Goal: Task Accomplishment & Management: Manage account settings

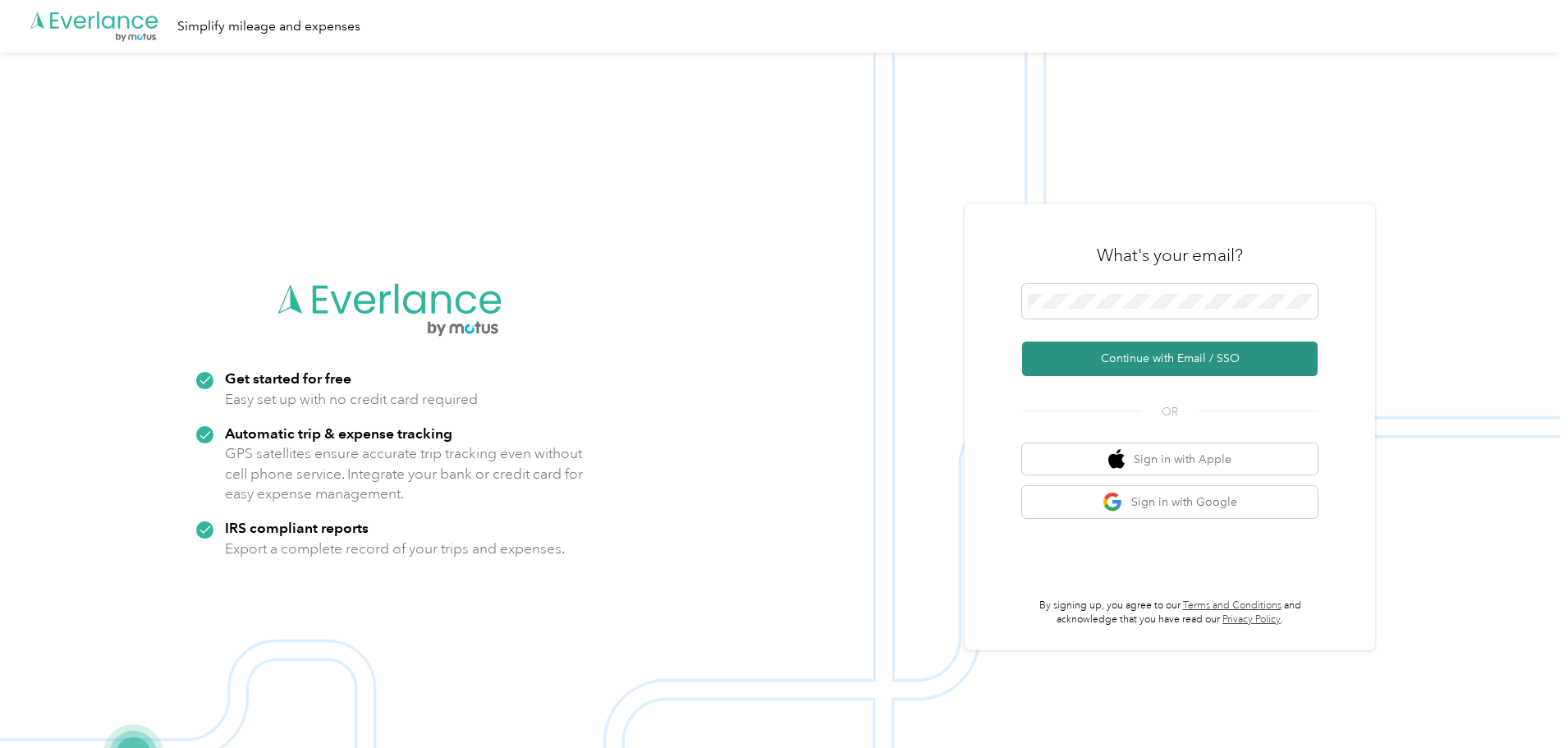
click at [1100, 356] on button "Continue with Email / SSO" at bounding box center [1169, 358] width 296 height 34
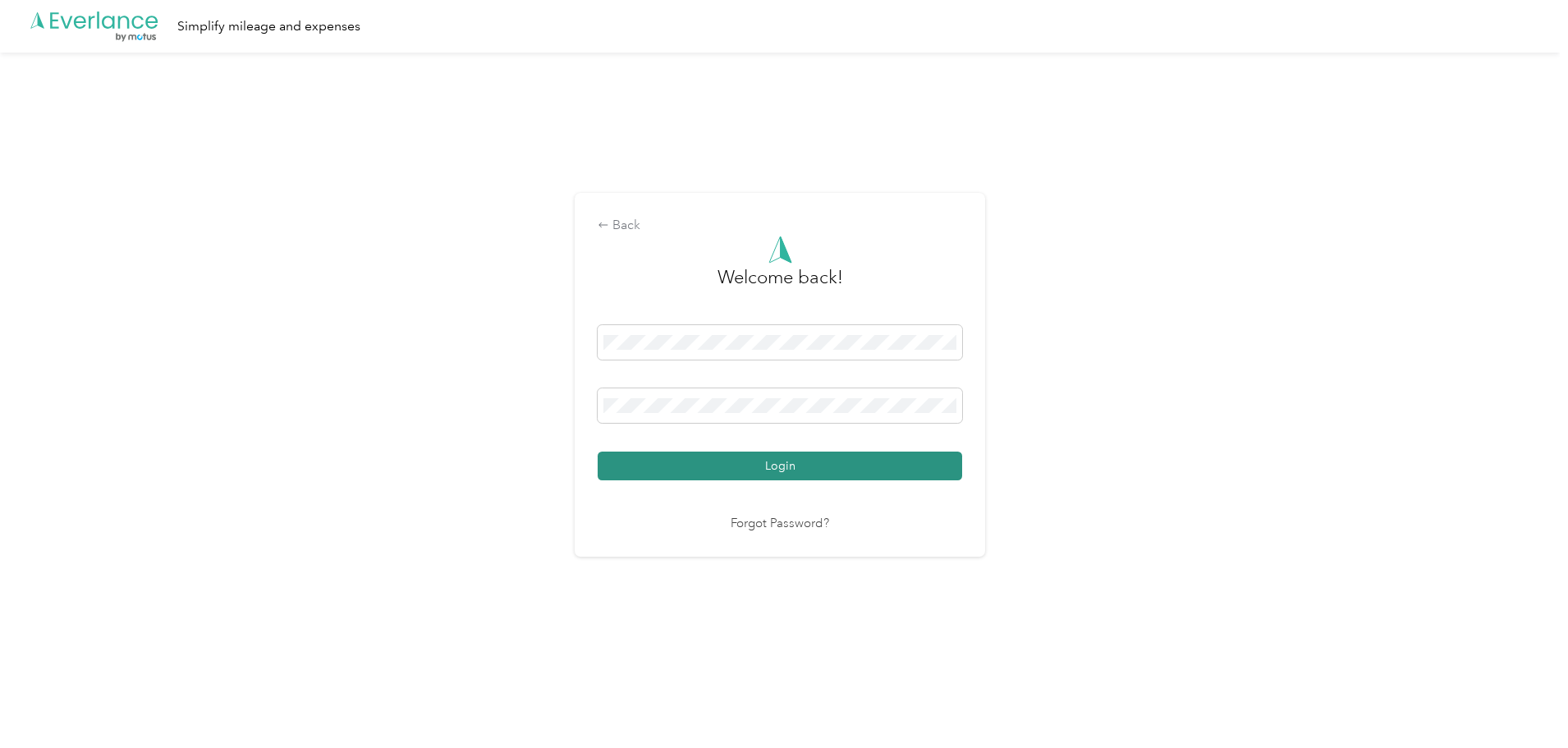
click at [809, 470] on button "Login" at bounding box center [780, 465] width 365 height 29
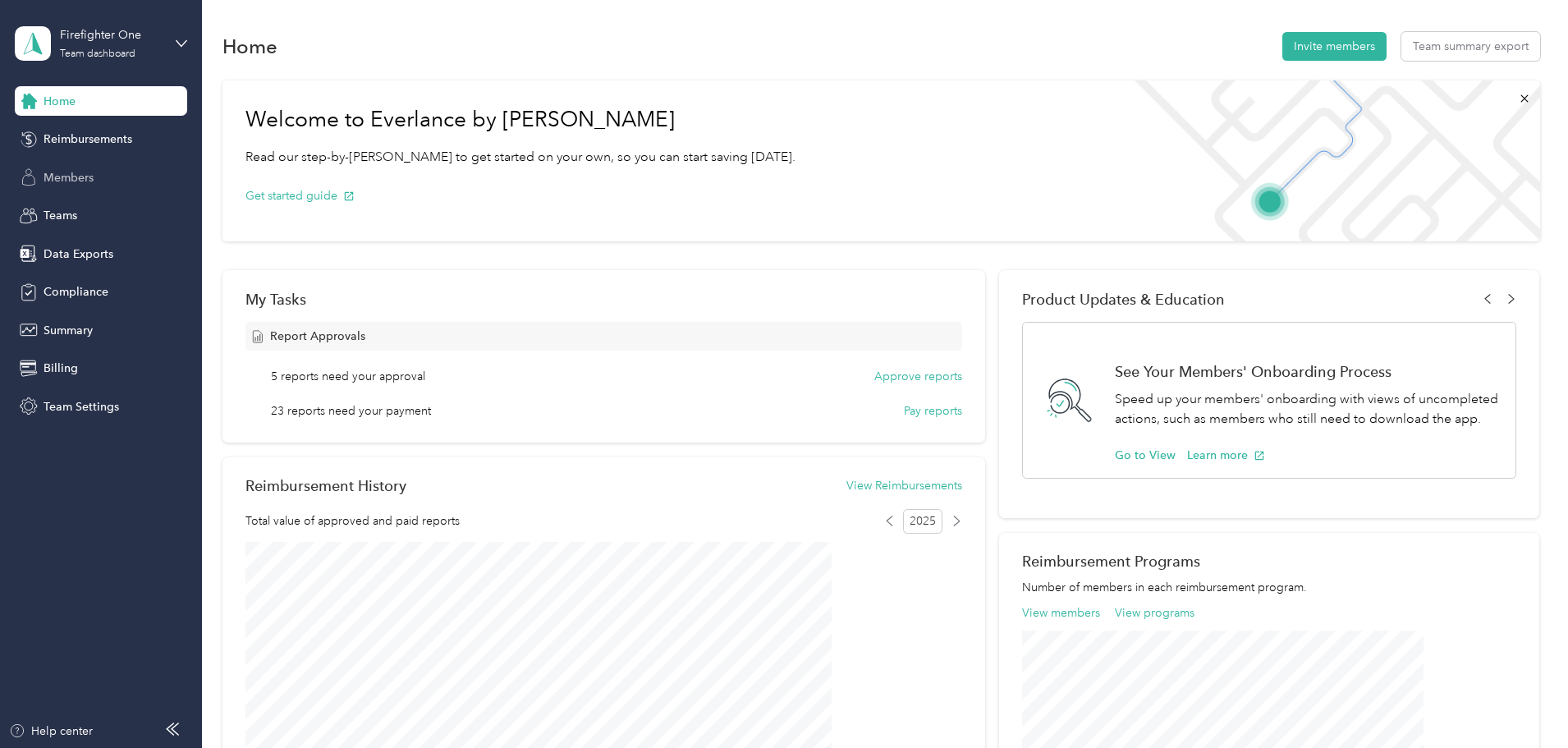
click at [70, 173] on span "Members" at bounding box center [68, 178] width 50 height 18
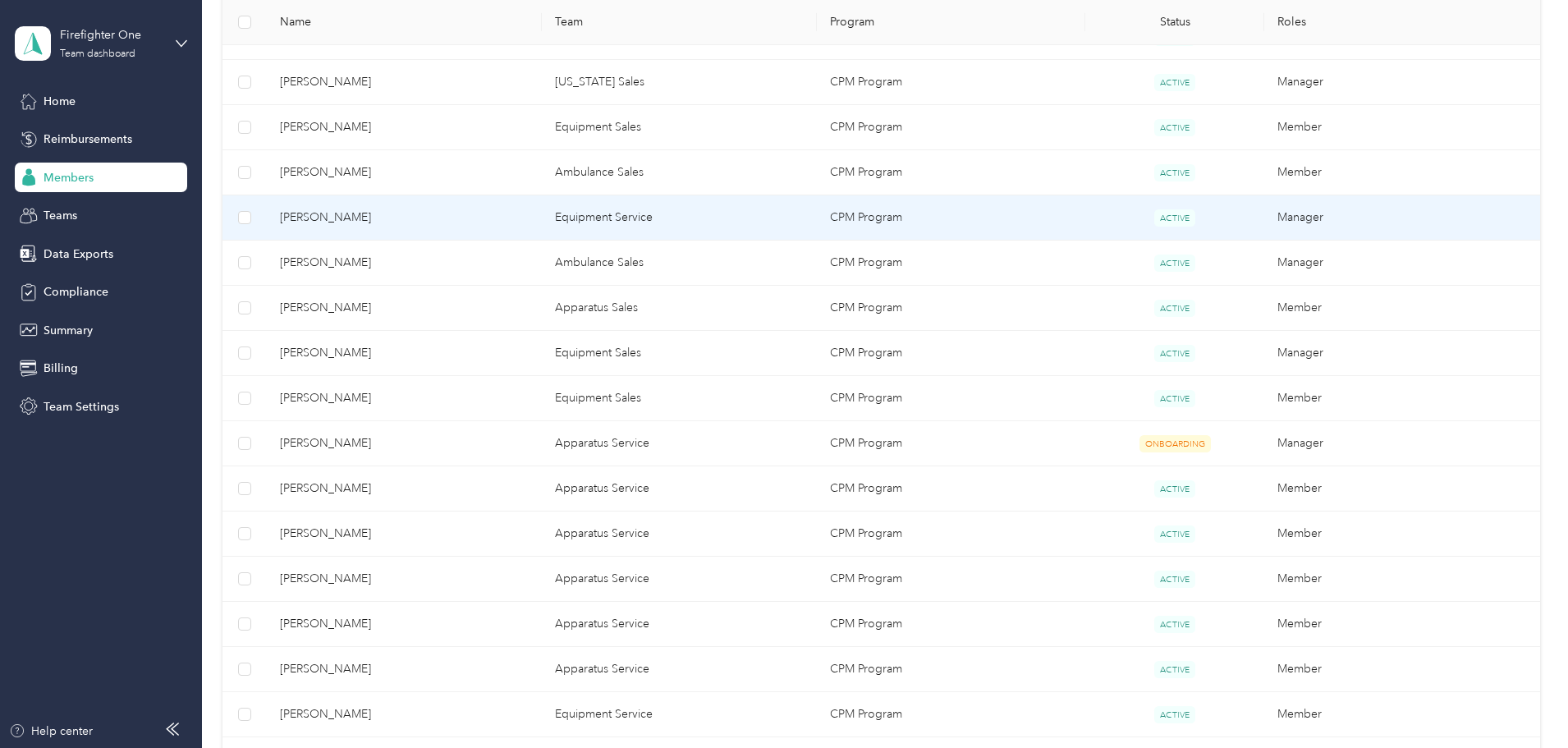
scroll to position [739, 0]
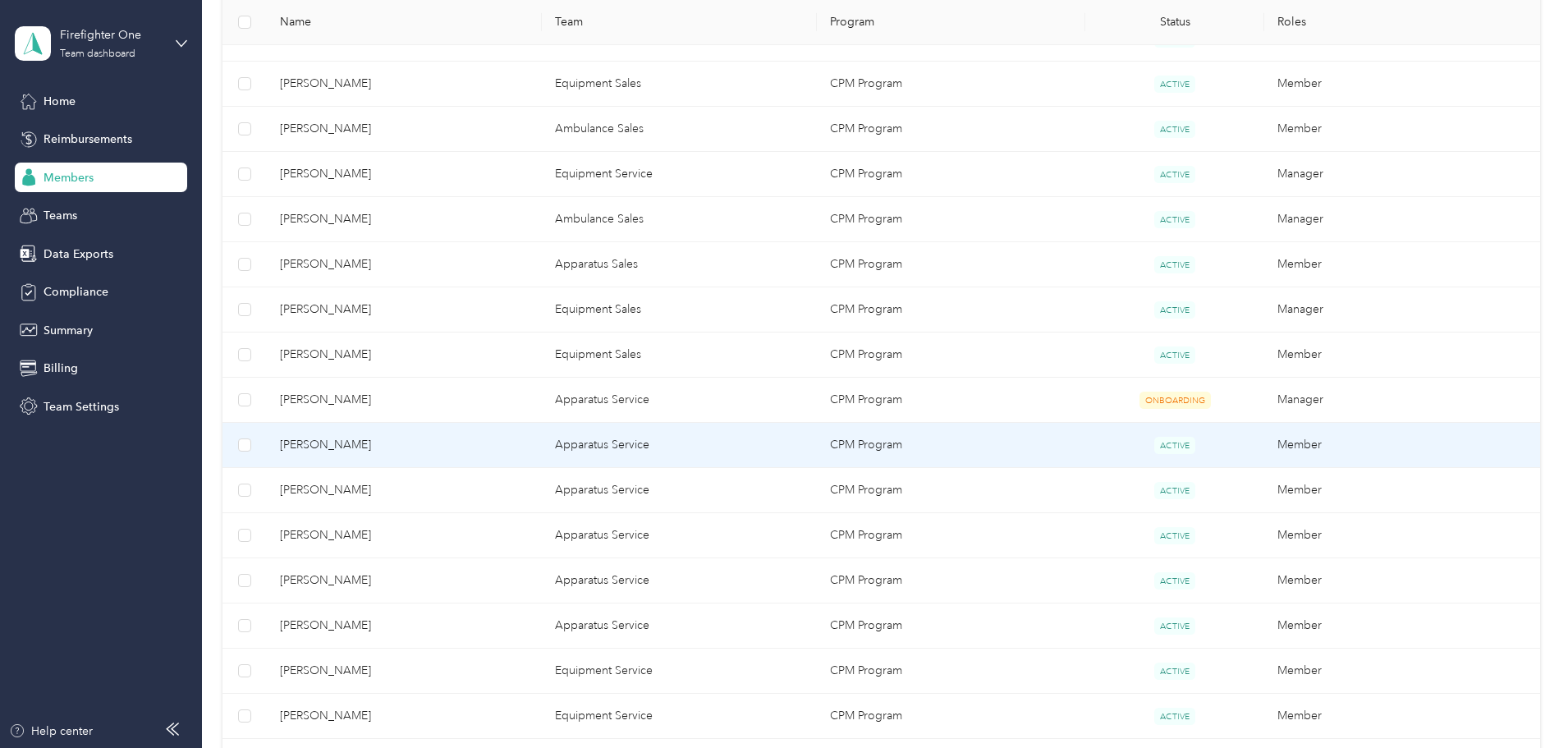
click at [483, 453] on span "[PERSON_NAME]" at bounding box center [404, 445] width 249 height 18
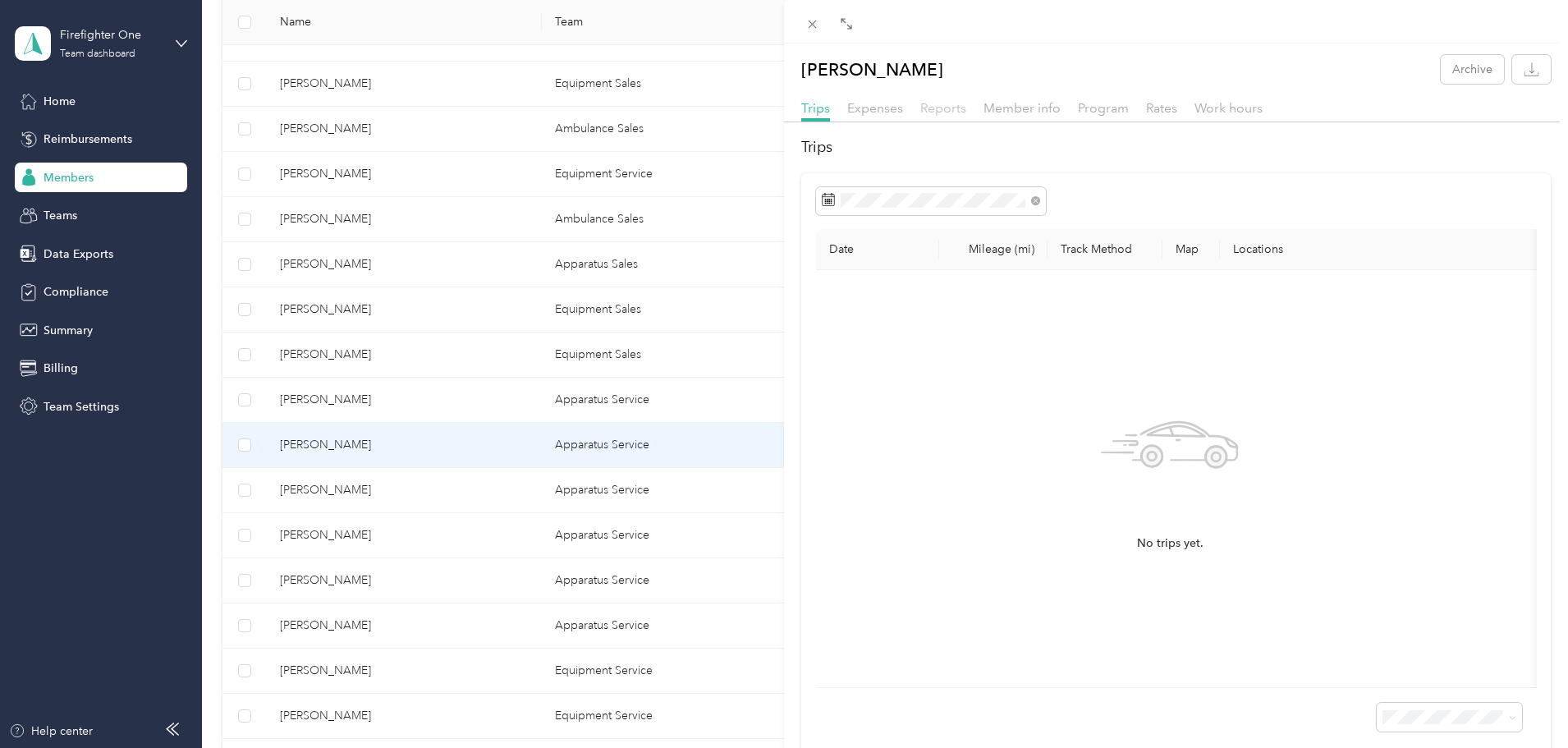
click at [937, 110] on span "Reports" at bounding box center [943, 108] width 46 height 16
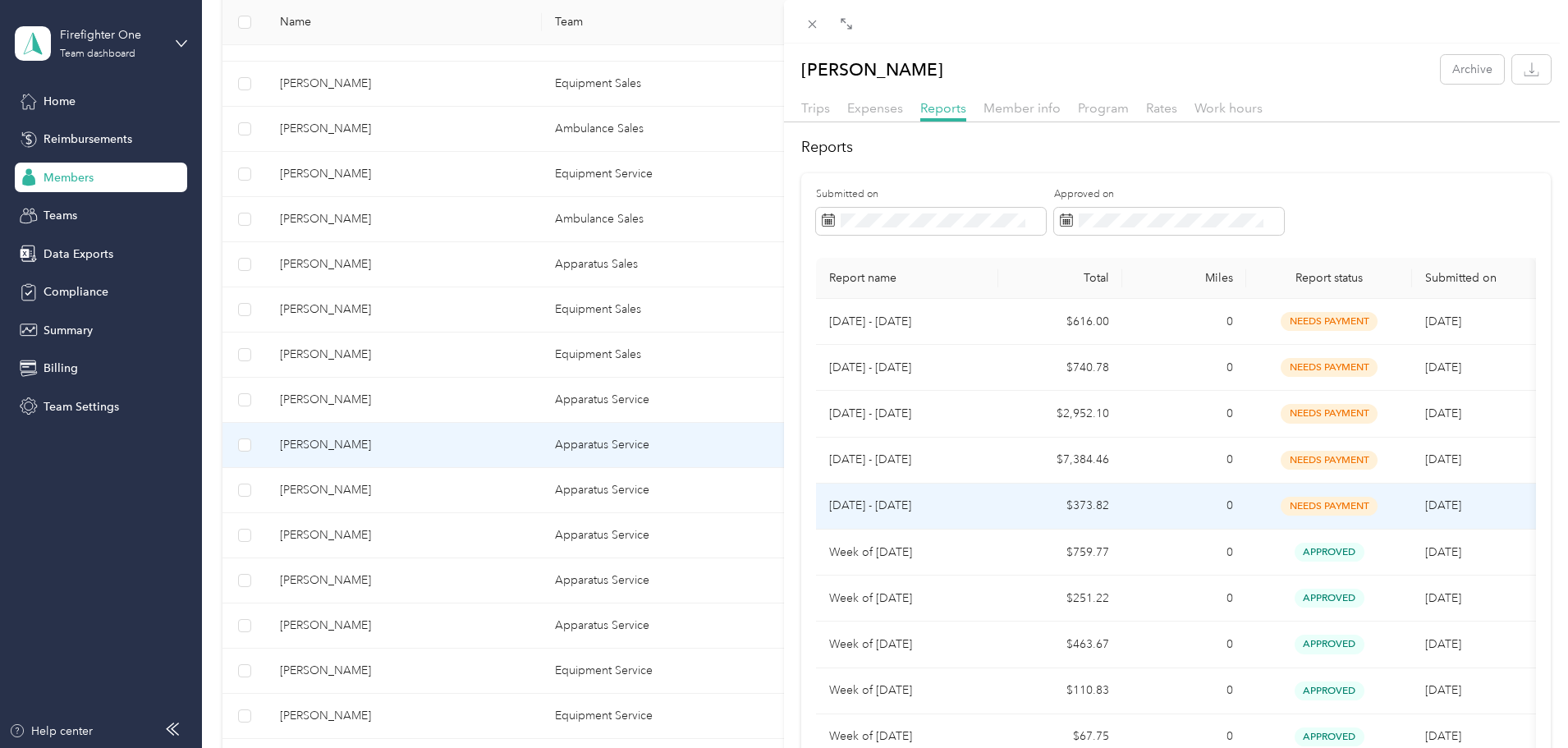
click at [970, 501] on p "[DATE] - [DATE]" at bounding box center [906, 506] width 156 height 18
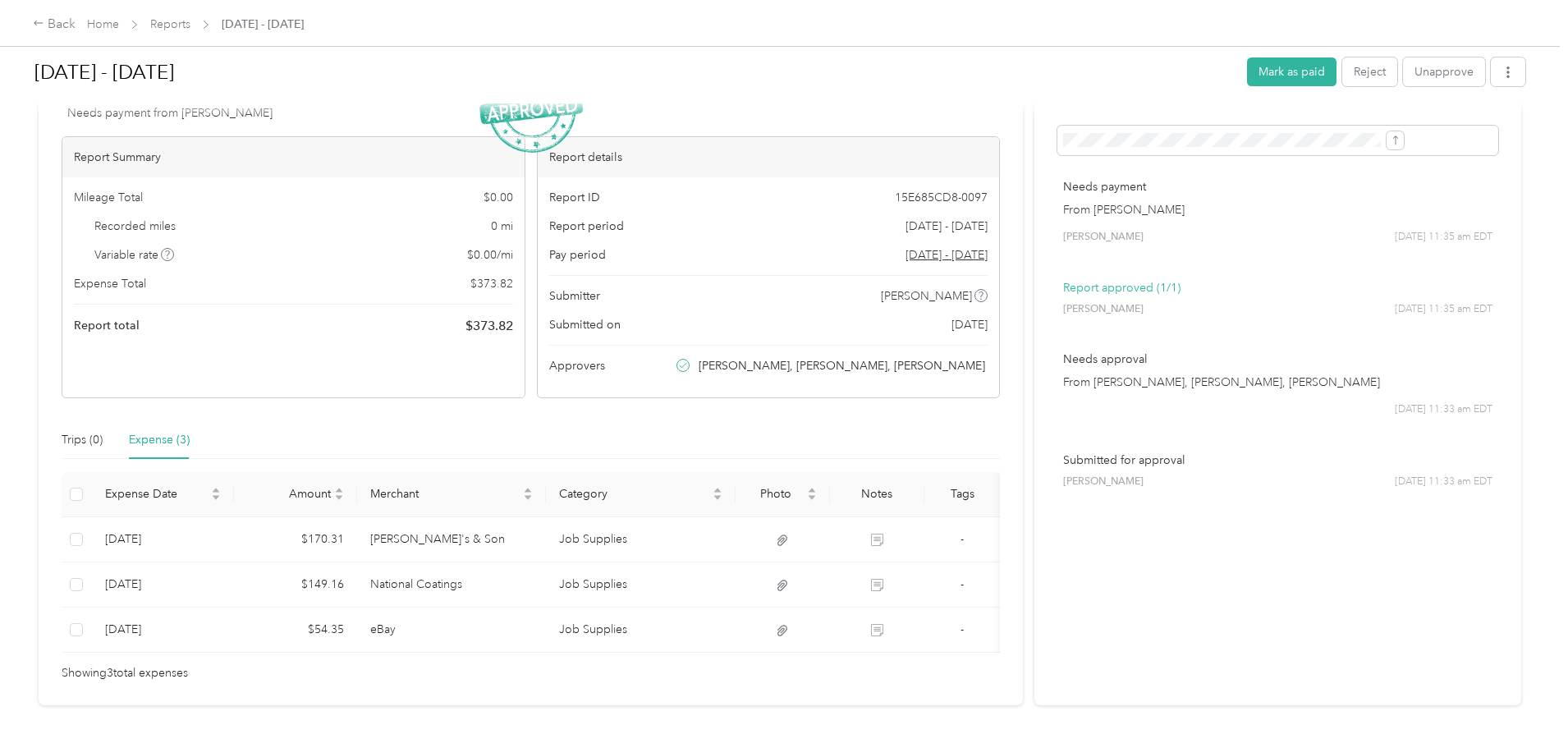
scroll to position [134, 0]
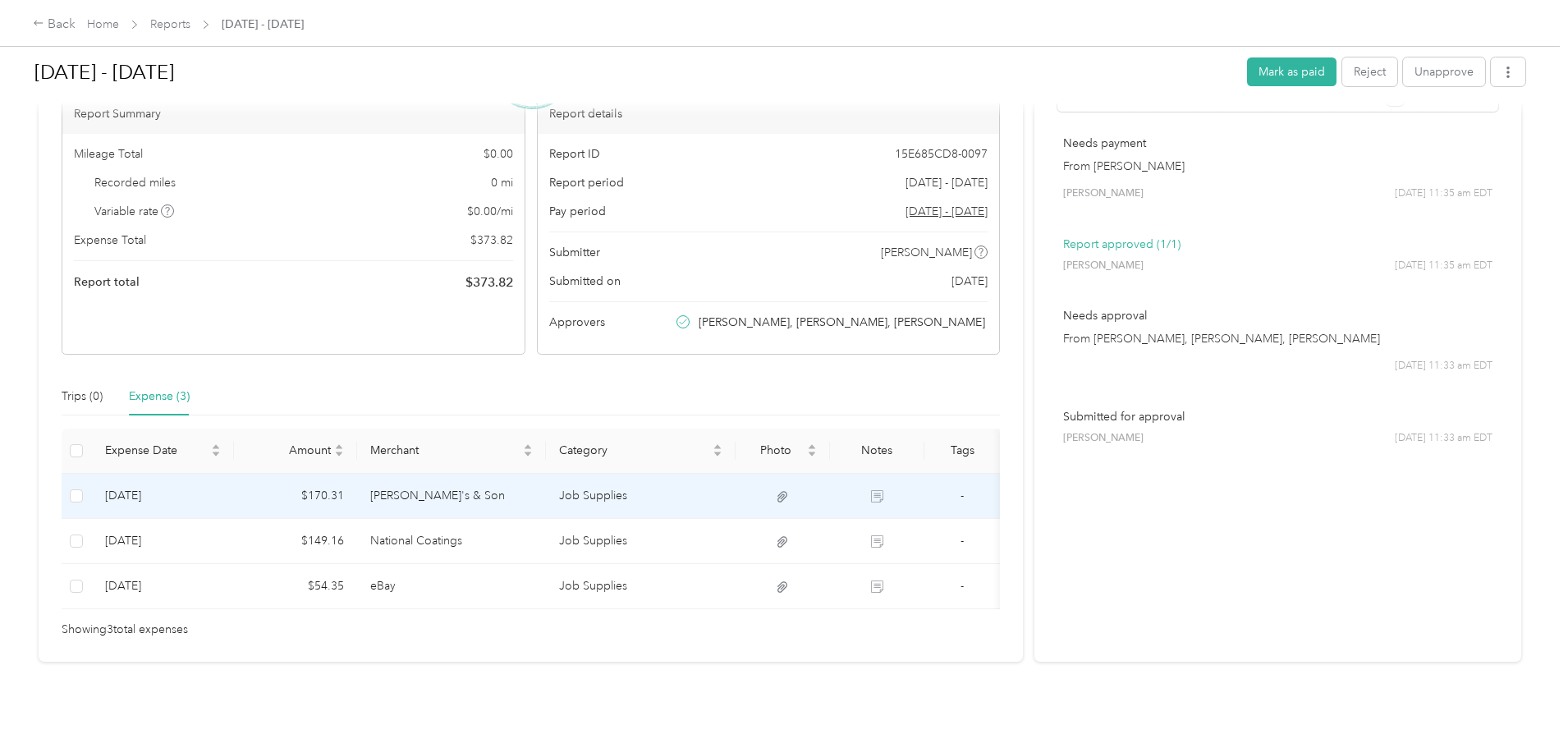
click at [537, 473] on td "[PERSON_NAME]'s & Son" at bounding box center [452, 496] width 190 height 45
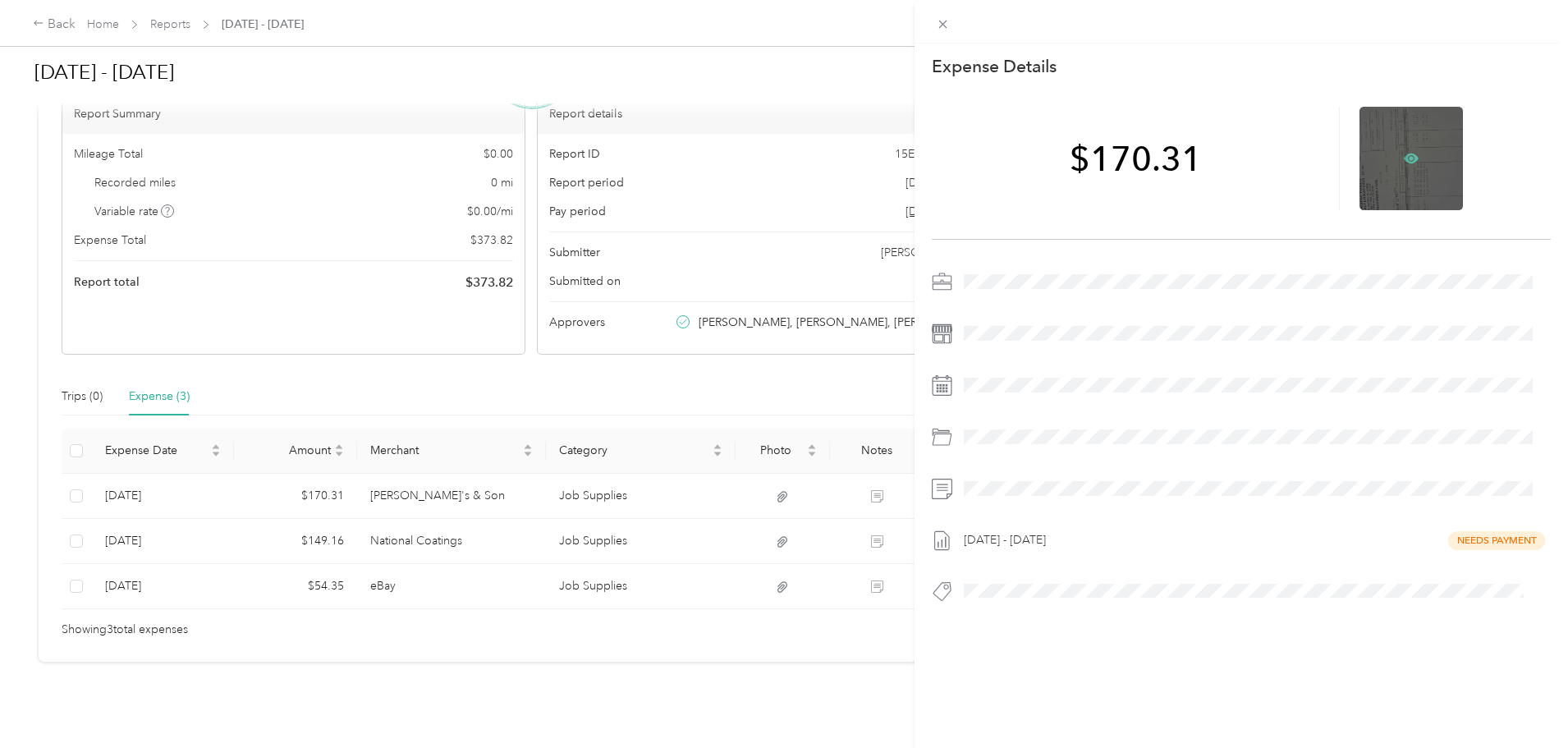
click at [1406, 154] on icon at bounding box center [1411, 158] width 15 height 15
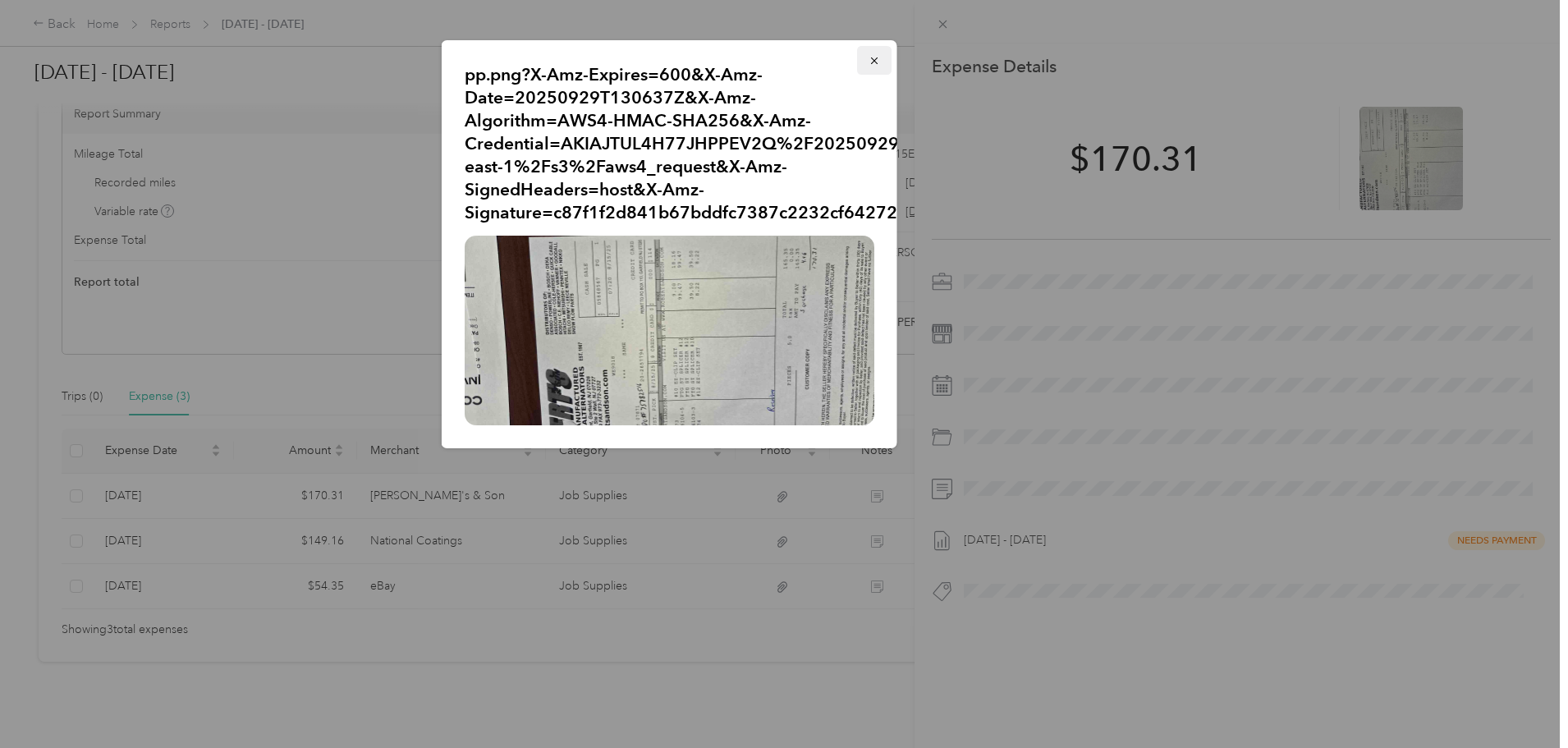
click at [879, 56] on icon "button" at bounding box center [874, 61] width 11 height 11
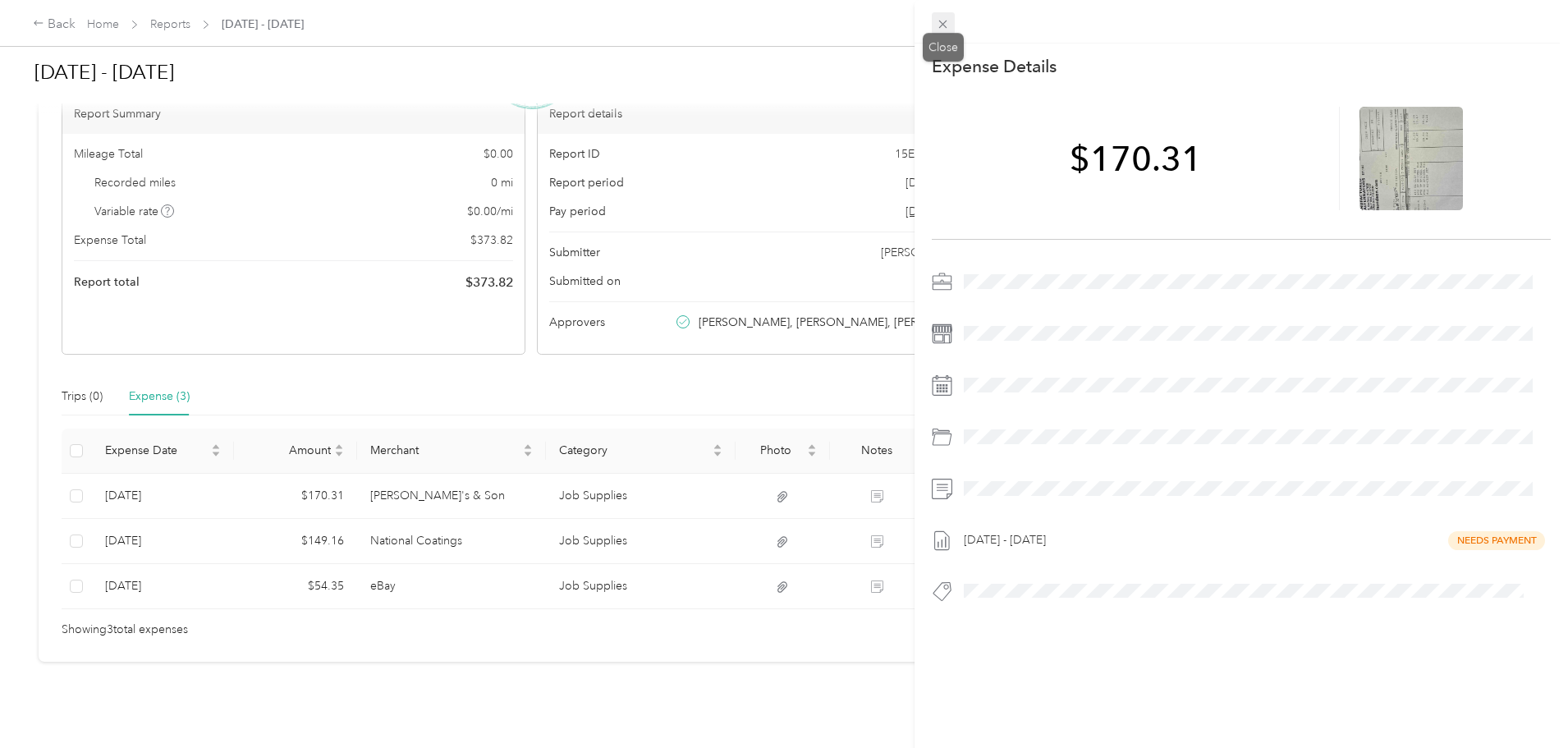
click at [950, 22] on span at bounding box center [943, 23] width 23 height 23
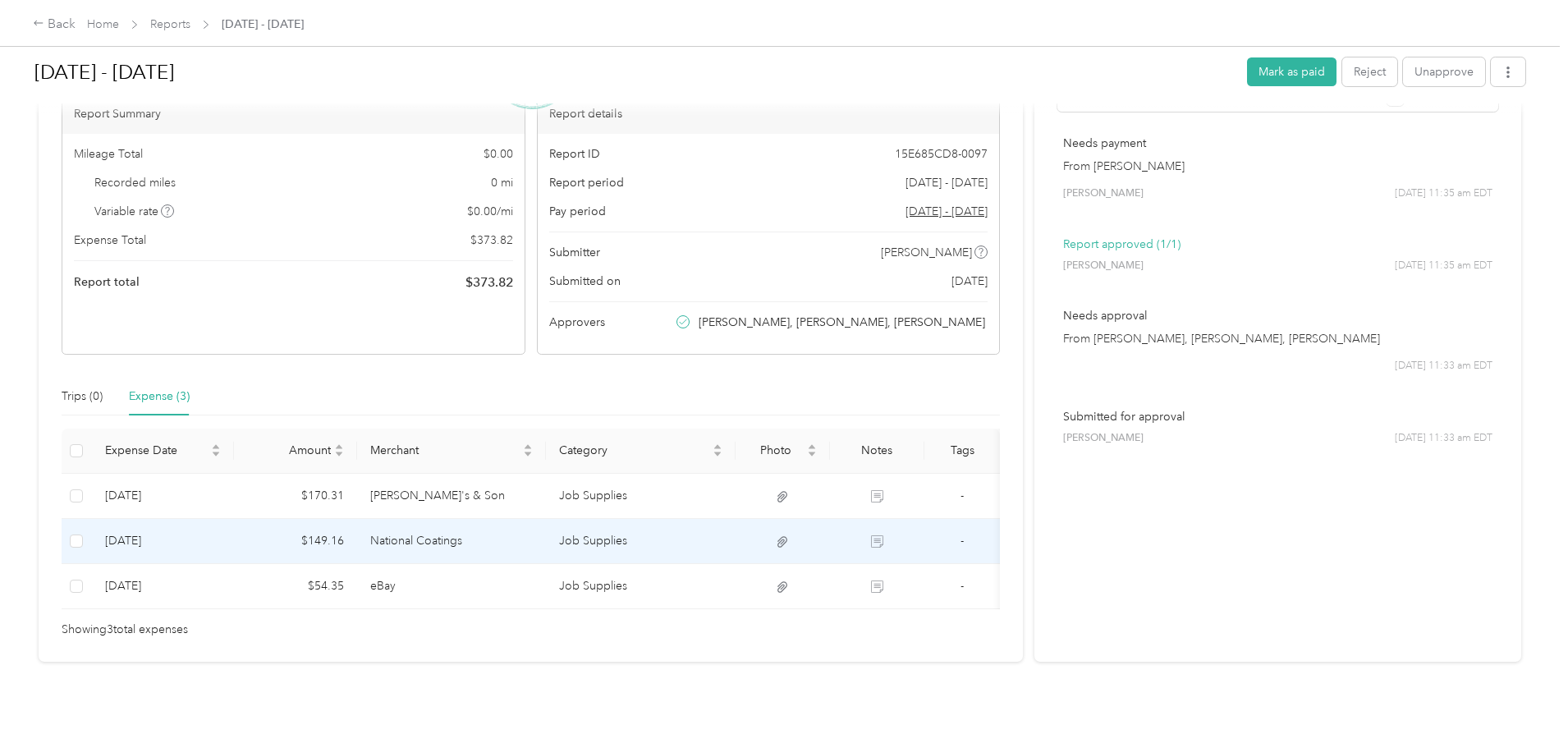
click at [547, 519] on td "National Coatings" at bounding box center [452, 541] width 190 height 45
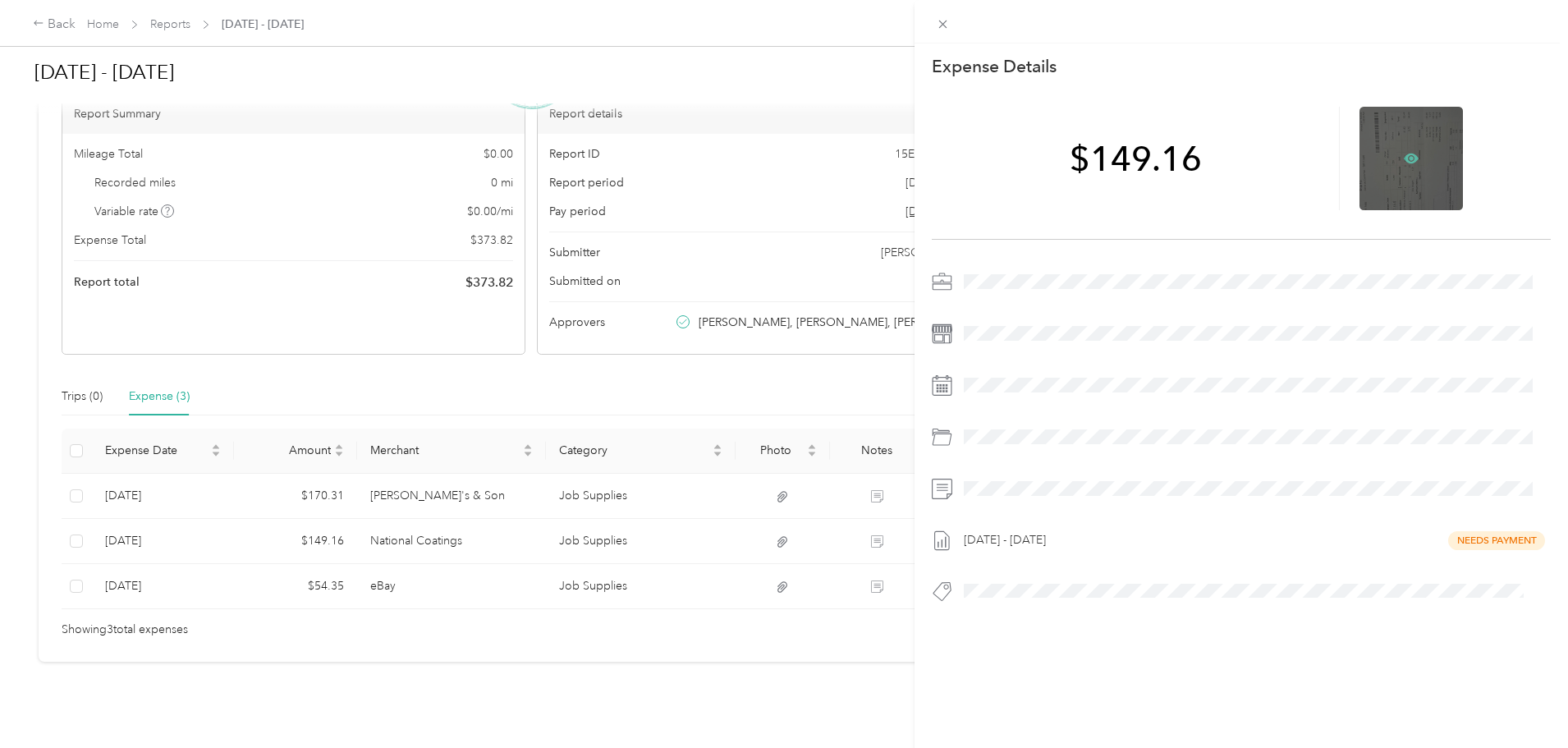
click at [1403, 158] on icon at bounding box center [1411, 158] width 15 height 10
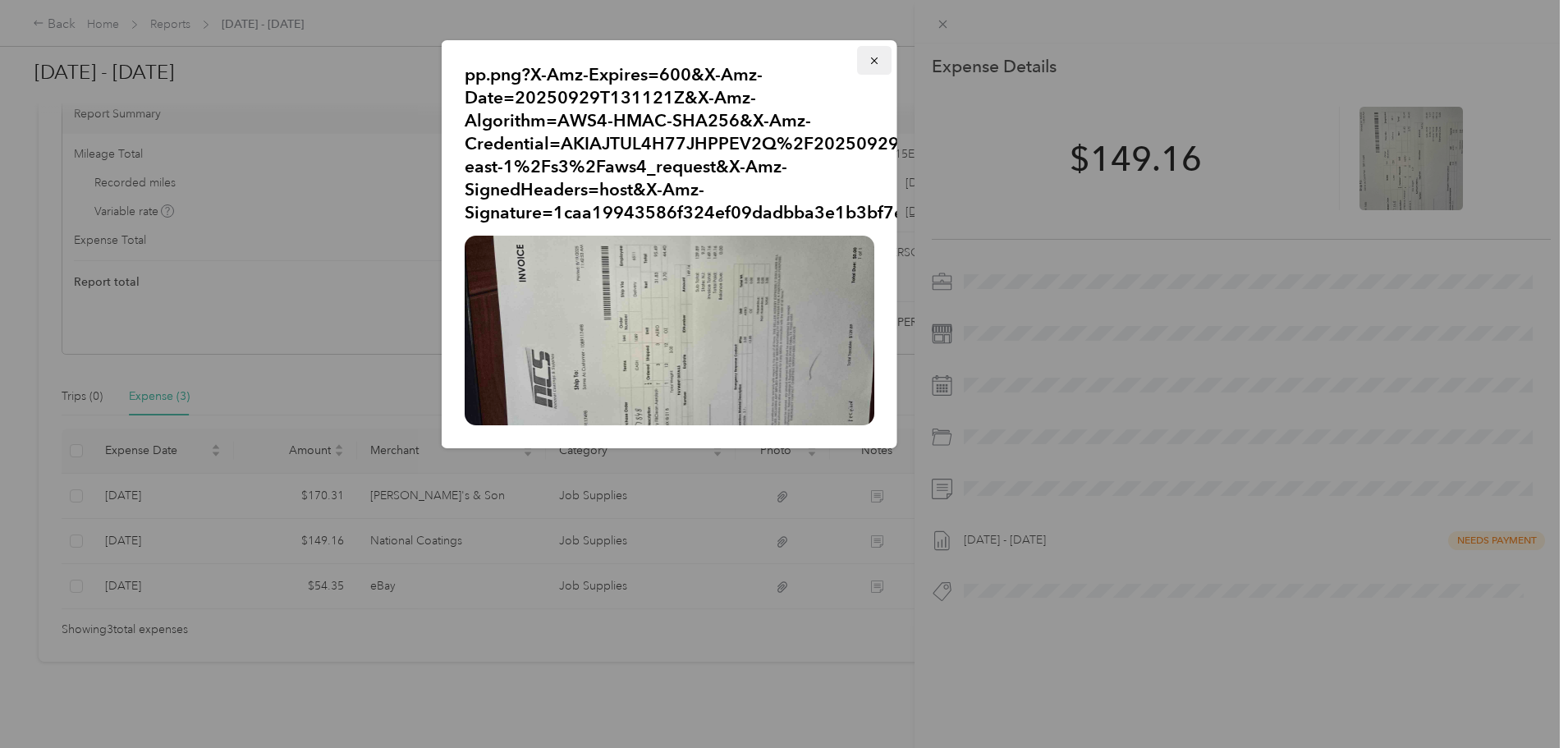
click at [877, 55] on icon "button" at bounding box center [874, 61] width 11 height 11
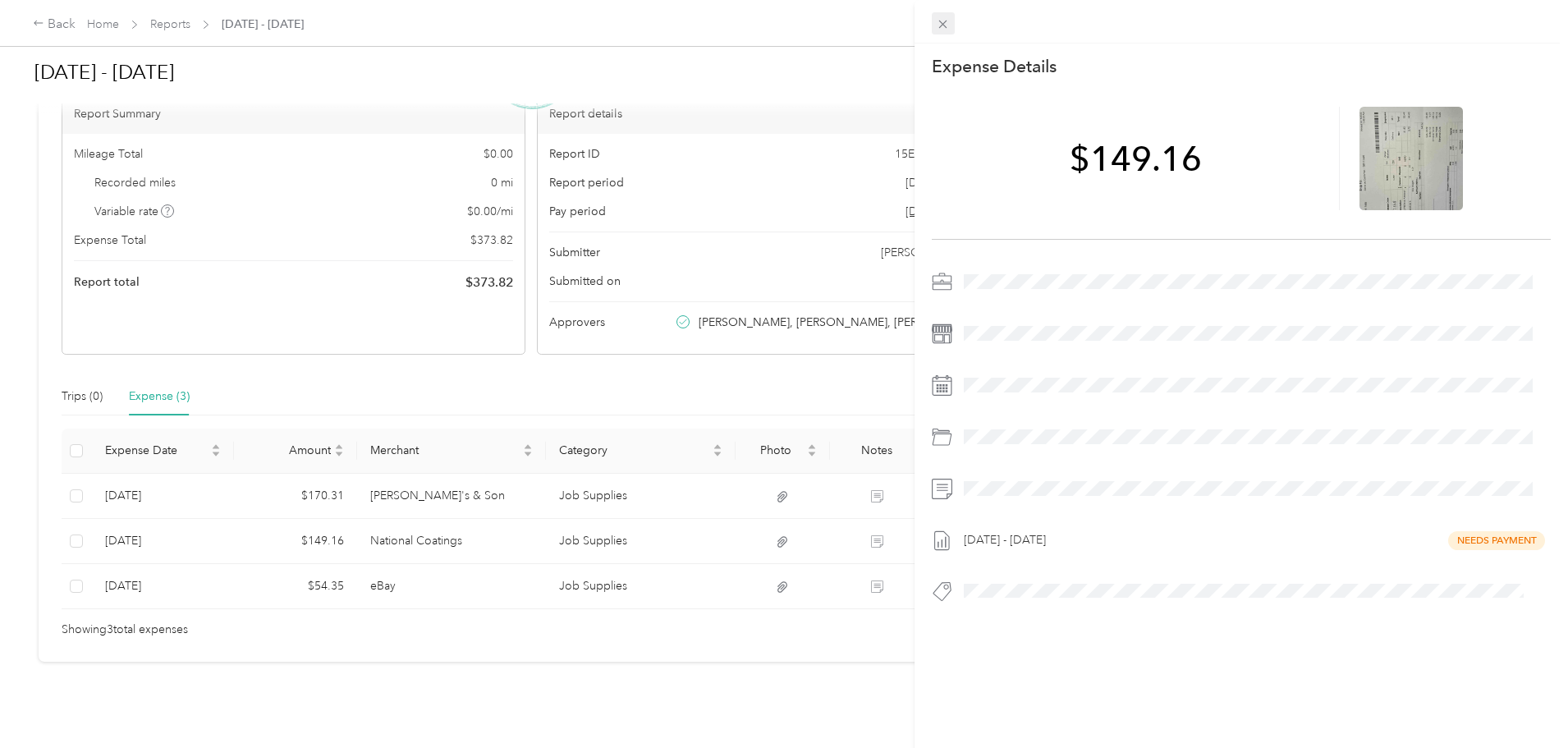
click at [941, 25] on icon at bounding box center [942, 24] width 14 height 14
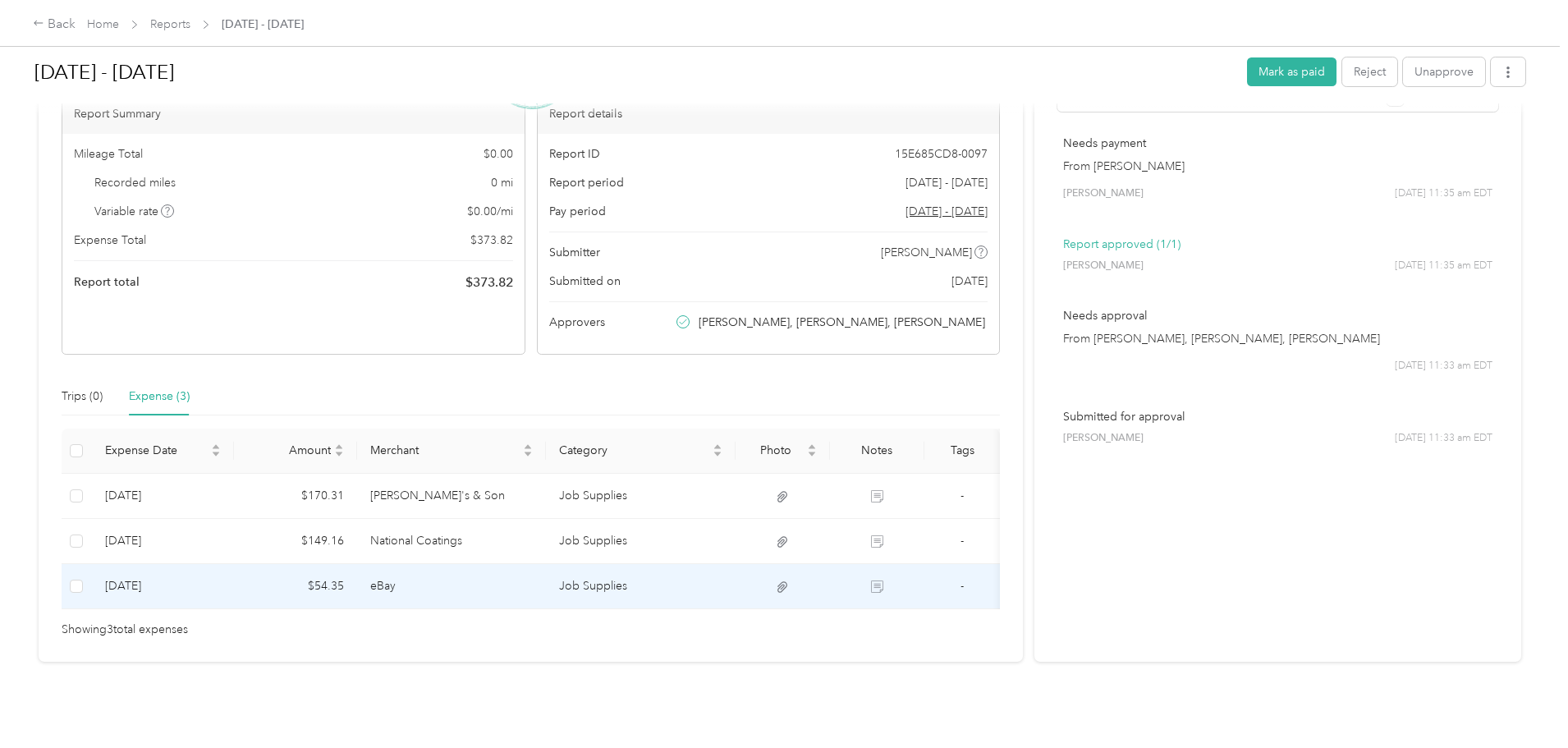
click at [466, 564] on td "eBay" at bounding box center [452, 586] width 190 height 45
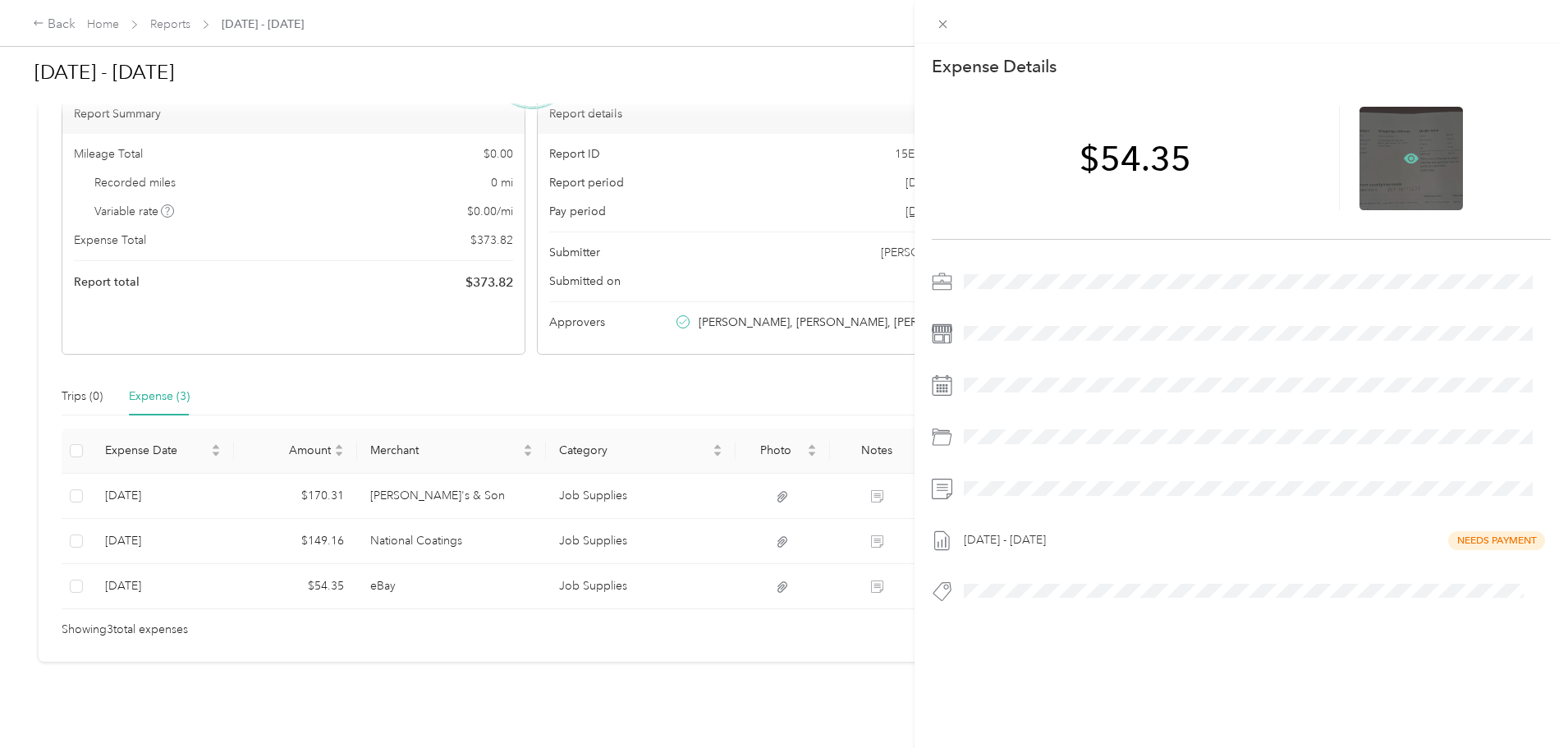
click at [1410, 158] on icon at bounding box center [1411, 158] width 5 height 5
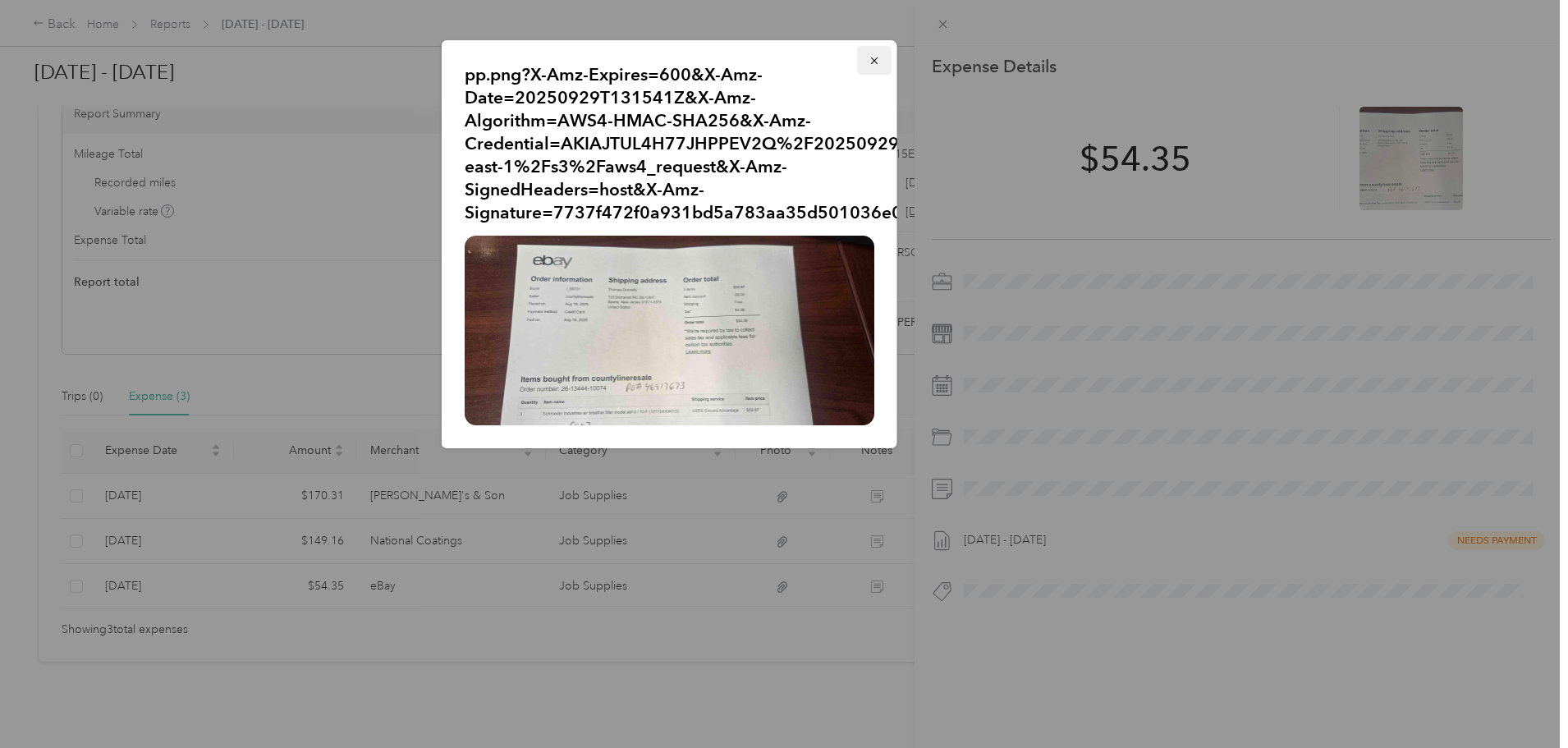
click at [874, 57] on icon "button" at bounding box center [874, 61] width 11 height 11
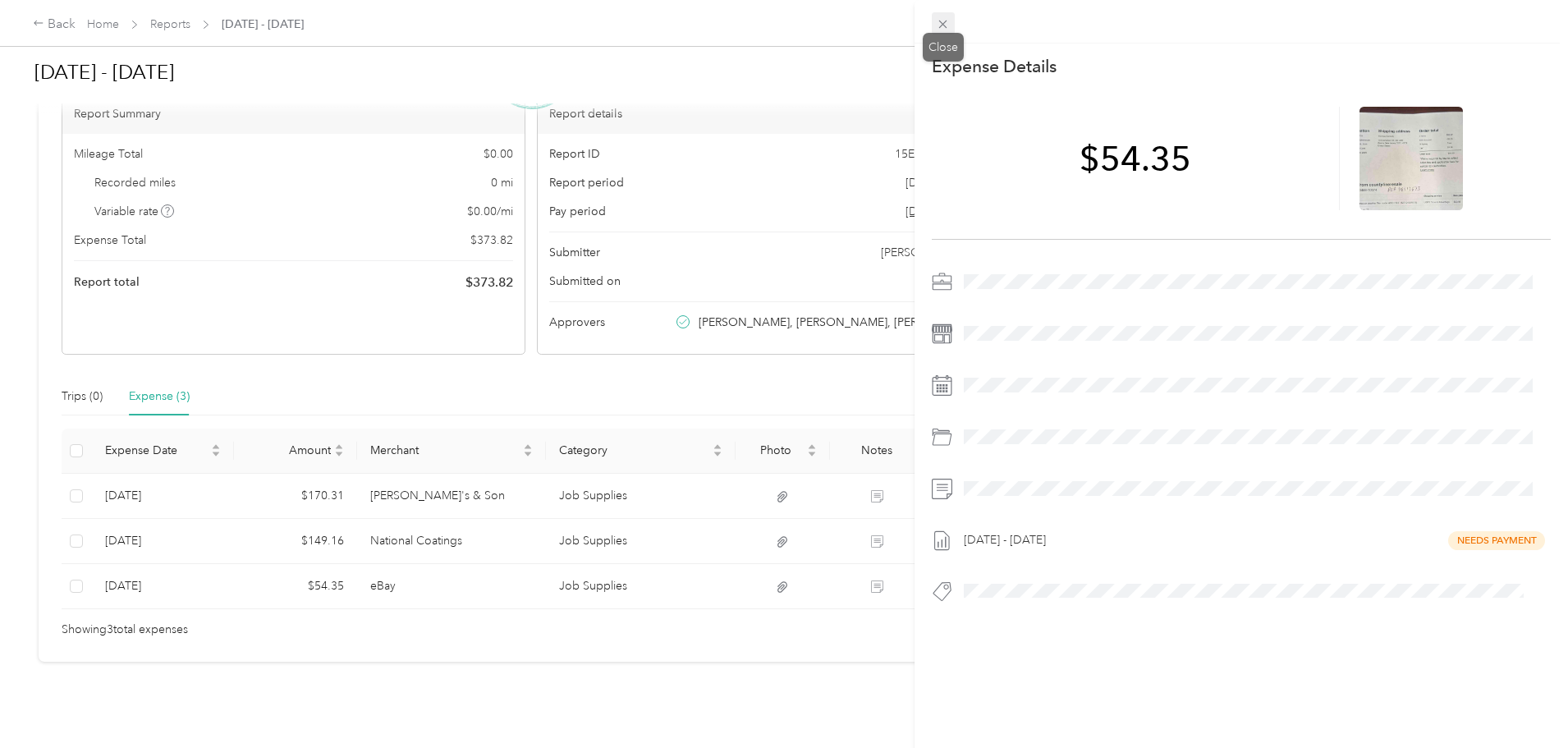
click at [941, 30] on icon at bounding box center [942, 24] width 14 height 14
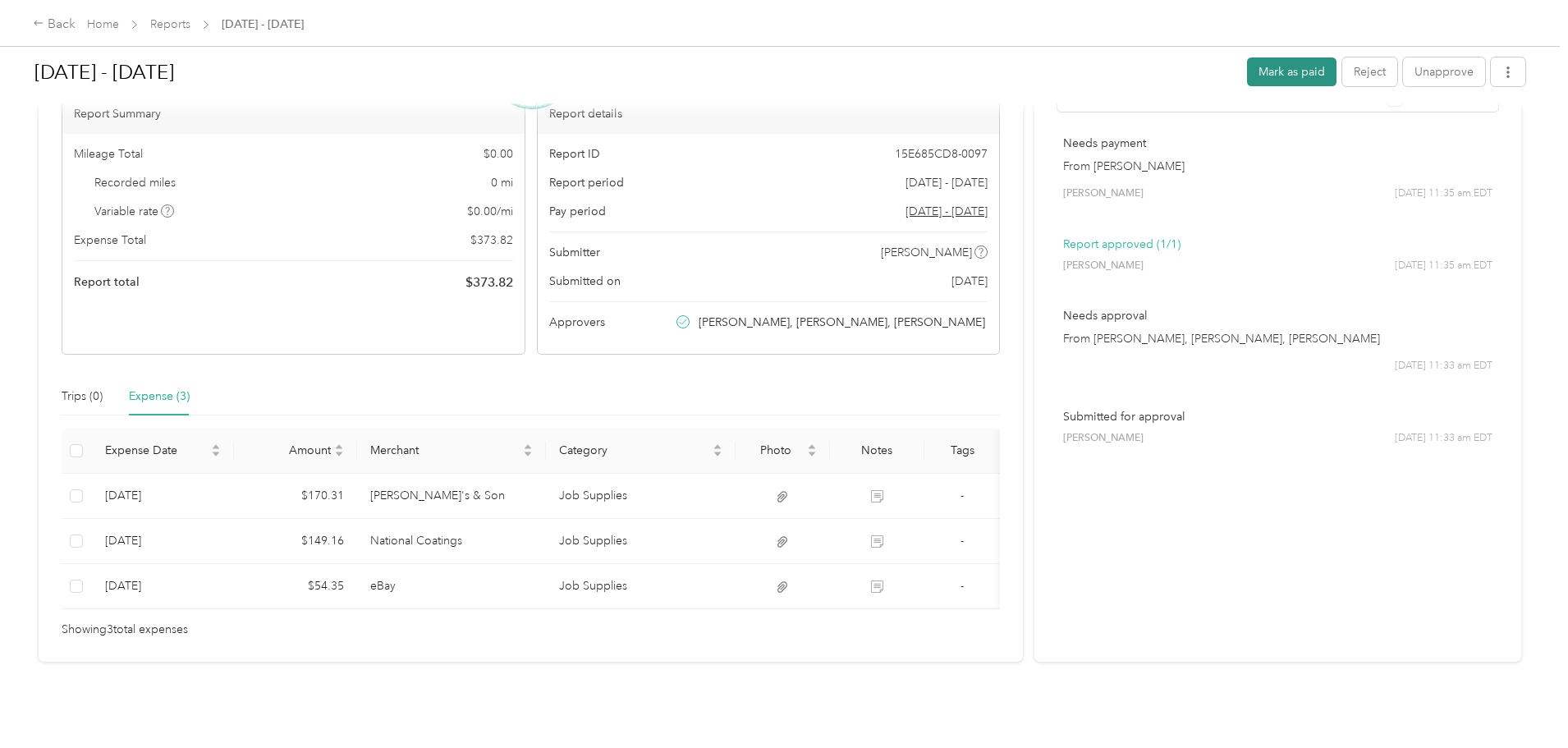
click at [1247, 75] on button "Mark as paid" at bounding box center [1291, 71] width 89 height 29
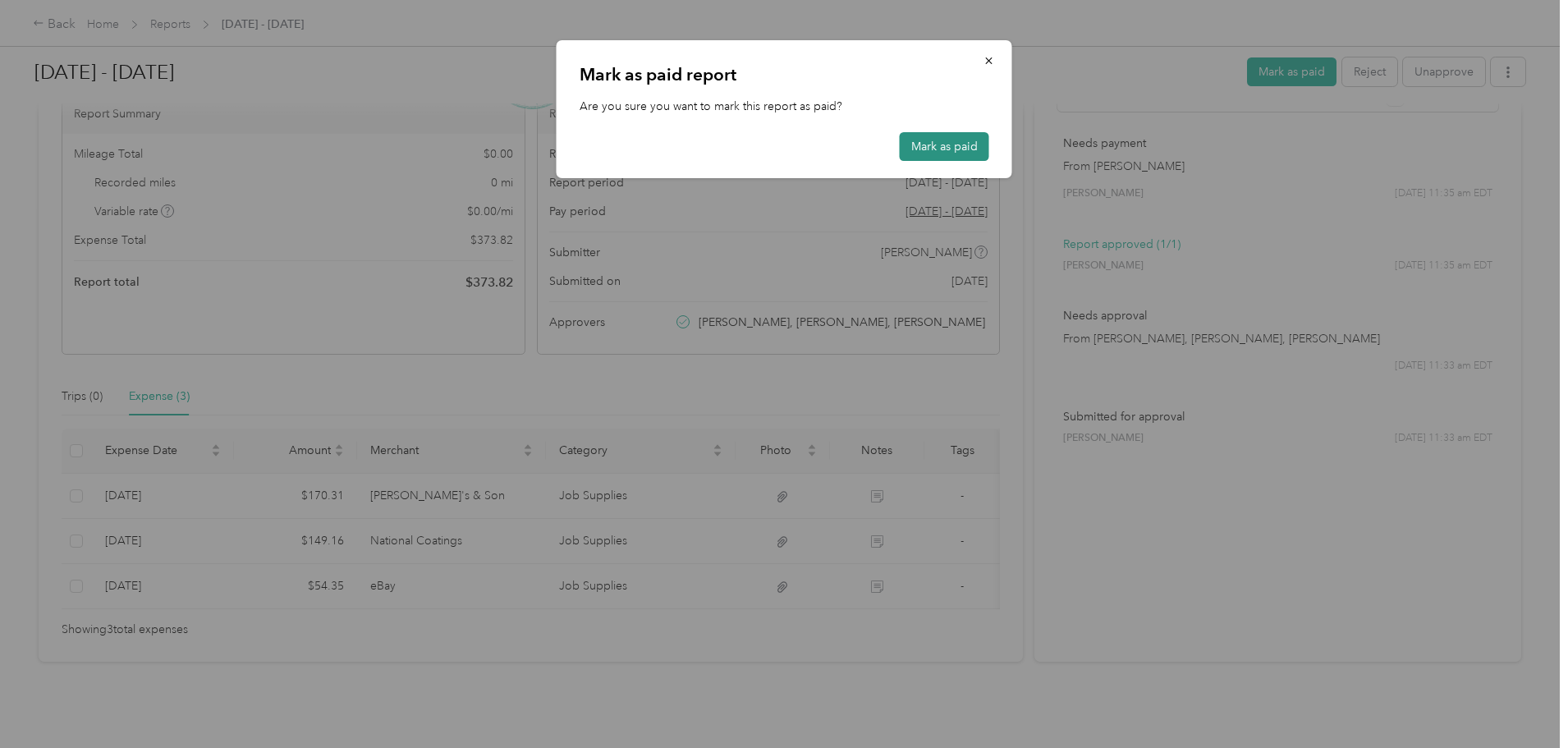
click at [949, 143] on button "Mark as paid" at bounding box center [944, 146] width 89 height 29
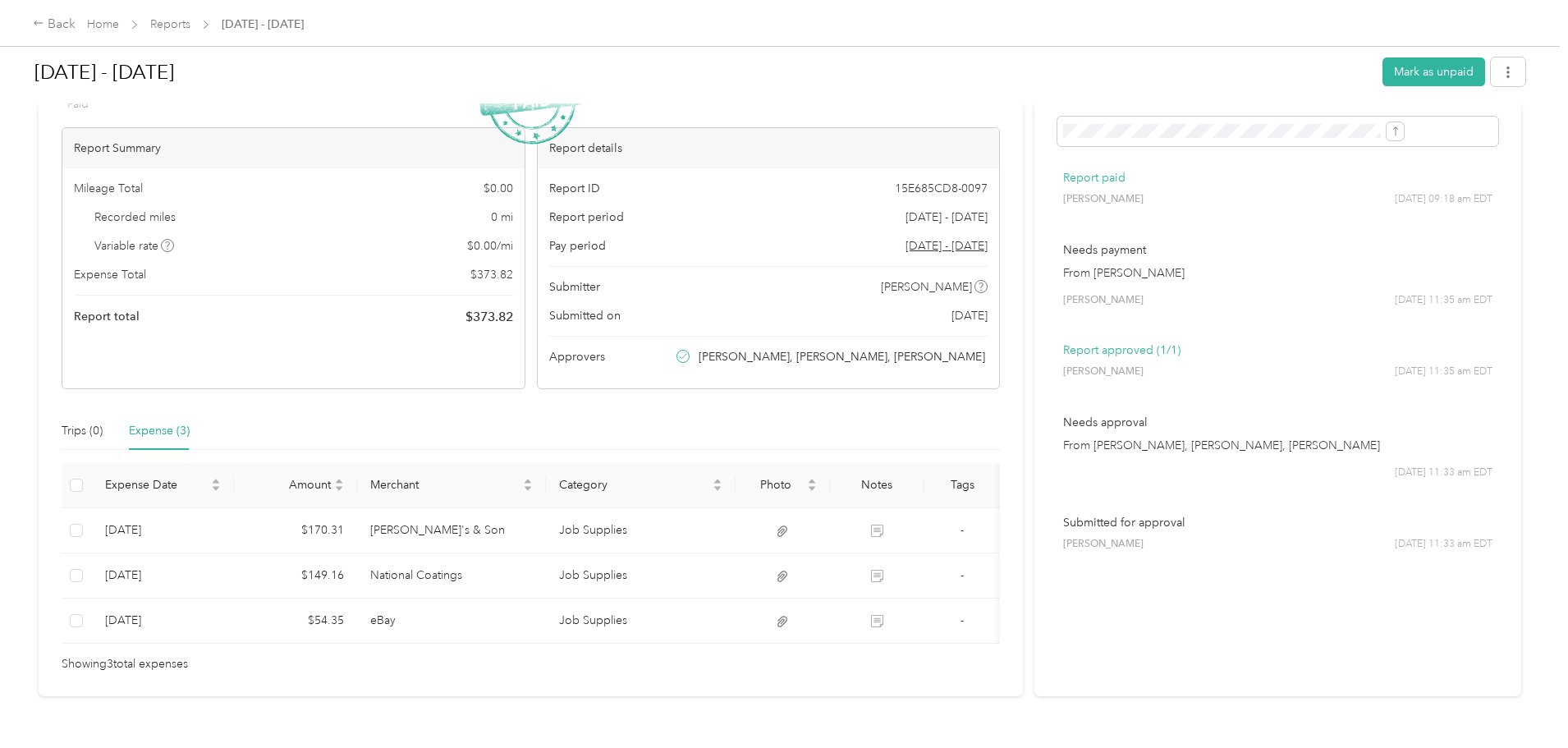
scroll to position [0, 0]
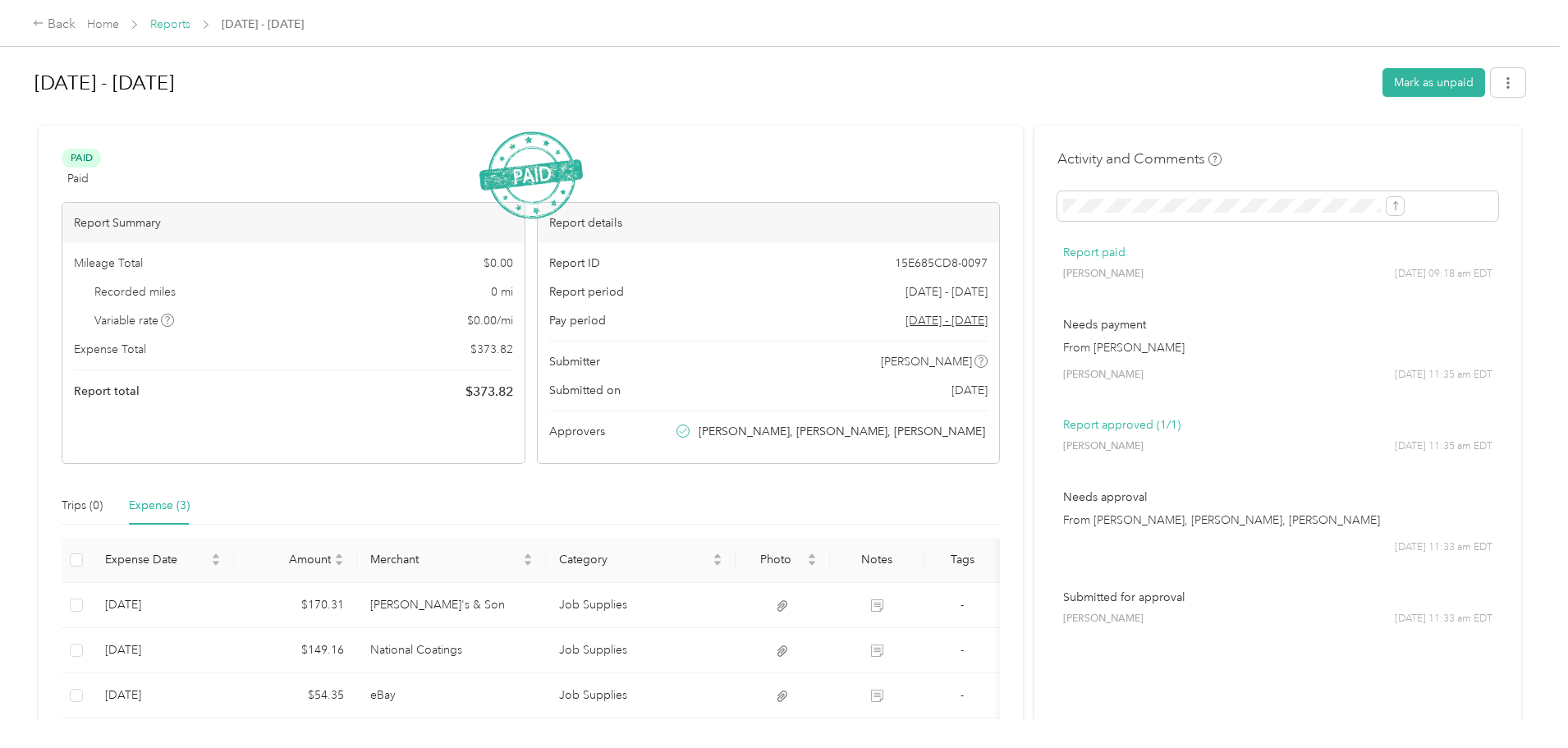
click at [191, 24] on link "Reports" at bounding box center [170, 24] width 41 height 14
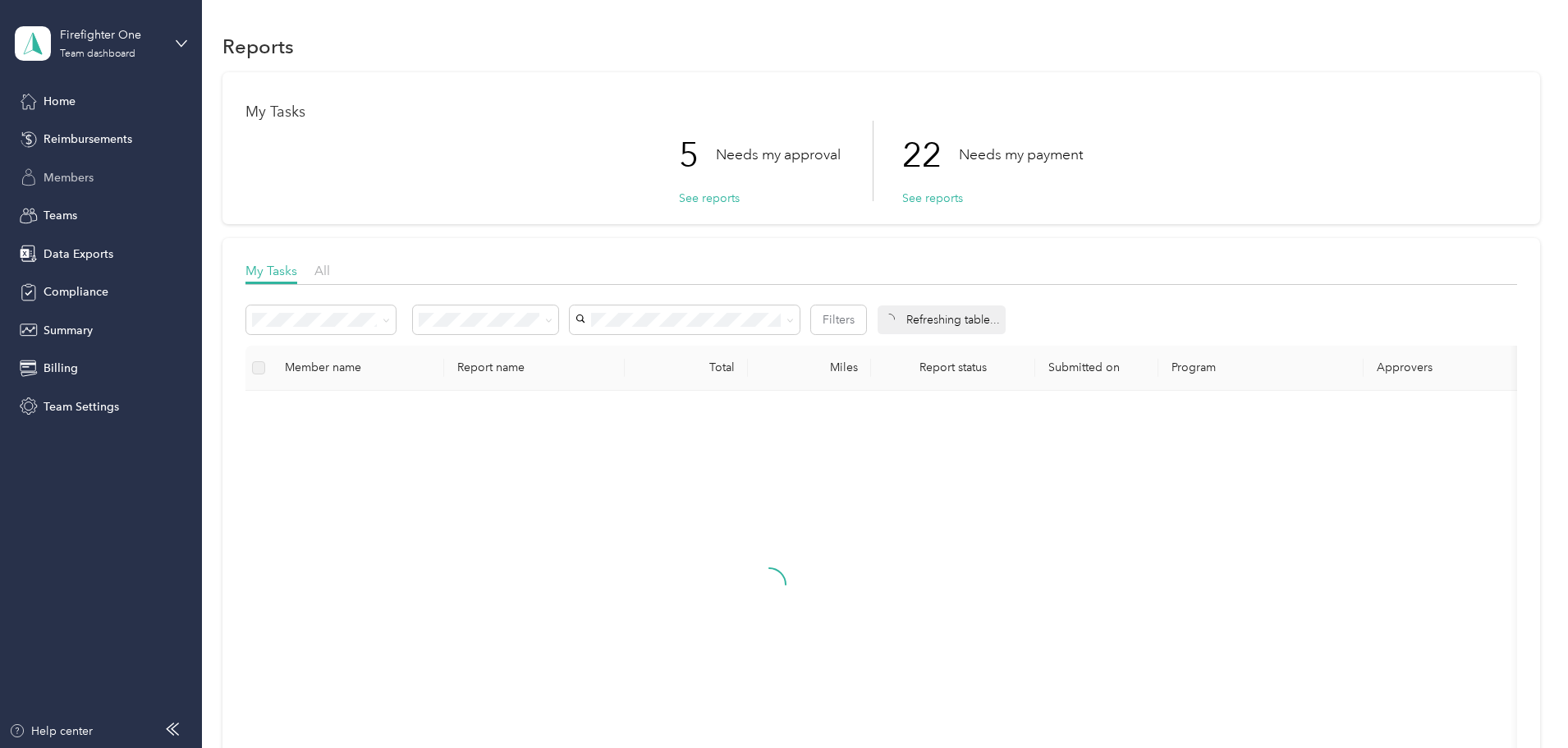
click at [89, 176] on span "Members" at bounding box center [68, 178] width 50 height 18
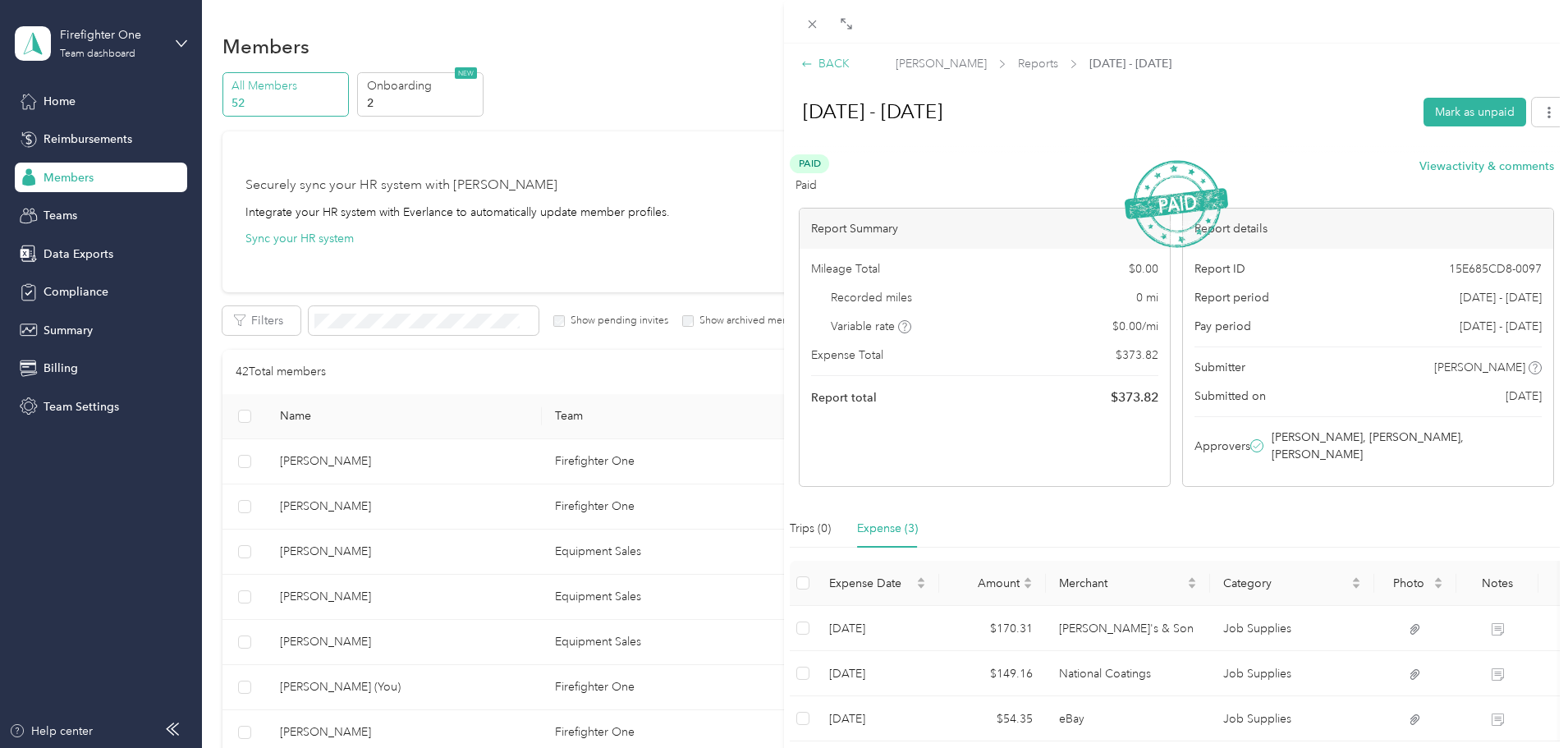
click at [830, 63] on div "BACK" at bounding box center [825, 64] width 49 height 18
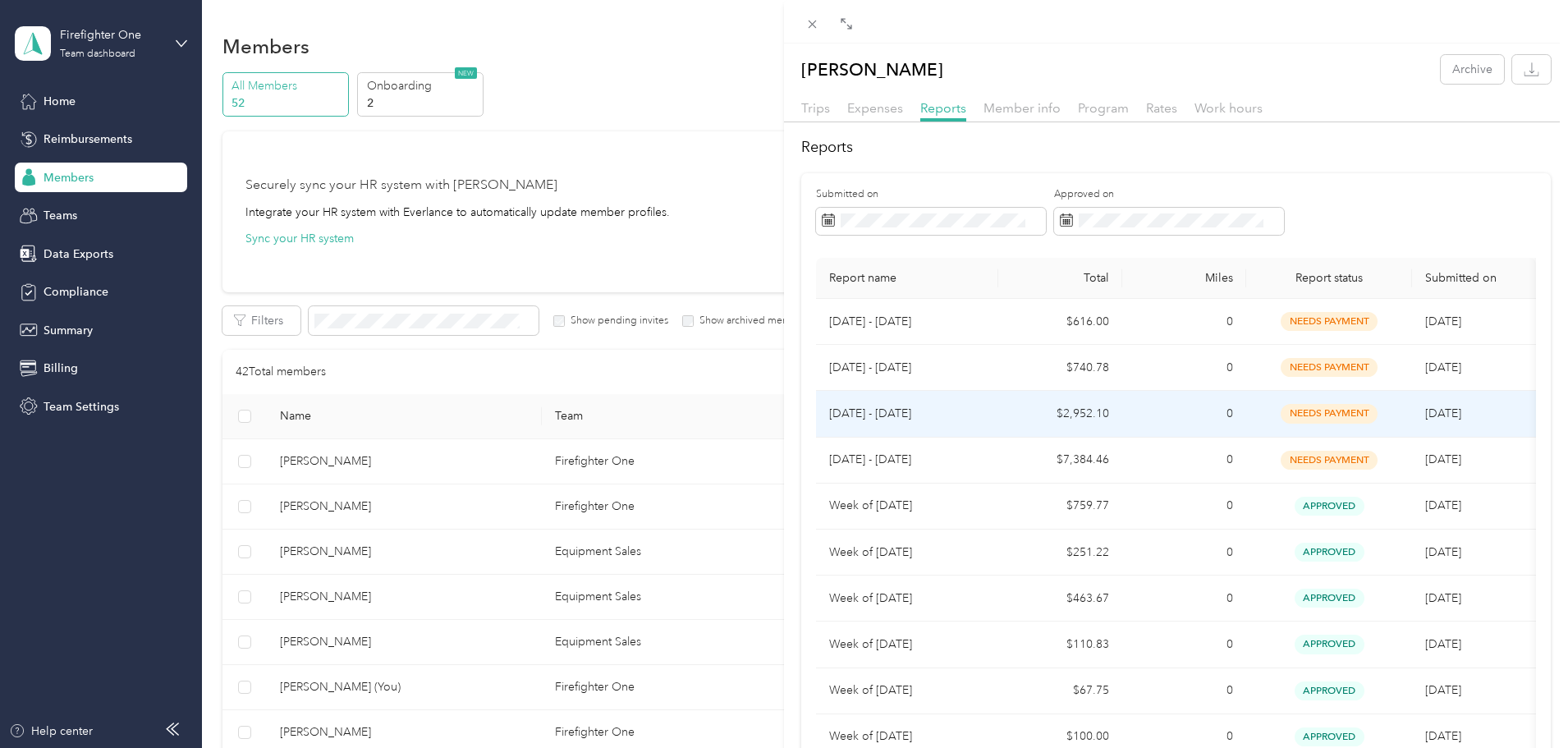
click at [968, 406] on p "[DATE] - [DATE]" at bounding box center [906, 415] width 156 height 18
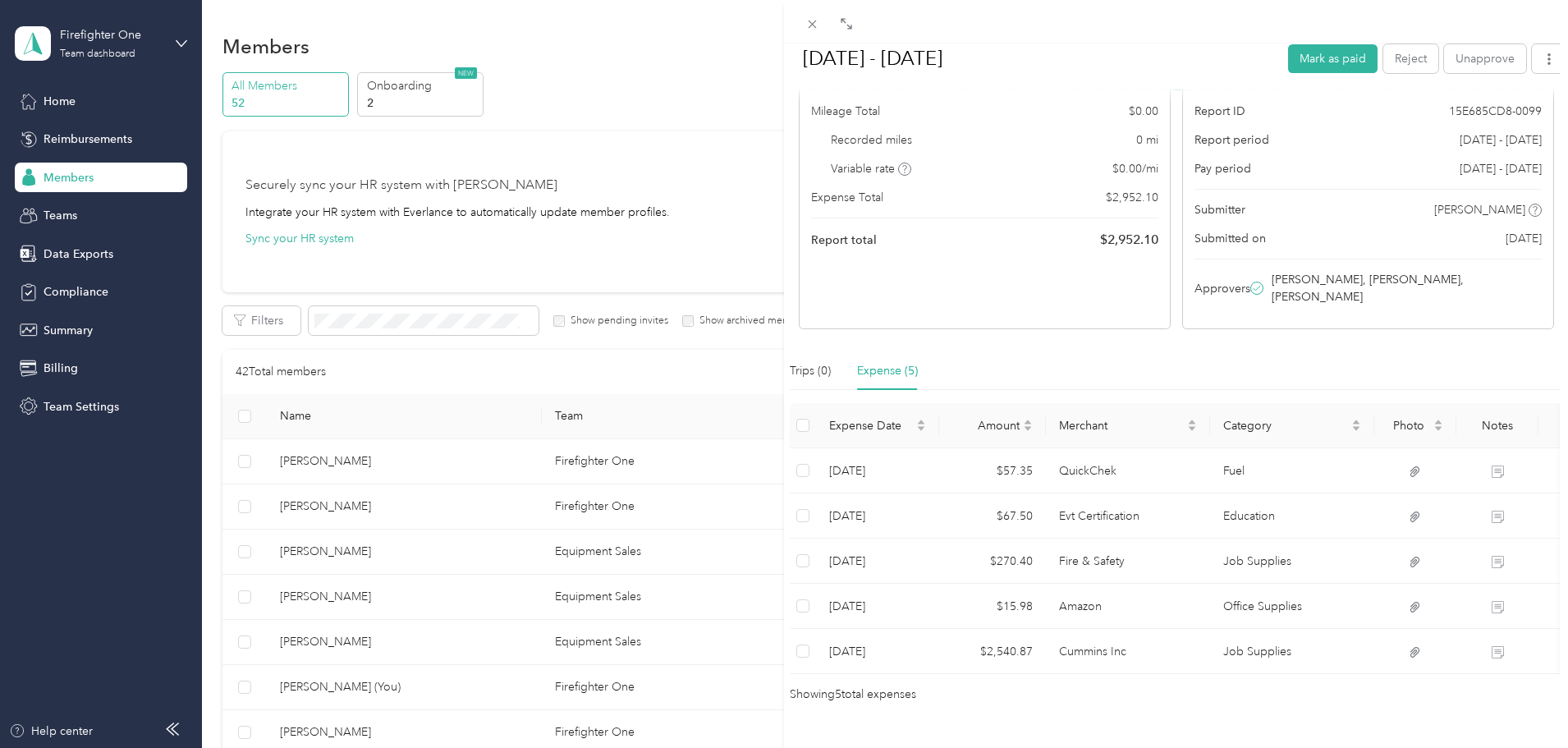
scroll to position [164, 0]
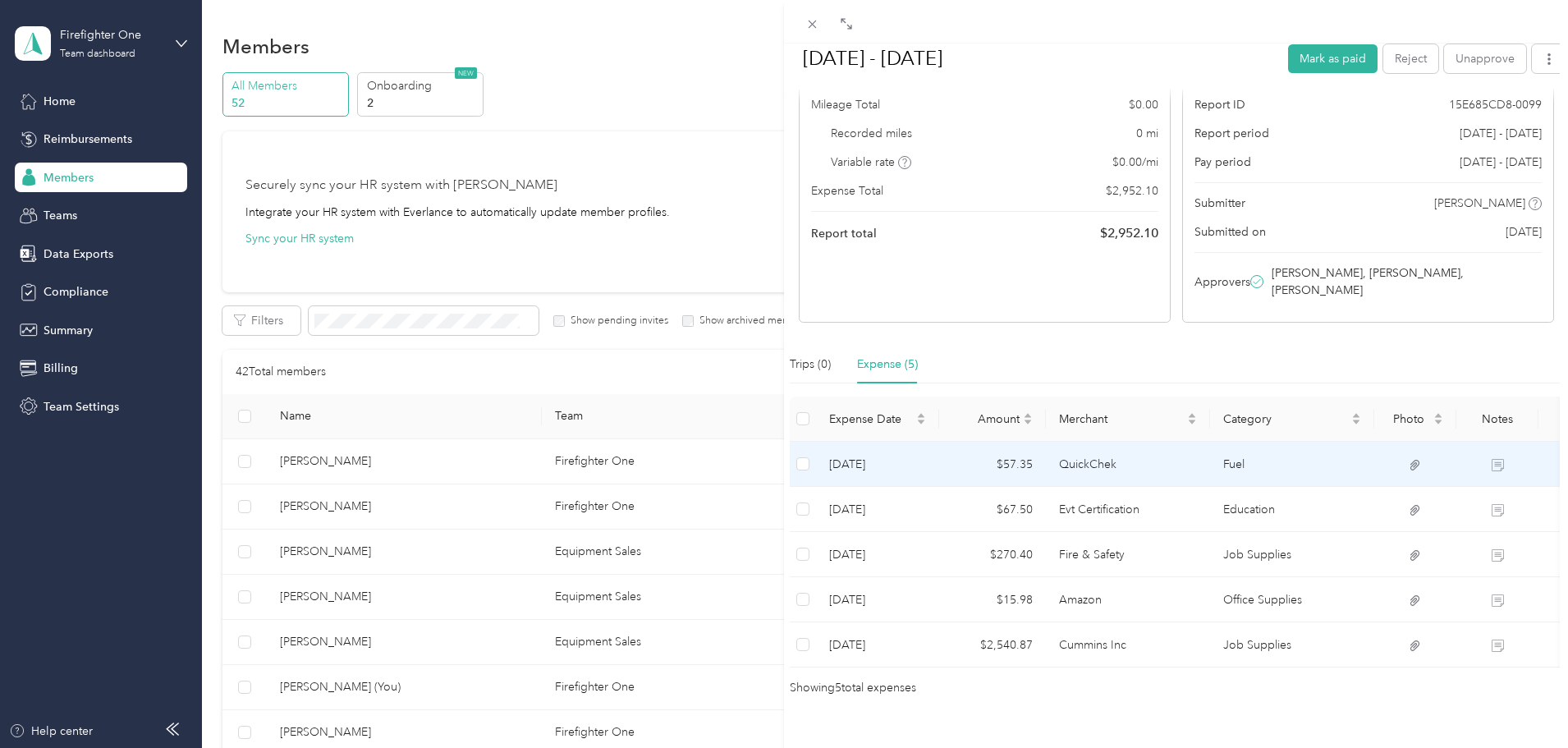
click at [963, 450] on td "$57.35" at bounding box center [993, 464] width 107 height 45
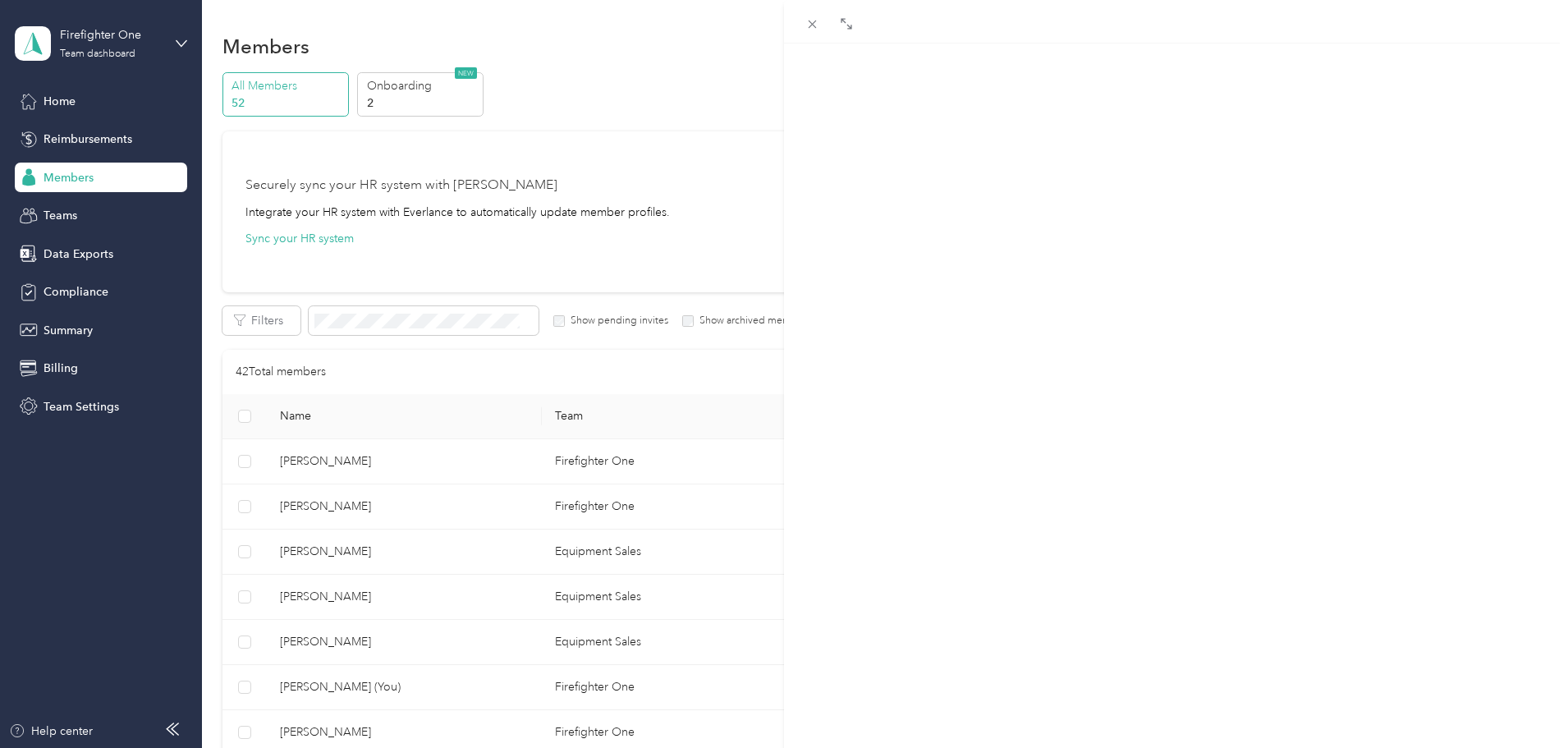
scroll to position [21, 0]
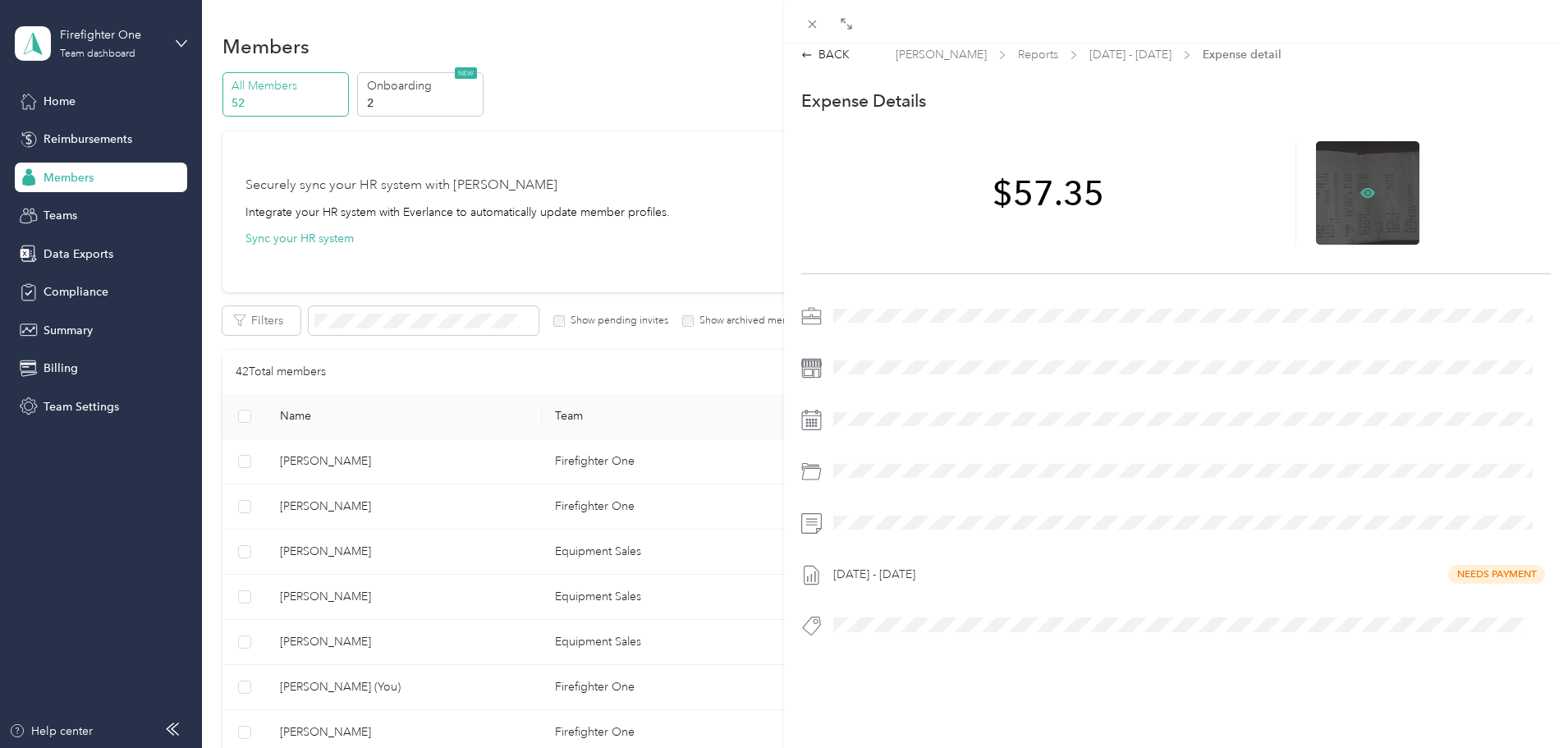
click at [1360, 185] on icon at bounding box center [1367, 193] width 15 height 15
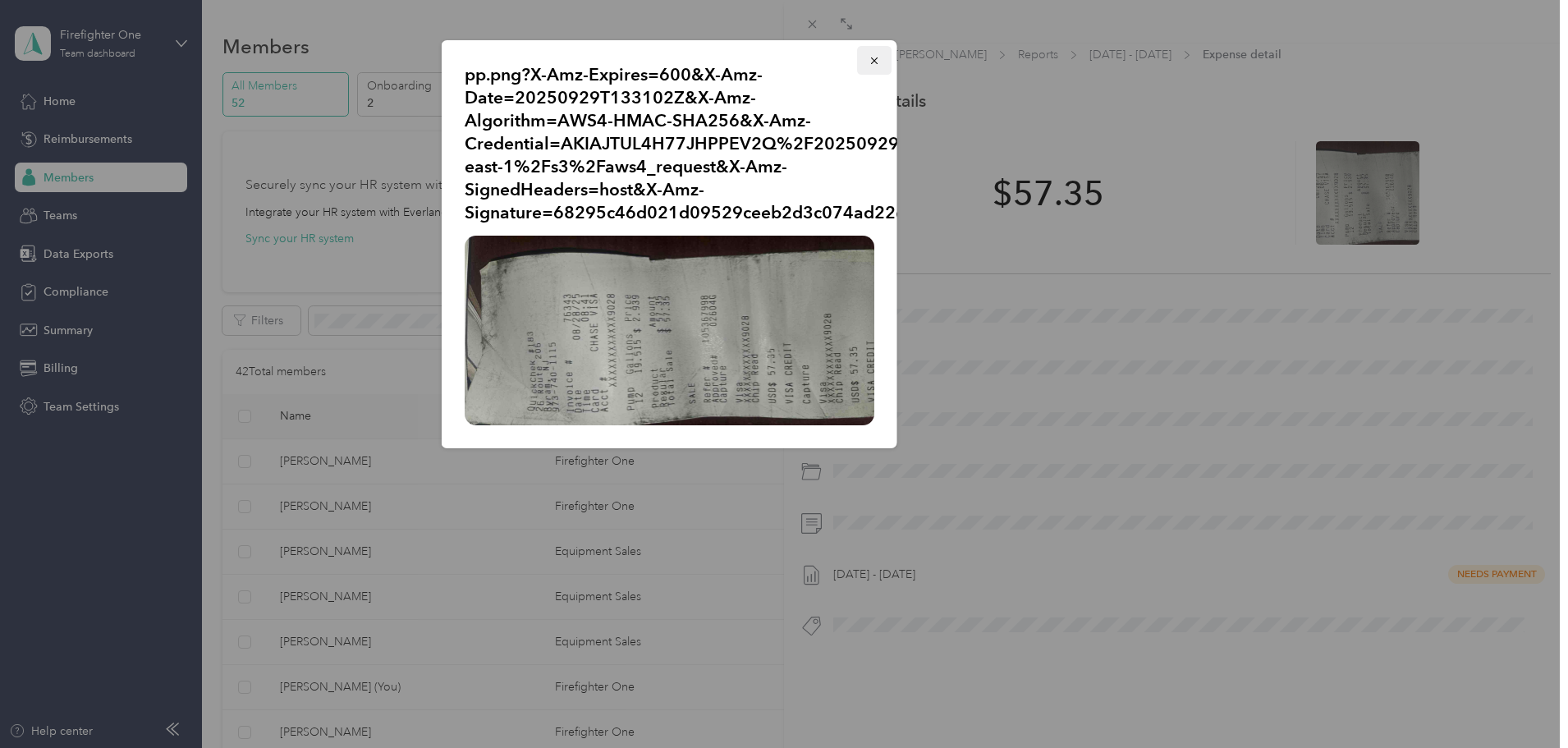
click at [870, 58] on icon "button" at bounding box center [874, 61] width 11 height 11
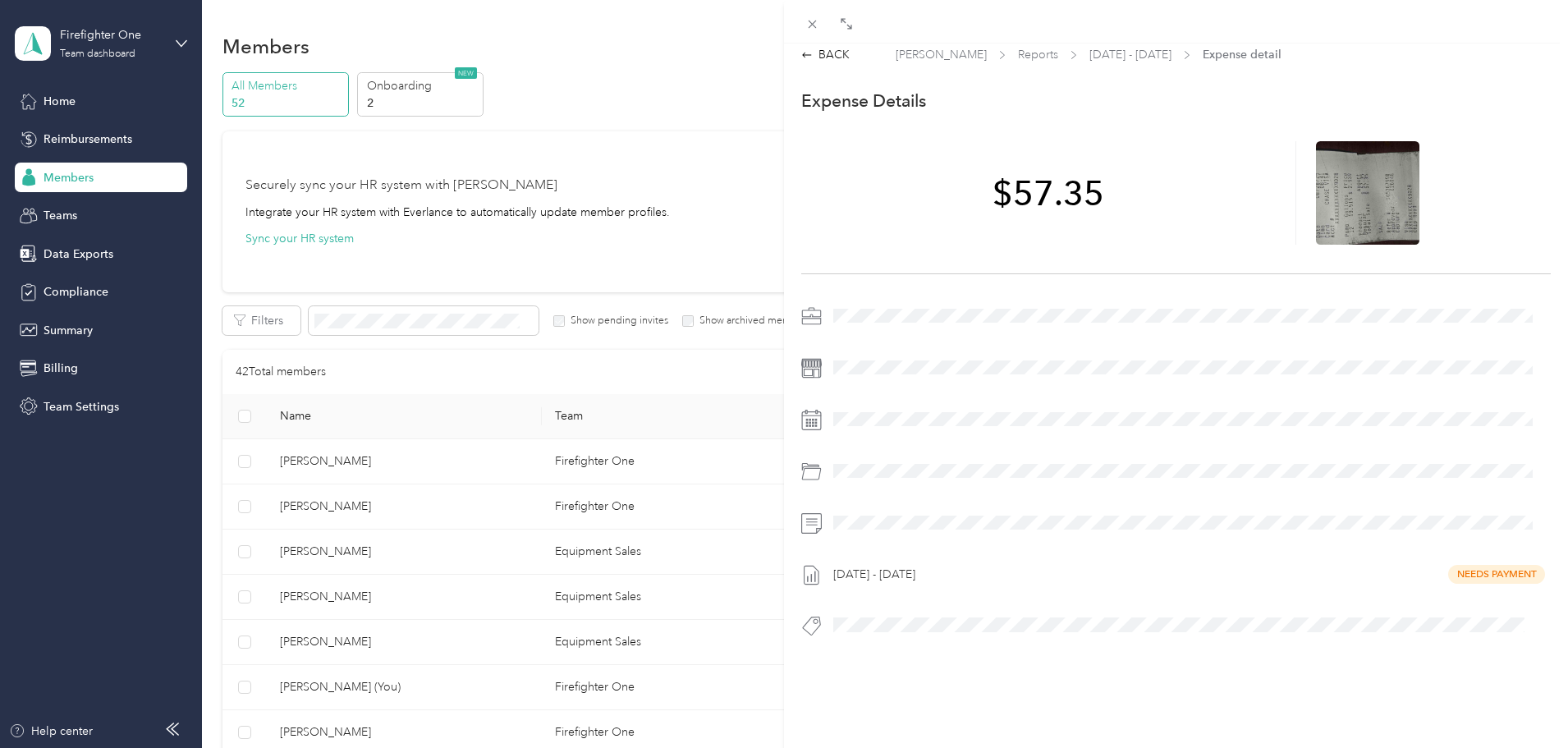
scroll to position [0, 0]
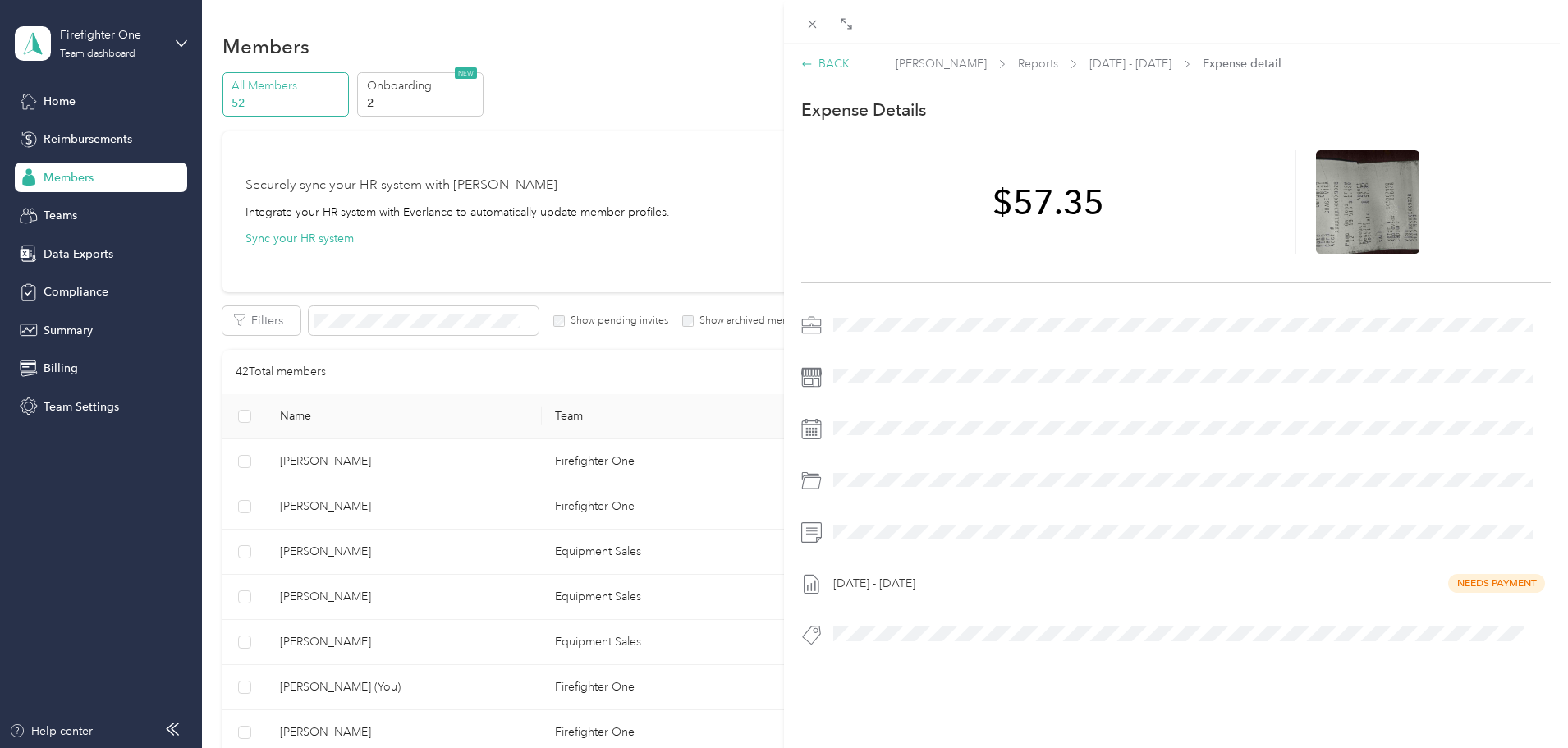
click at [837, 57] on div "BACK" at bounding box center [825, 64] width 49 height 18
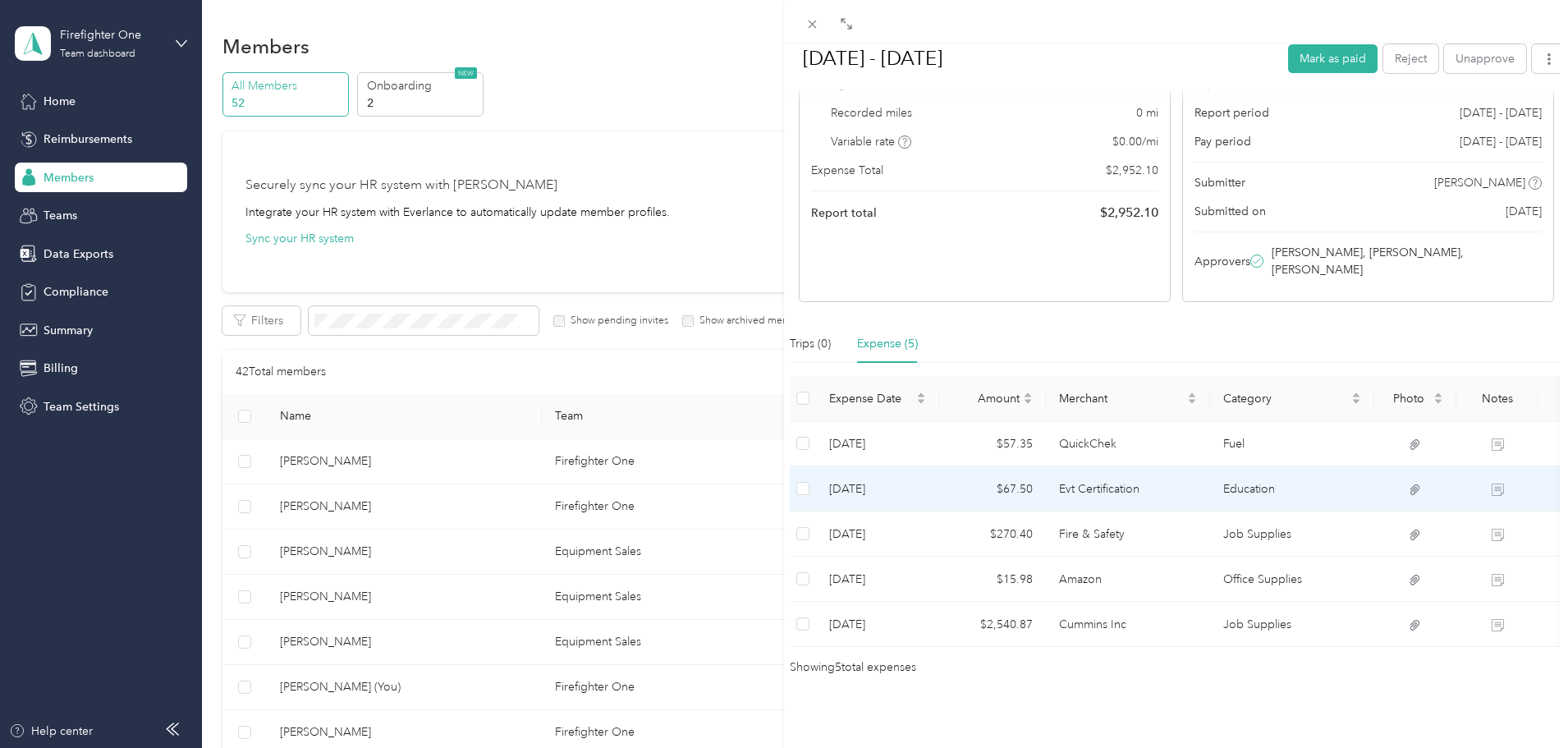
click at [990, 473] on td "$67.50" at bounding box center [993, 488] width 107 height 45
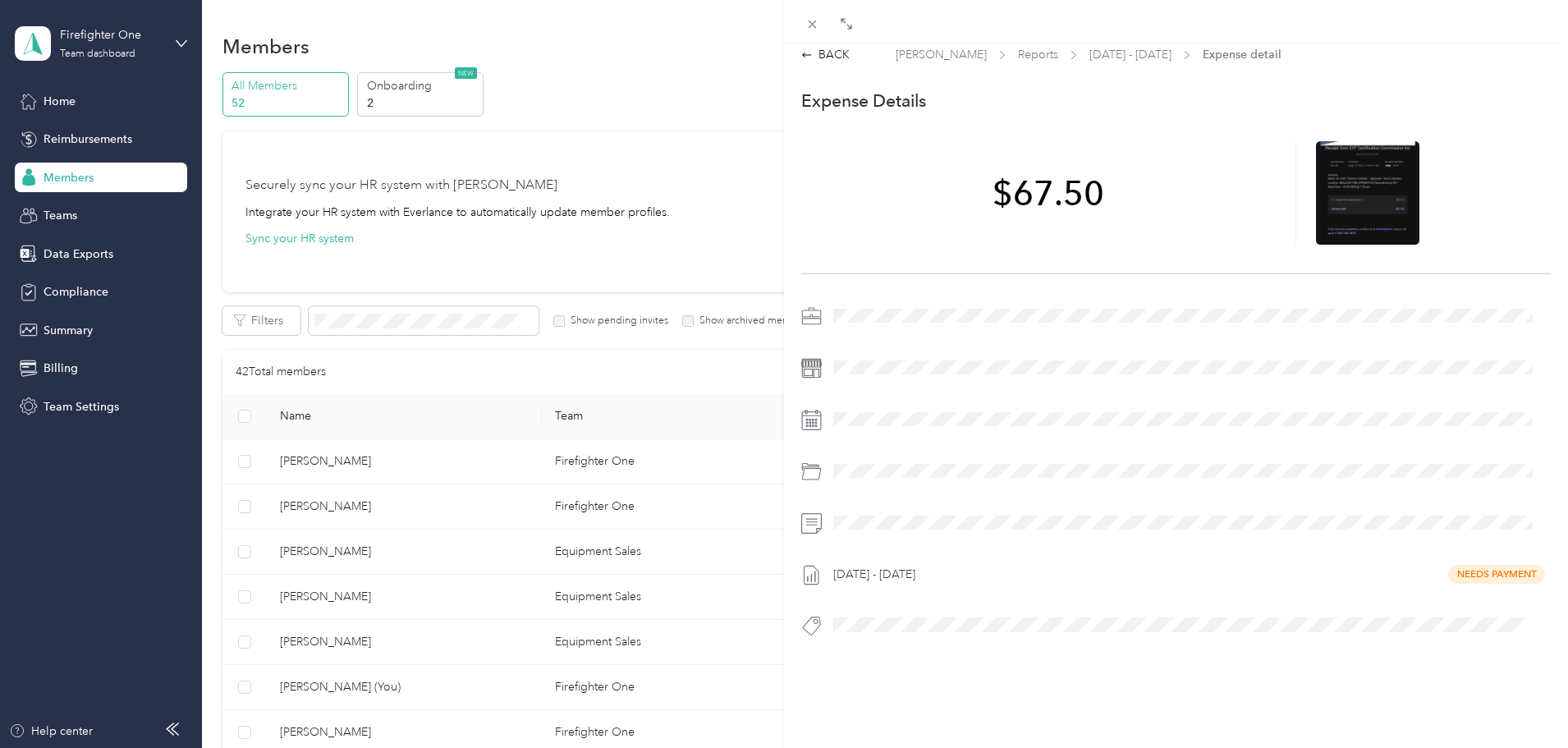
scroll to position [21, 0]
click at [1360, 187] on icon at bounding box center [1367, 192] width 15 height 10
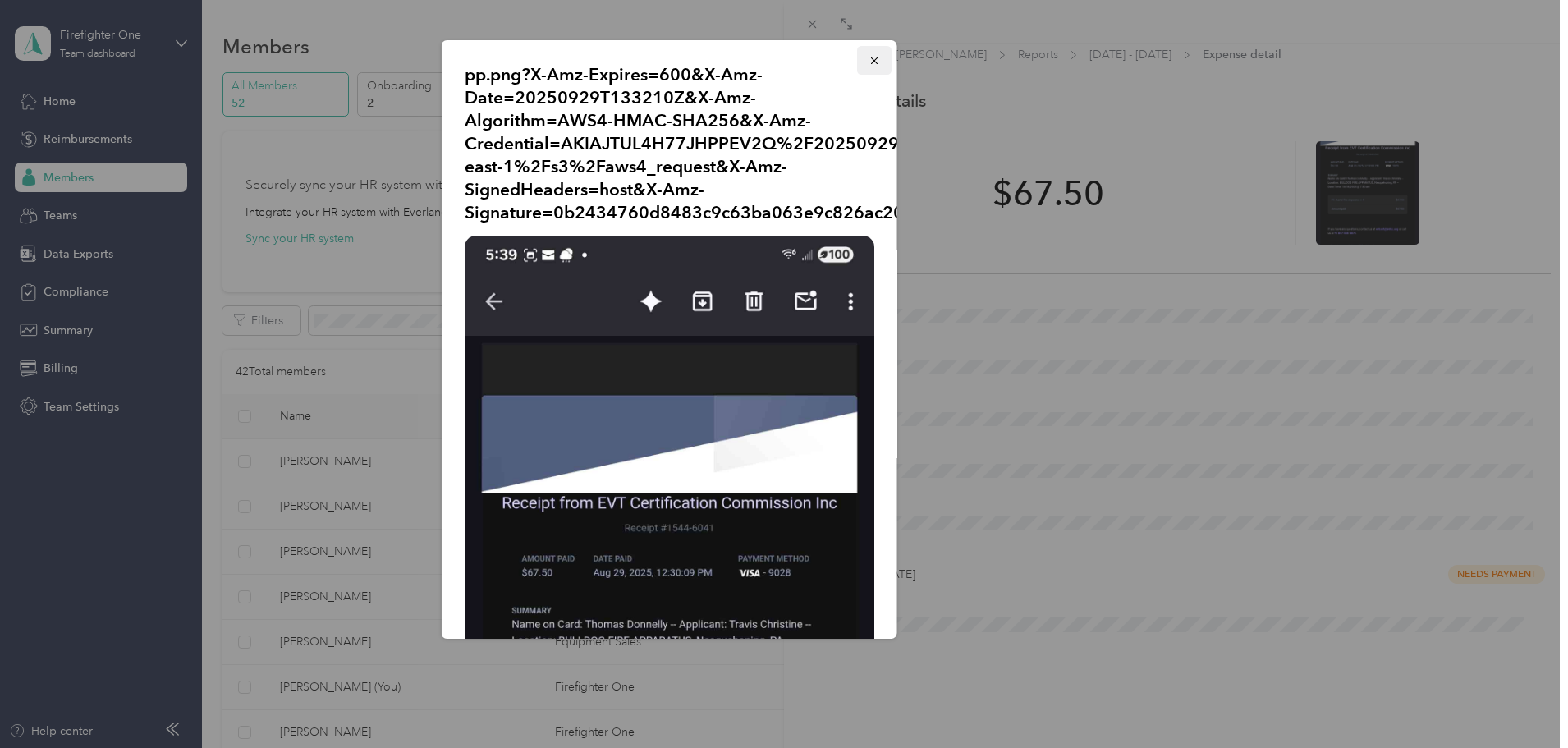
click at [868, 57] on icon "button" at bounding box center [874, 61] width 11 height 11
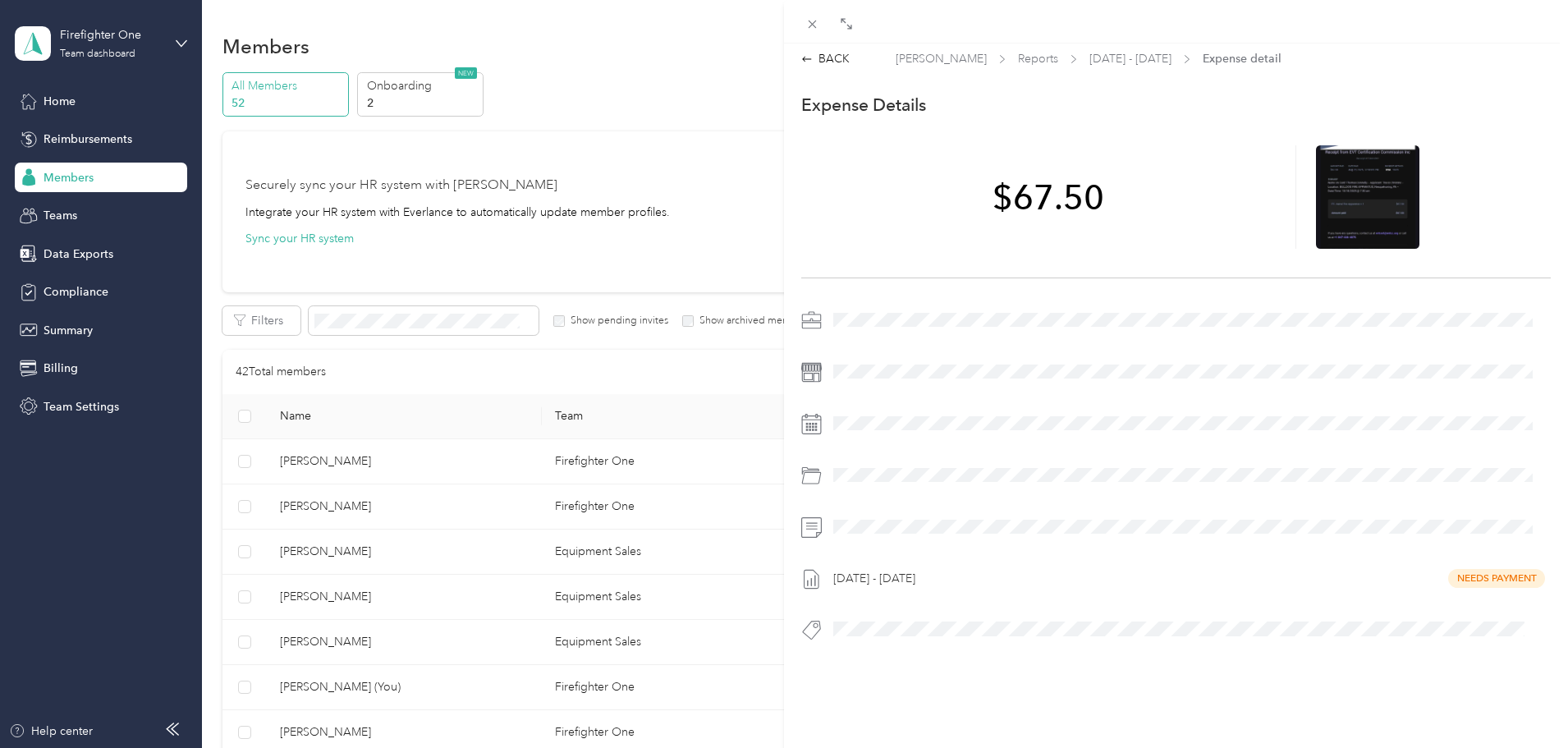
scroll to position [0, 0]
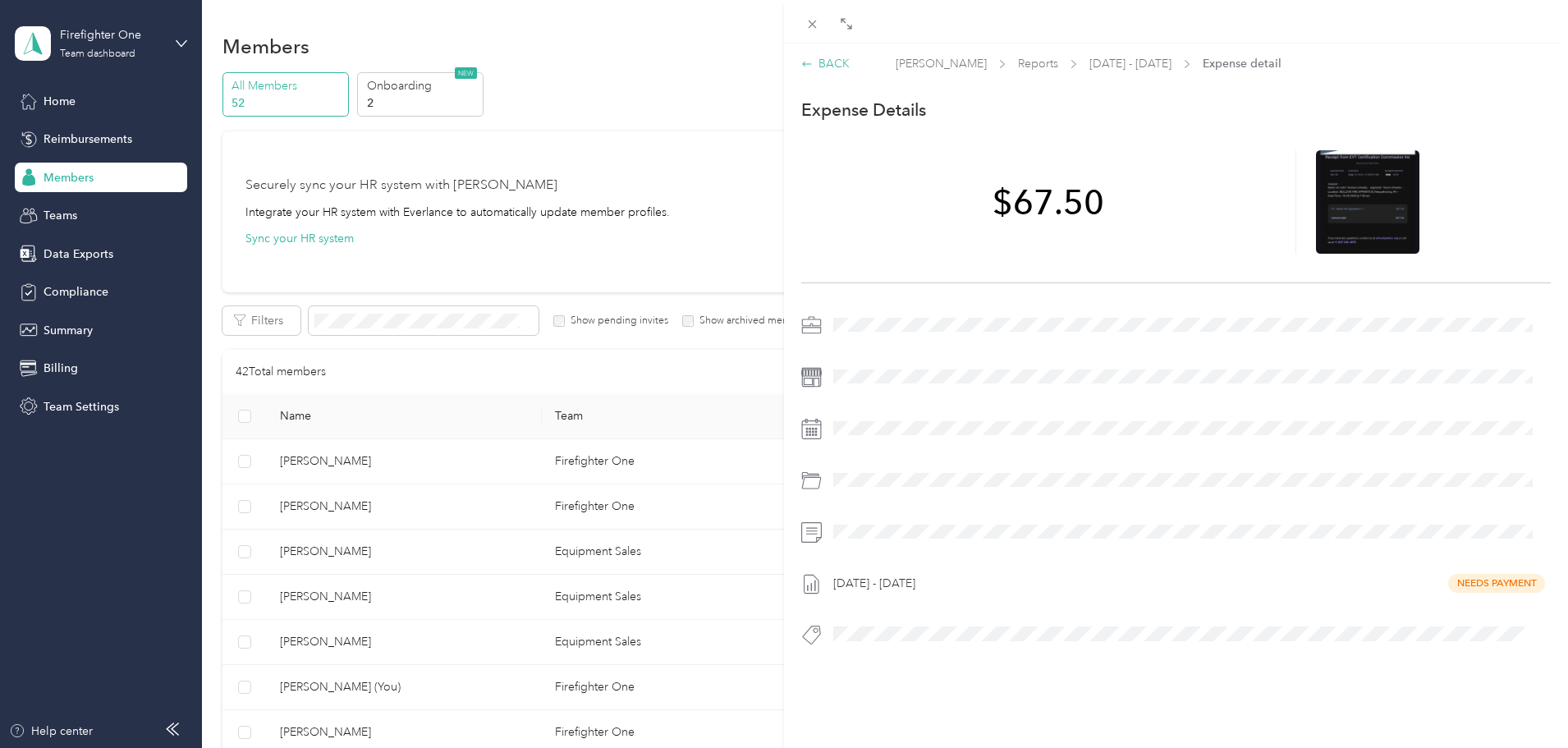
click at [829, 59] on div "BACK" at bounding box center [825, 64] width 49 height 18
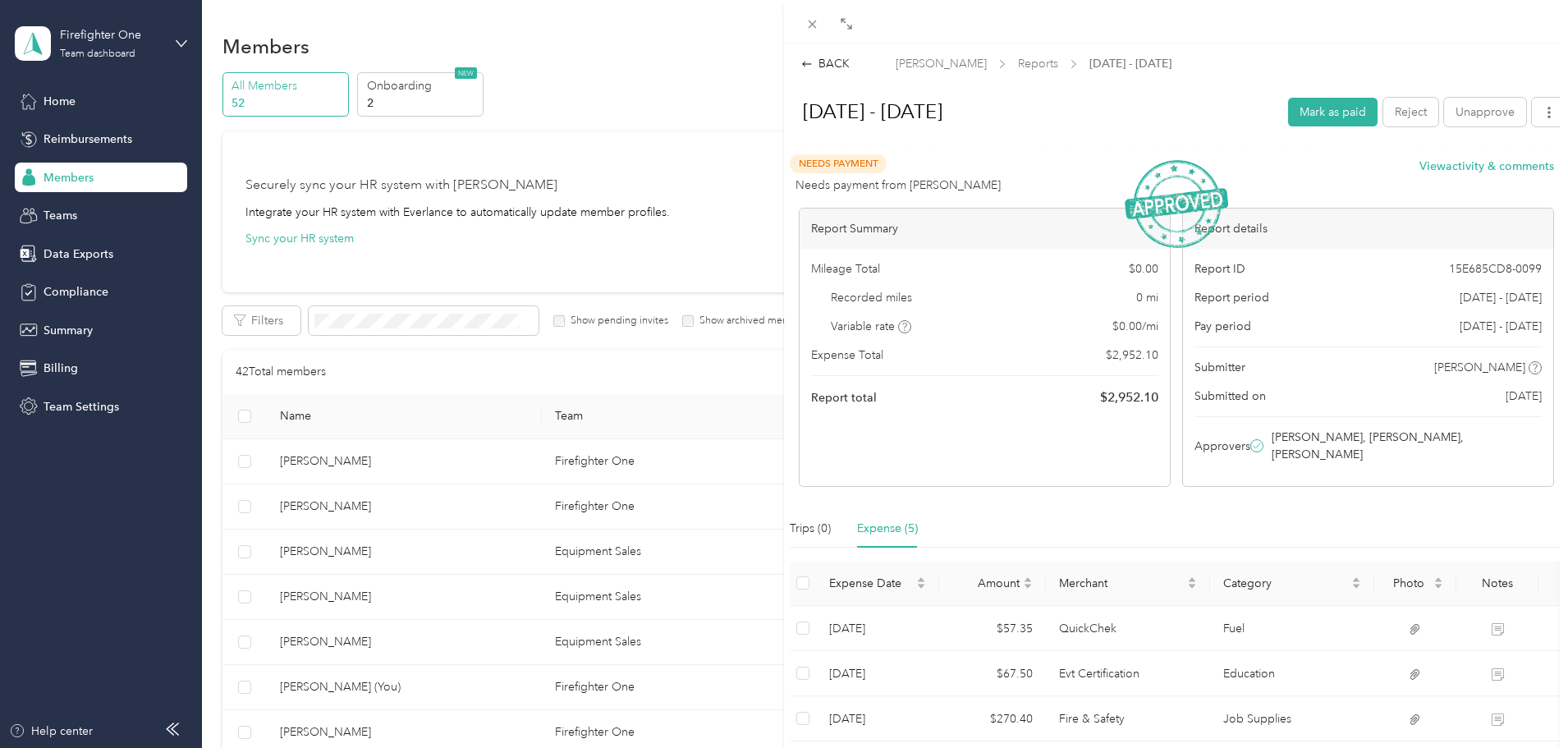
scroll to position [193, 0]
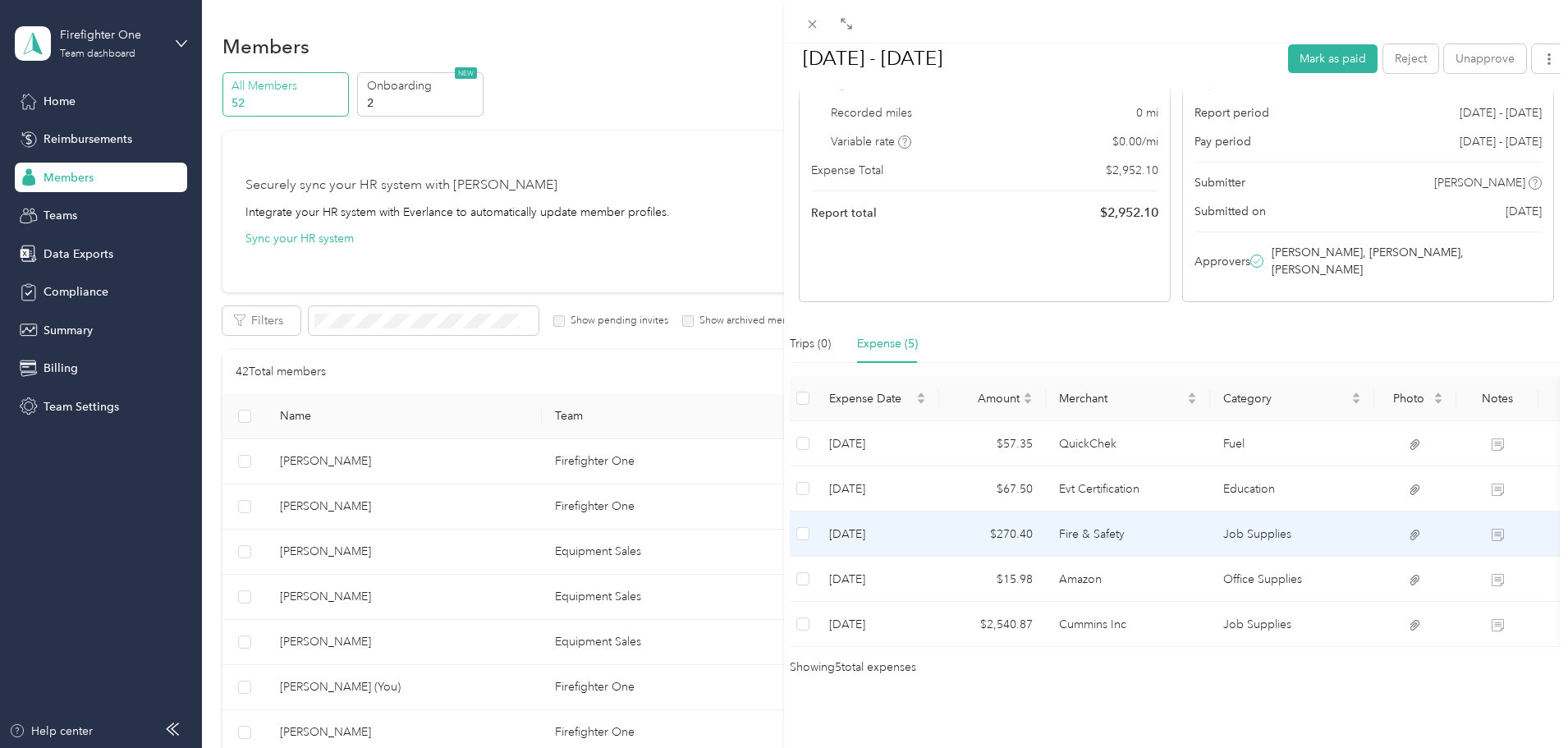
click at [1094, 511] on td "Fire & Safety" at bounding box center [1128, 533] width 164 height 45
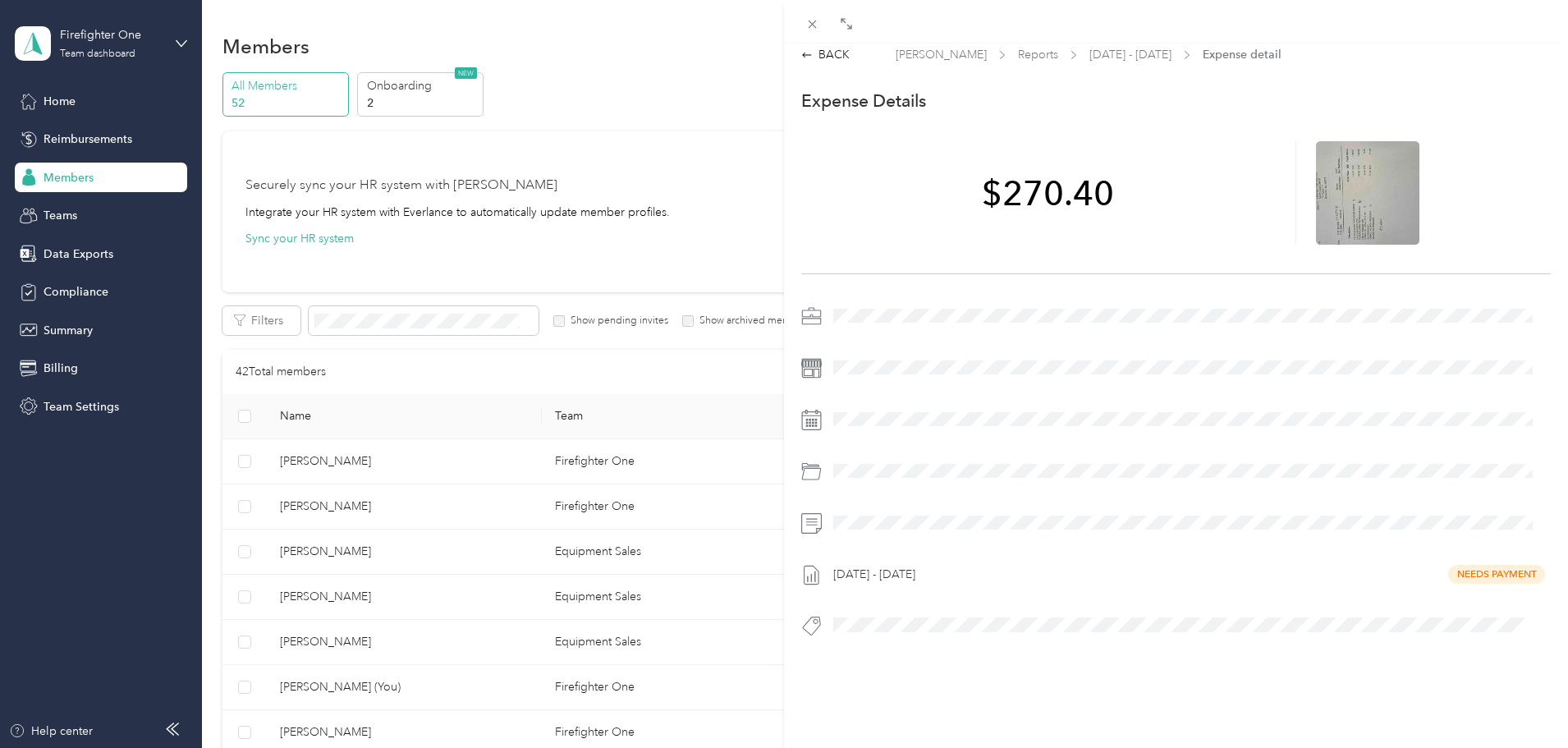
scroll to position [21, 0]
click at [1360, 185] on icon at bounding box center [1367, 193] width 15 height 15
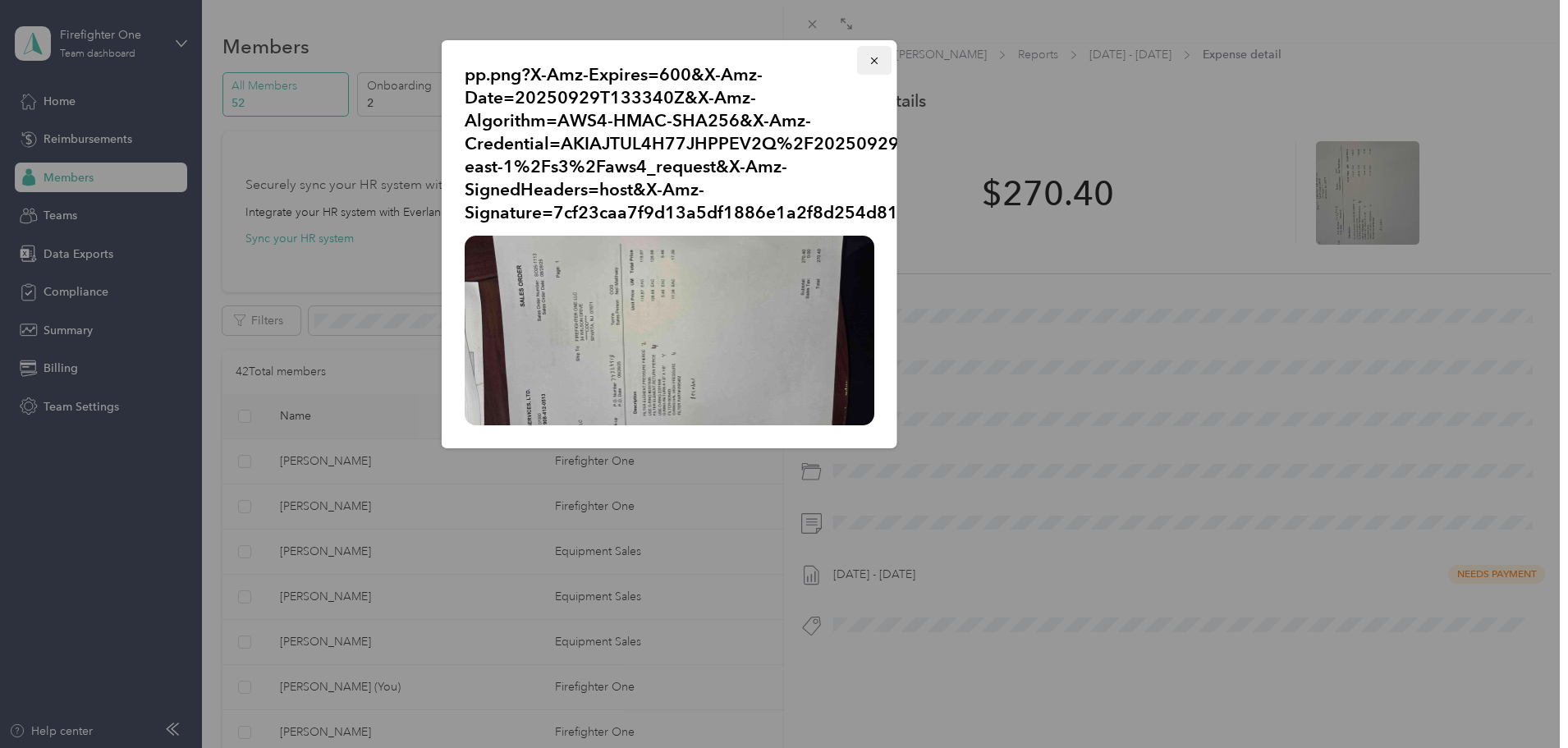
click at [878, 60] on icon "button" at bounding box center [874, 61] width 11 height 11
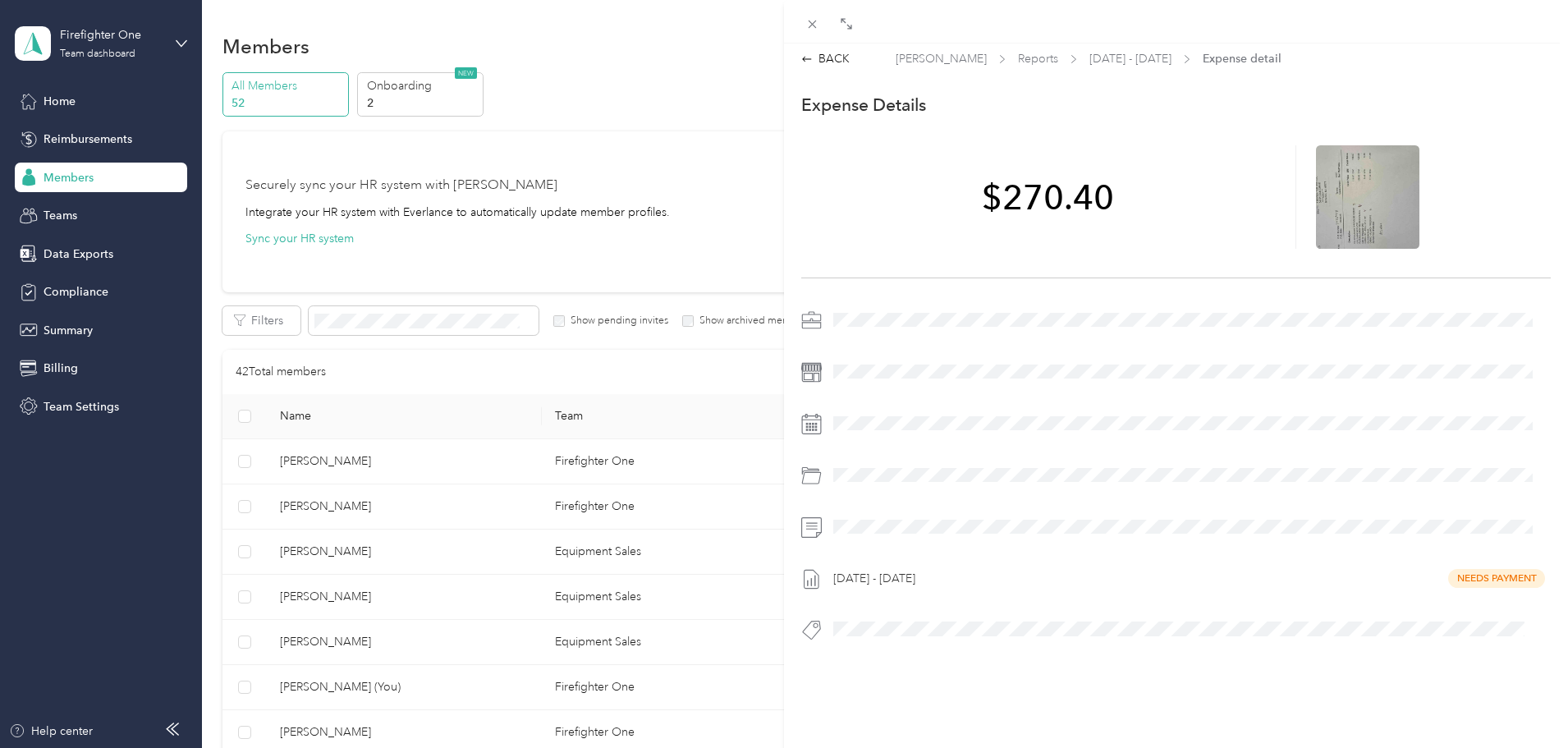
scroll to position [0, 0]
click at [836, 62] on div "BACK" at bounding box center [825, 64] width 49 height 18
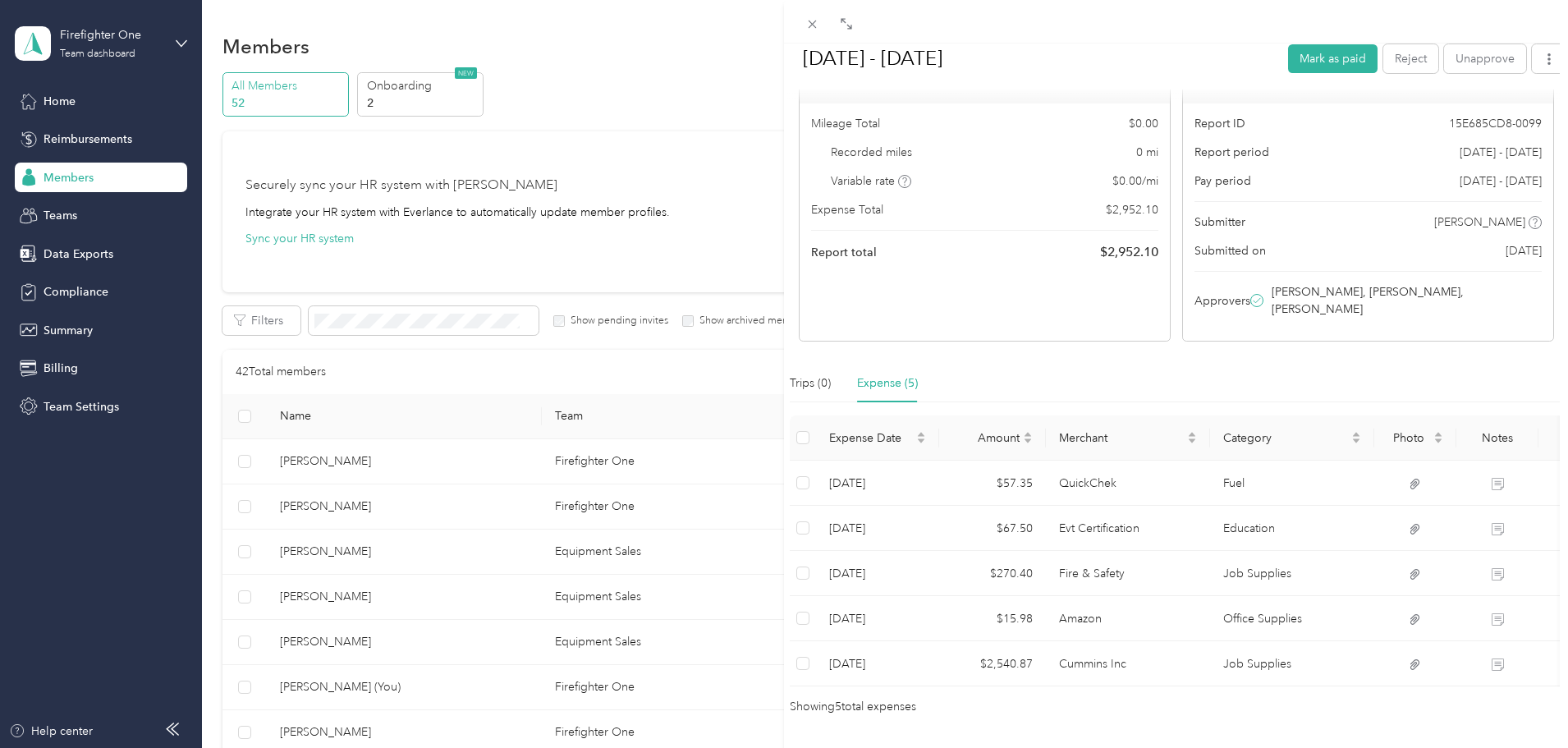
scroll to position [193, 0]
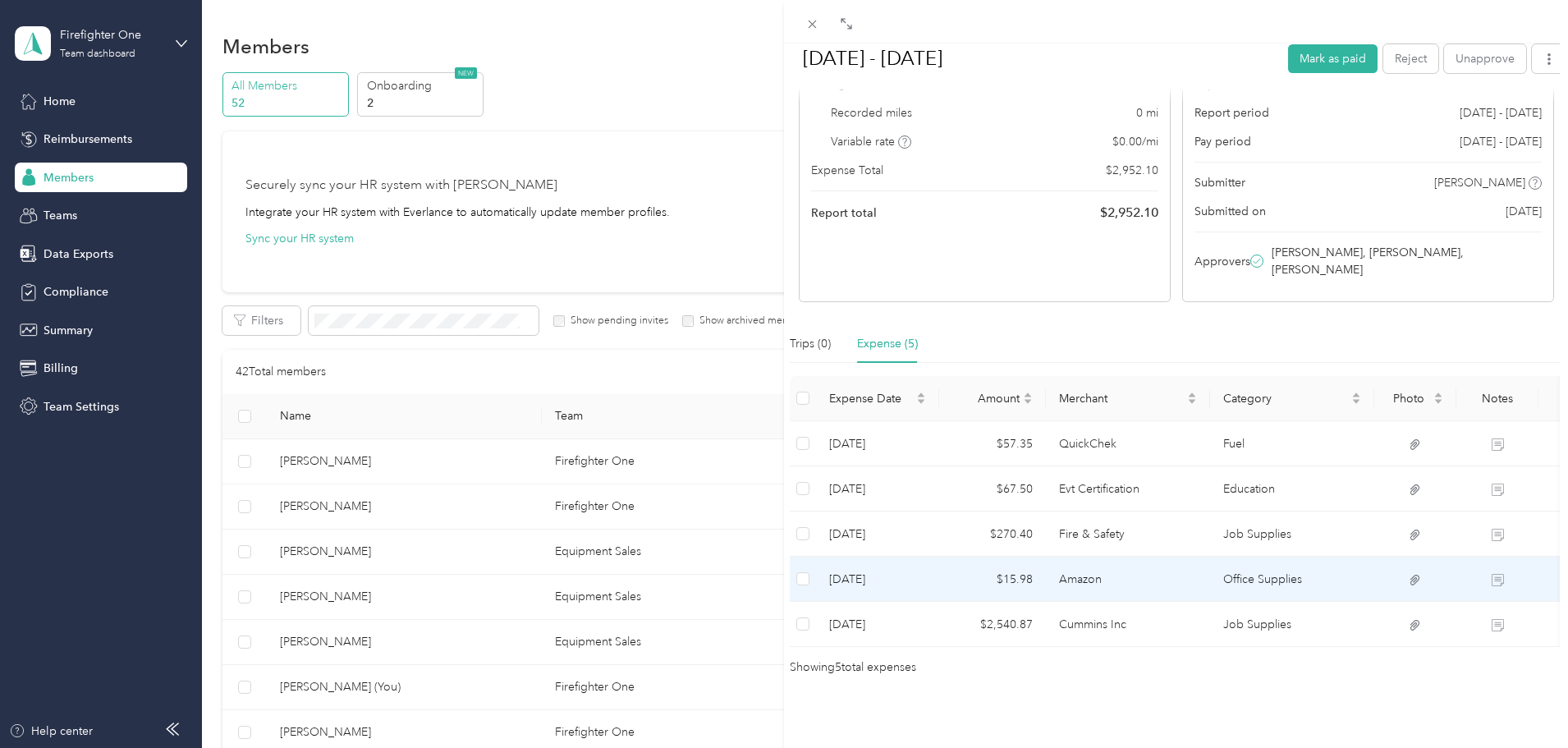
click at [1036, 557] on td "$15.98" at bounding box center [993, 579] width 107 height 45
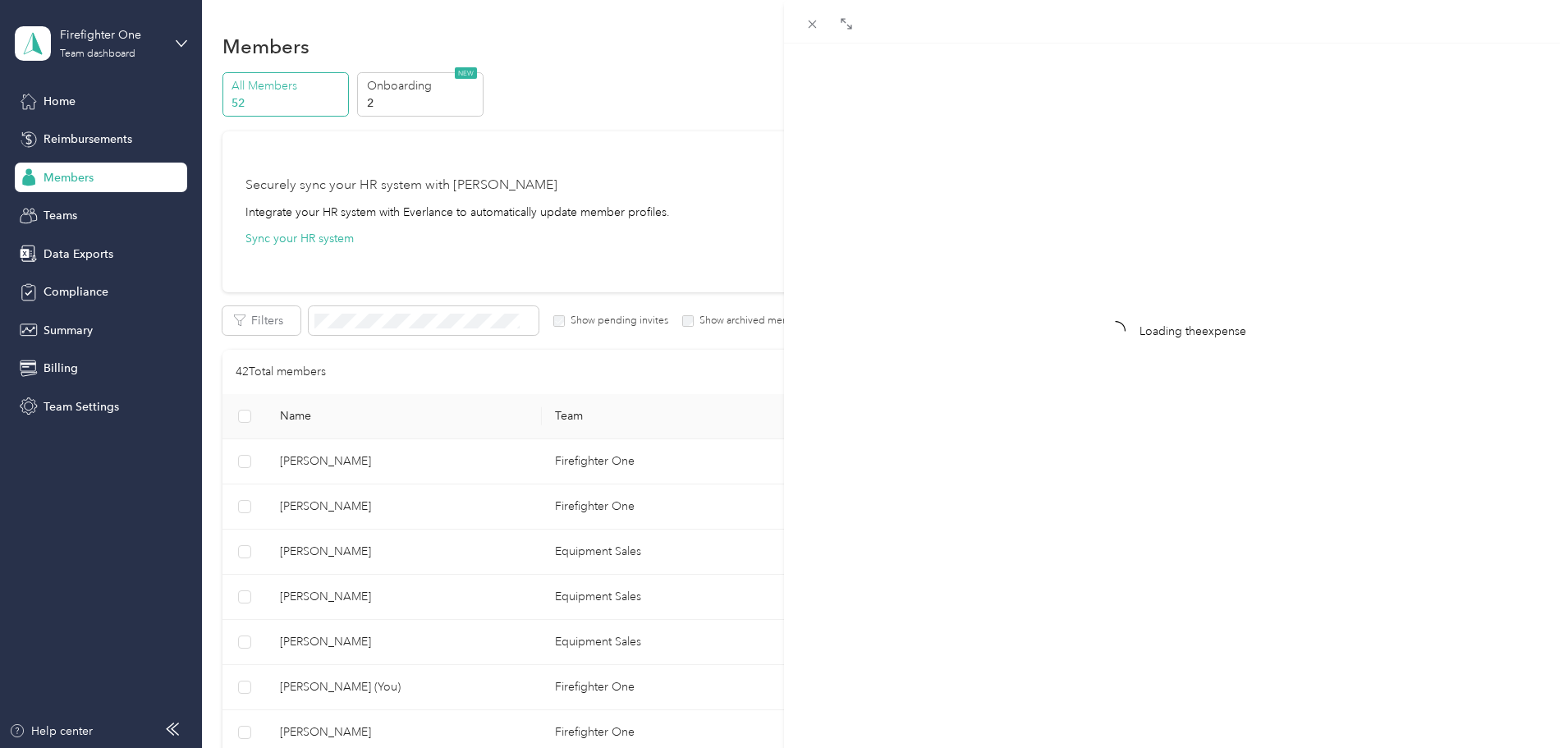
scroll to position [21, 0]
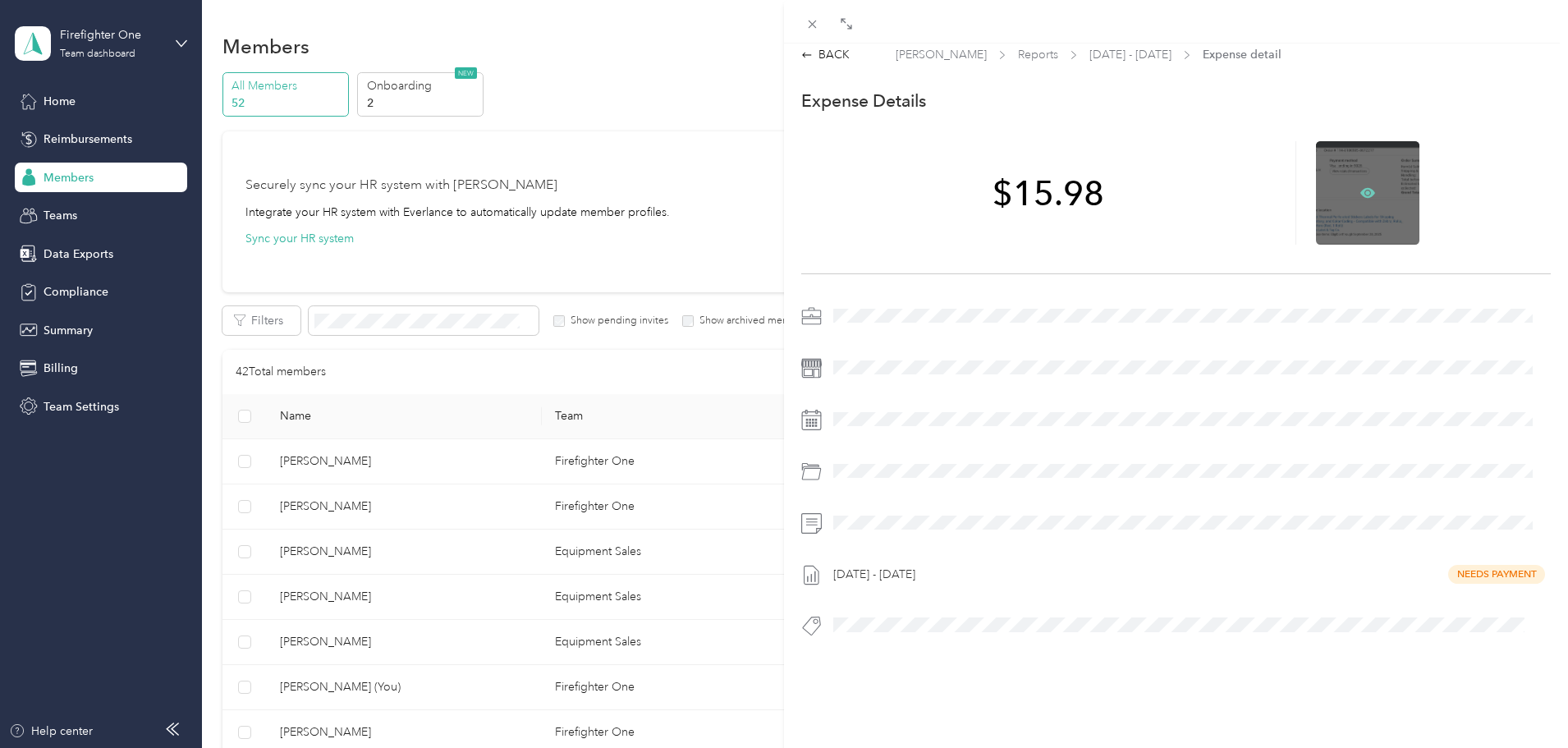
click at [1360, 187] on icon at bounding box center [1367, 192] width 15 height 10
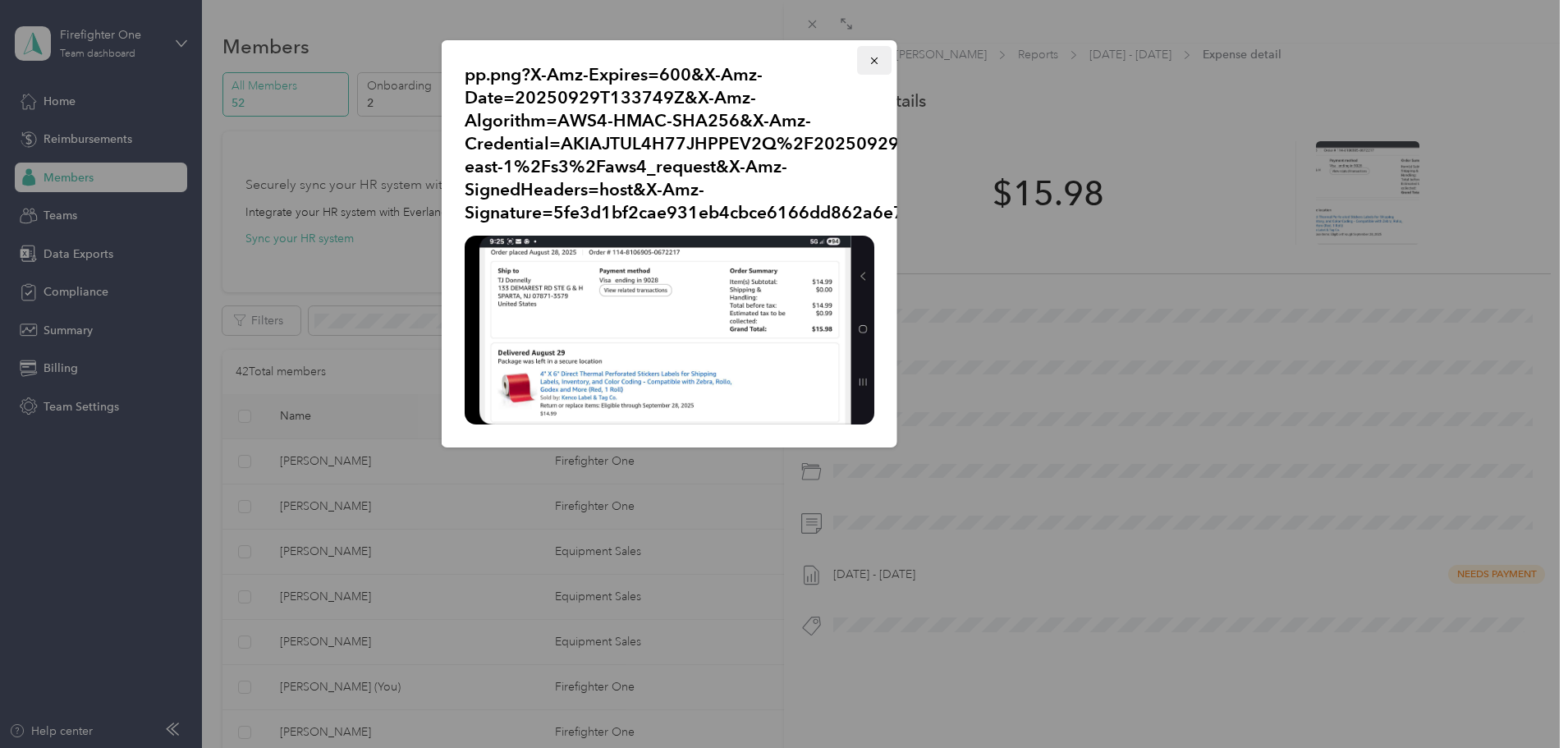
click at [870, 56] on icon "button" at bounding box center [874, 61] width 11 height 11
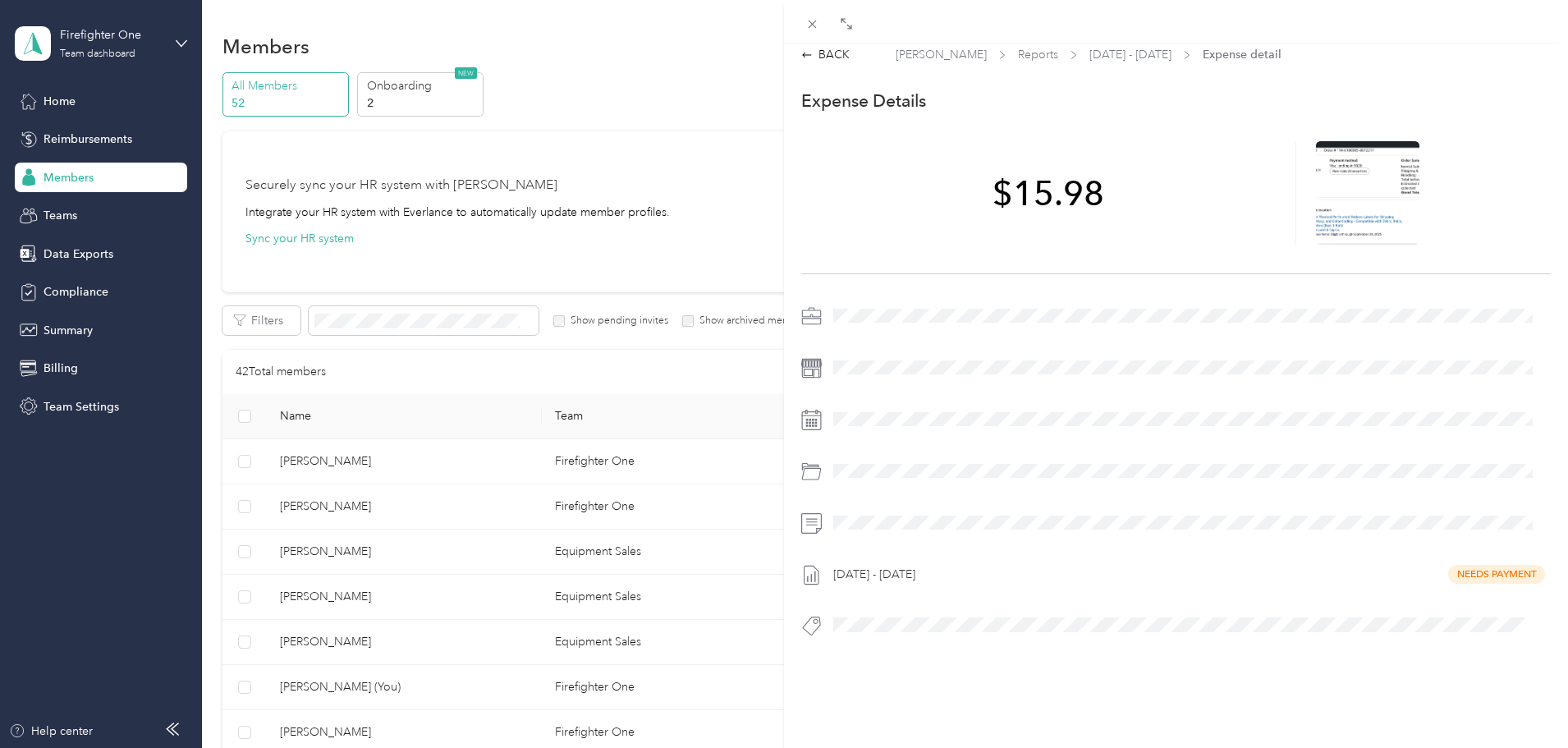
scroll to position [0, 0]
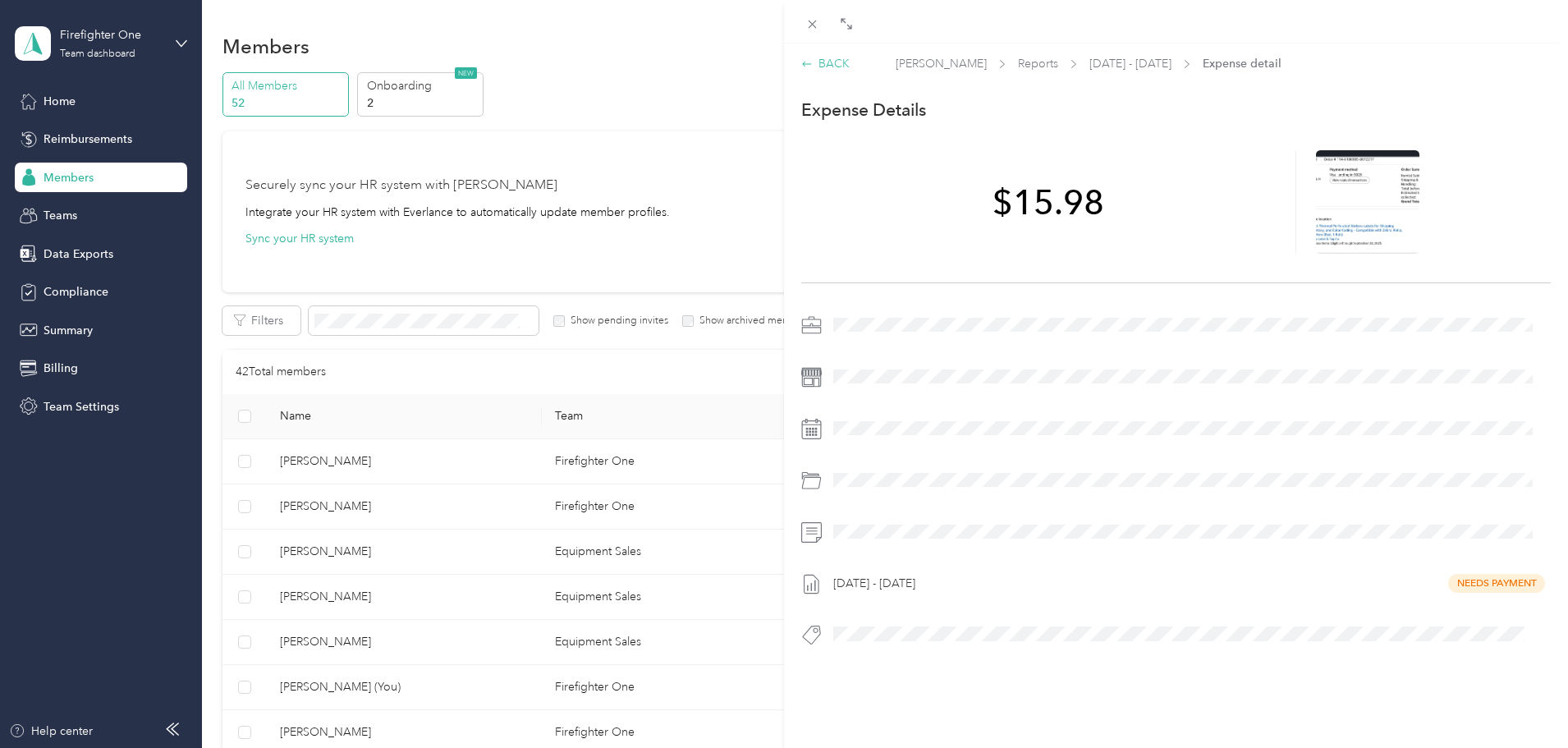
click at [834, 63] on div "BACK" at bounding box center [825, 64] width 49 height 18
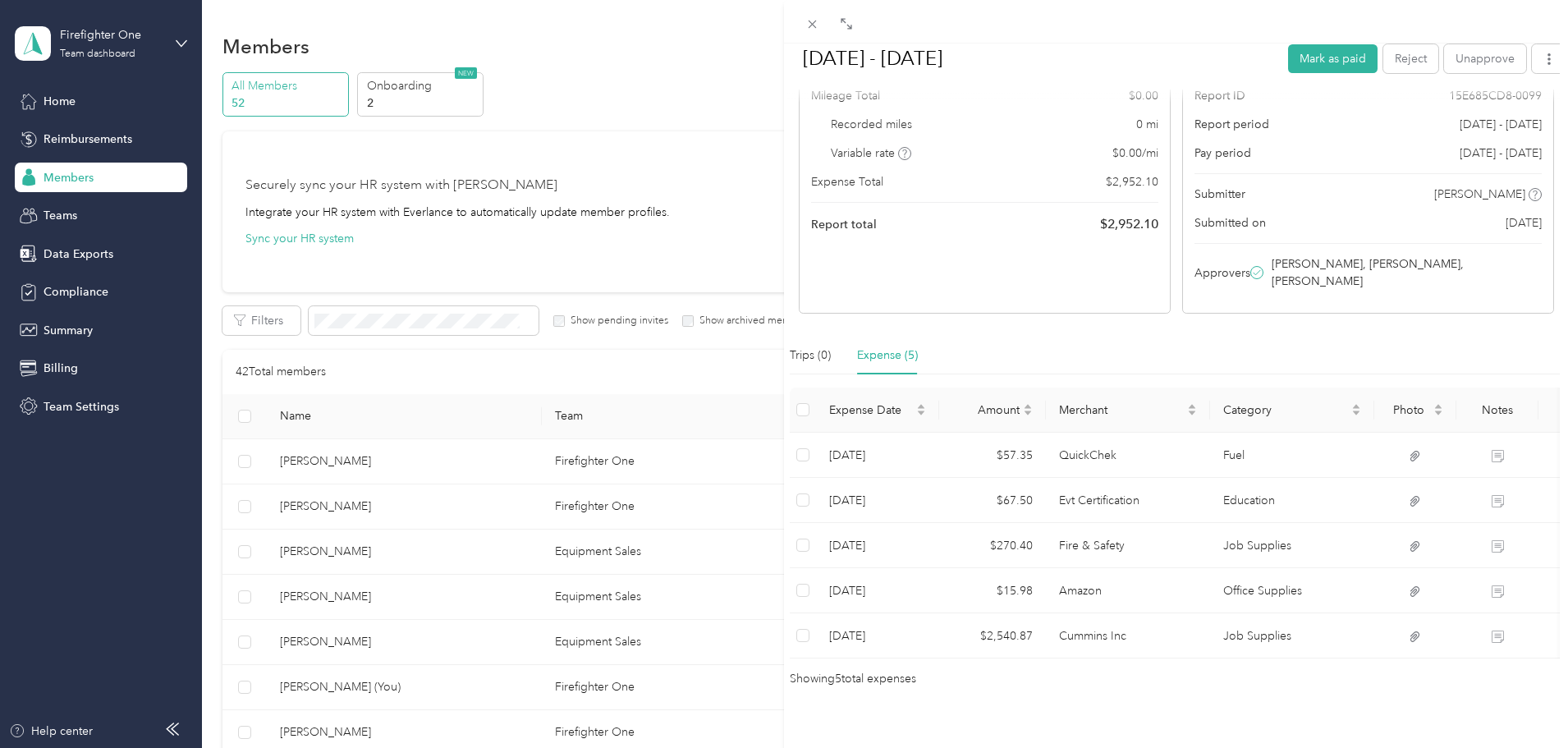
scroll to position [193, 0]
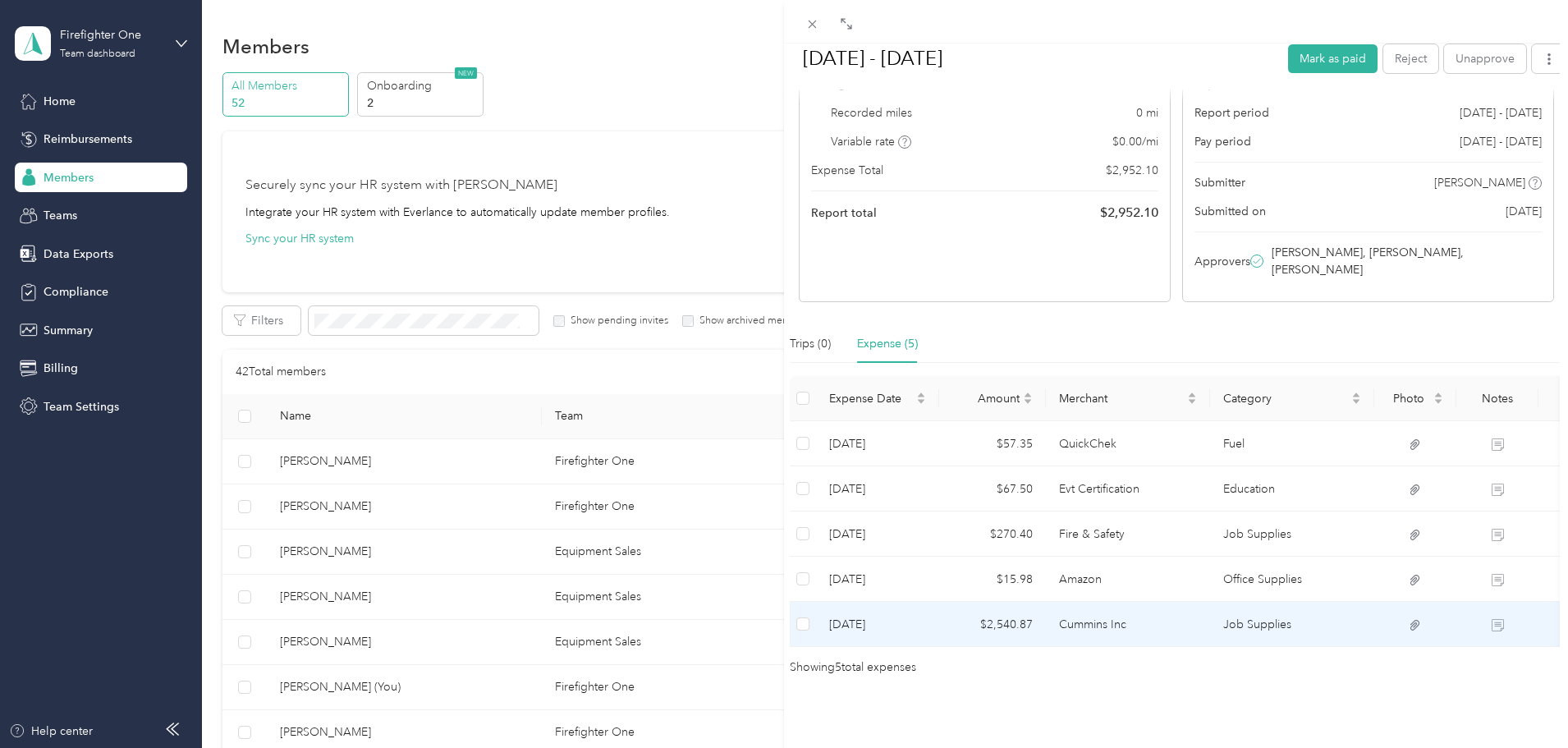
click at [1086, 602] on td "Cummins Inc" at bounding box center [1128, 624] width 164 height 45
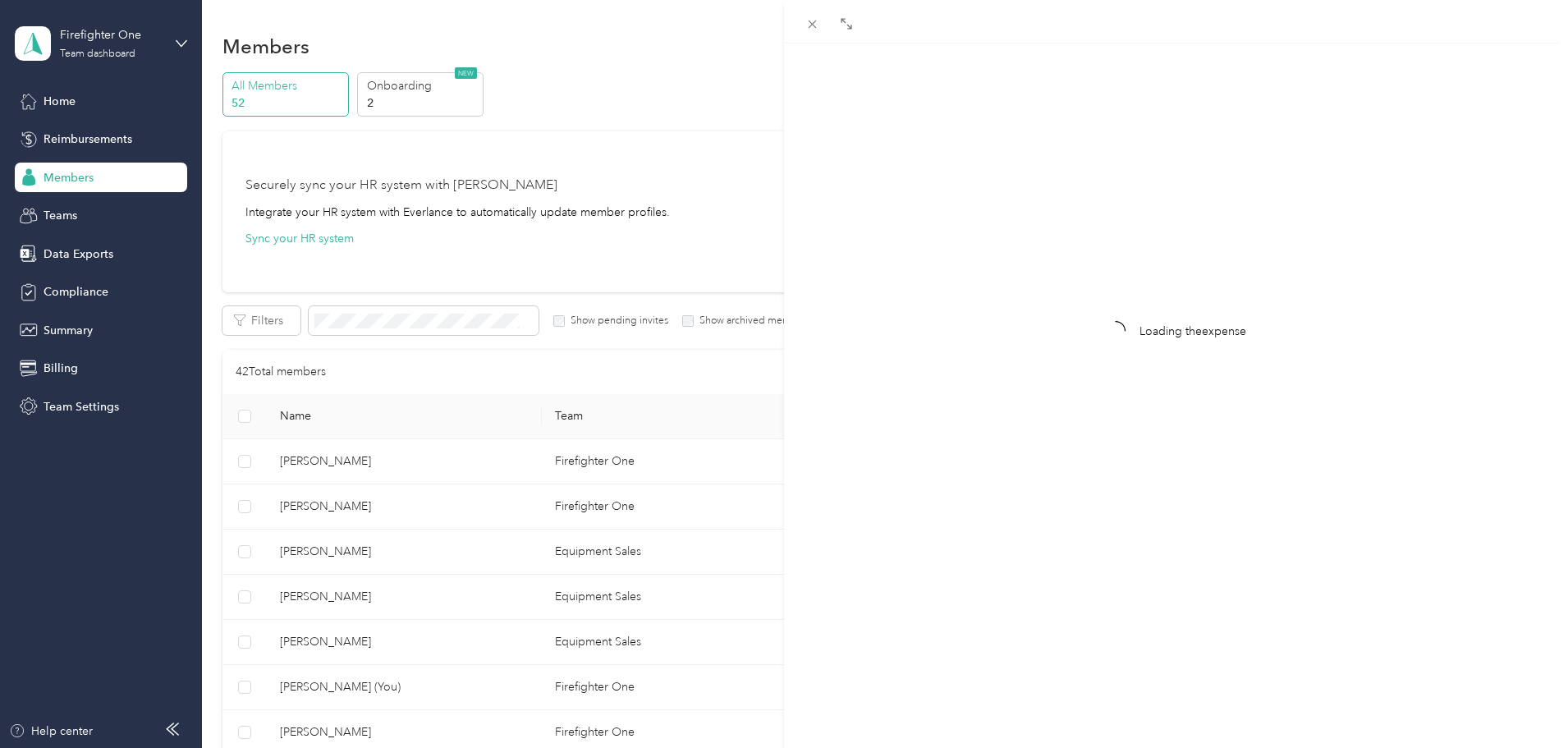
scroll to position [21, 0]
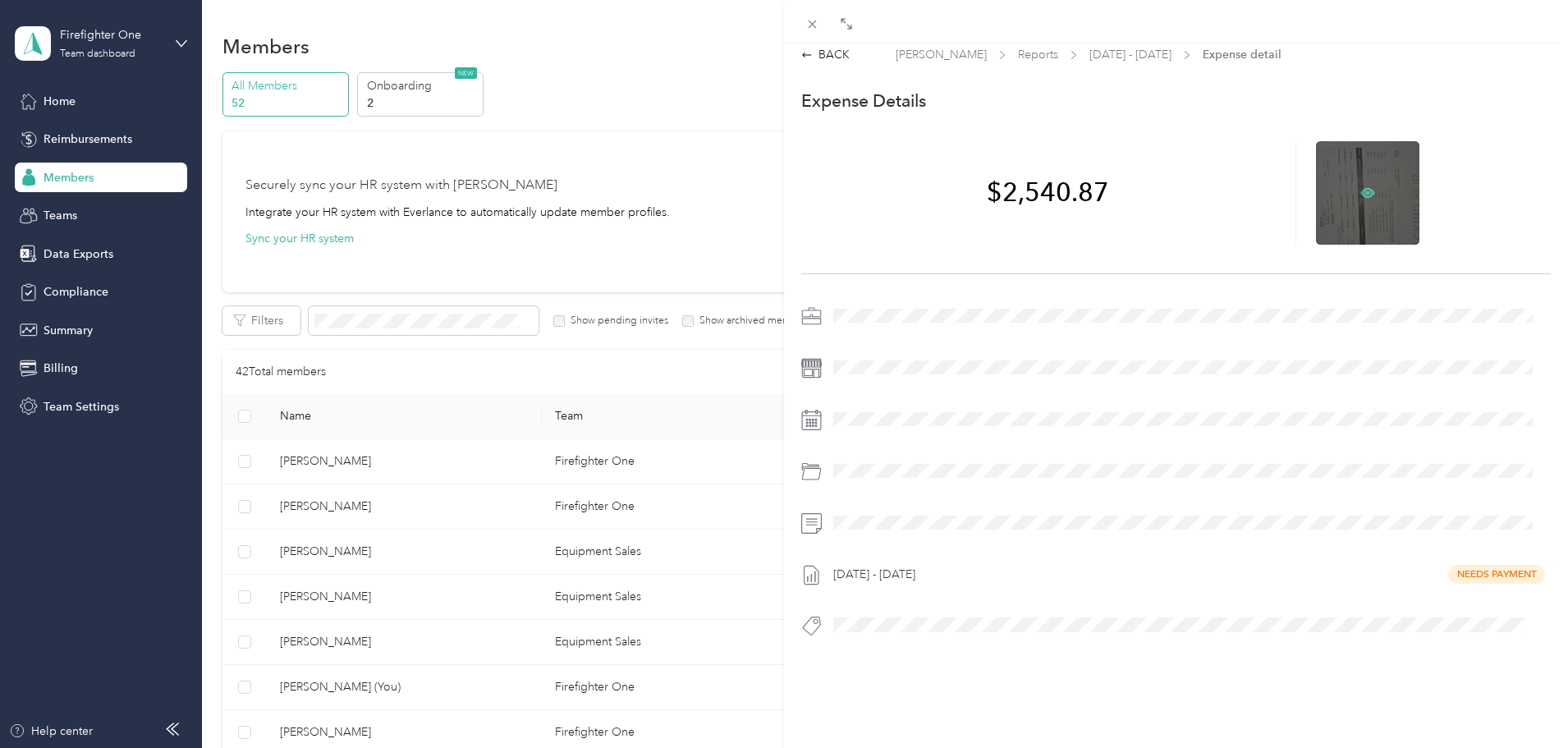
click at [1360, 187] on icon at bounding box center [1367, 192] width 15 height 10
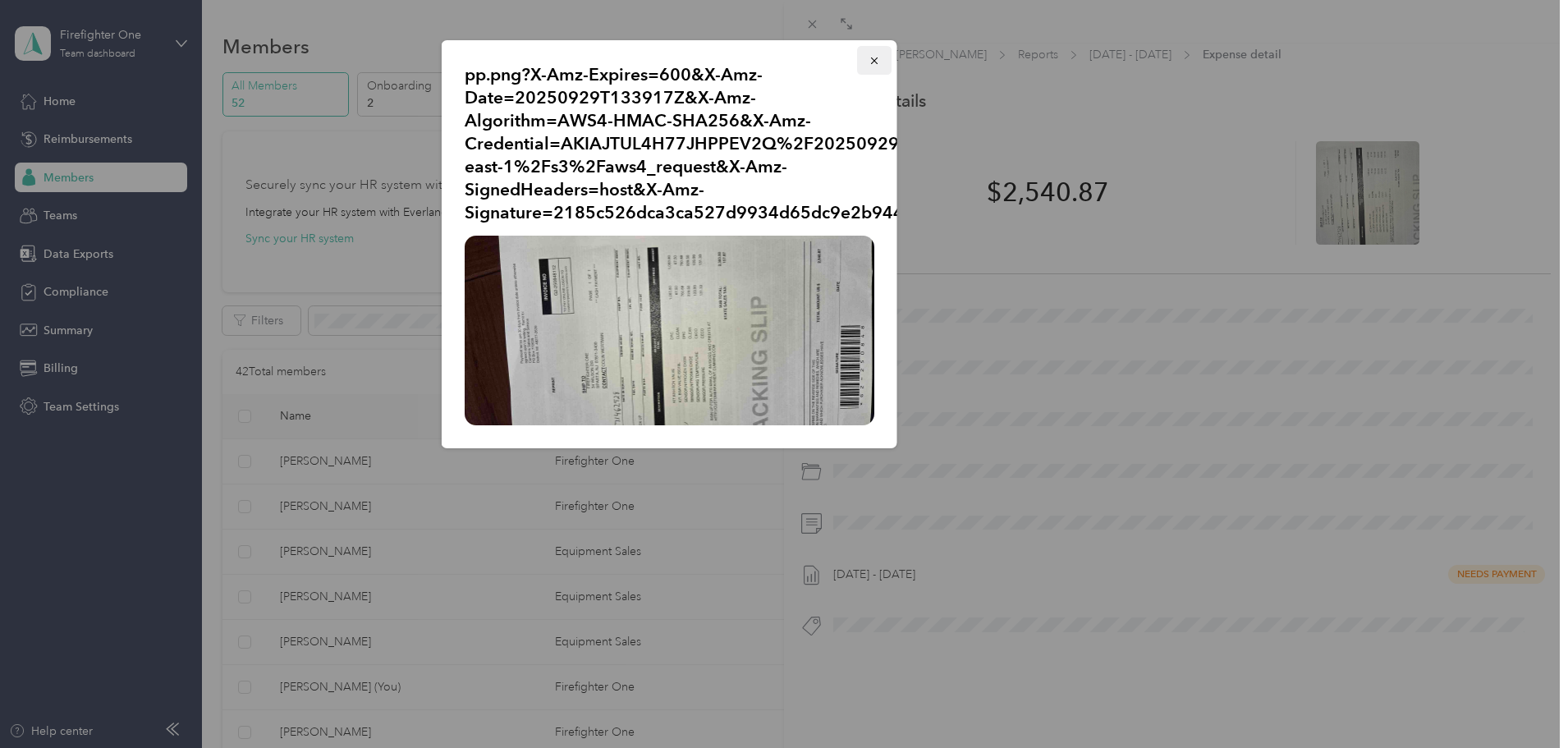
click at [872, 61] on icon "button" at bounding box center [874, 61] width 11 height 11
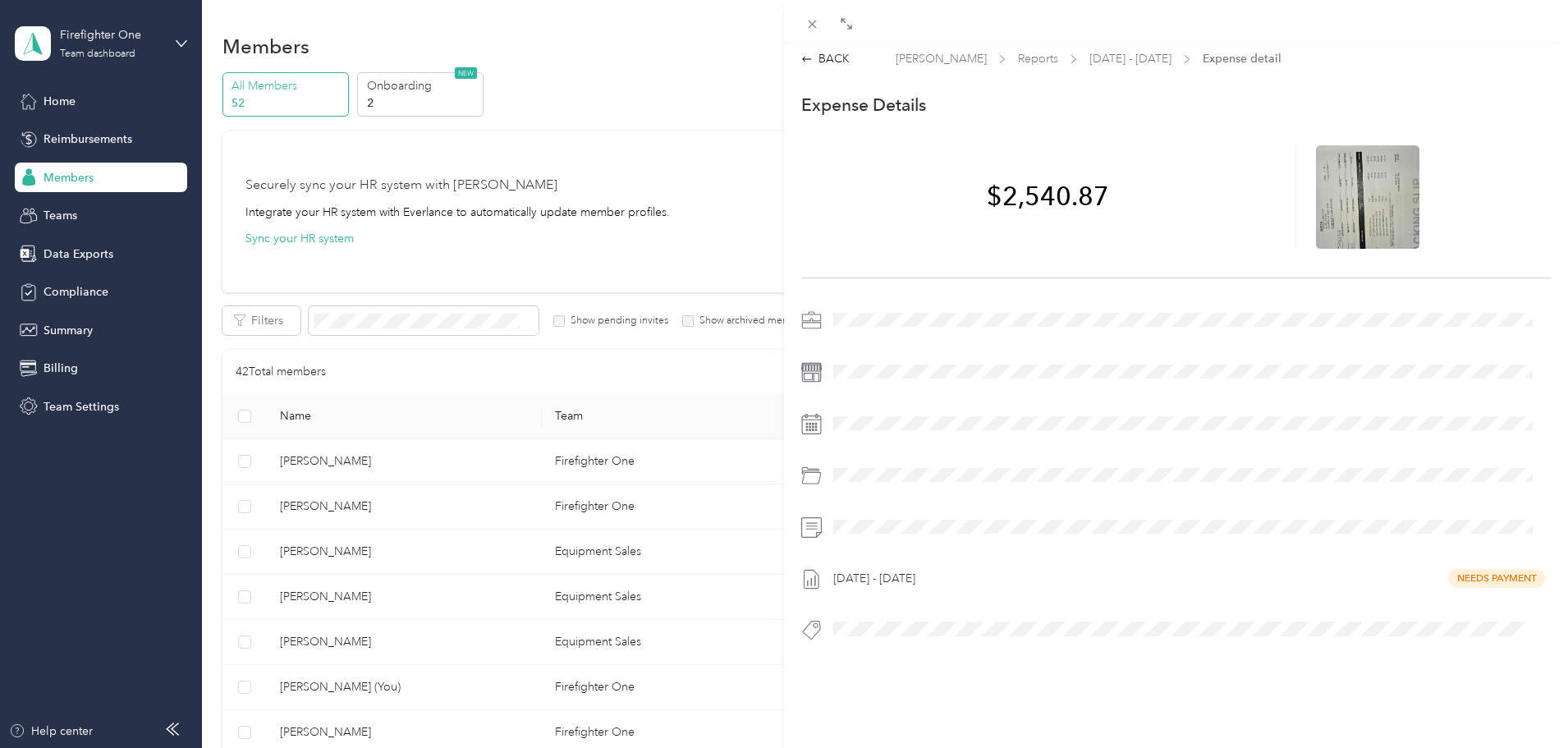
scroll to position [0, 0]
click at [831, 62] on div "BACK" at bounding box center [825, 64] width 49 height 18
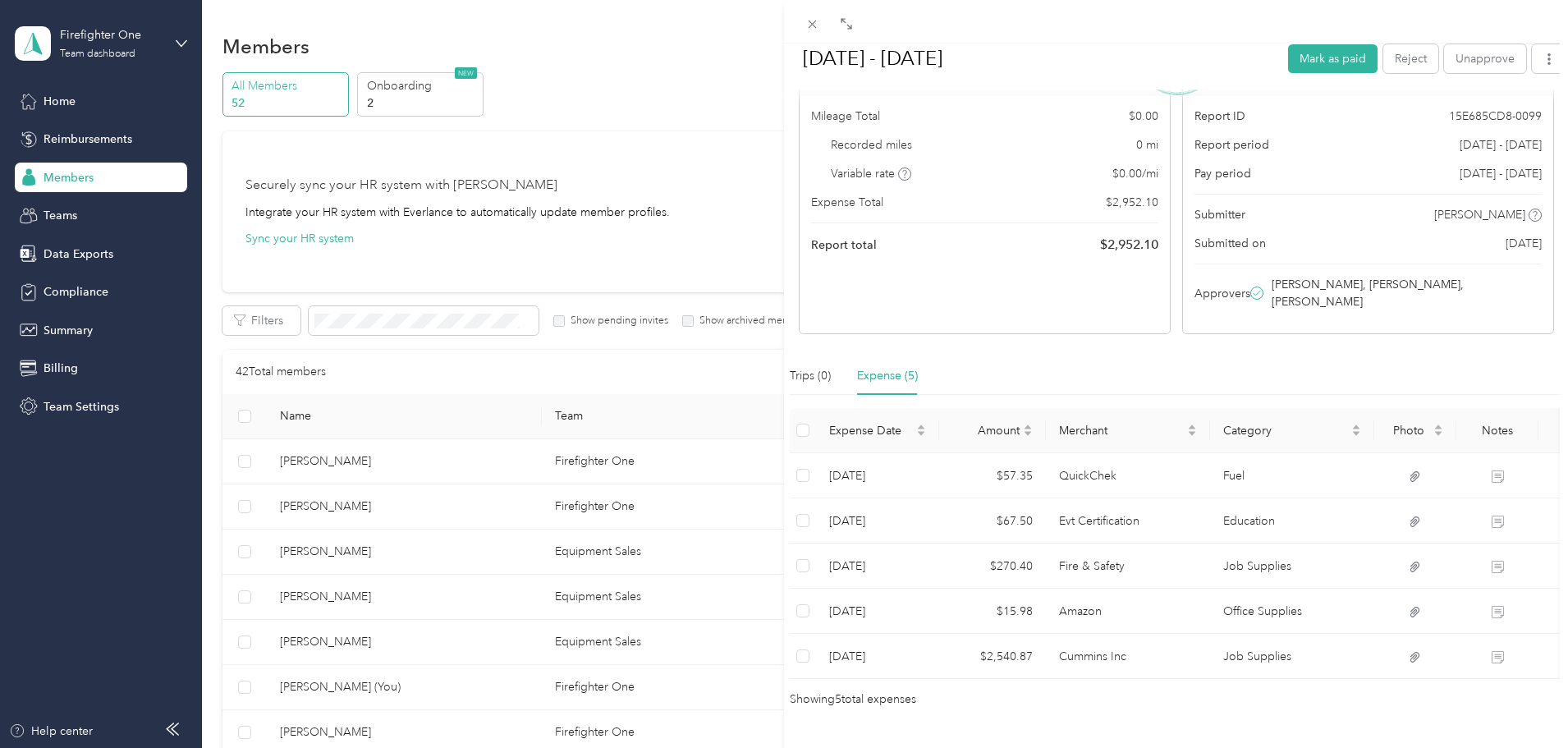
scroll to position [193, 0]
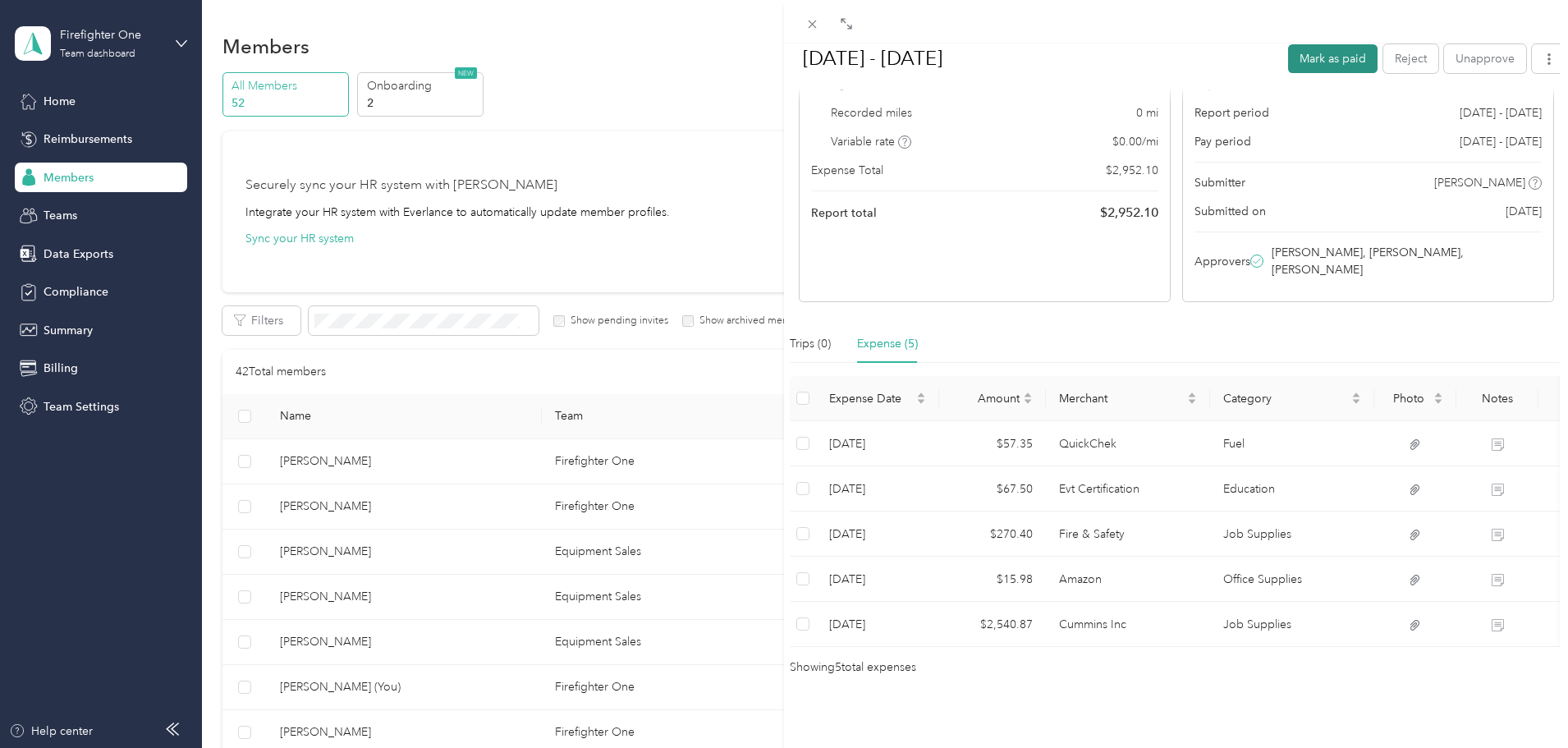
click at [1322, 56] on button "Mark as paid" at bounding box center [1332, 57] width 89 height 29
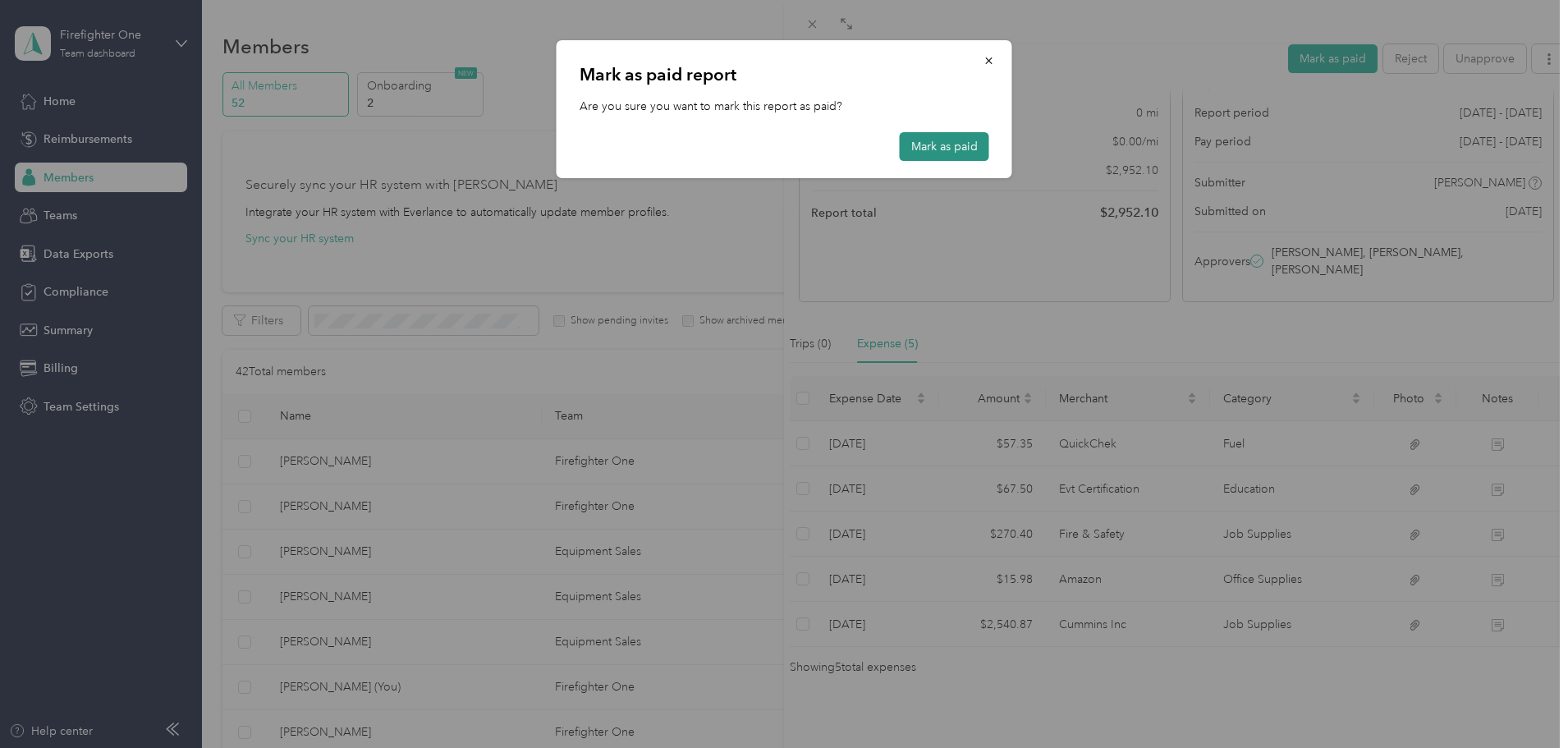
click at [930, 149] on button "Mark as paid" at bounding box center [944, 146] width 89 height 29
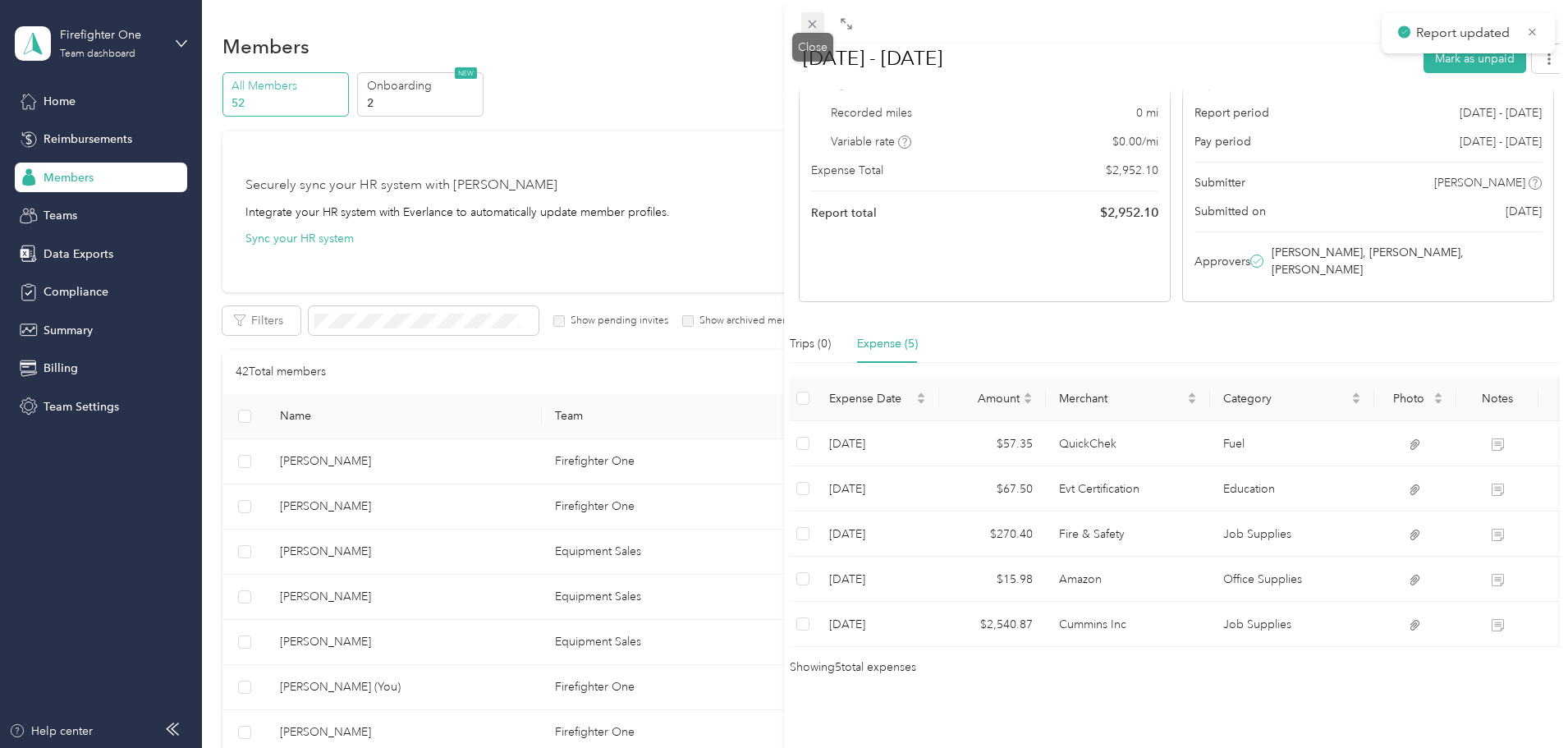
click at [807, 27] on icon at bounding box center [812, 24] width 14 height 14
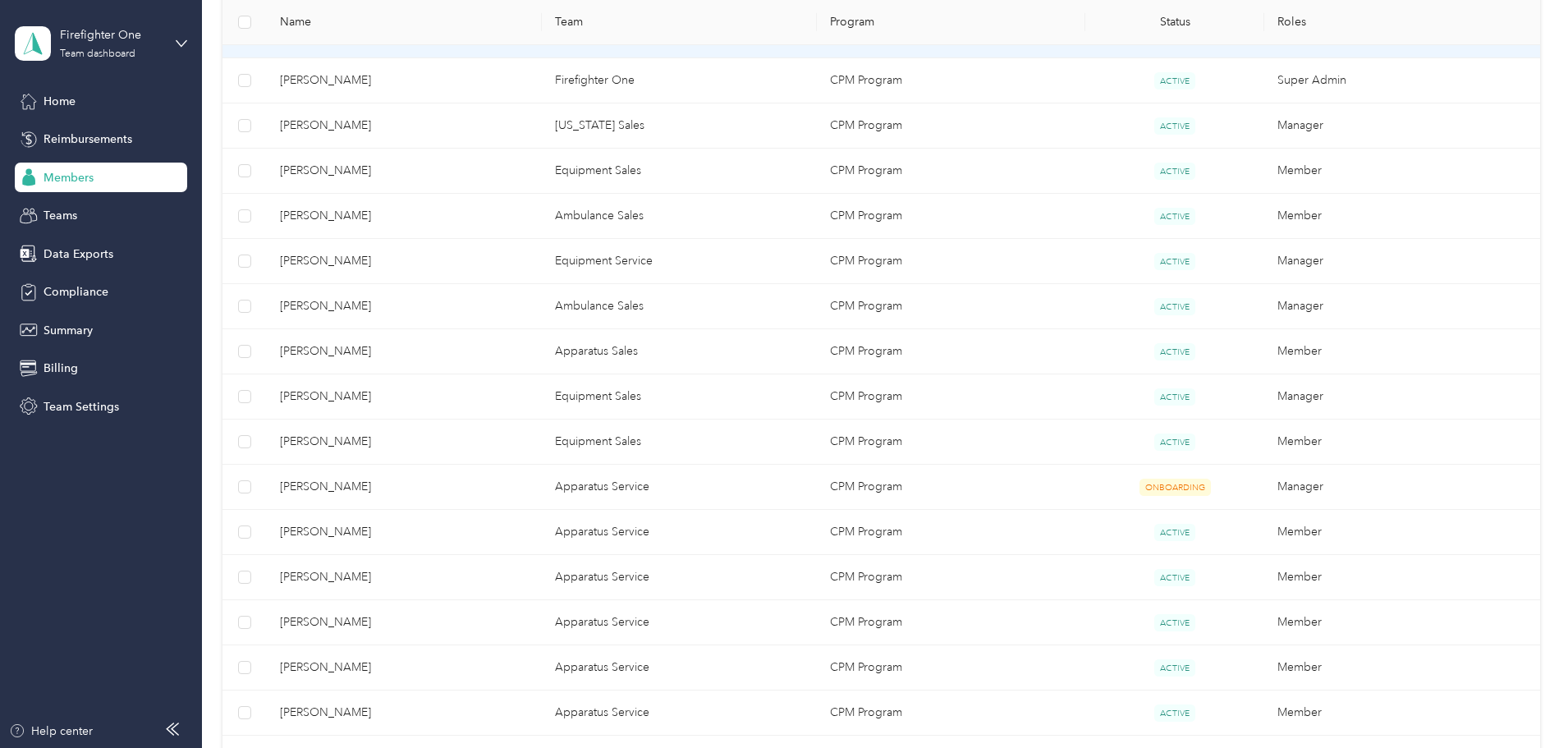
scroll to position [657, 0]
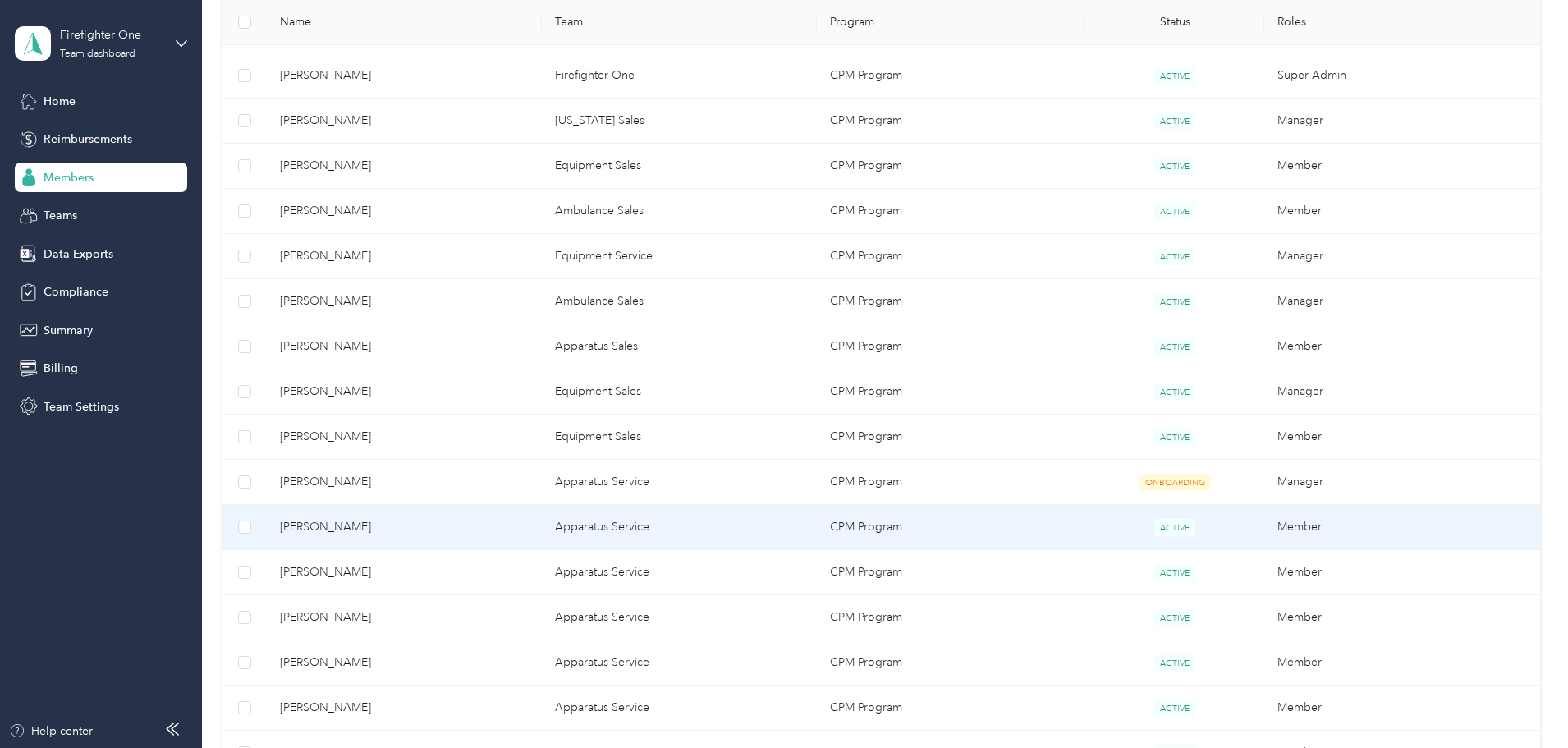
click at [526, 531] on span "[PERSON_NAME]" at bounding box center [404, 528] width 249 height 18
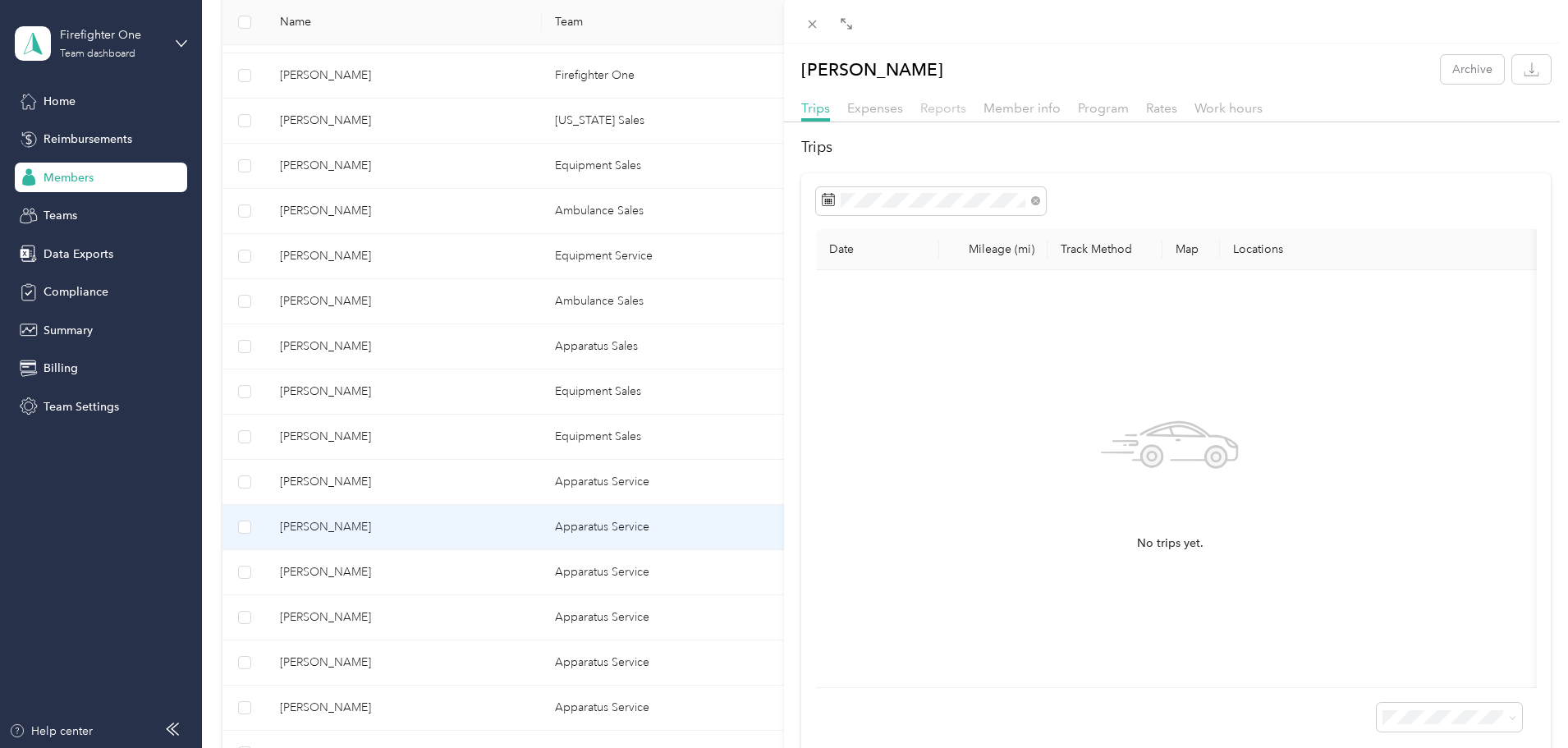
click at [949, 102] on span "Reports" at bounding box center [943, 108] width 46 height 16
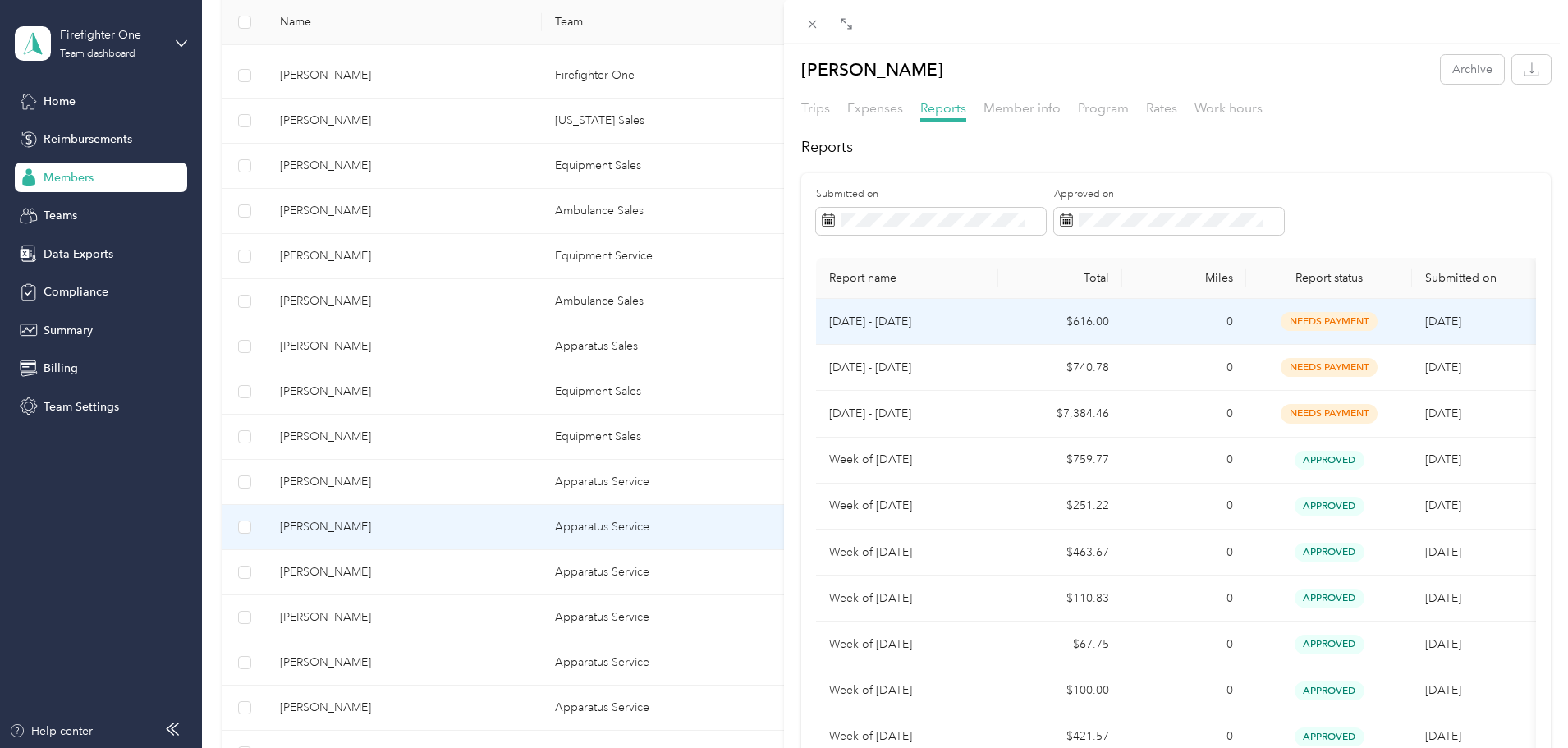
click at [1016, 321] on td "$616.00" at bounding box center [1060, 322] width 124 height 46
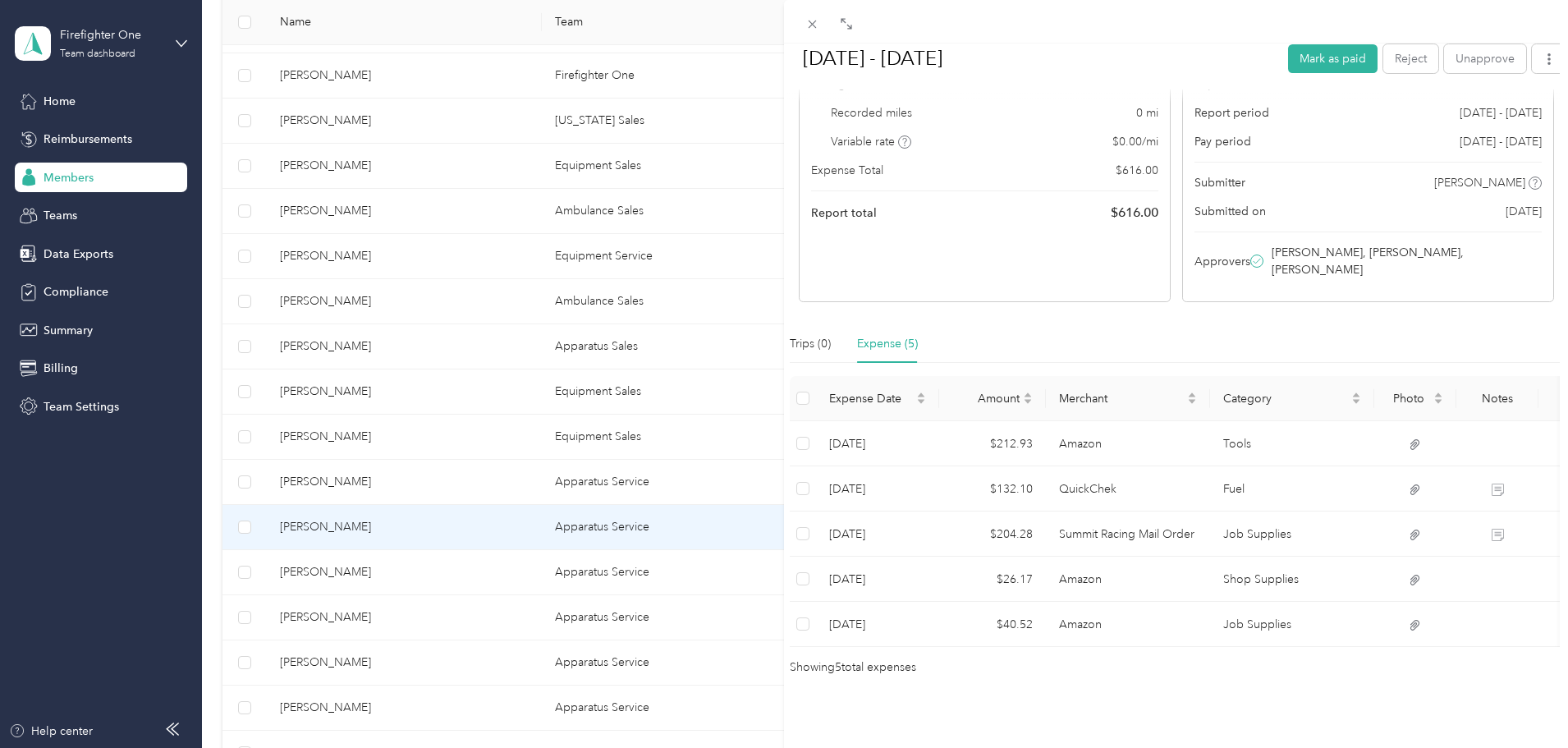
scroll to position [193, 0]
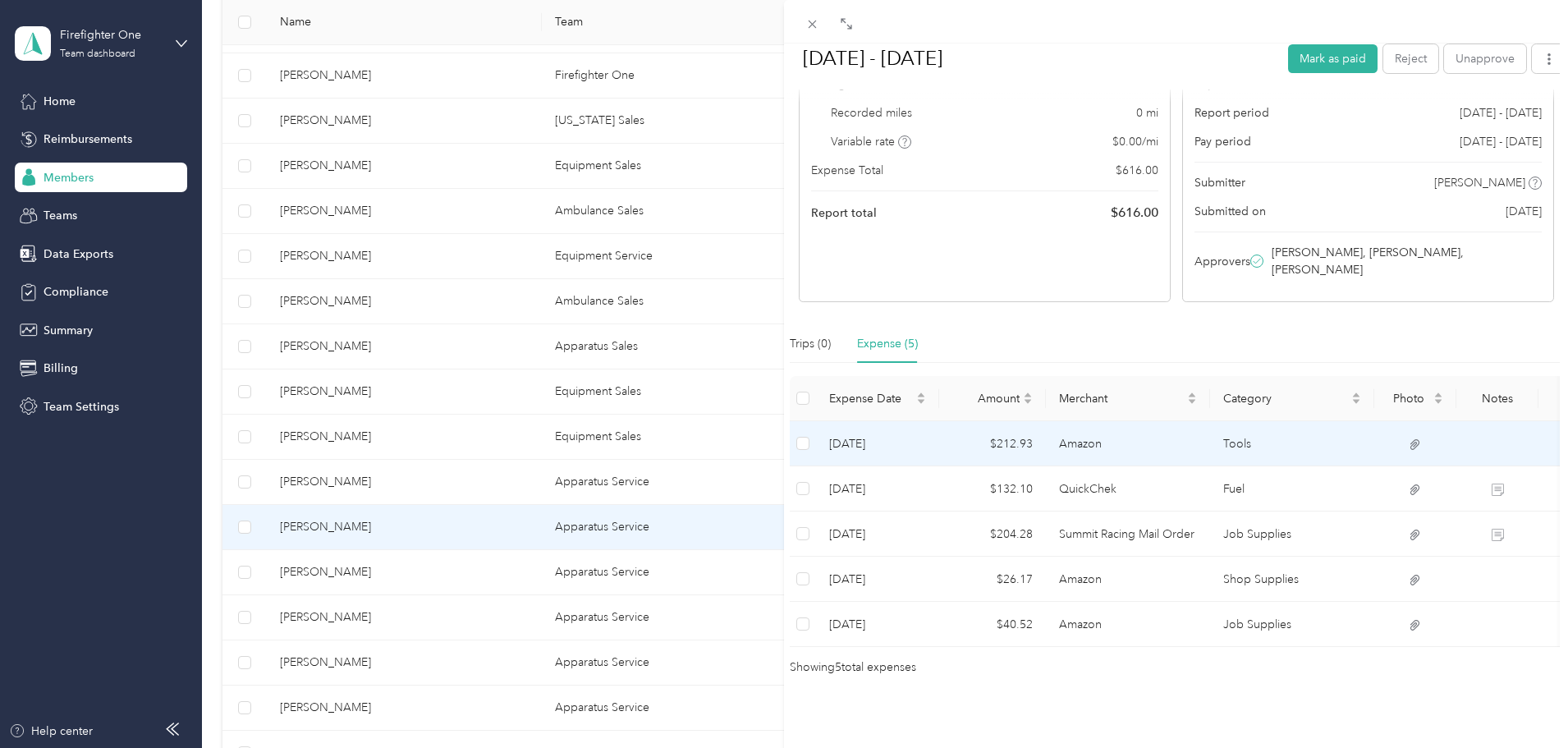
click at [1061, 421] on td "Amazon" at bounding box center [1128, 443] width 164 height 45
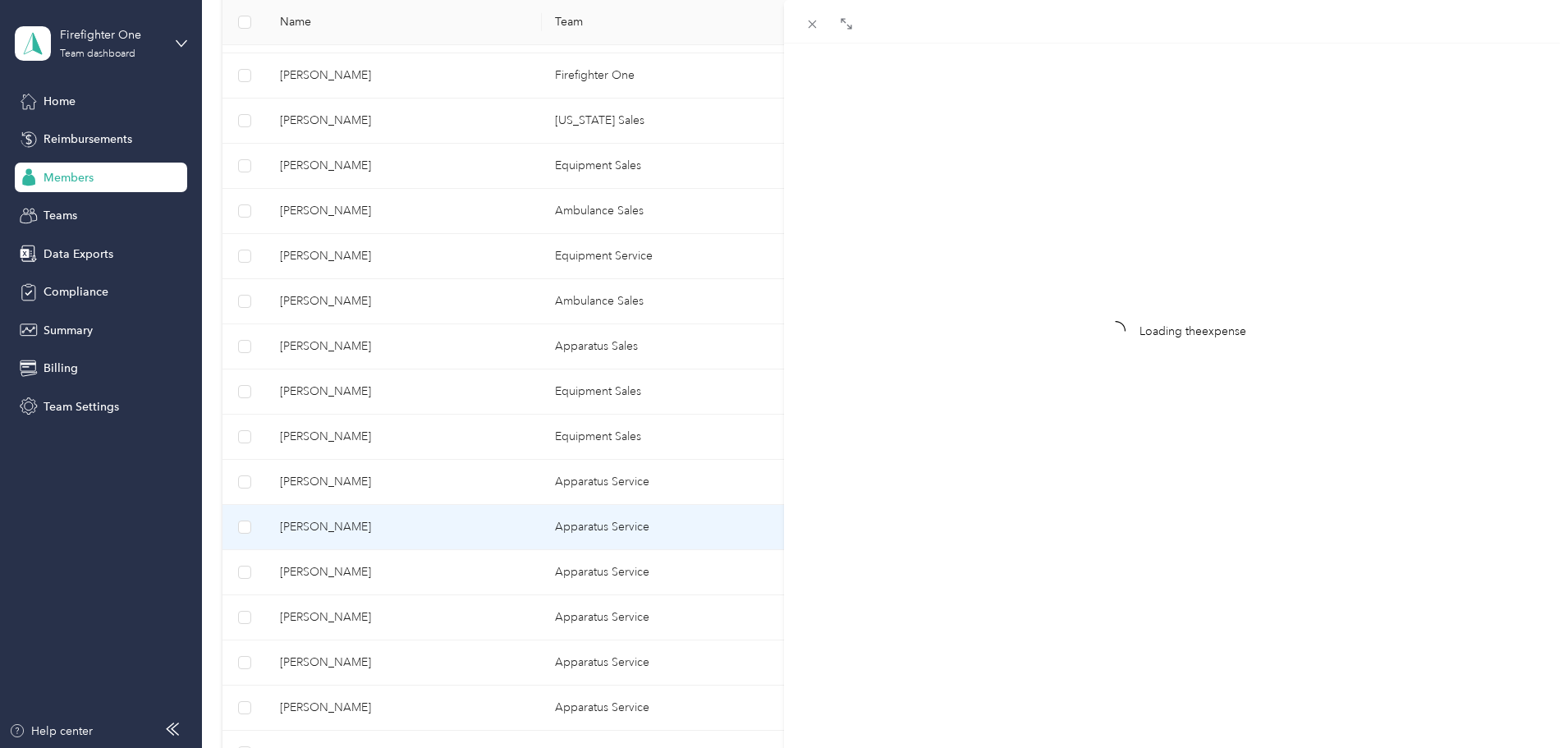
scroll to position [21, 0]
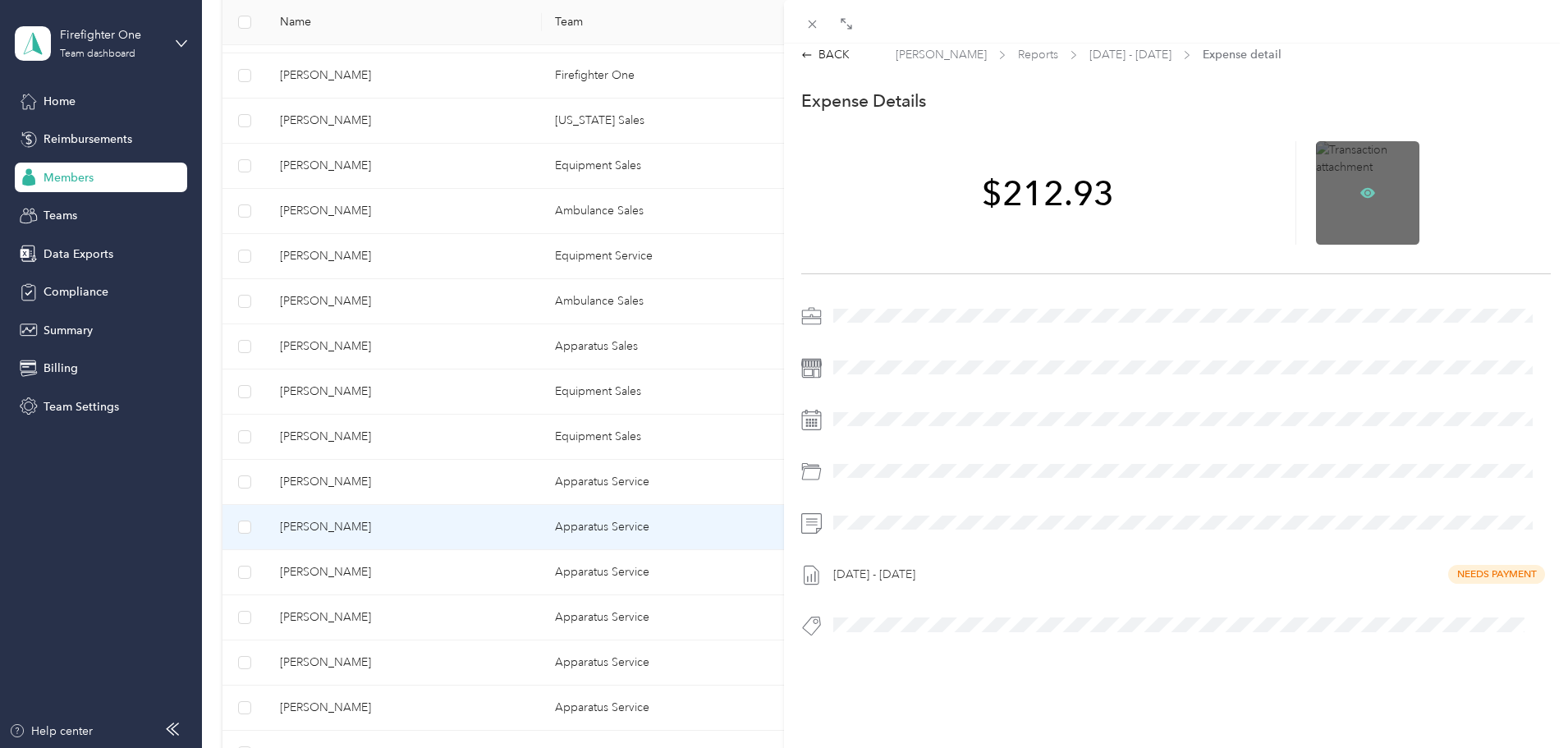
click at [1365, 187] on icon at bounding box center [1367, 192] width 15 height 10
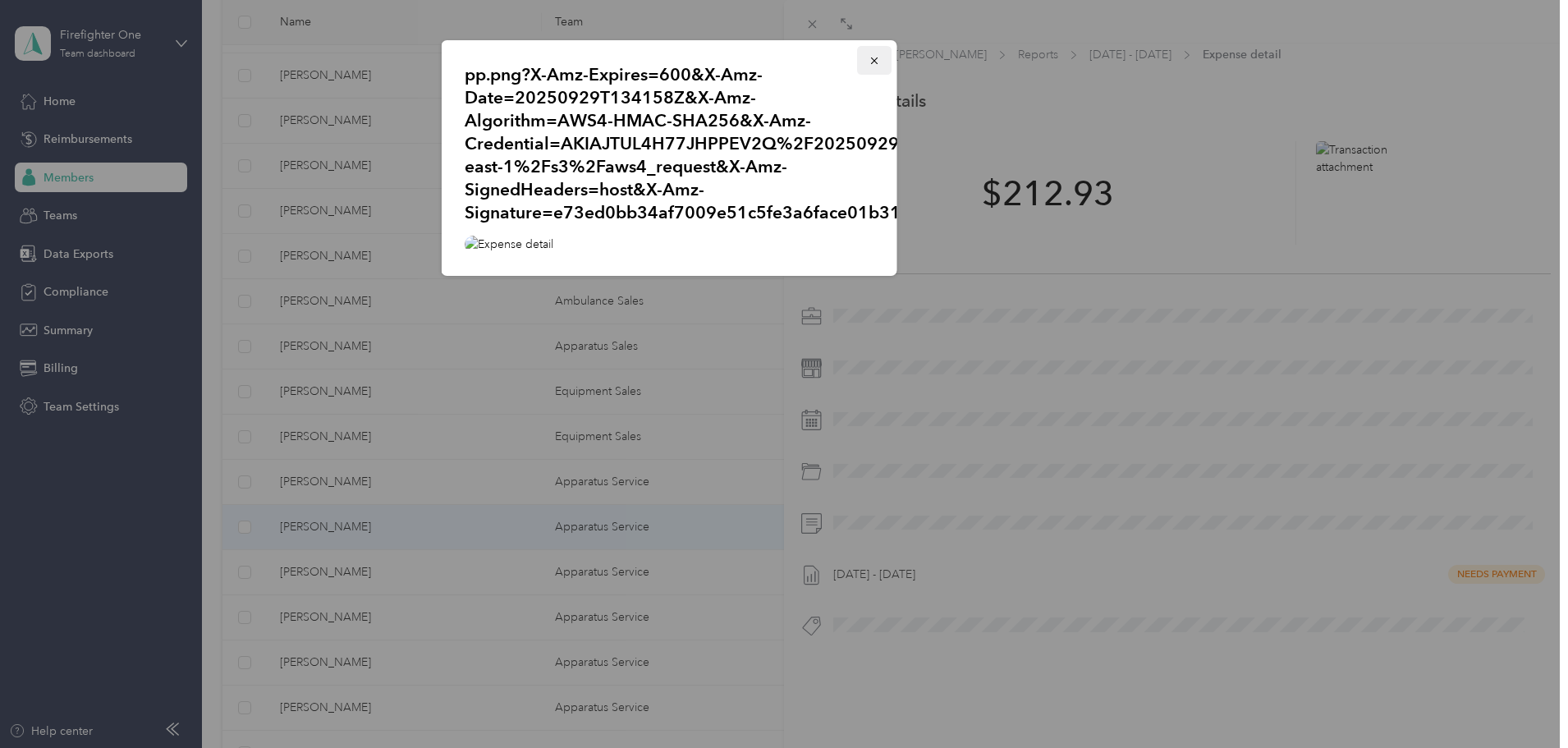
click at [879, 59] on icon "button" at bounding box center [874, 61] width 11 height 11
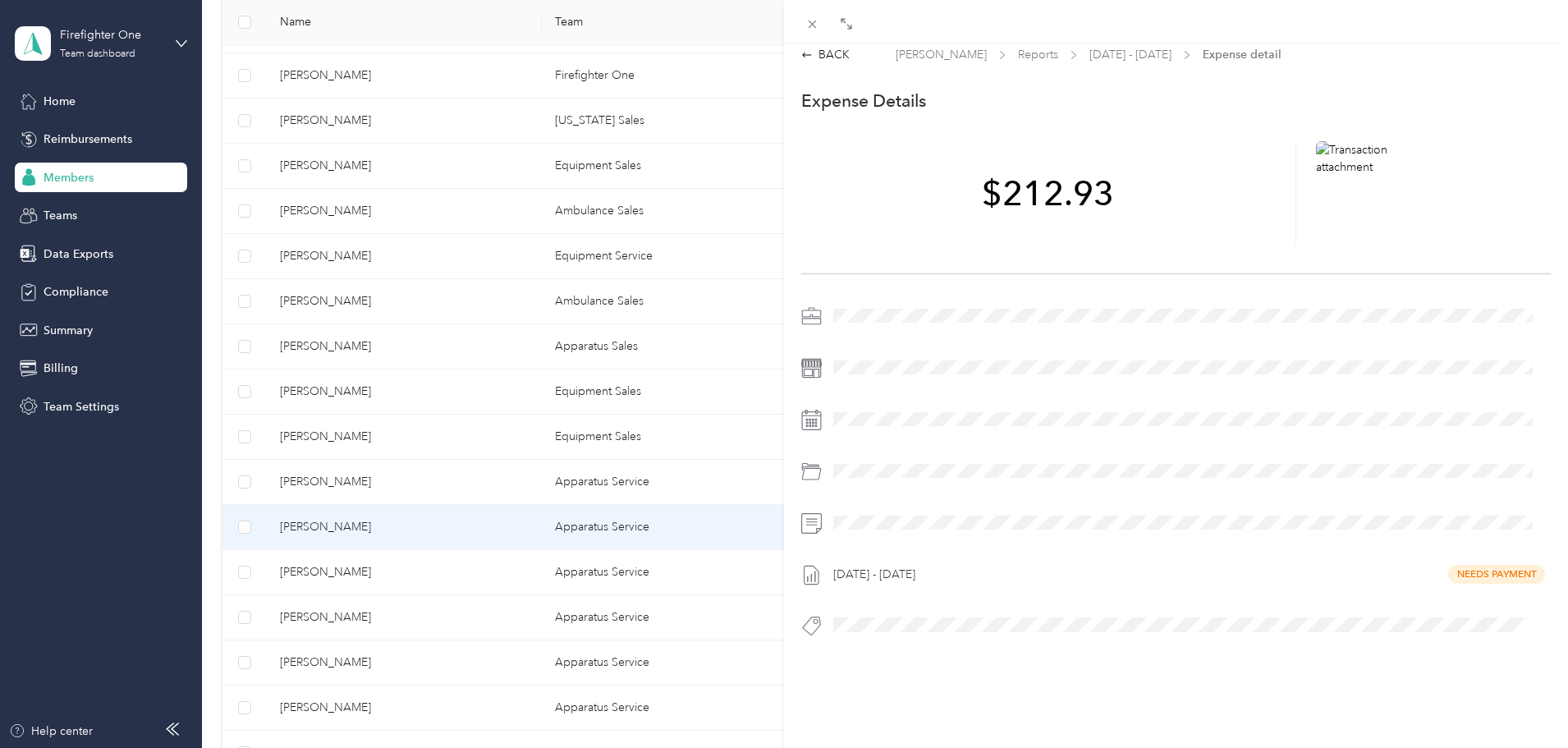
scroll to position [0, 0]
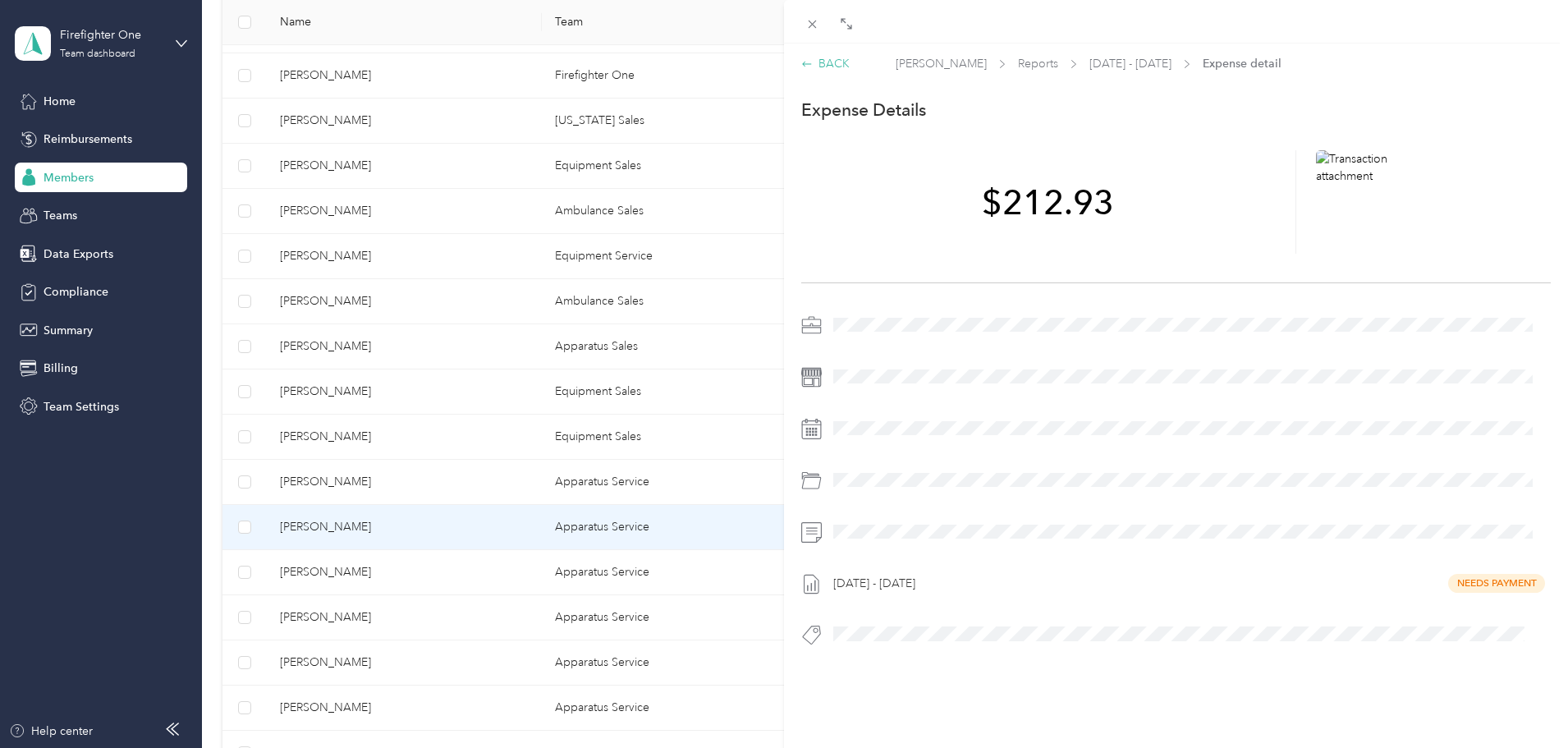
click at [829, 64] on div "BACK" at bounding box center [825, 64] width 49 height 18
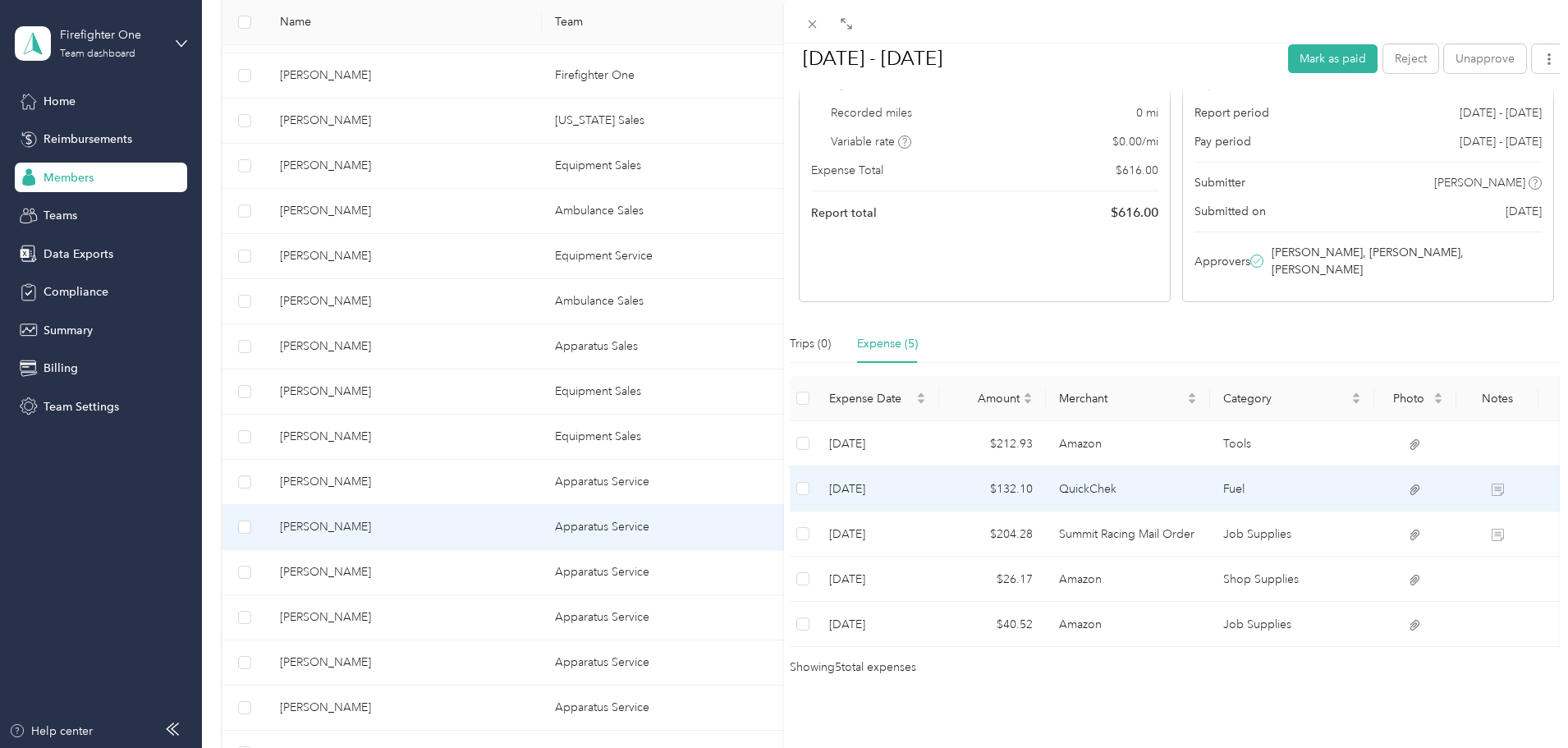
click at [1089, 473] on td "QuickChek" at bounding box center [1128, 488] width 164 height 45
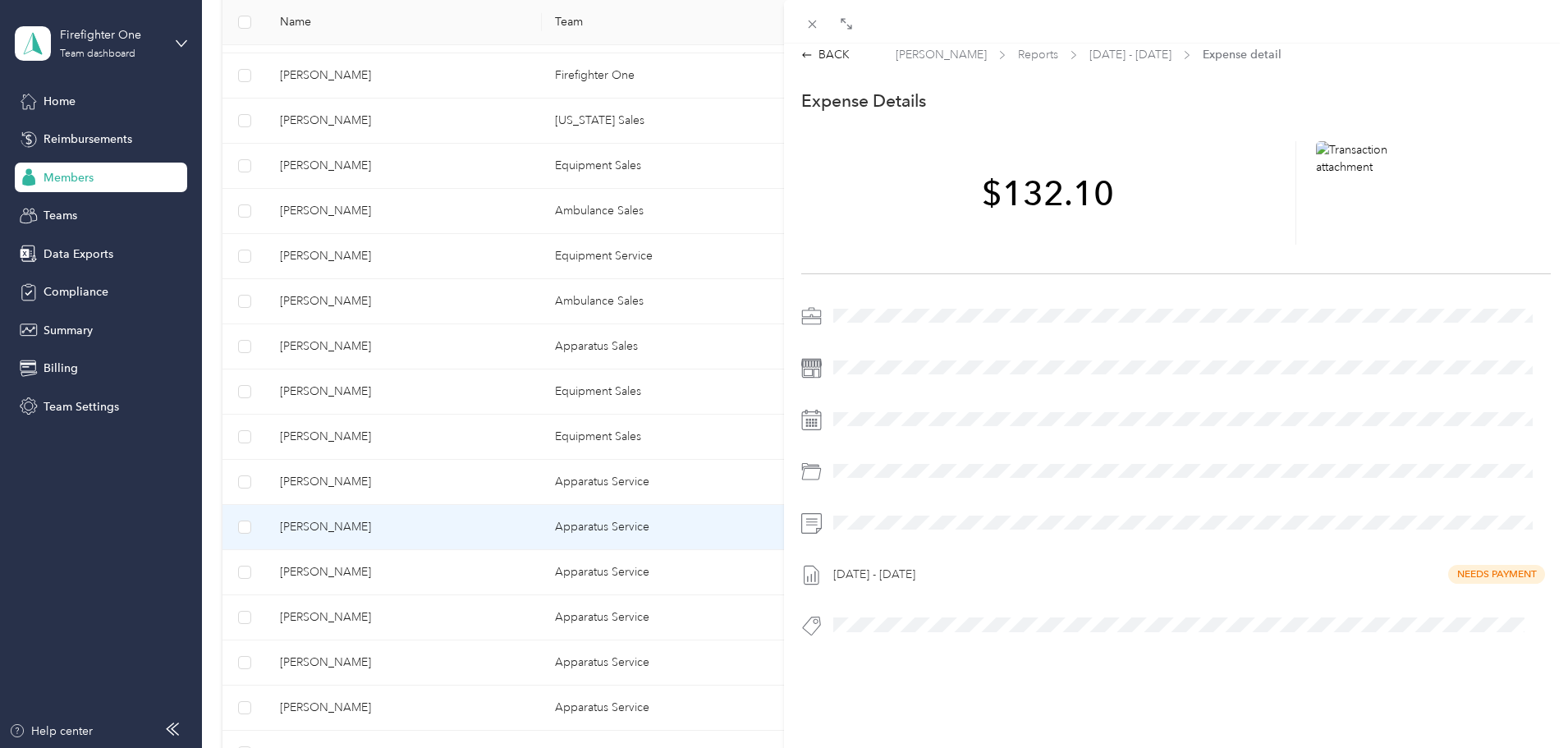
scroll to position [21, 0]
click at [1361, 187] on icon at bounding box center [1367, 192] width 15 height 10
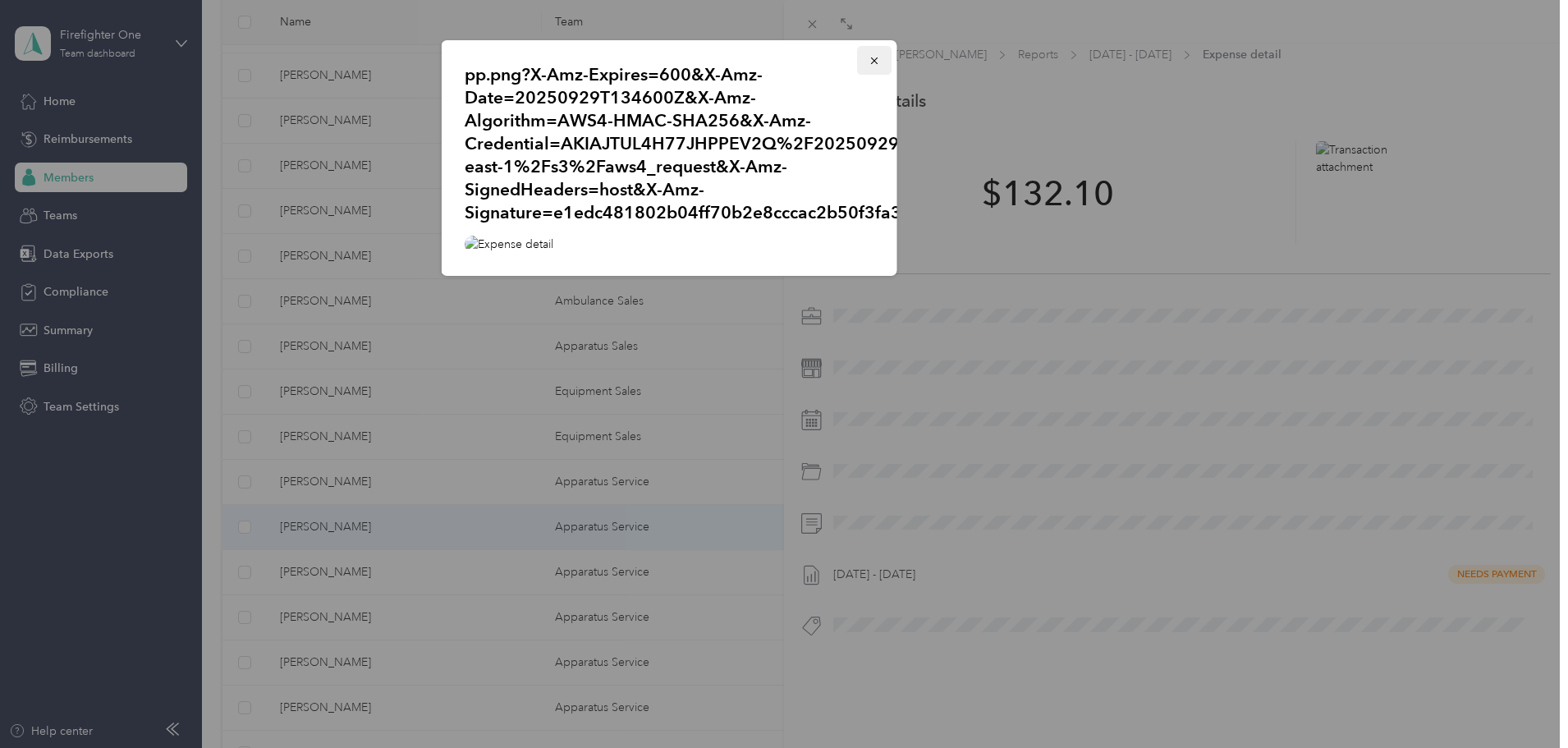
click at [872, 57] on icon "button" at bounding box center [874, 61] width 11 height 11
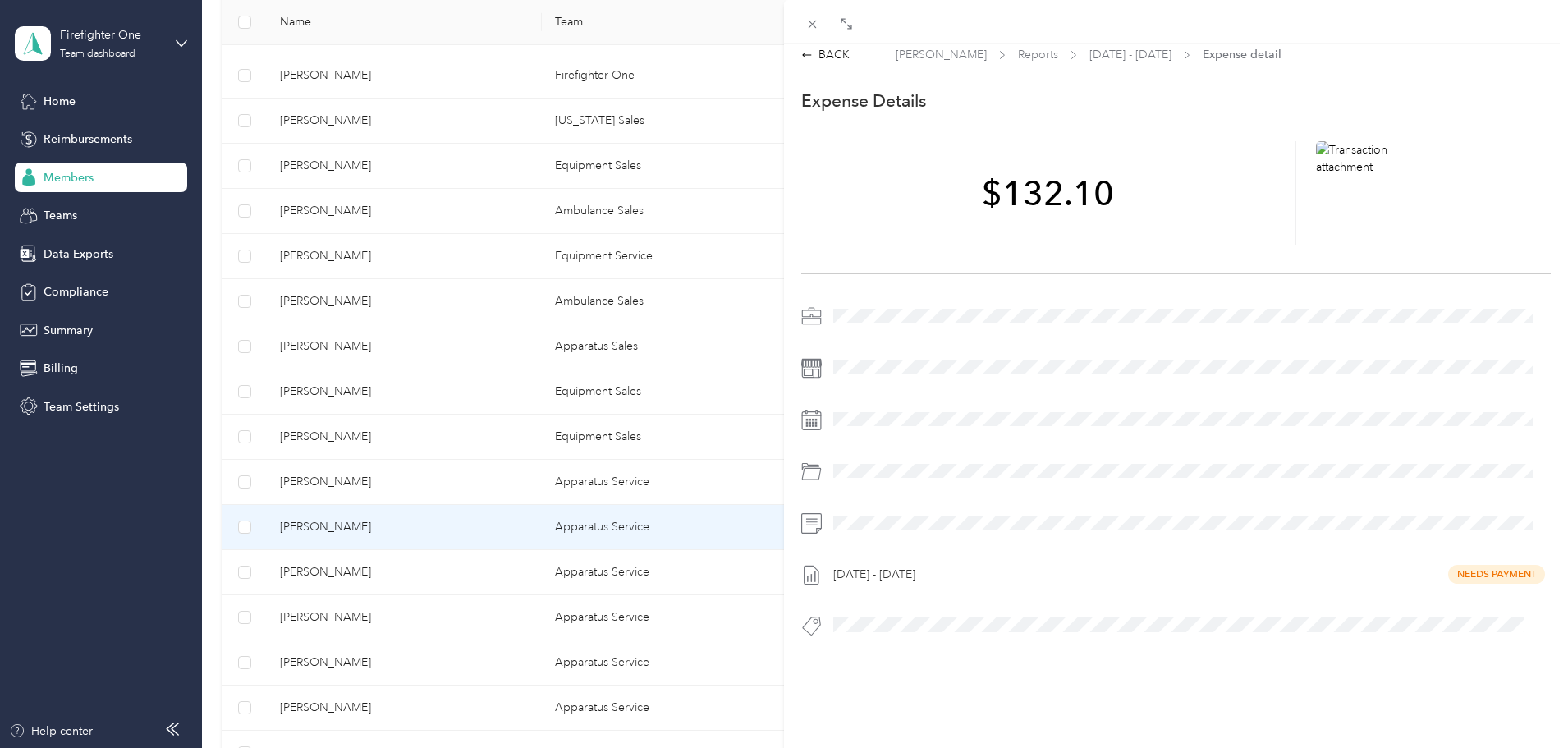
scroll to position [0, 0]
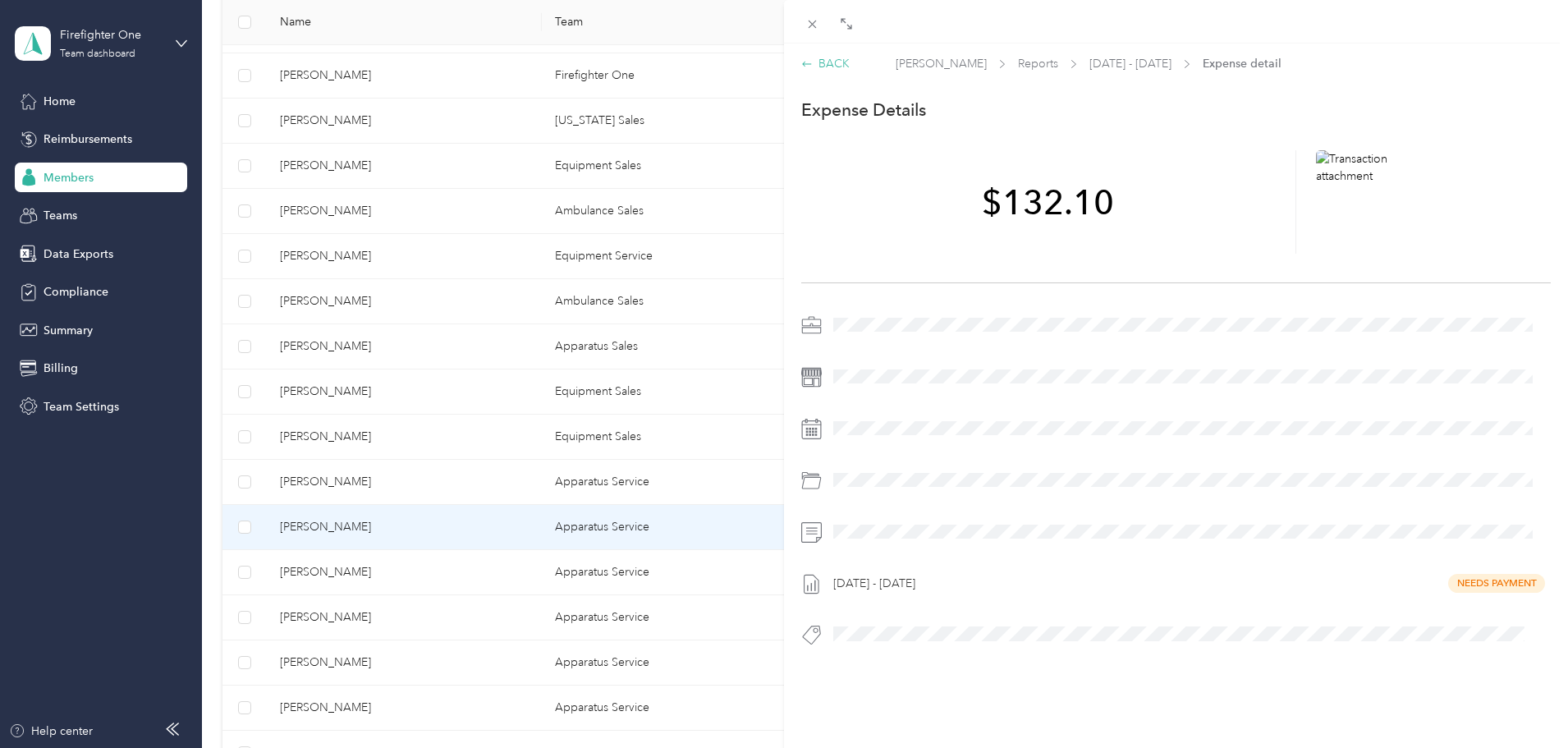
click at [835, 63] on div "BACK" at bounding box center [825, 64] width 49 height 18
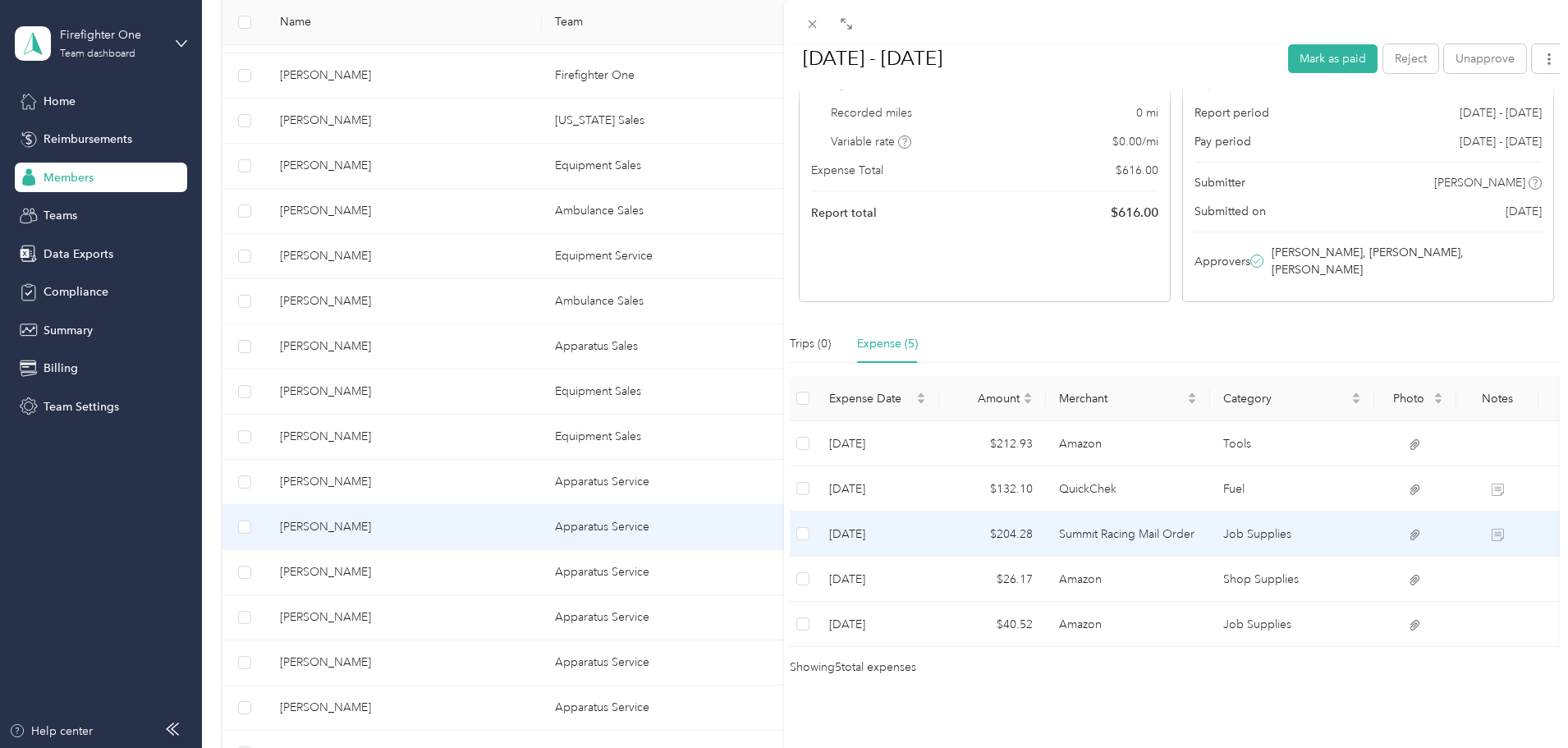
click at [1044, 511] on td "$204.28" at bounding box center [993, 533] width 107 height 45
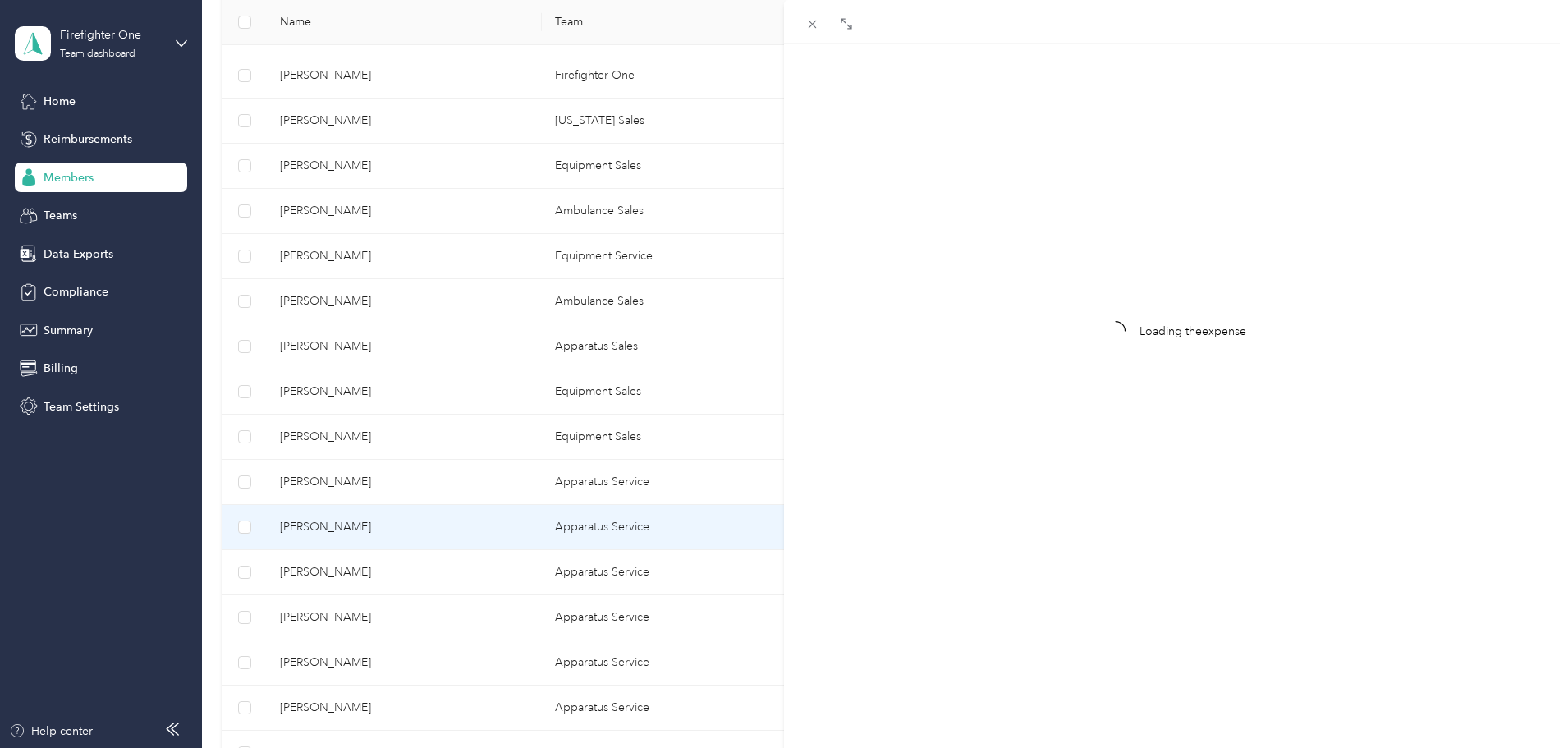
scroll to position [21, 0]
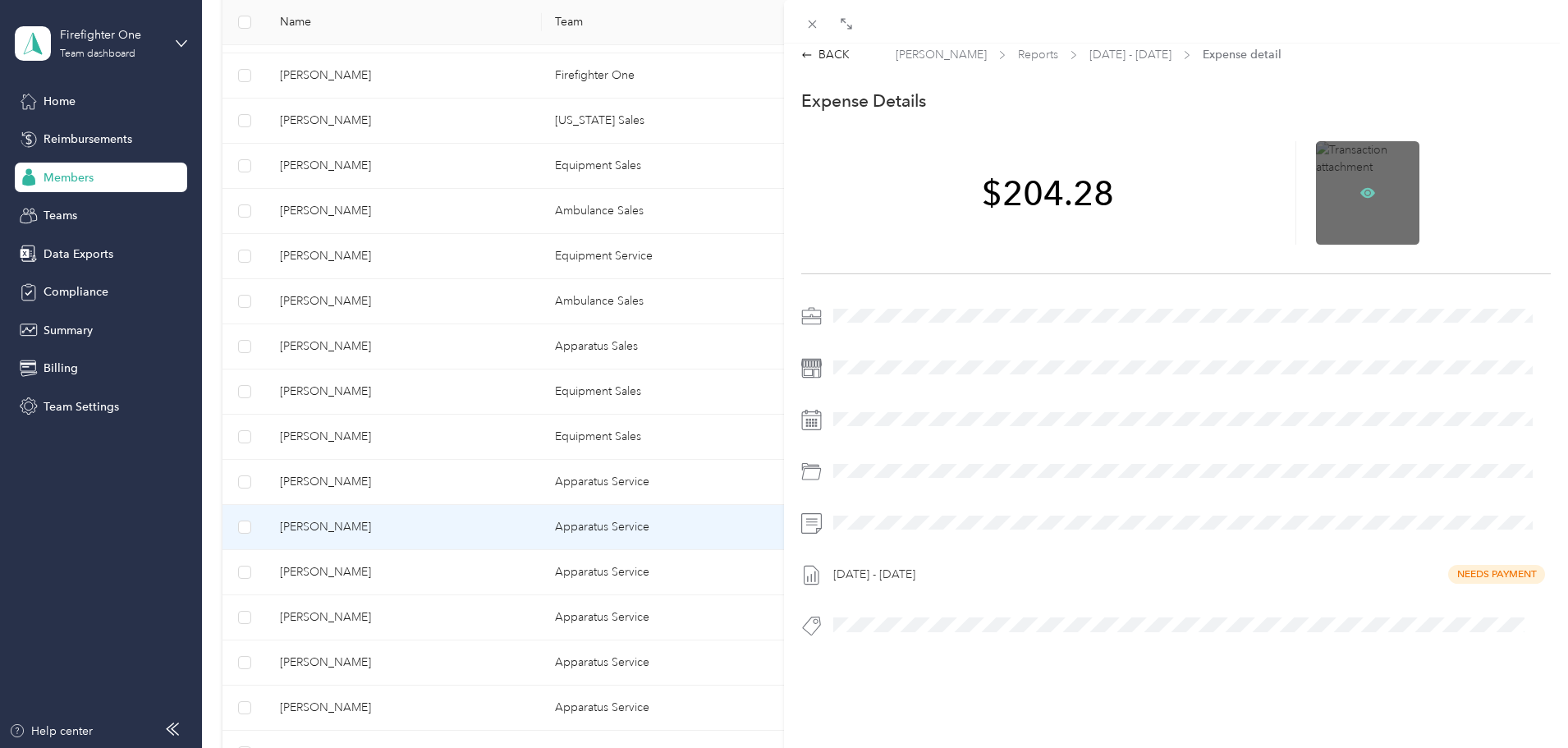
click at [1360, 187] on icon at bounding box center [1367, 192] width 15 height 10
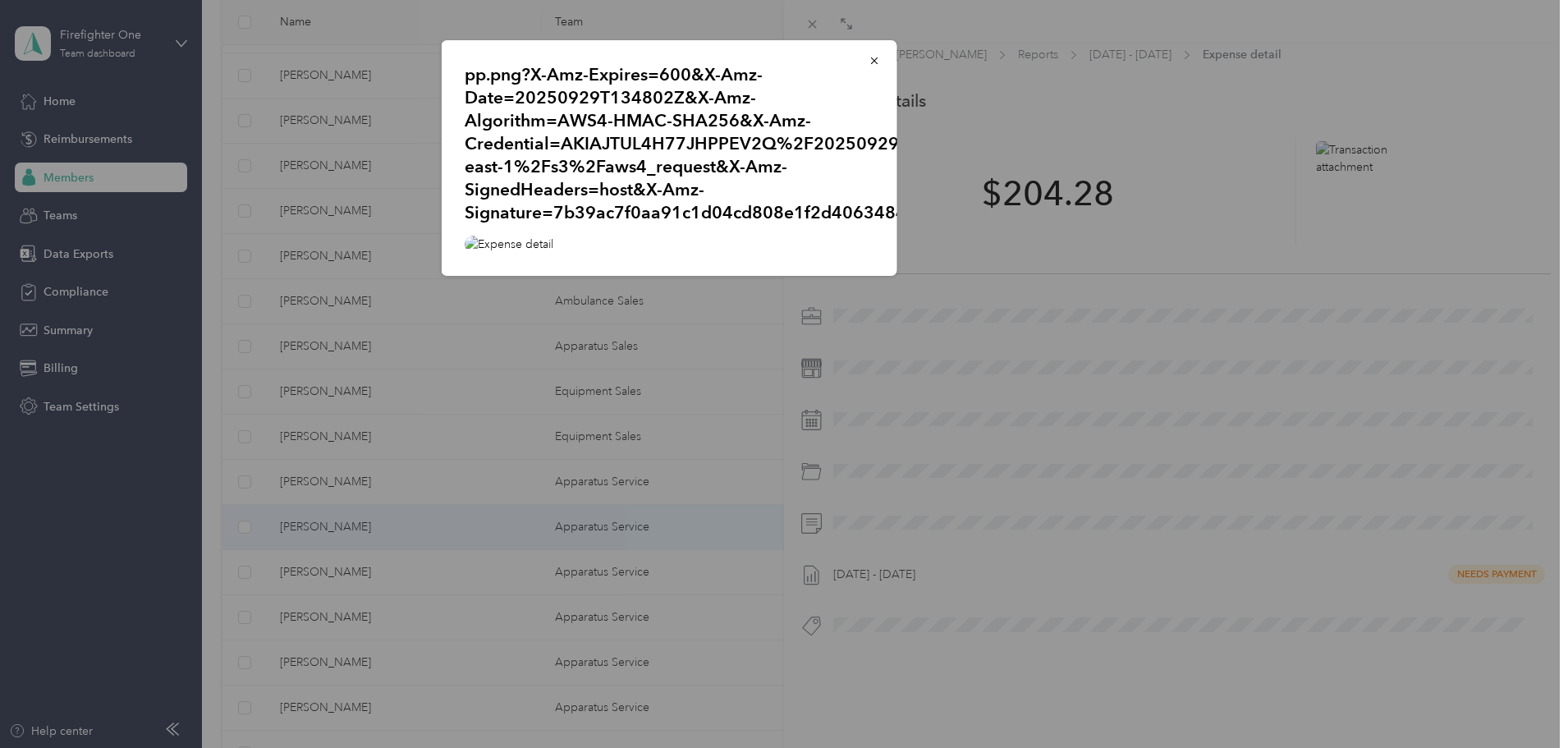
click at [621, 253] on img at bounding box center [669, 244] width 410 height 18
click at [879, 60] on icon "button" at bounding box center [874, 61] width 11 height 11
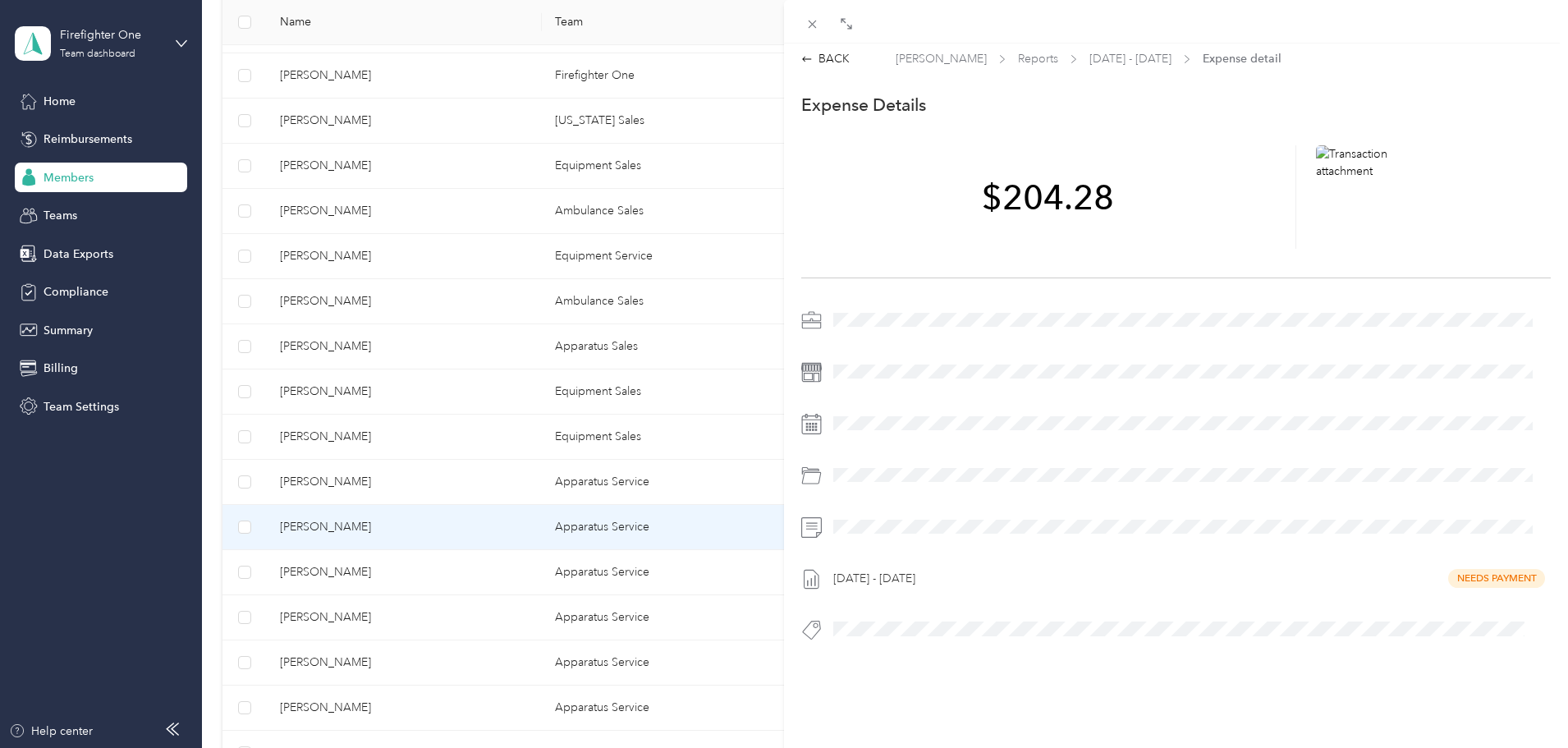
scroll to position [0, 0]
click at [829, 63] on div "BACK" at bounding box center [825, 64] width 49 height 18
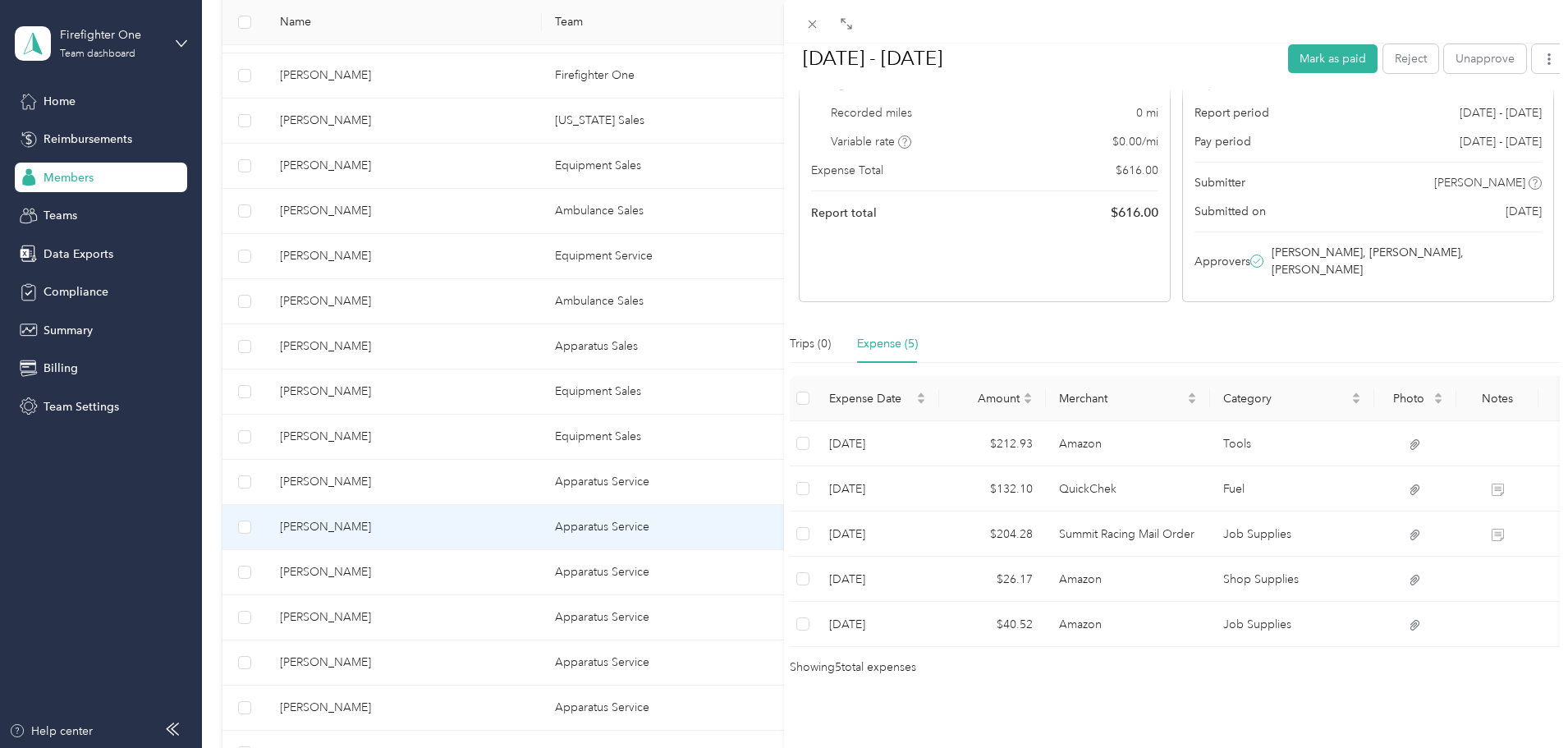
scroll to position [193, 0]
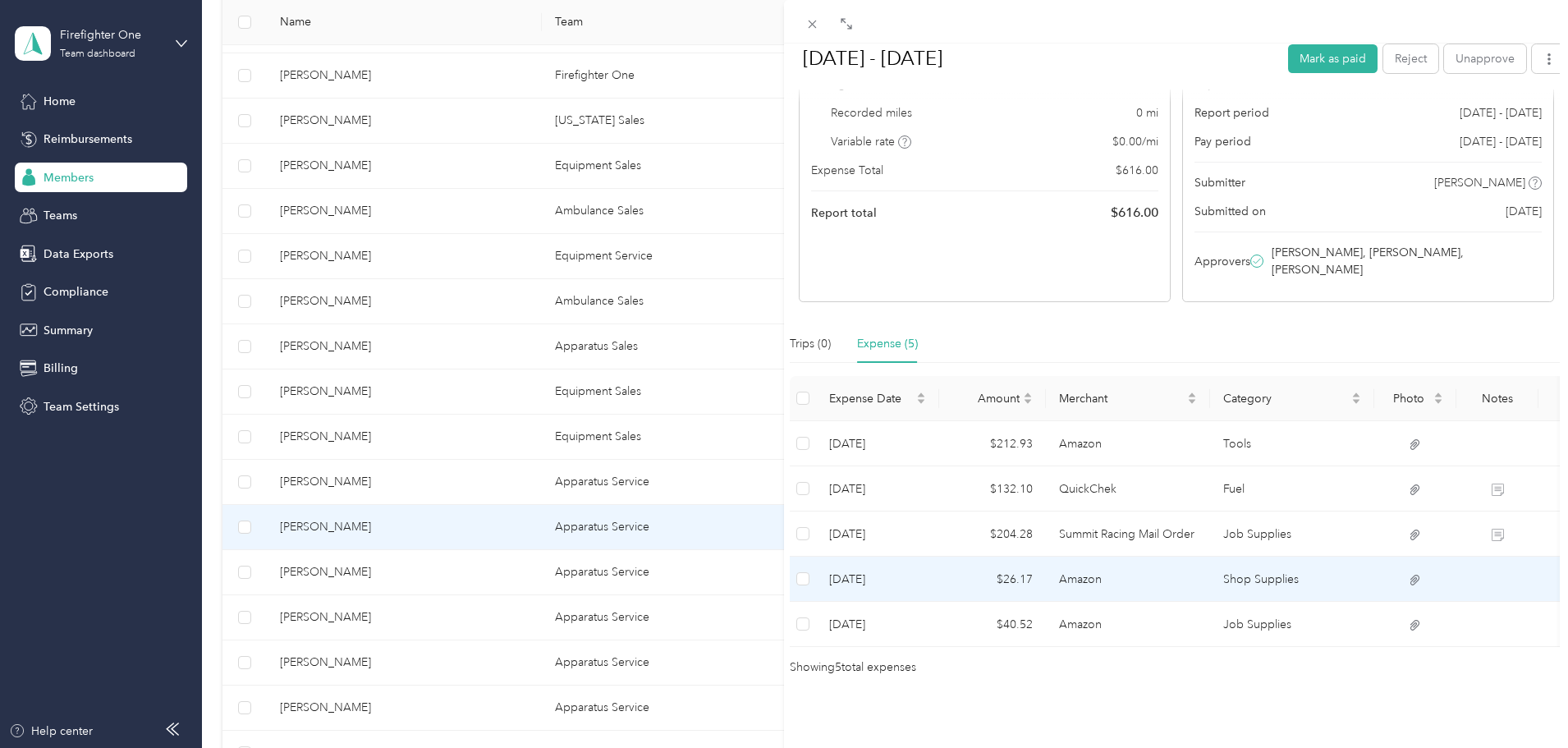
click at [1099, 556] on td "Amazon" at bounding box center [1128, 579] width 164 height 45
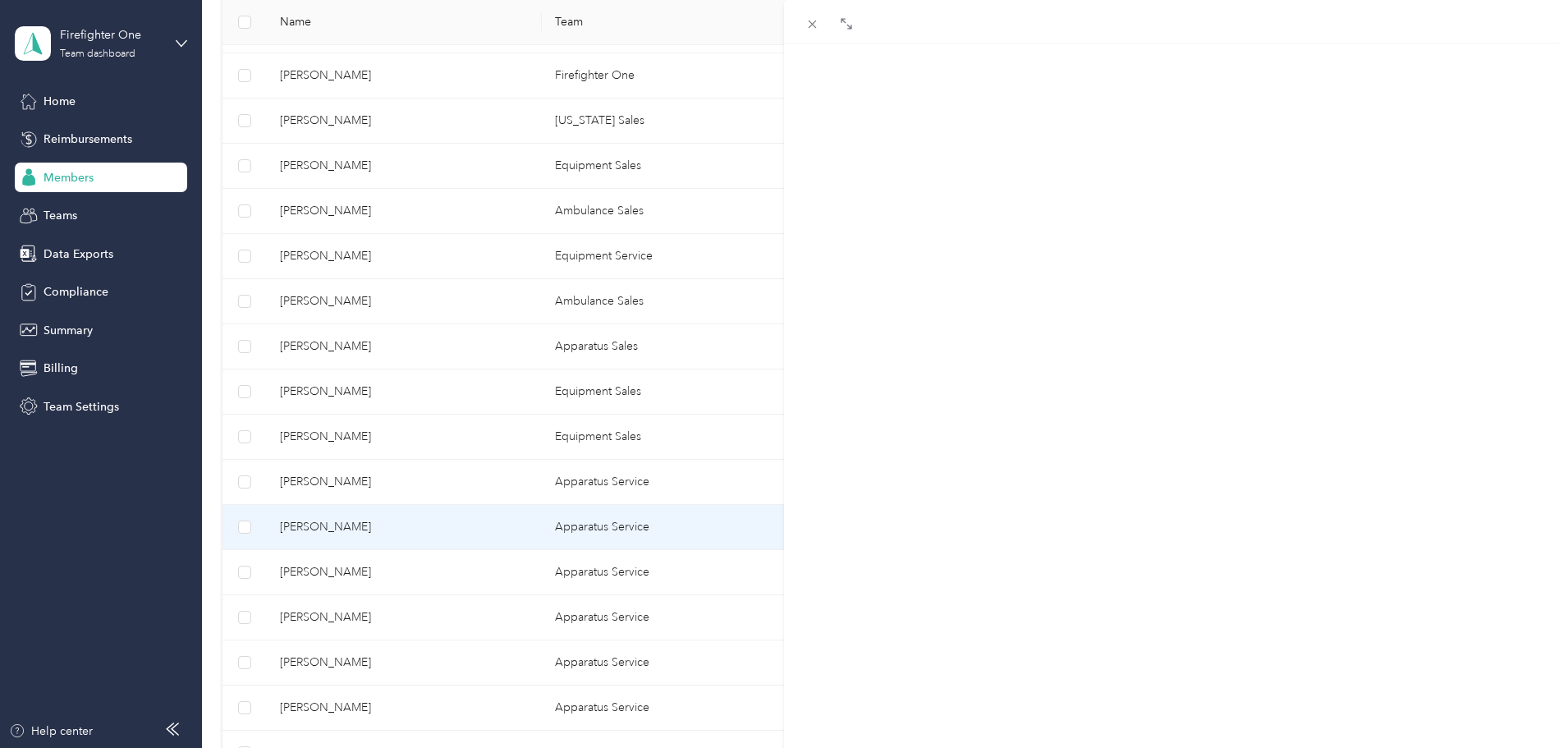
scroll to position [21, 0]
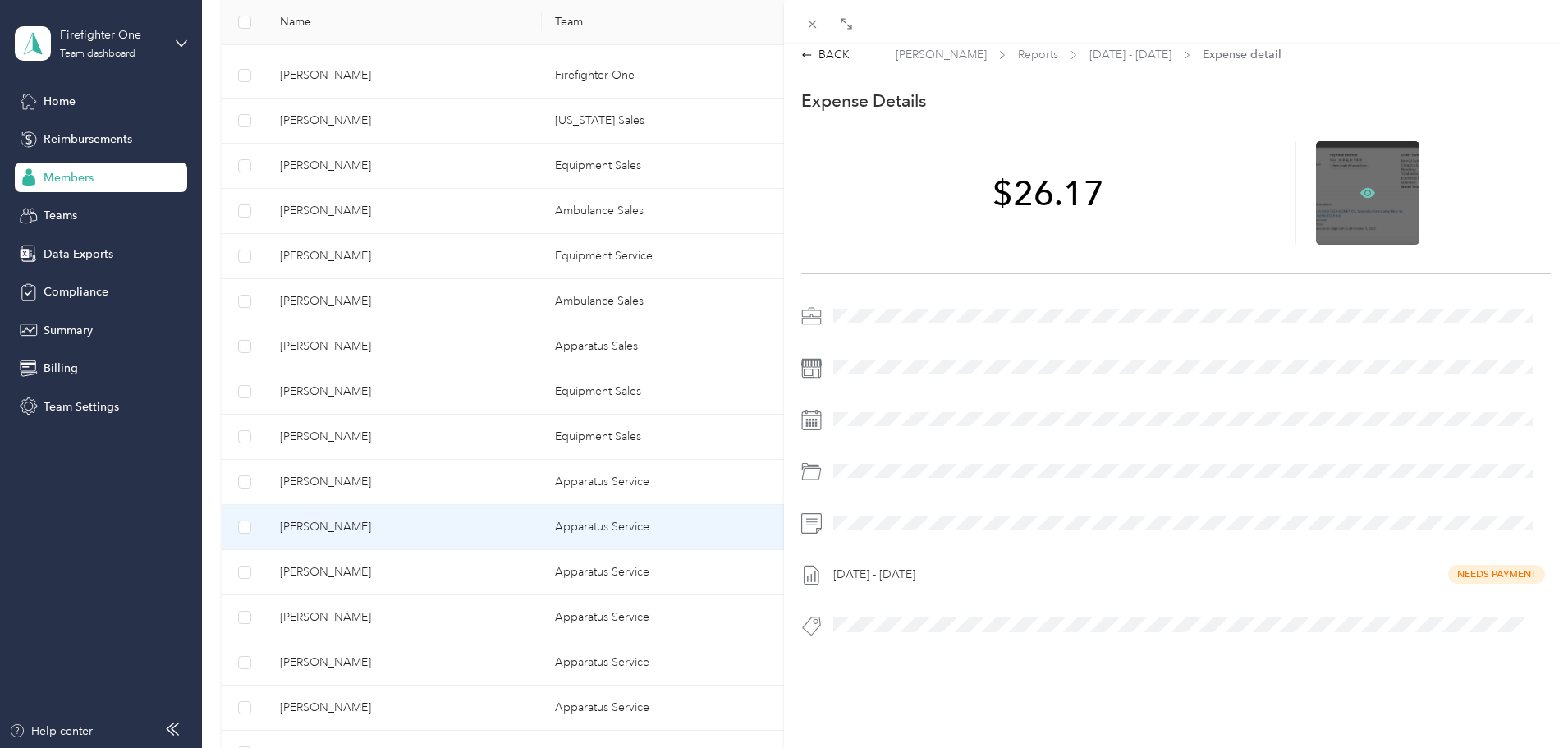
click at [1360, 187] on icon at bounding box center [1367, 192] width 15 height 10
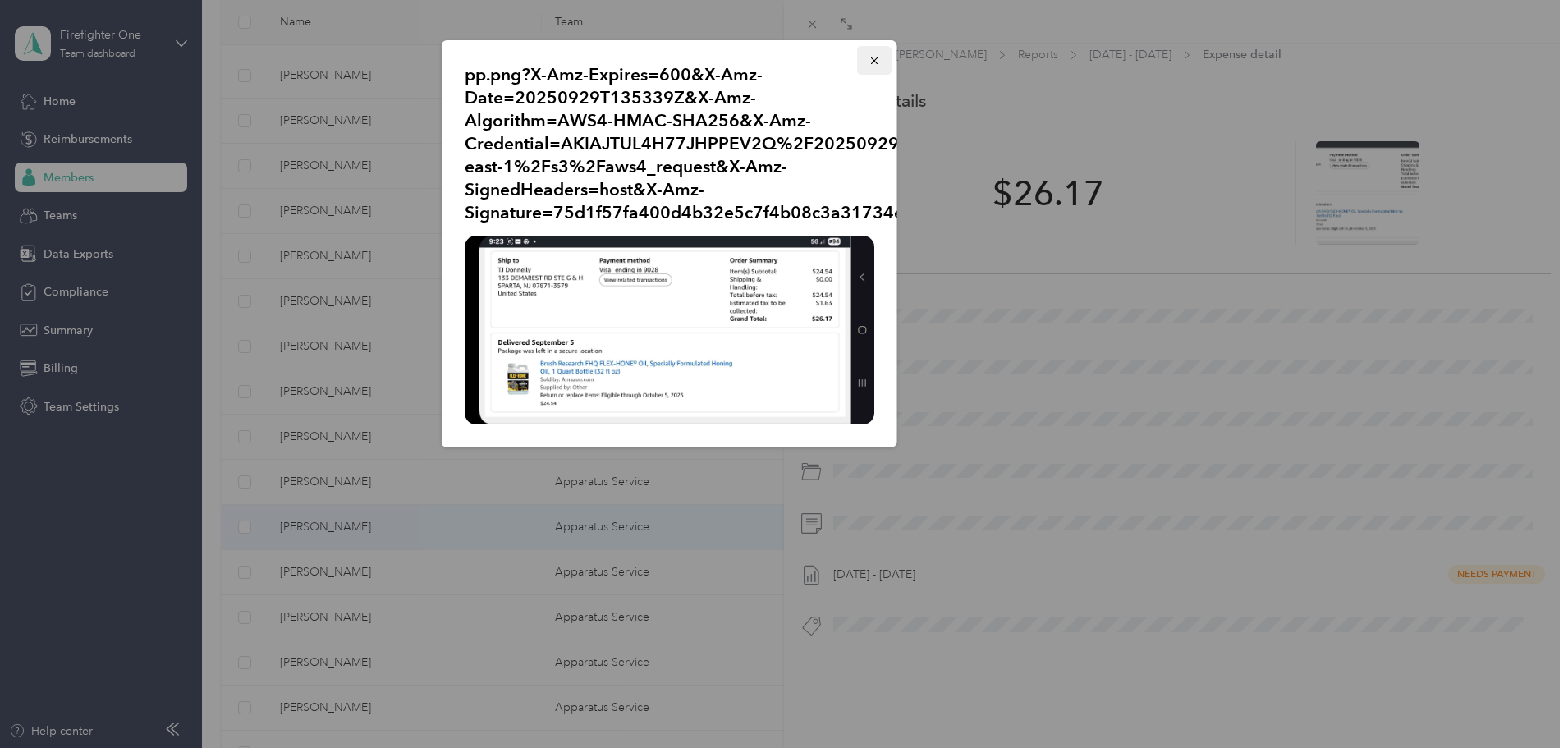
click at [876, 57] on icon "button" at bounding box center [874, 61] width 11 height 11
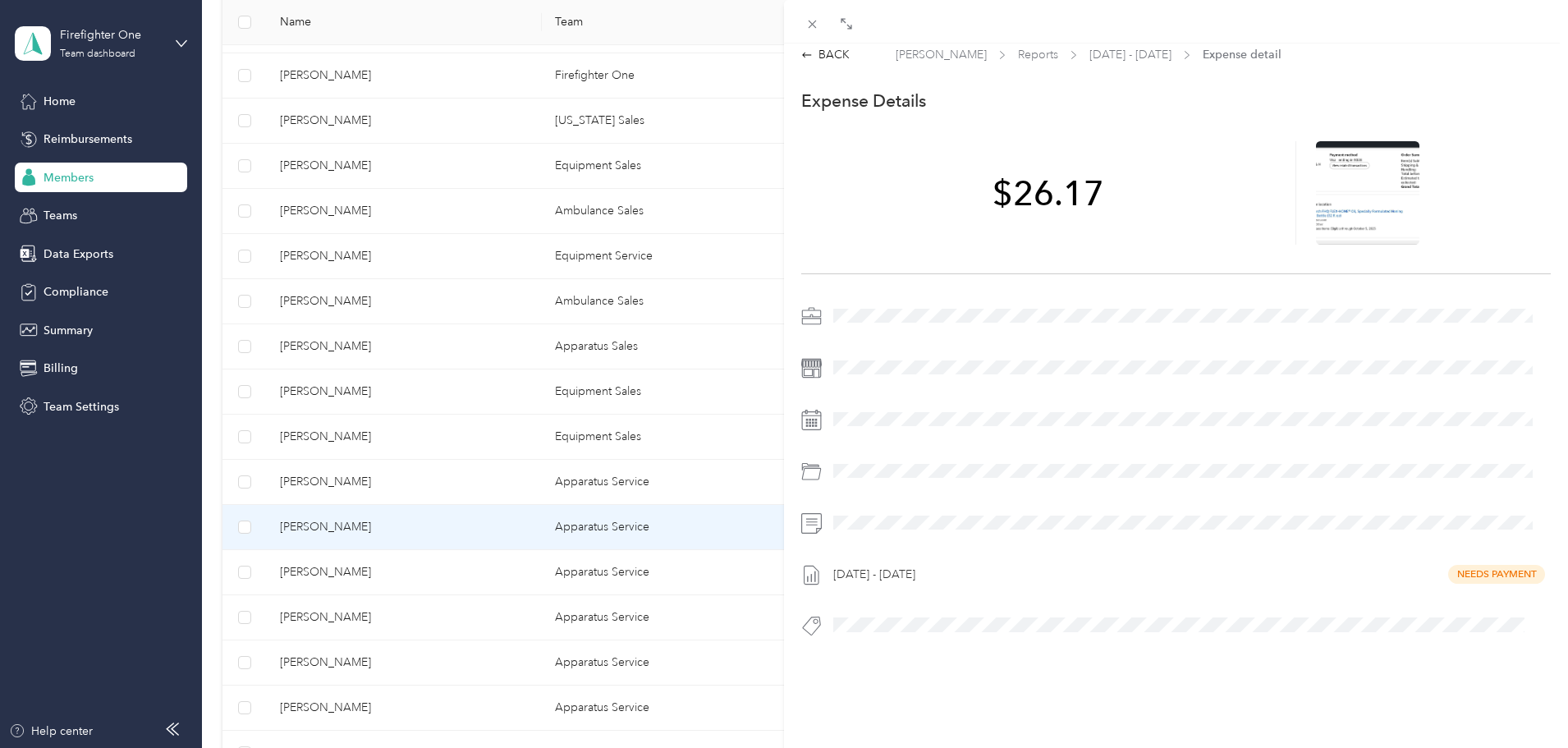
scroll to position [0, 0]
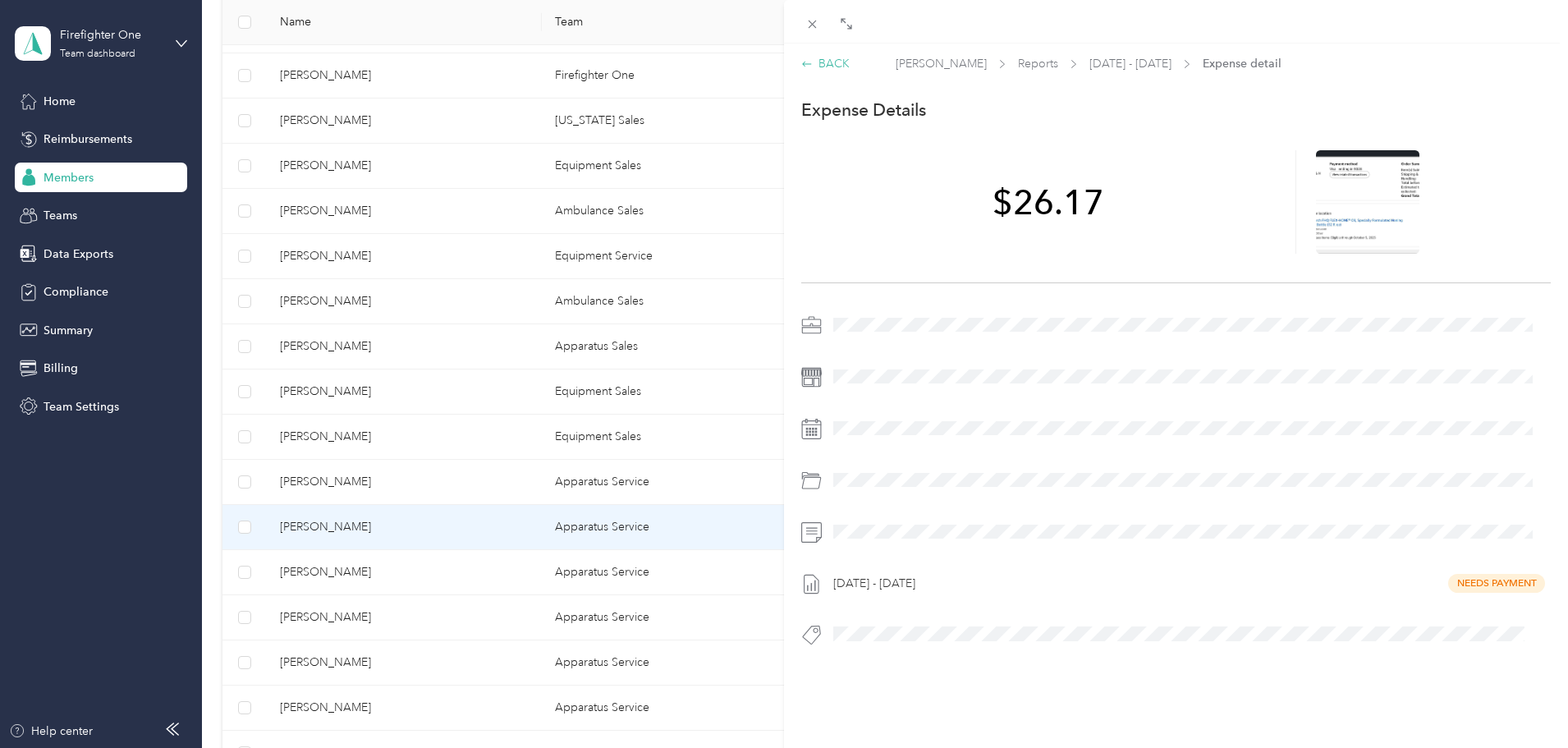
click at [829, 62] on div "BACK" at bounding box center [825, 64] width 49 height 18
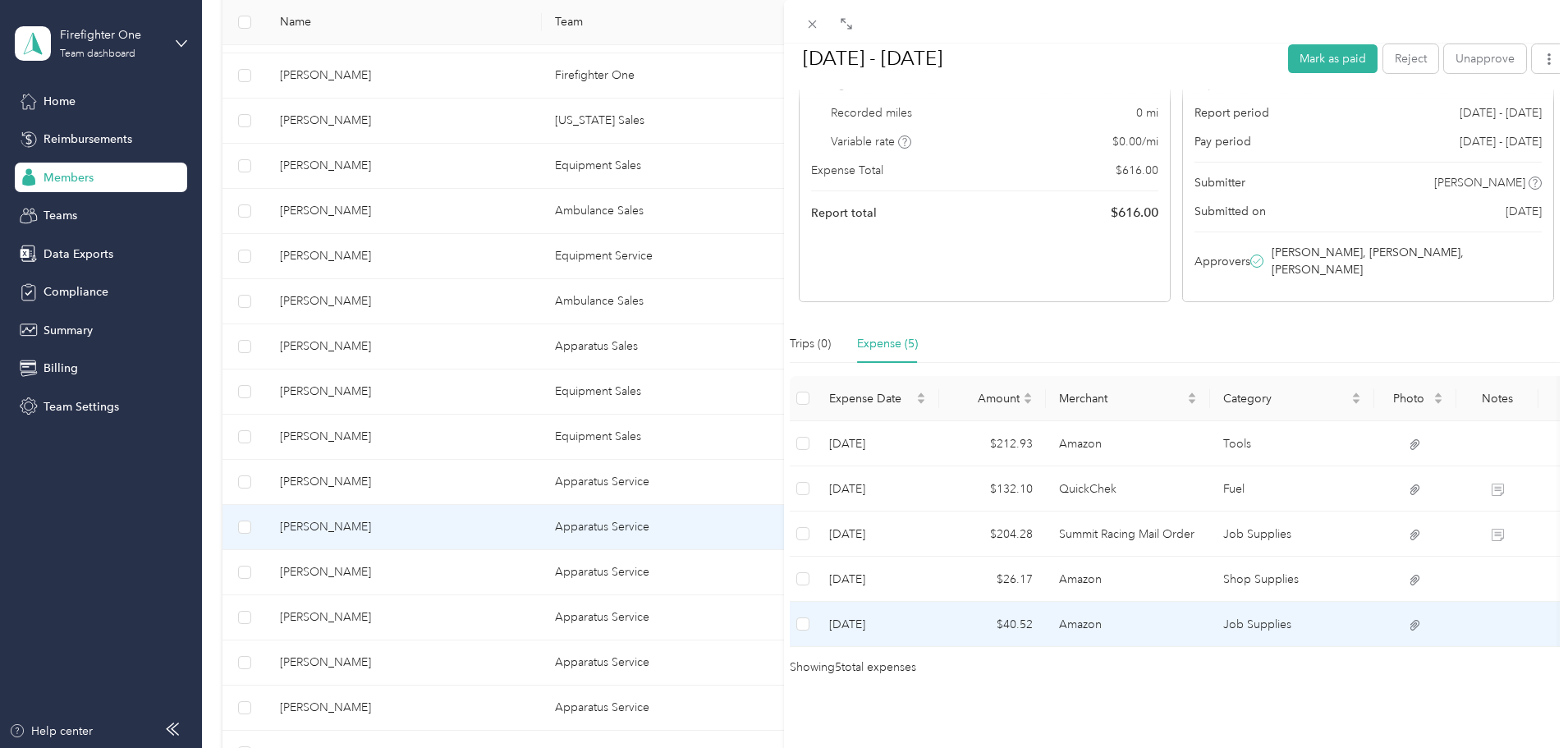
click at [1057, 604] on td "Amazon" at bounding box center [1128, 624] width 164 height 45
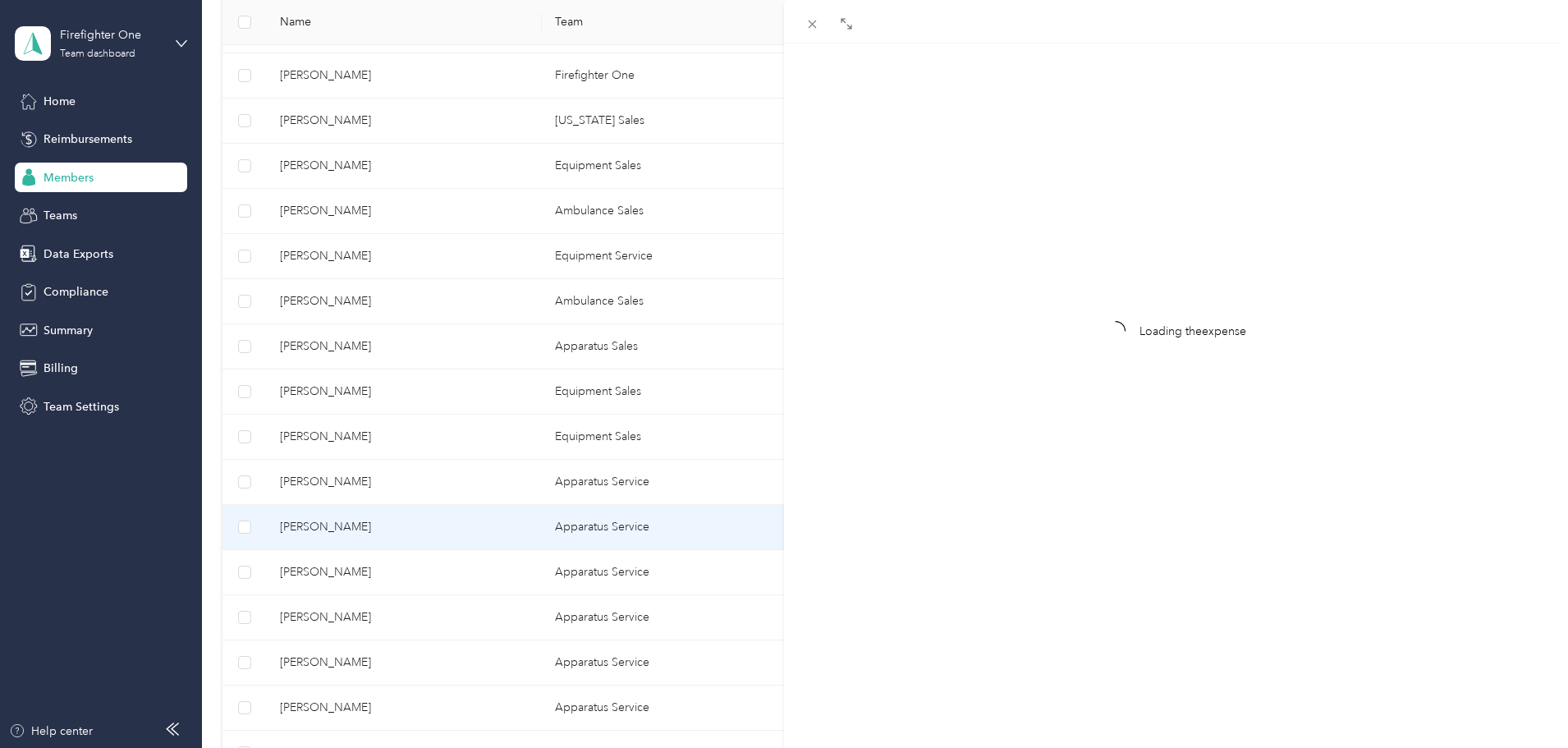
scroll to position [21, 0]
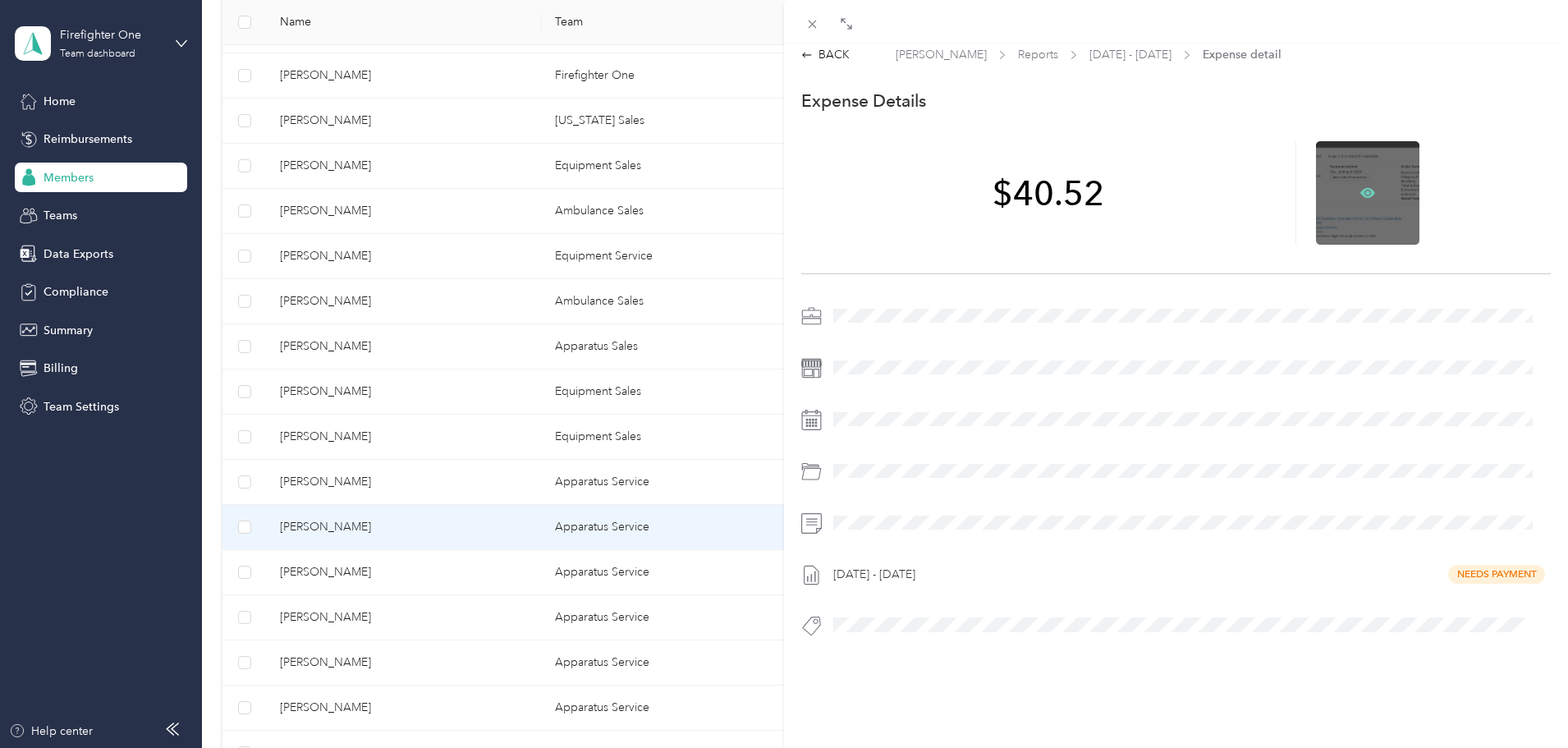
click at [1362, 187] on icon at bounding box center [1367, 192] width 15 height 10
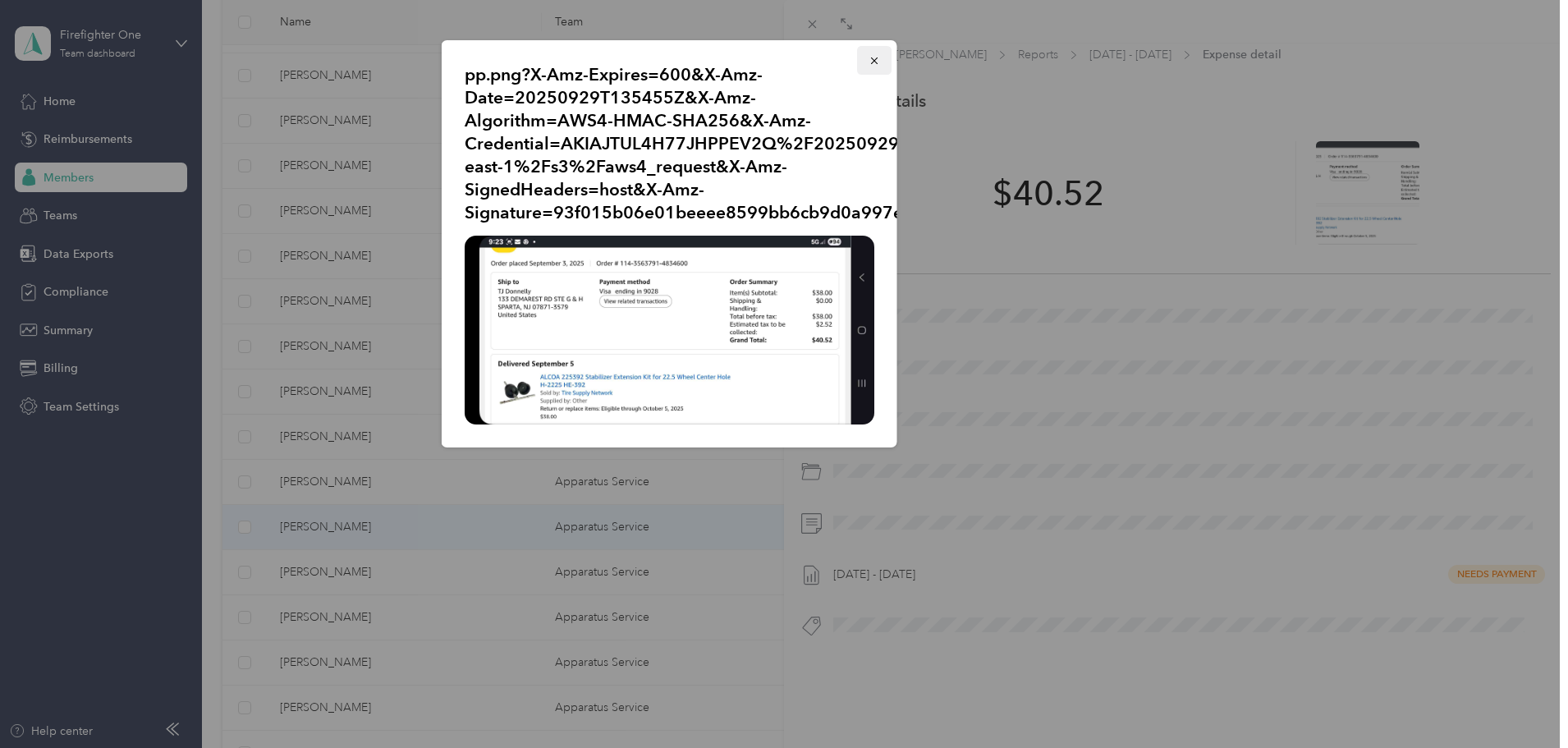
click at [872, 57] on icon "button" at bounding box center [874, 61] width 11 height 11
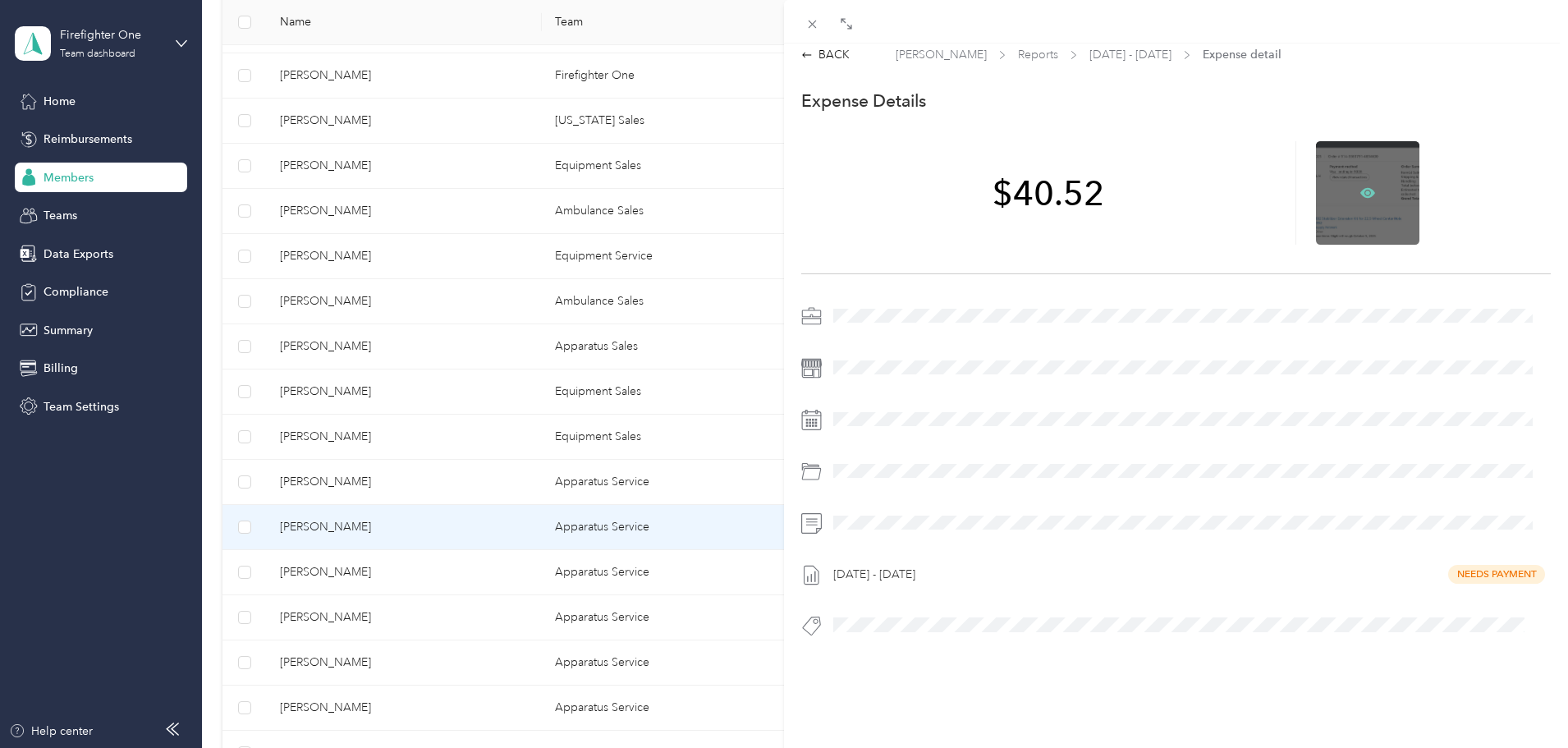
click at [1365, 191] on icon at bounding box center [1367, 193] width 5 height 5
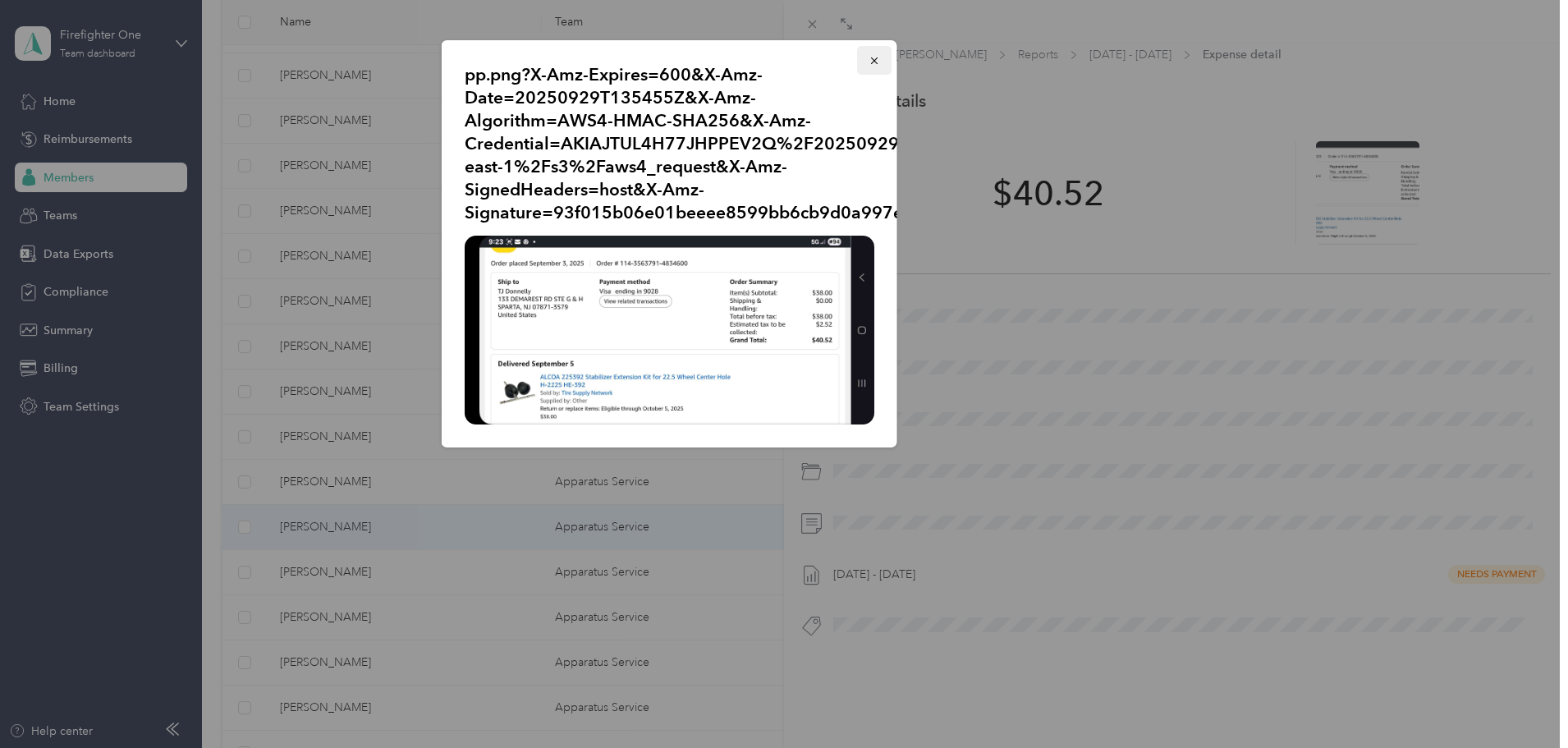
click at [878, 60] on icon "button" at bounding box center [874, 61] width 11 height 11
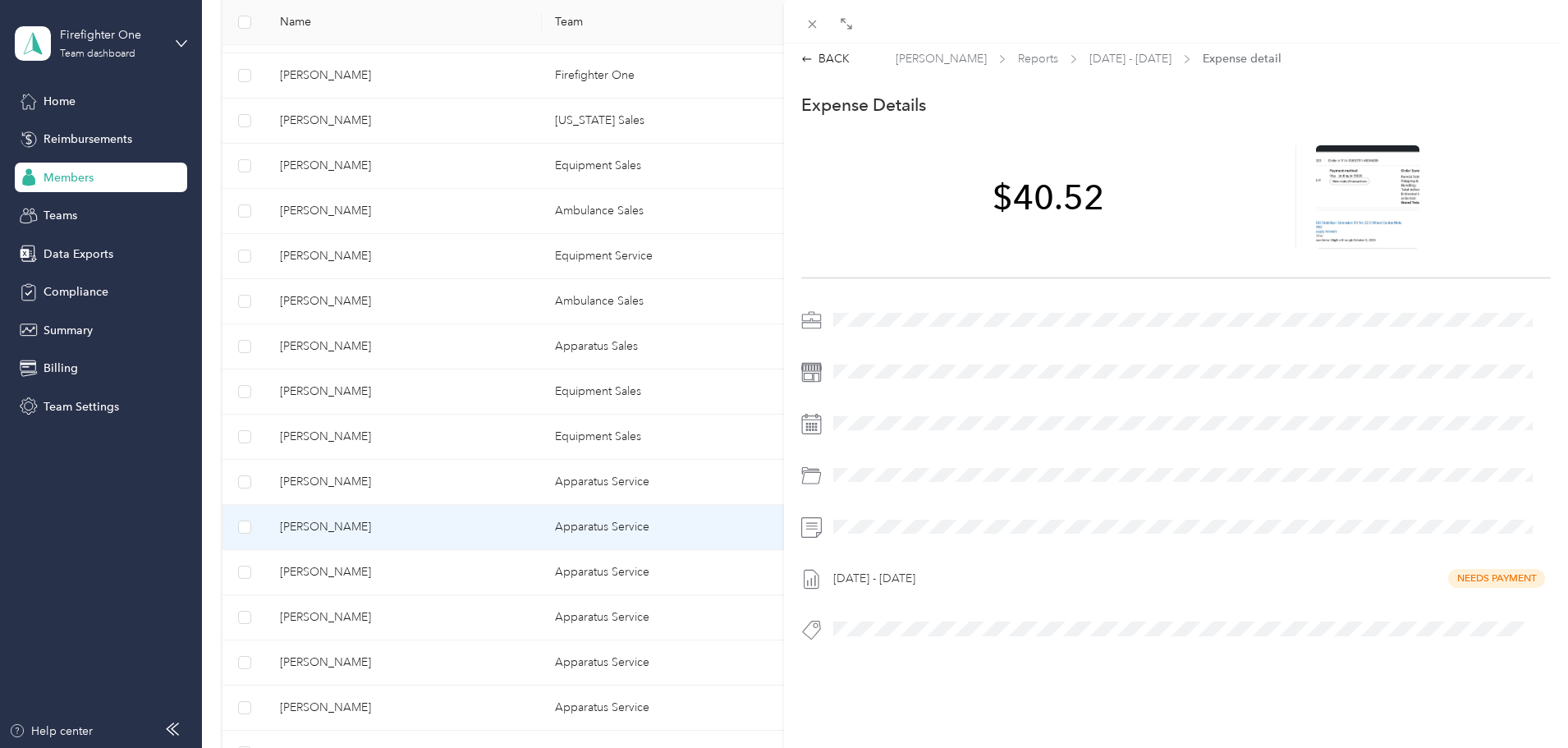
scroll to position [0, 0]
click at [830, 57] on div "BACK" at bounding box center [825, 64] width 49 height 18
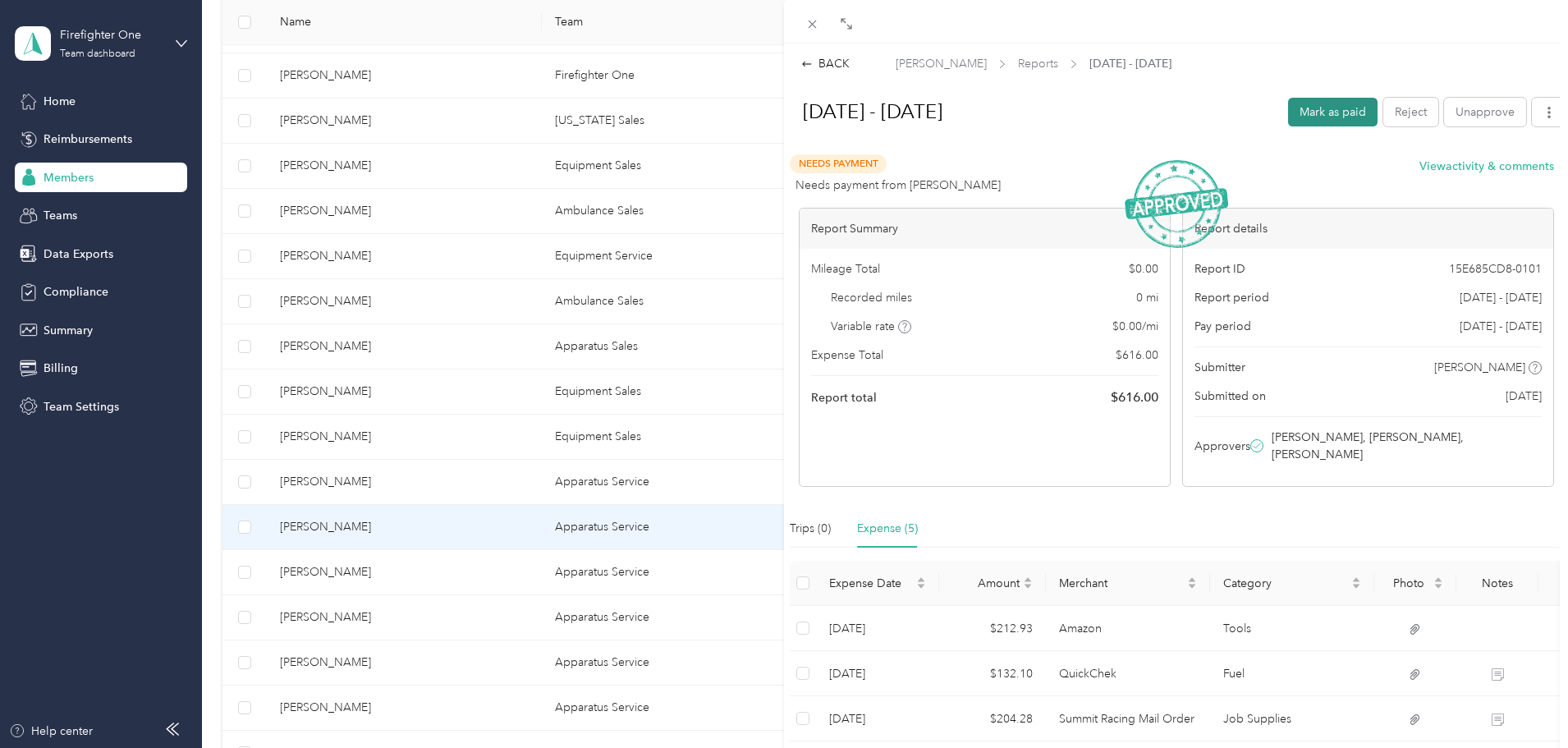
click at [1333, 104] on button "Mark as paid" at bounding box center [1332, 111] width 89 height 29
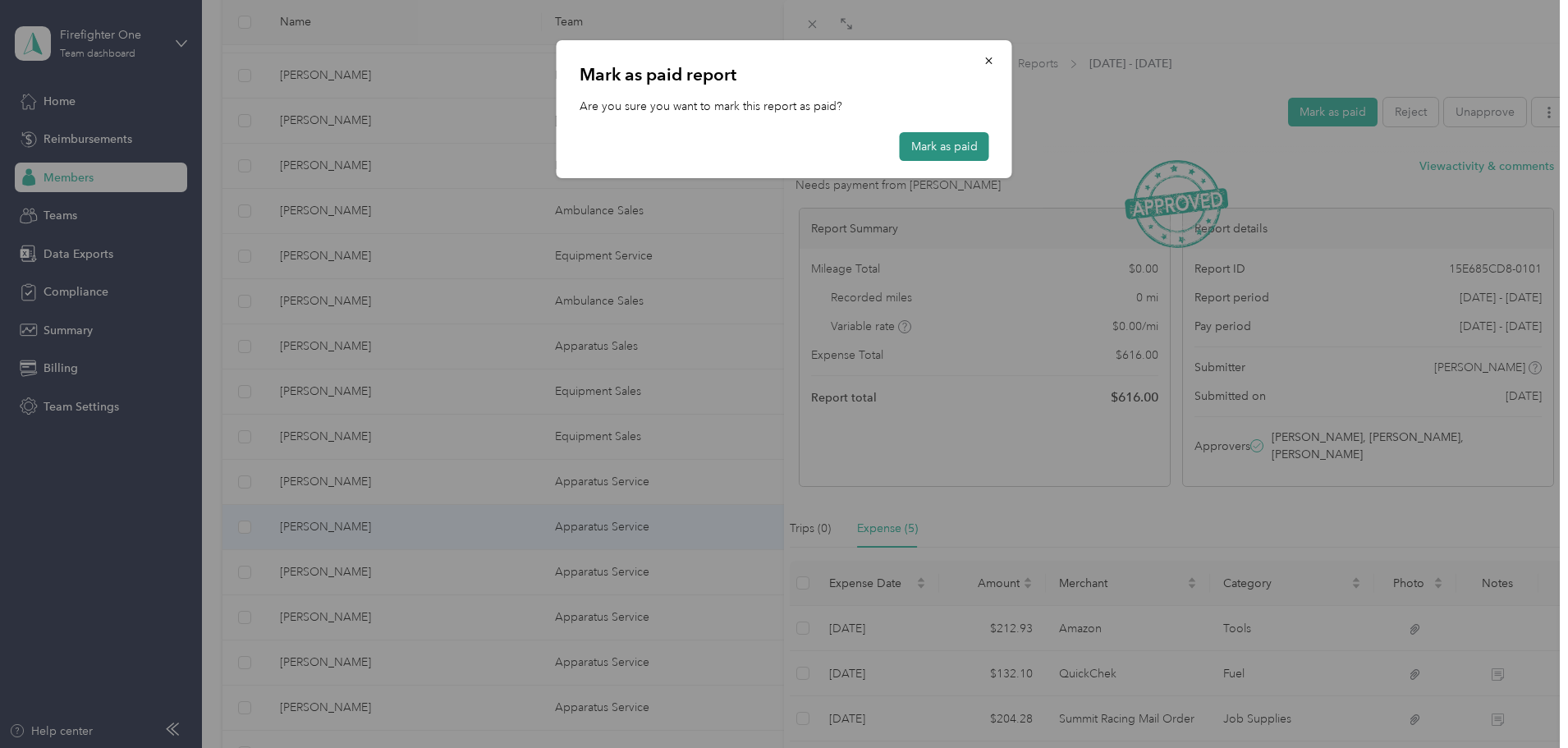
click at [929, 140] on button "Mark as paid" at bounding box center [944, 146] width 89 height 29
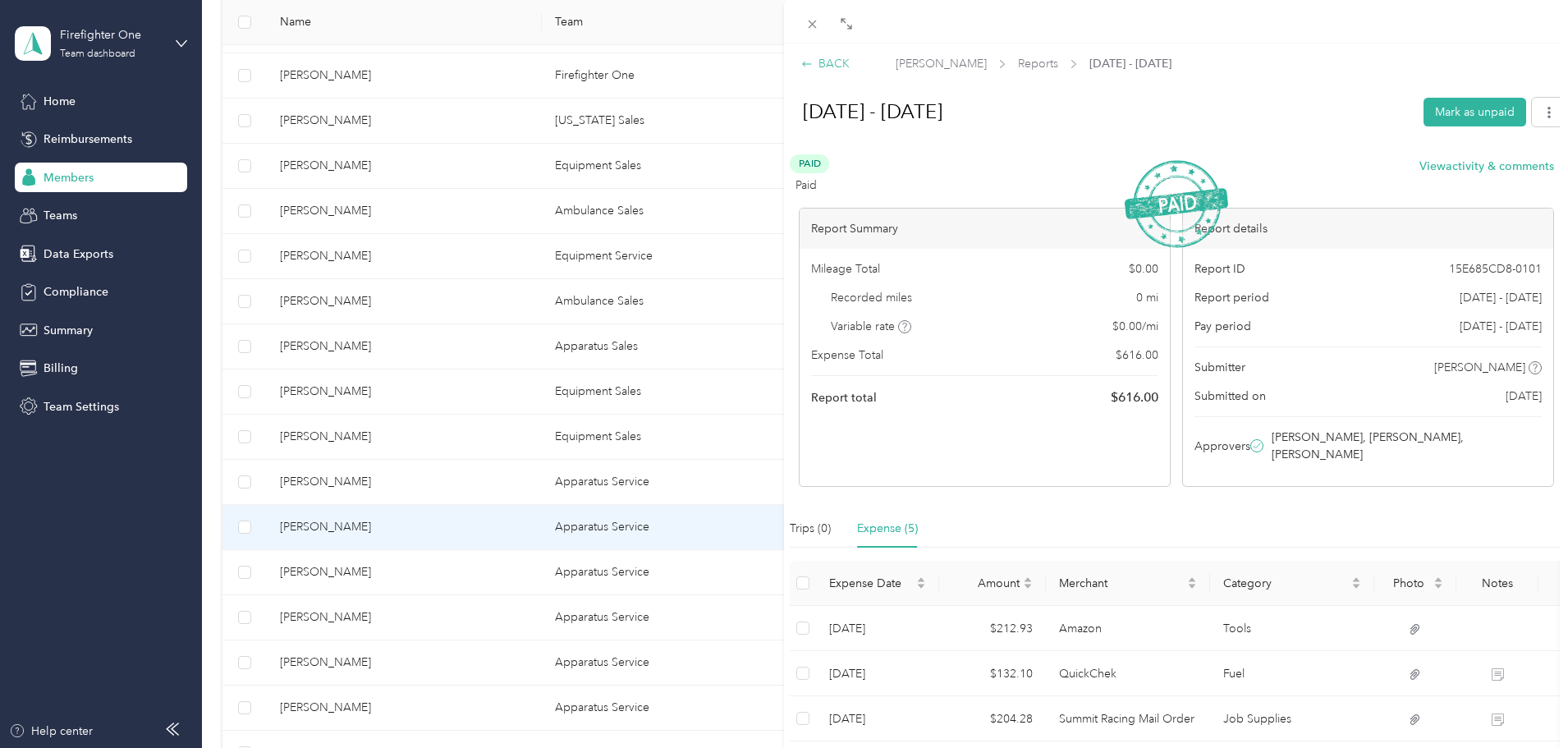
click at [834, 64] on div "BACK" at bounding box center [825, 64] width 49 height 18
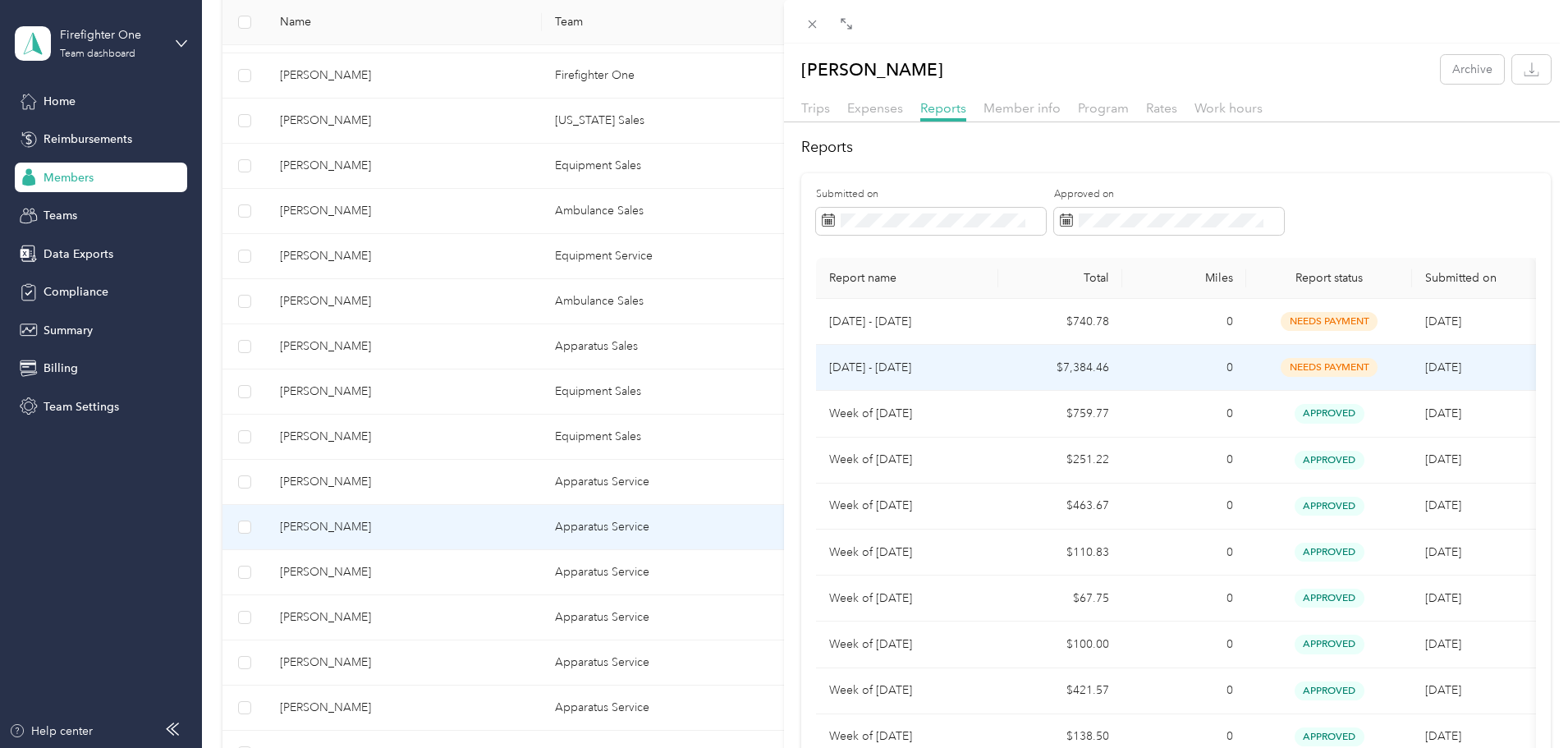
click at [1093, 371] on td "$7,384.46" at bounding box center [1060, 368] width 124 height 46
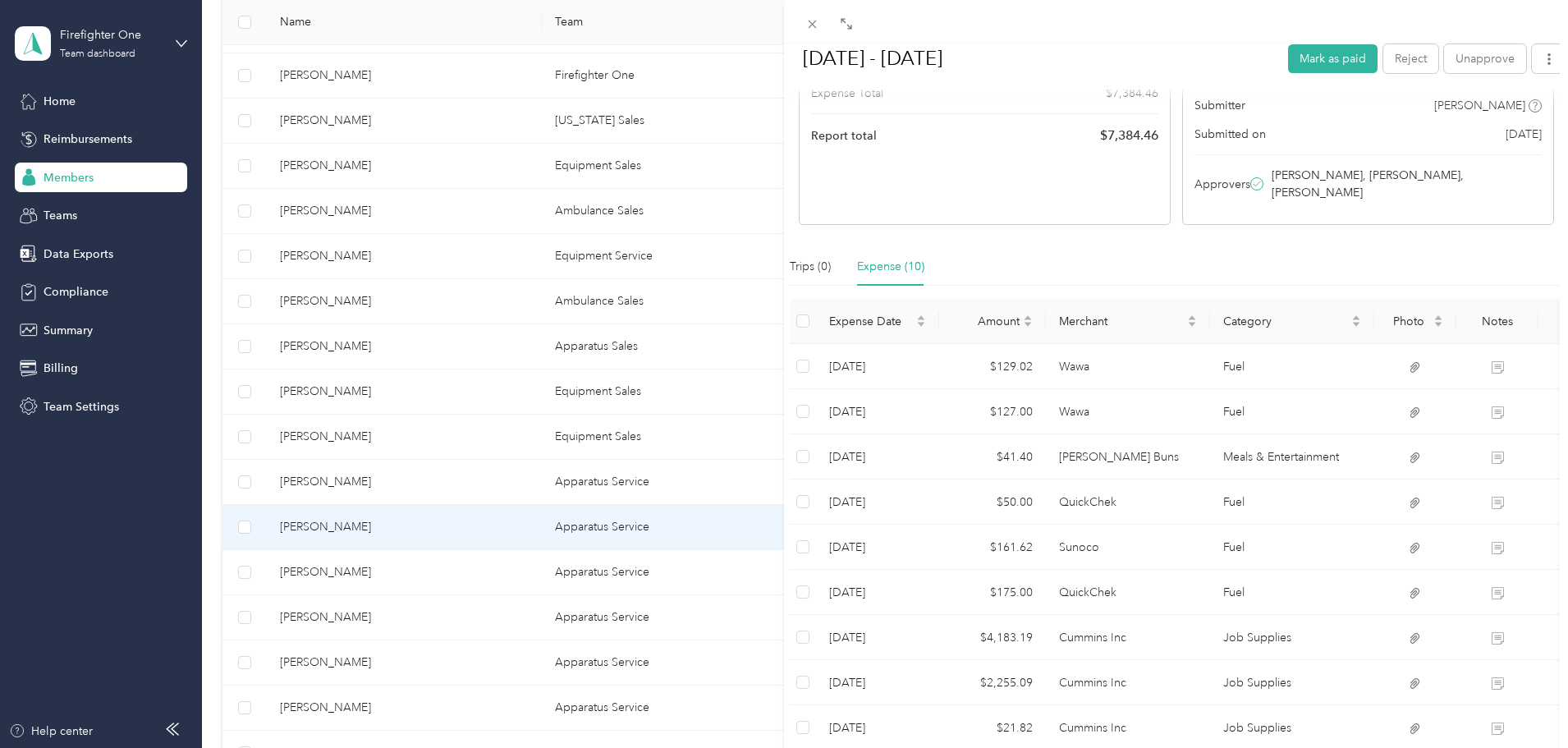
scroll to position [329, 0]
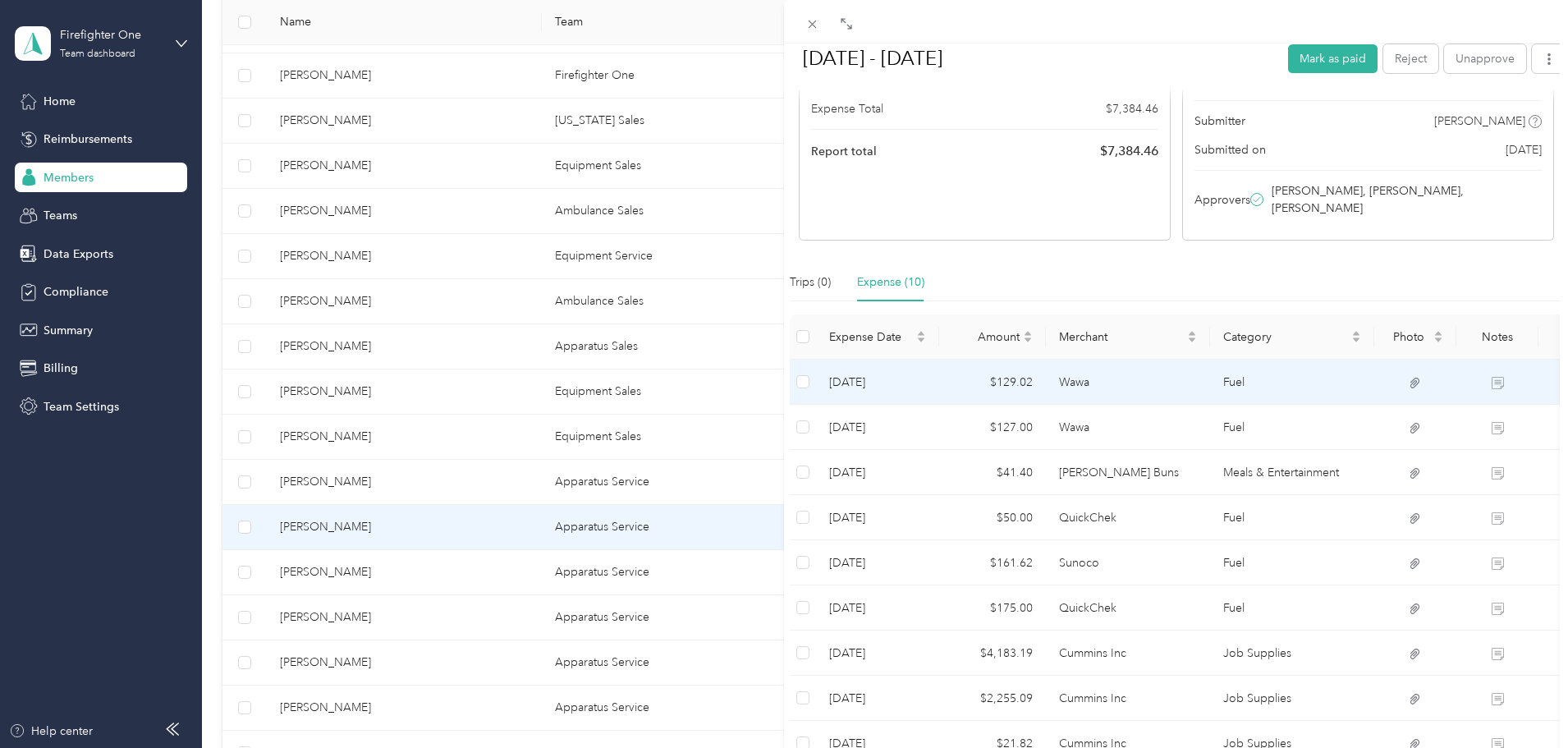
click at [1093, 365] on td "Wawa" at bounding box center [1128, 381] width 164 height 45
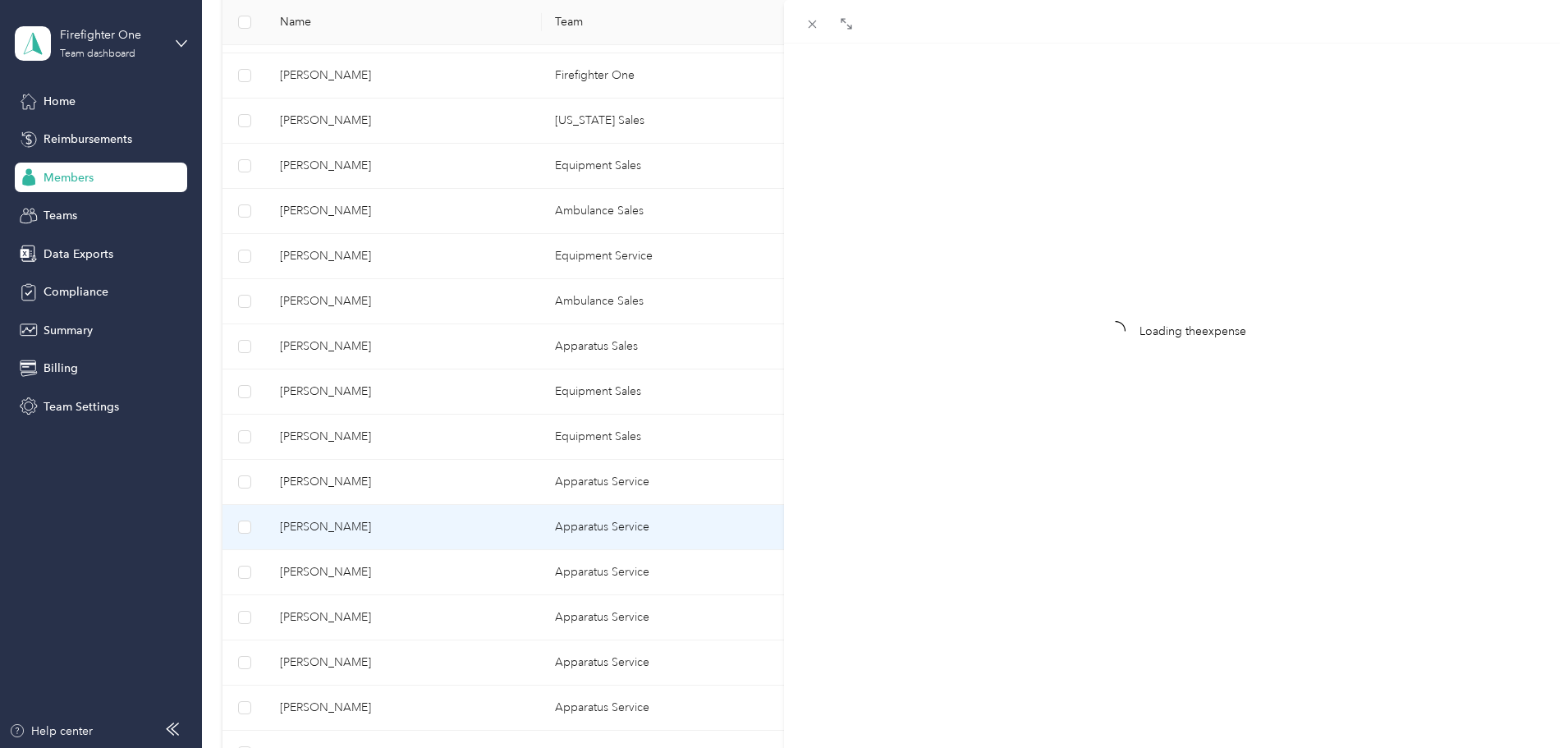
scroll to position [21, 0]
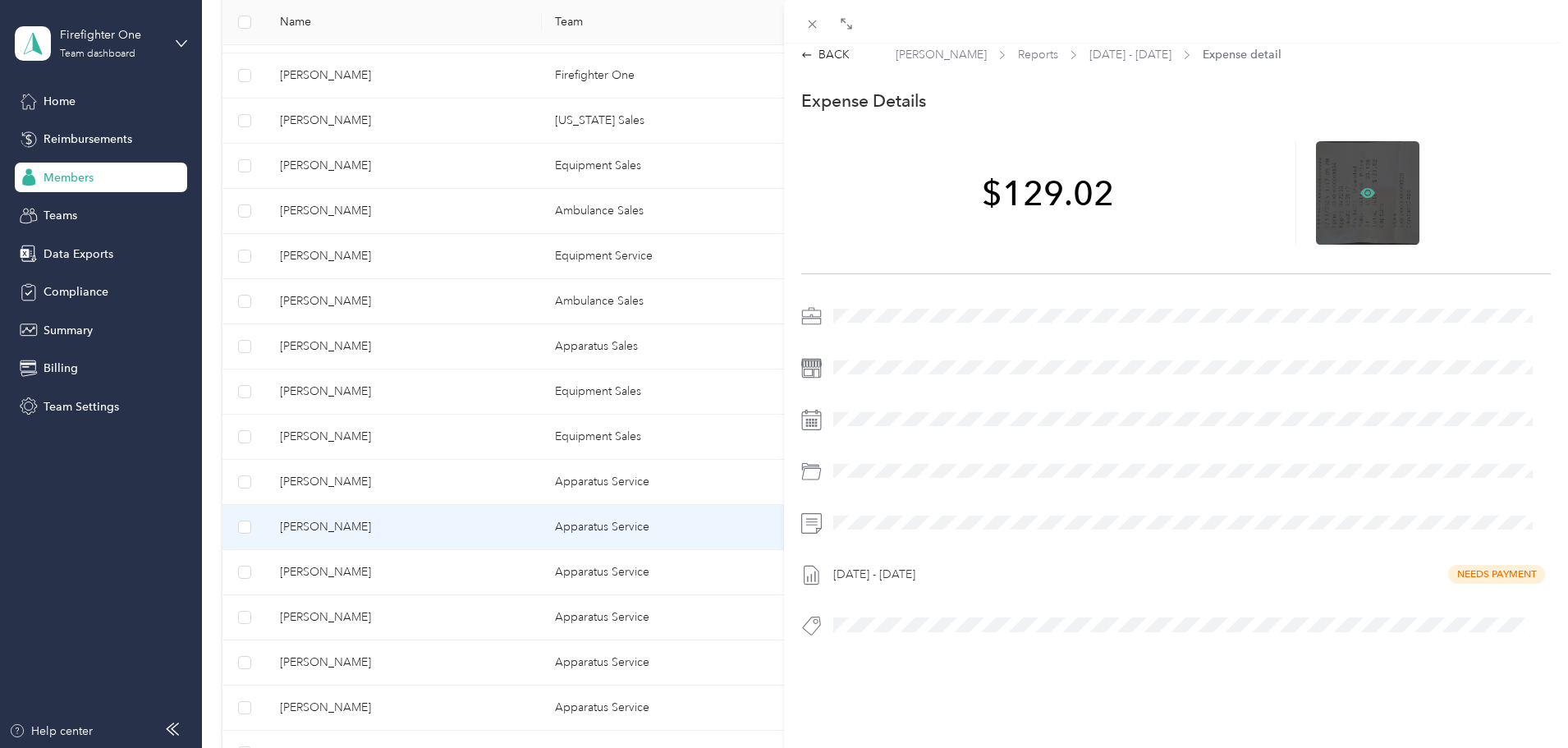
click at [1362, 185] on icon at bounding box center [1367, 193] width 15 height 15
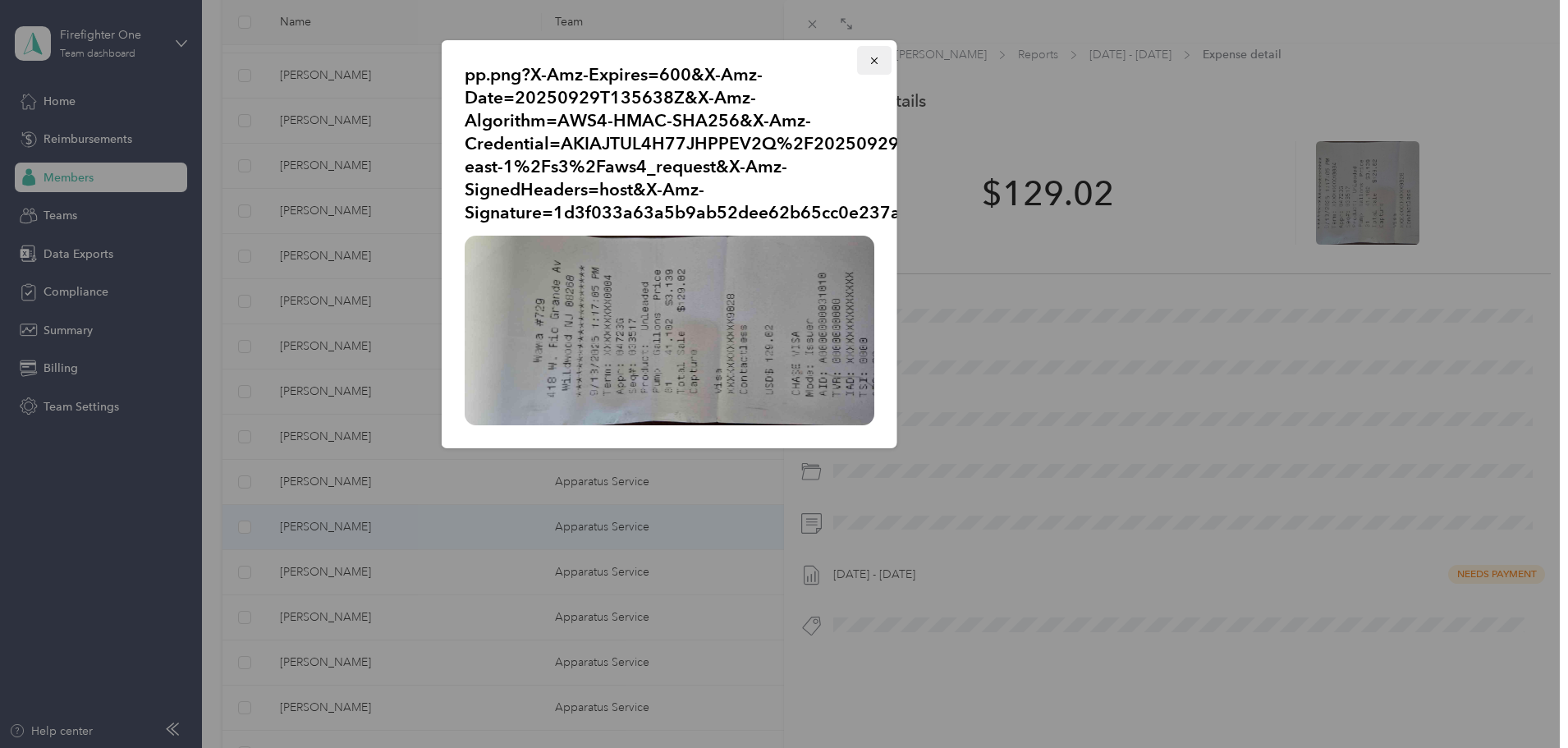
click at [880, 58] on button "button" at bounding box center [874, 60] width 34 height 29
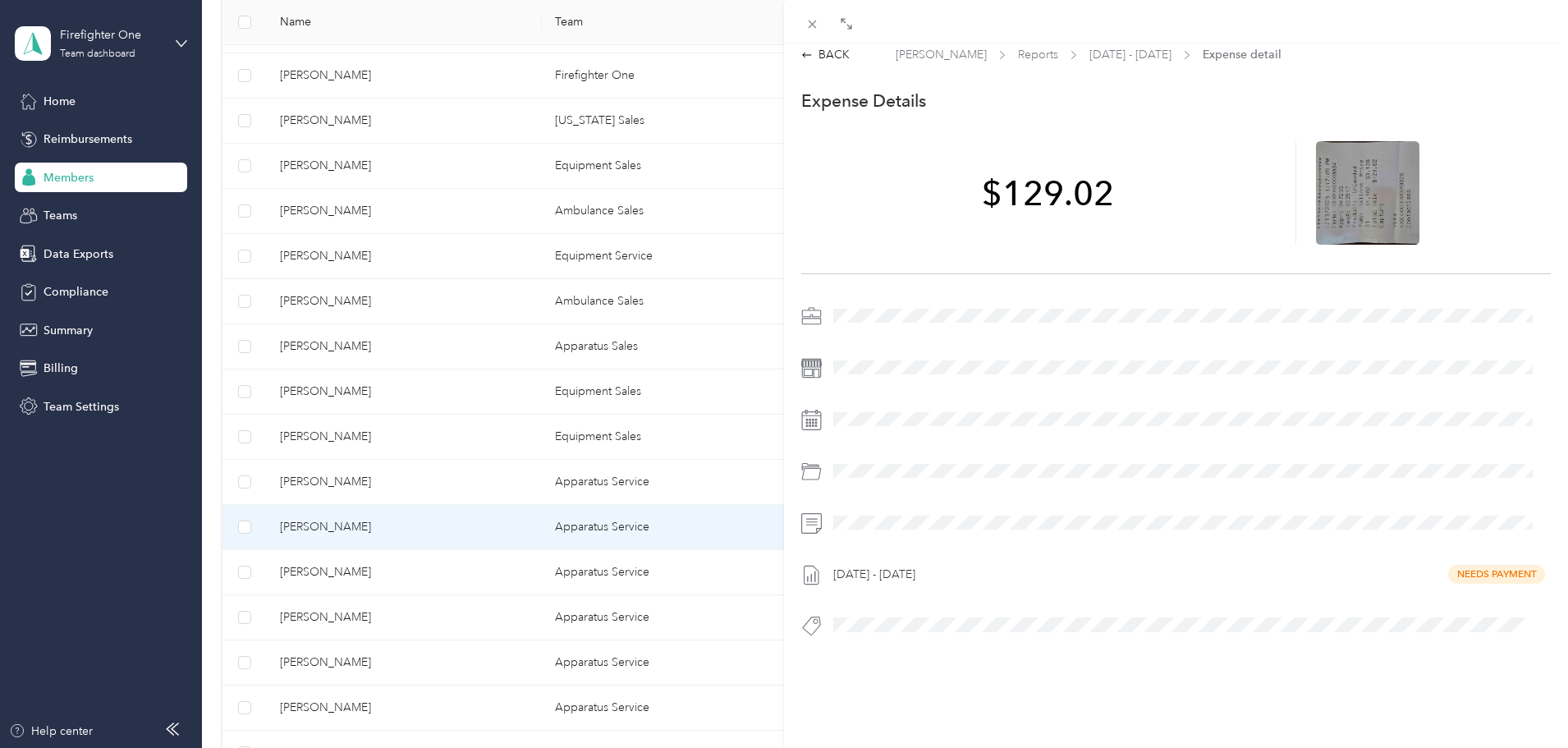
scroll to position [0, 0]
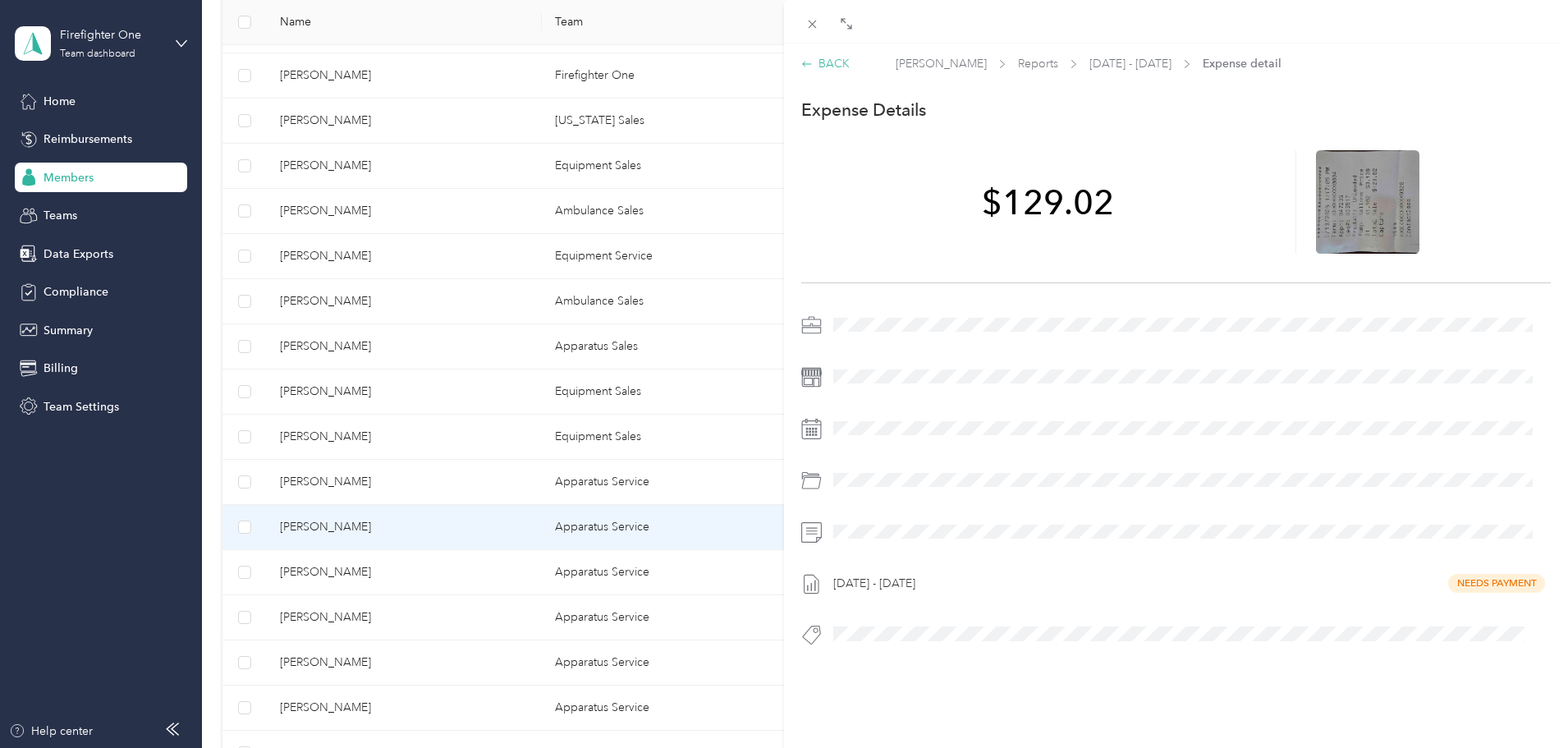
click at [837, 67] on div "BACK" at bounding box center [825, 64] width 49 height 18
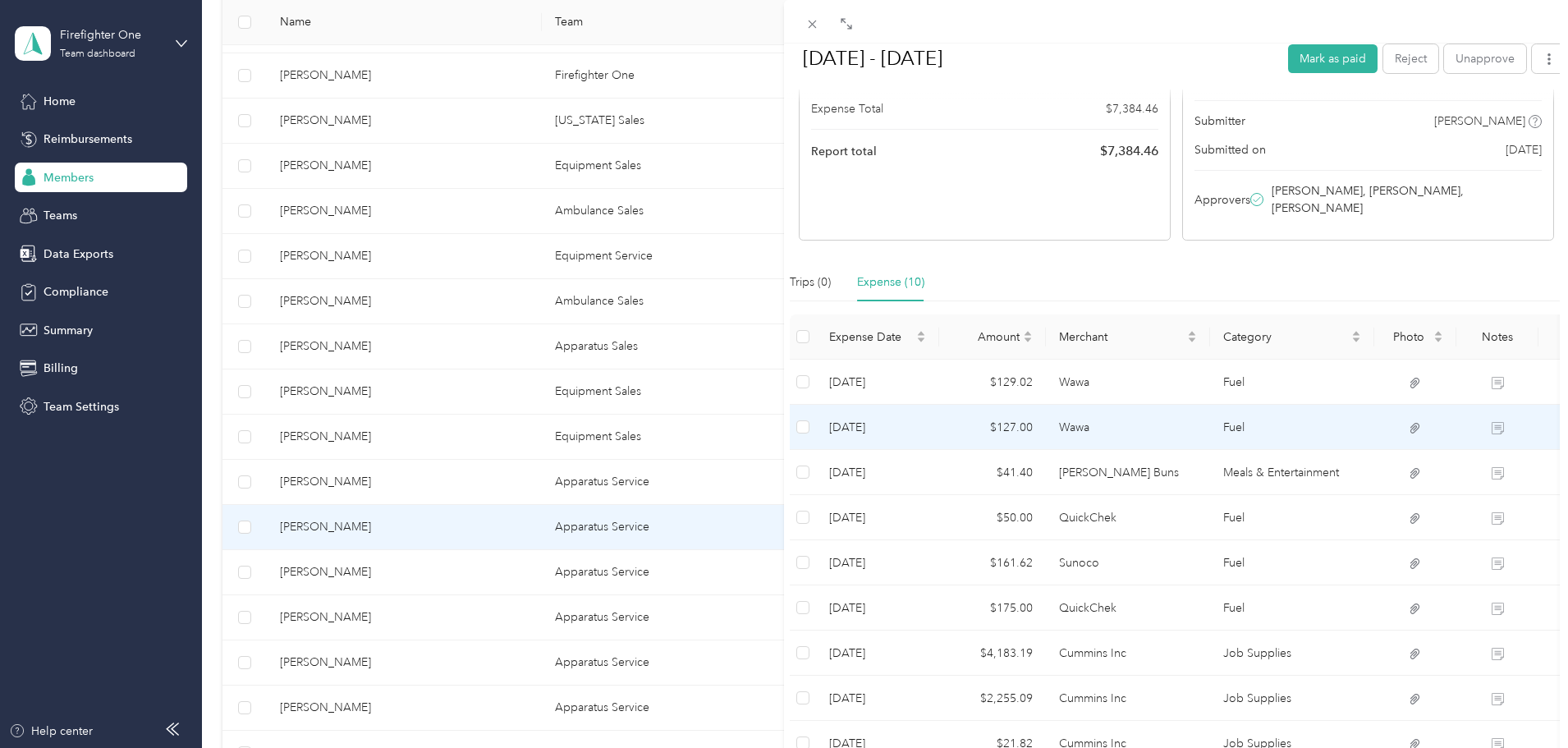
click at [1052, 416] on td "Wawa" at bounding box center [1128, 427] width 164 height 45
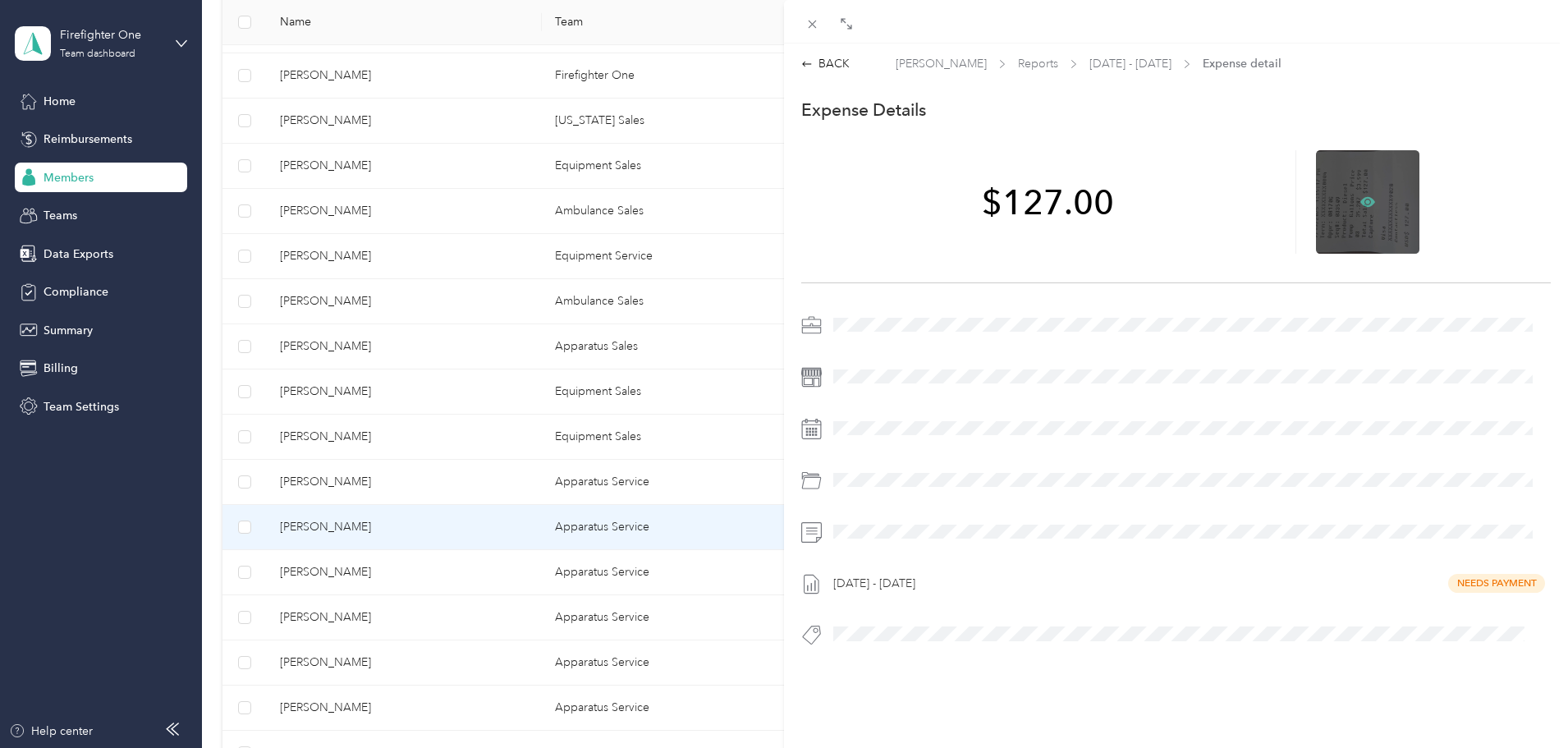
click at [1360, 201] on icon at bounding box center [1367, 201] width 15 height 10
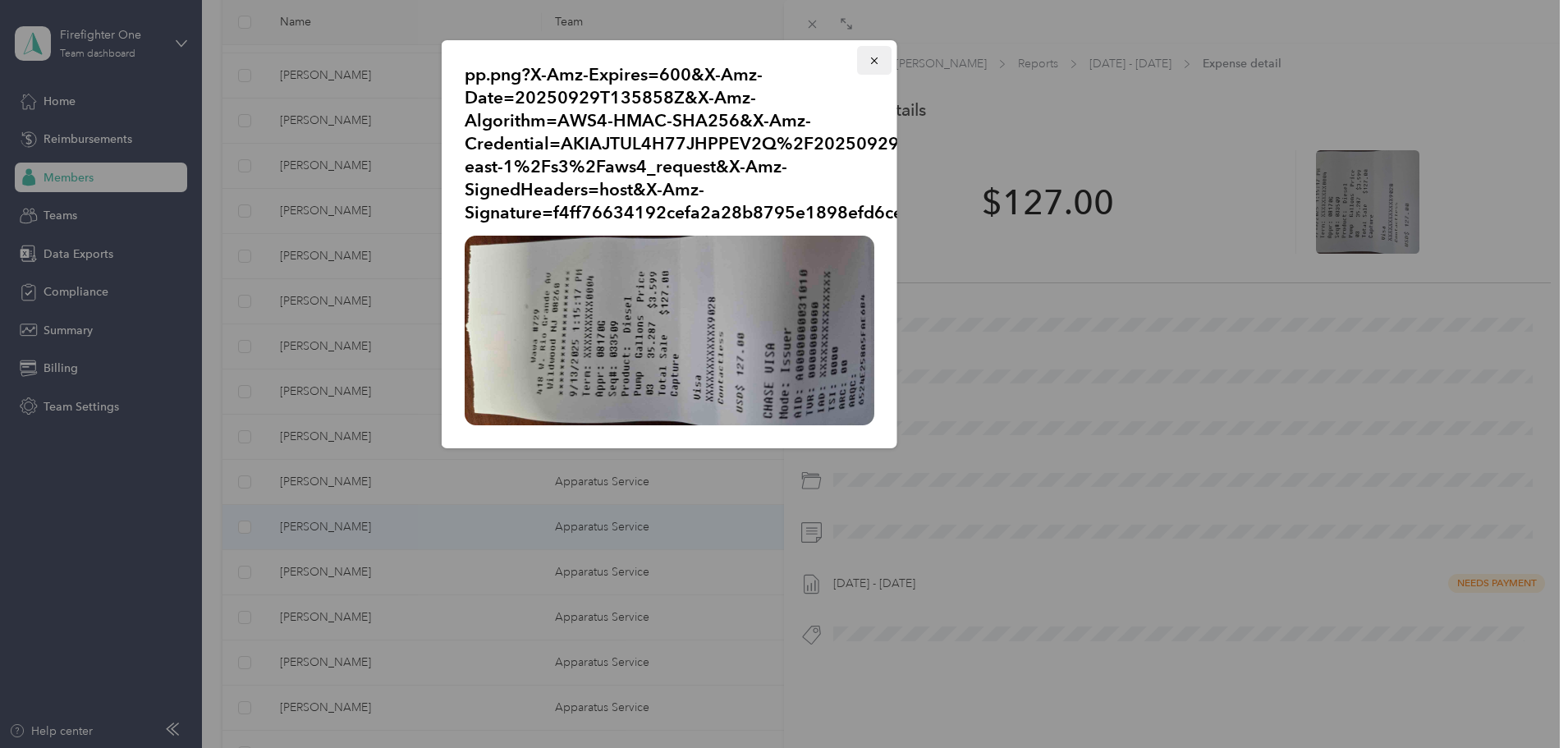
click at [873, 61] on icon "button" at bounding box center [874, 61] width 11 height 11
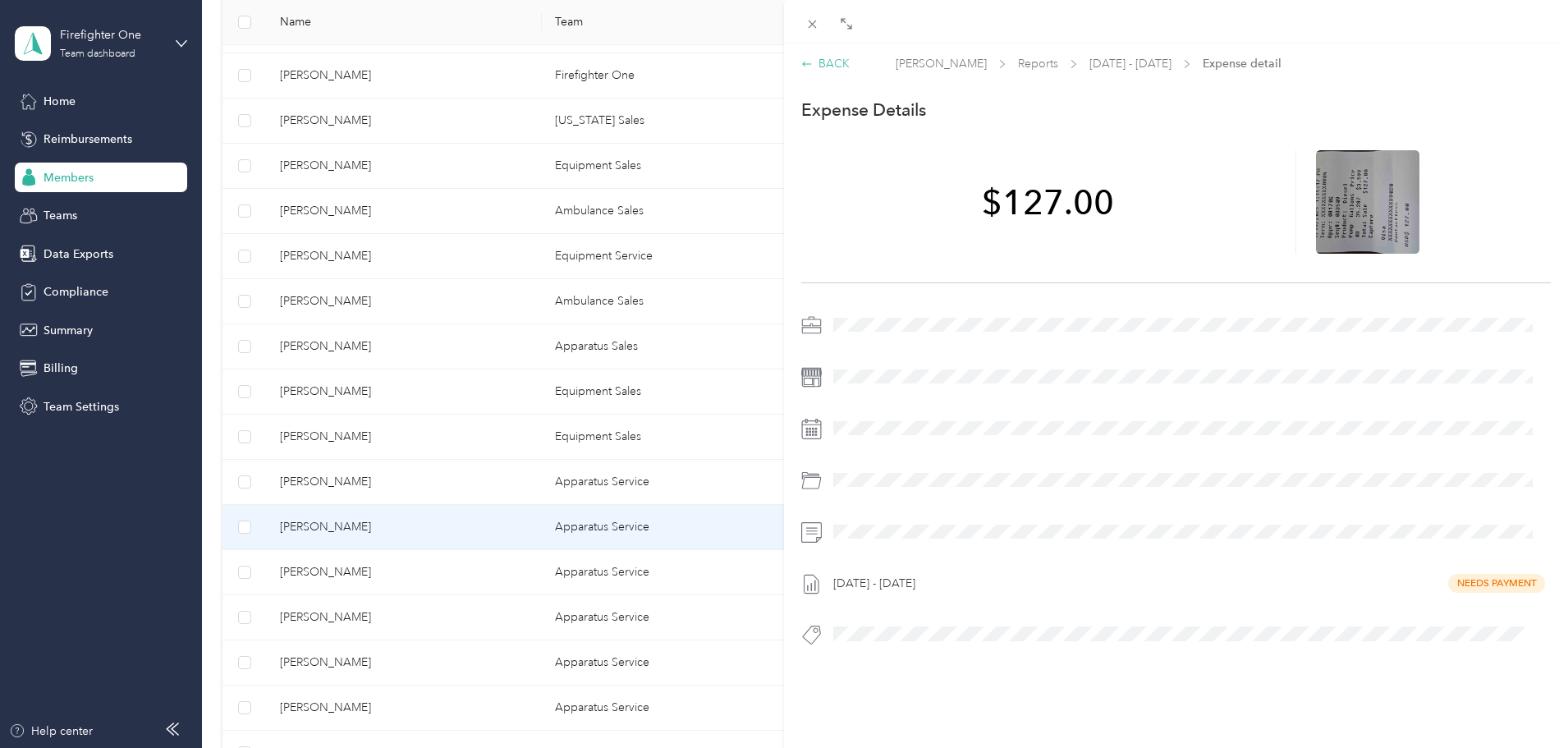
click at [838, 63] on div "BACK" at bounding box center [825, 64] width 49 height 18
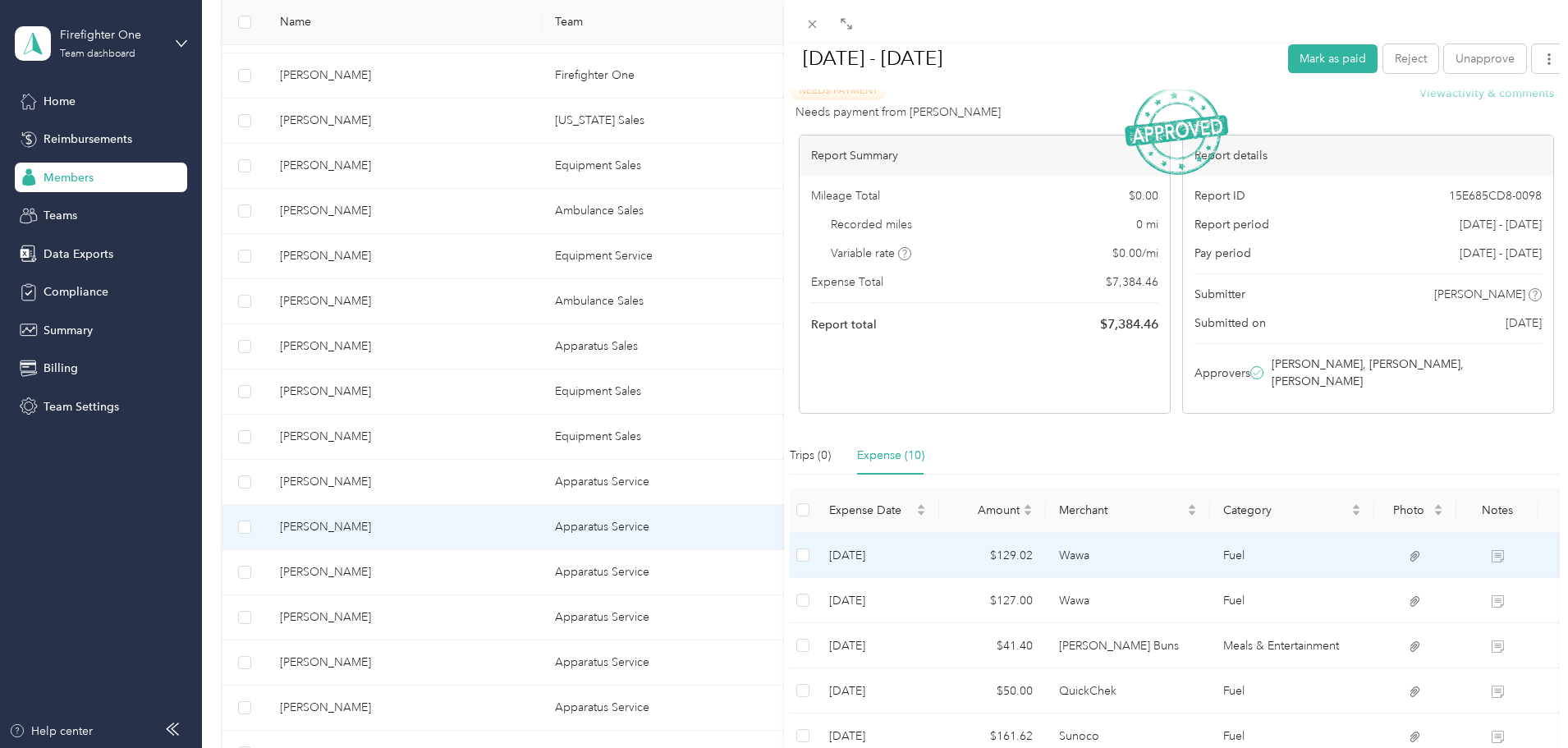
scroll to position [329, 0]
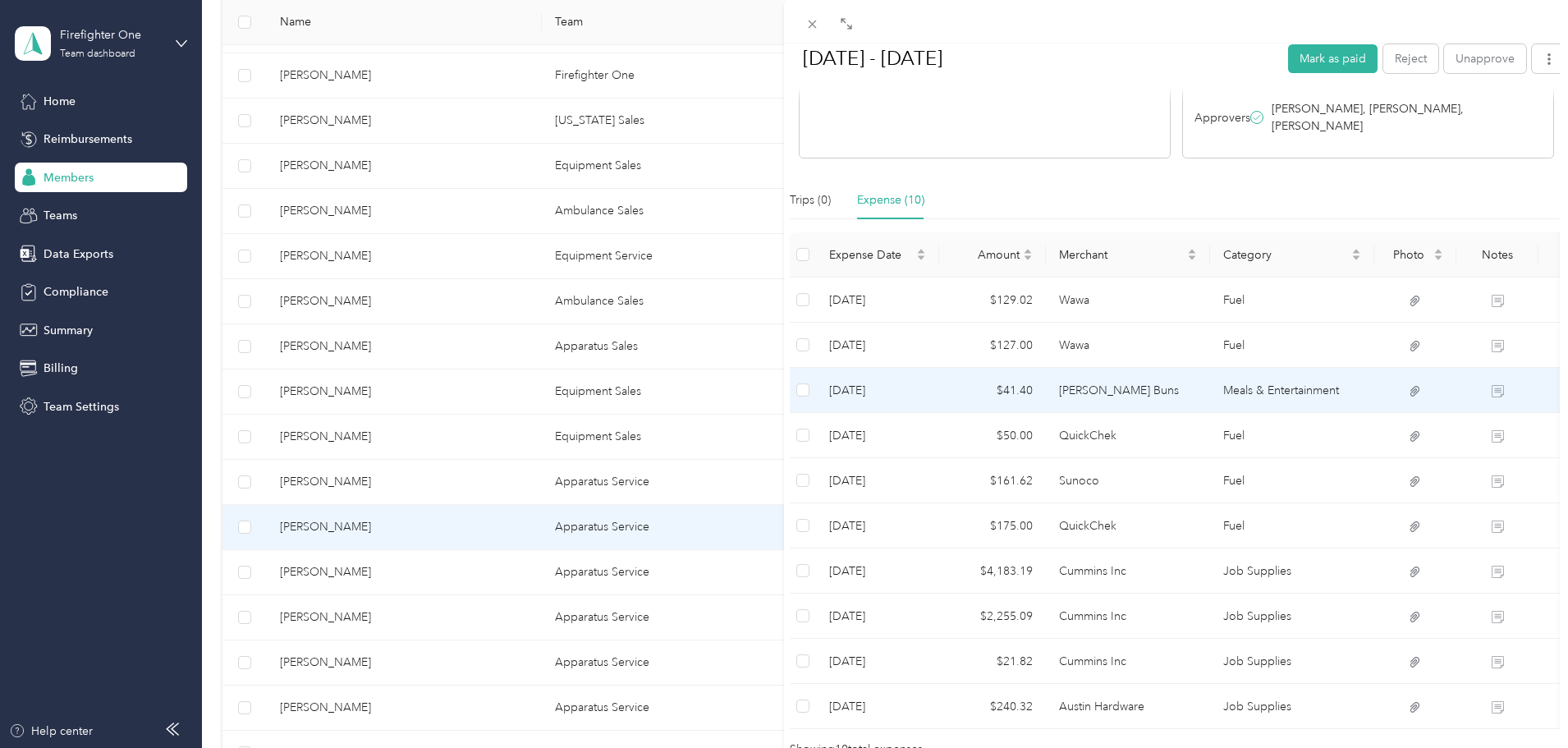
click at [1028, 375] on td "$41.40" at bounding box center [993, 390] width 107 height 45
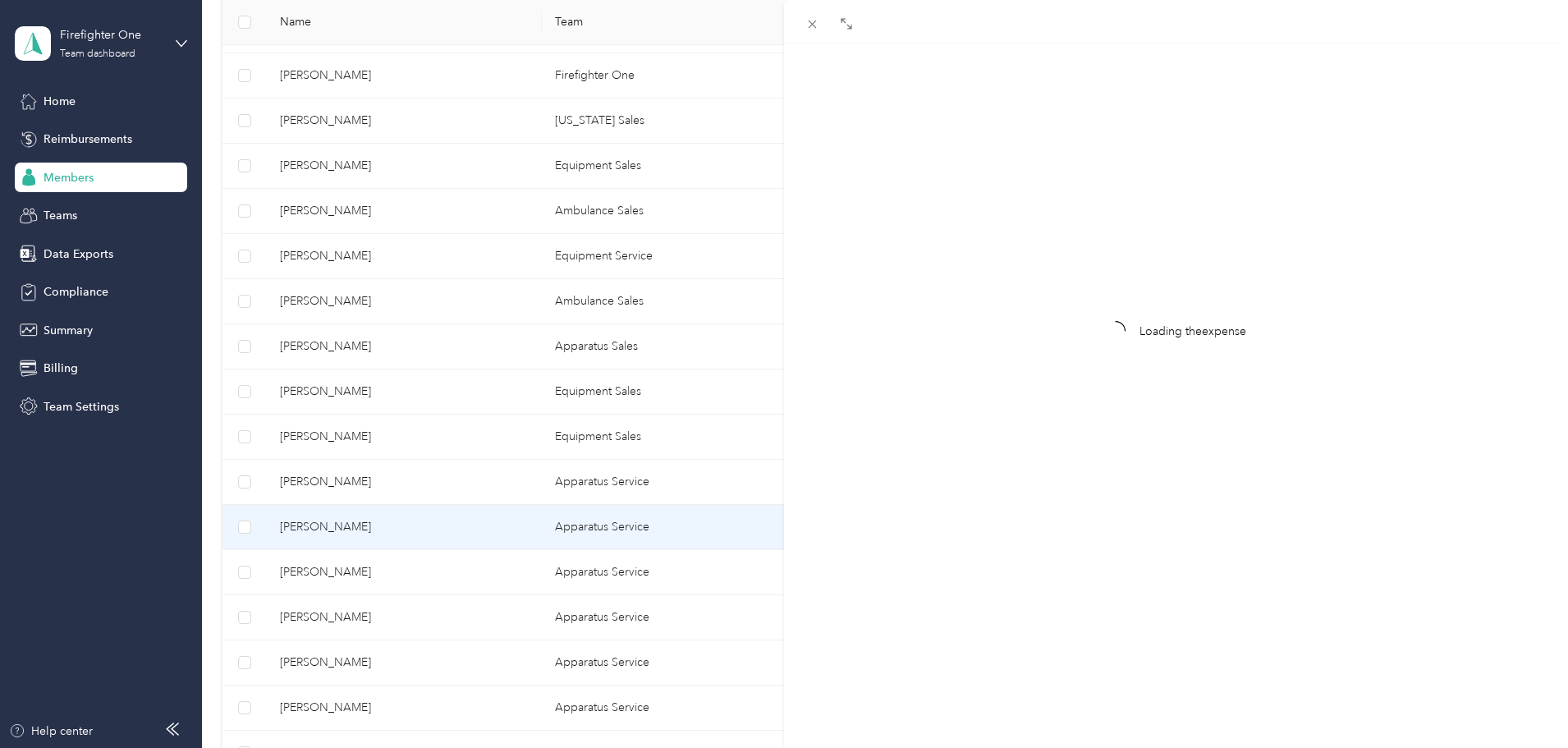
scroll to position [21, 0]
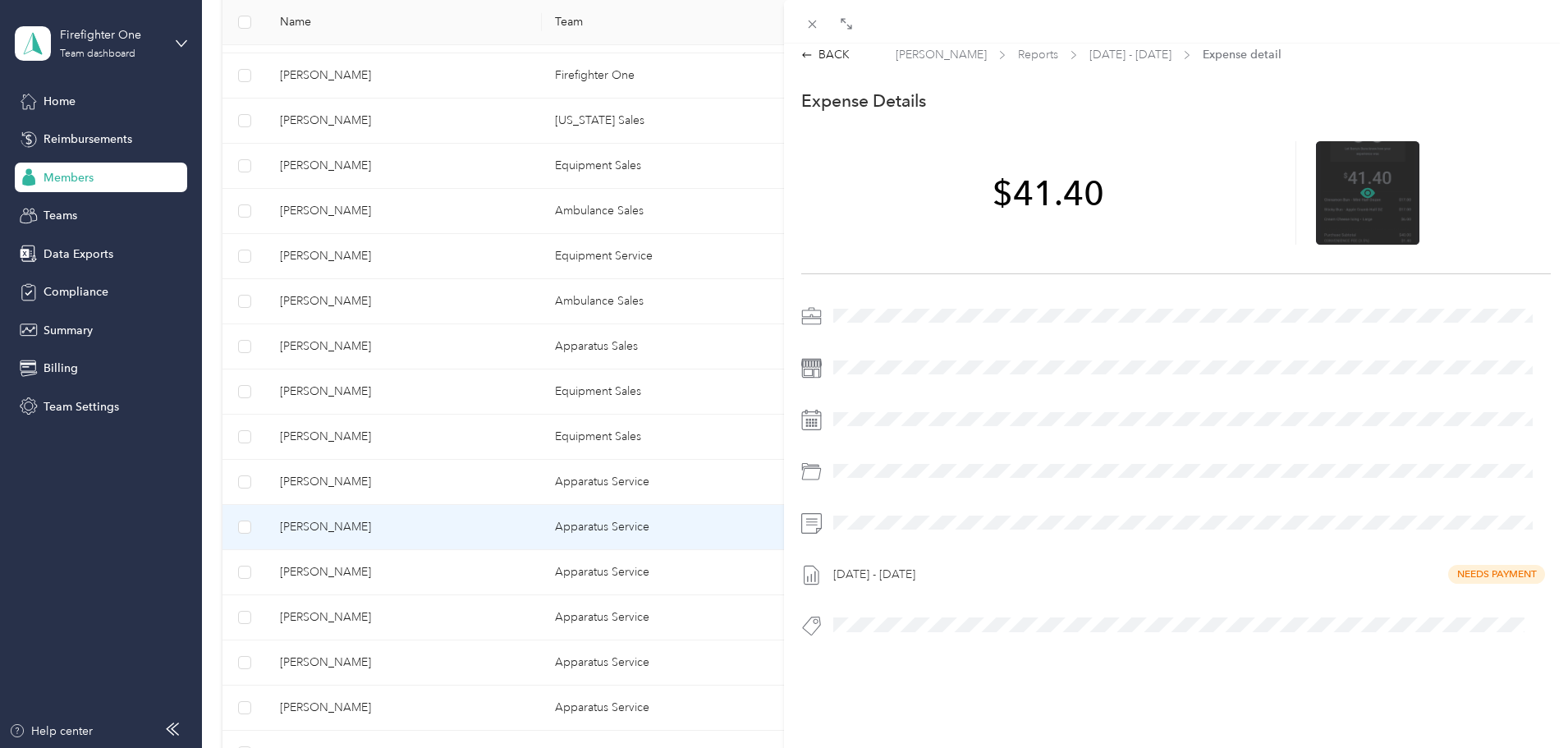
click at [1360, 185] on icon at bounding box center [1367, 193] width 15 height 15
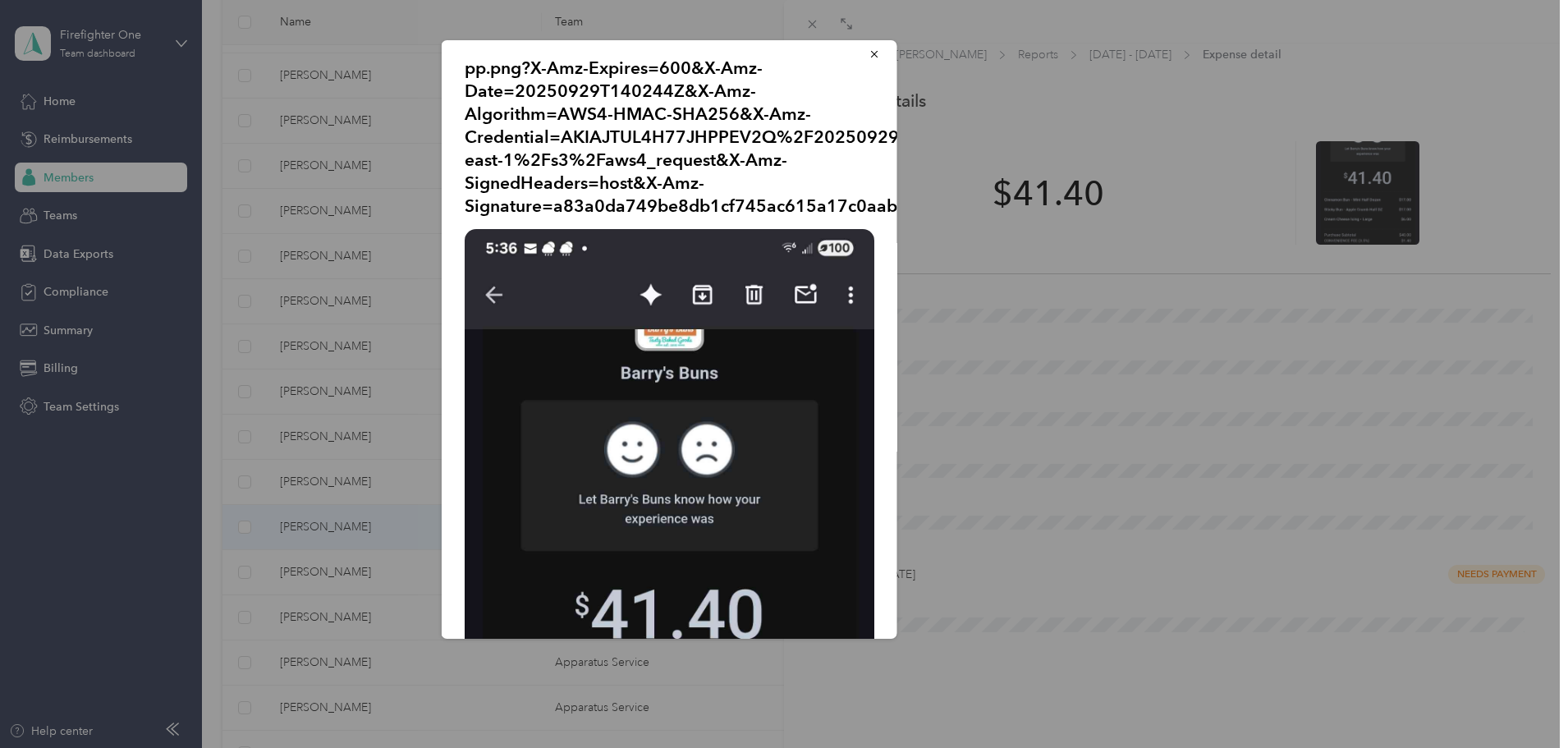
scroll to position [0, 0]
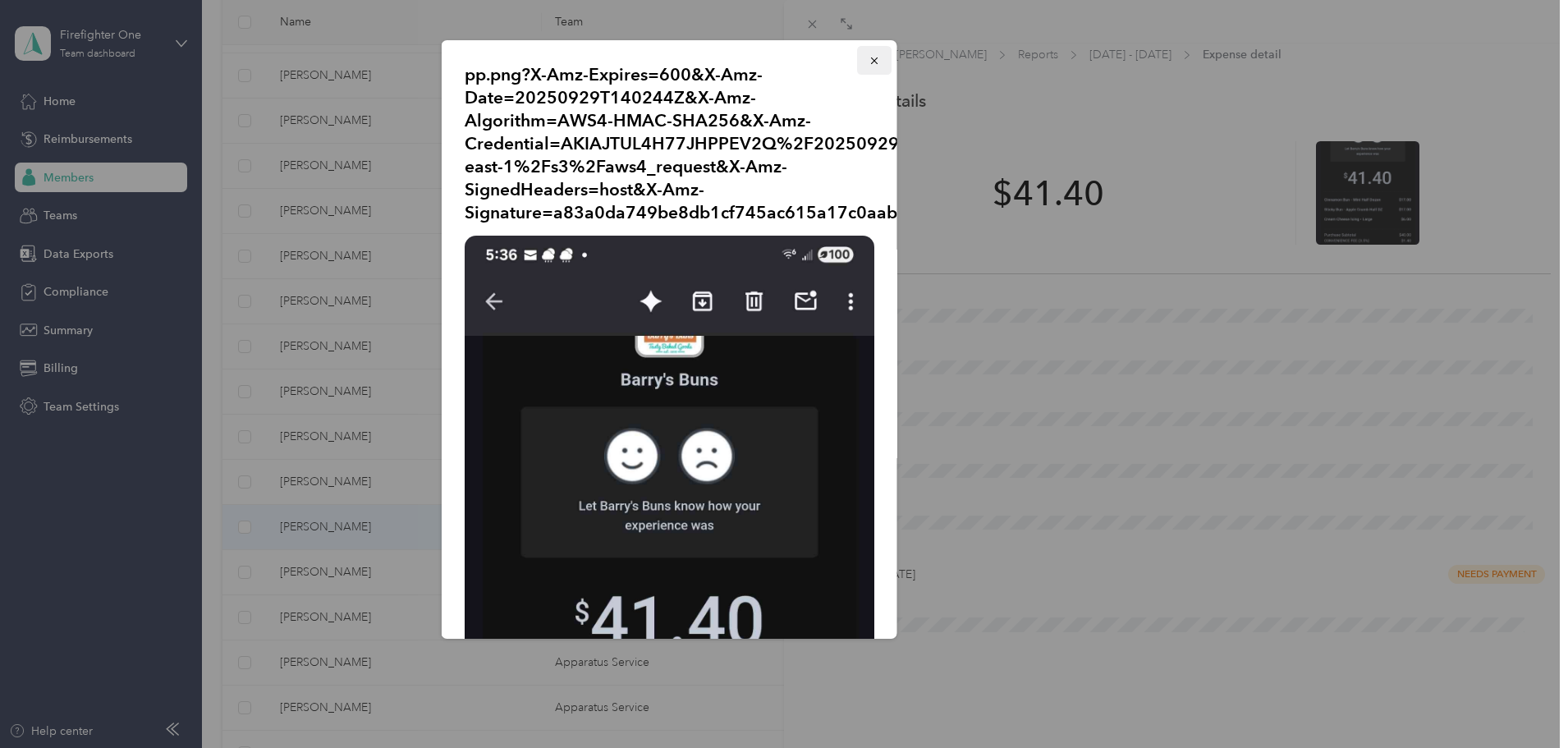
click at [868, 57] on icon "button" at bounding box center [874, 61] width 11 height 11
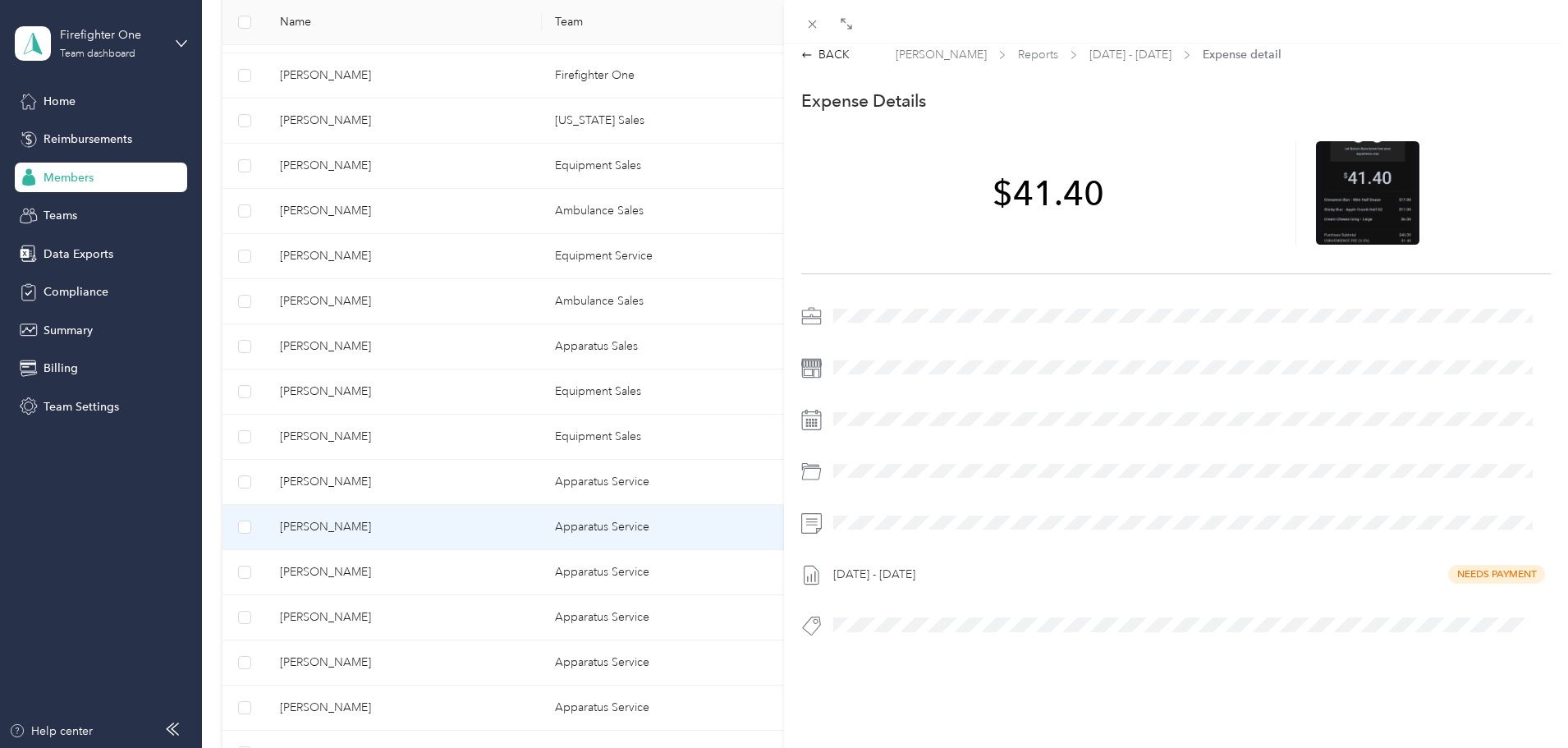
click at [912, 518] on span at bounding box center [1189, 523] width 723 height 27
click at [810, 20] on icon at bounding box center [812, 24] width 14 height 14
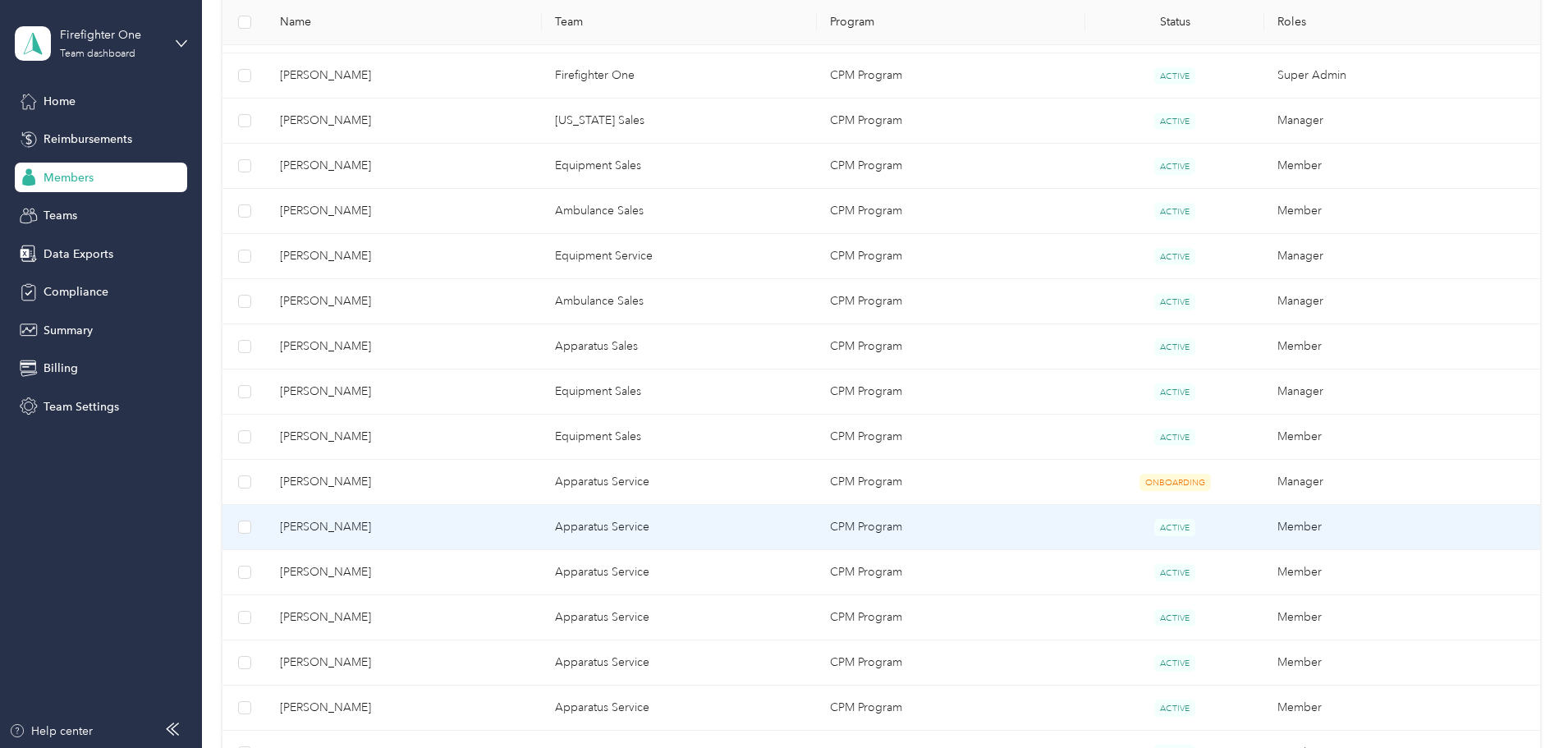
click at [513, 526] on span "[PERSON_NAME]" at bounding box center [404, 528] width 249 height 18
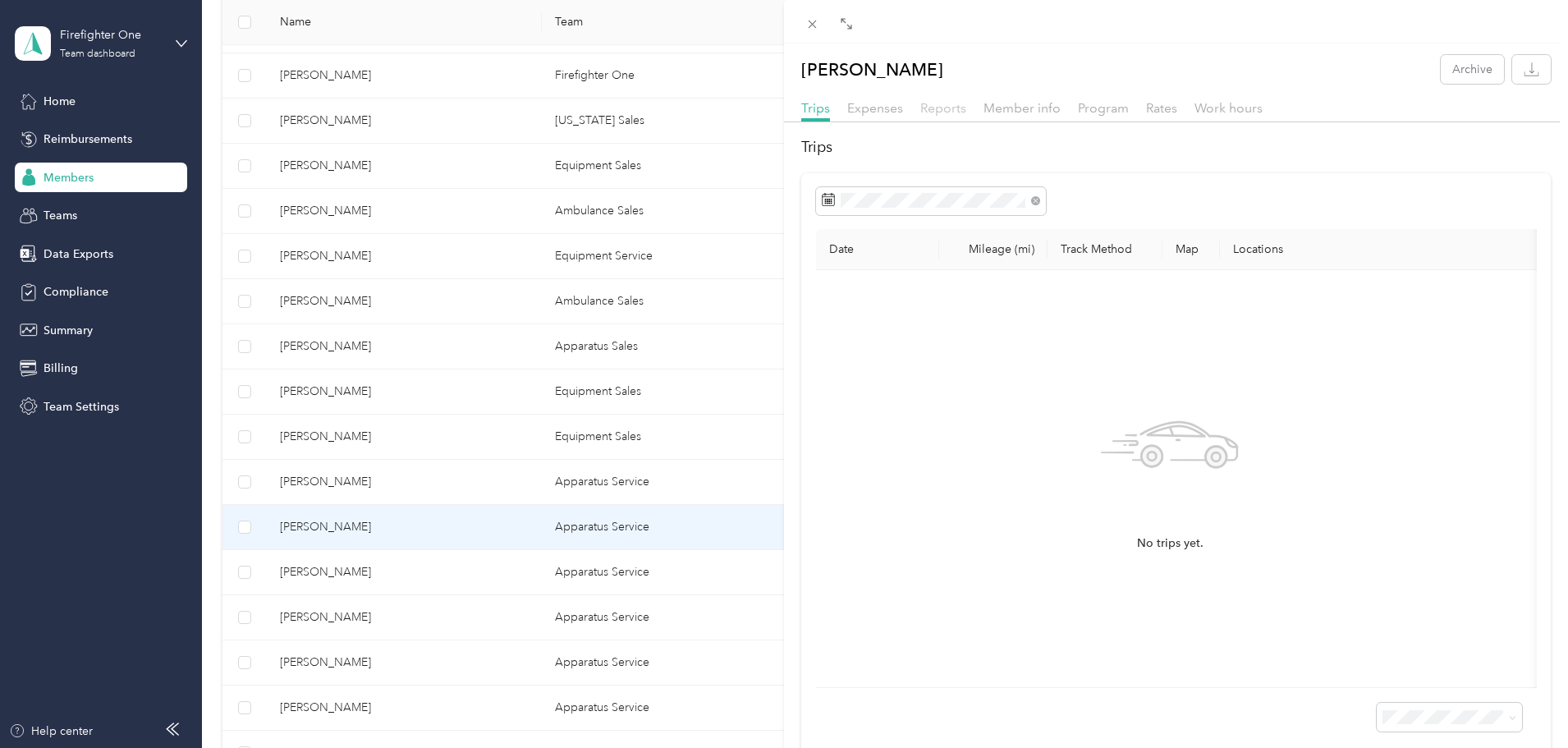
click at [938, 107] on span "Reports" at bounding box center [943, 108] width 46 height 16
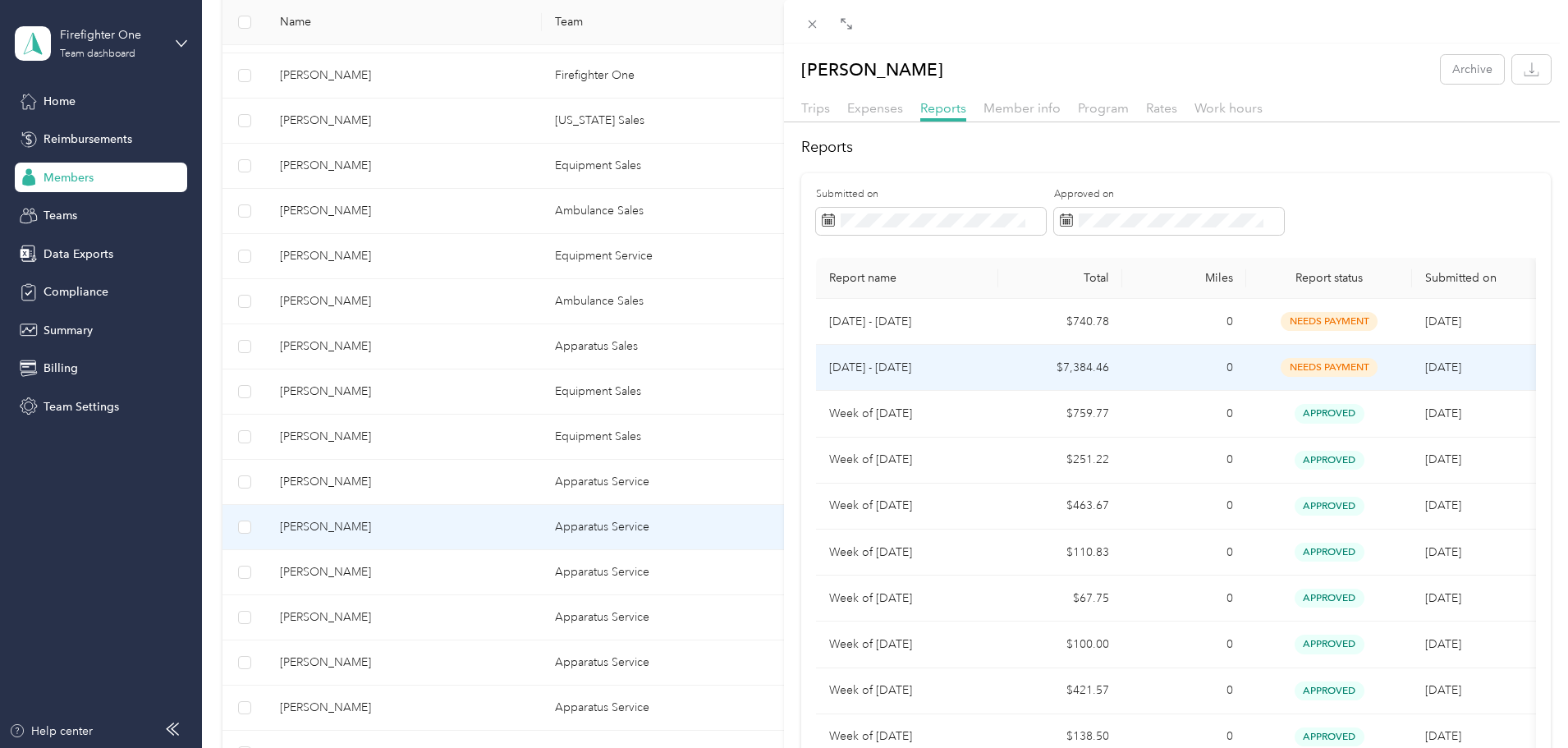
click at [998, 367] on td "$7,384.46" at bounding box center [1060, 368] width 124 height 46
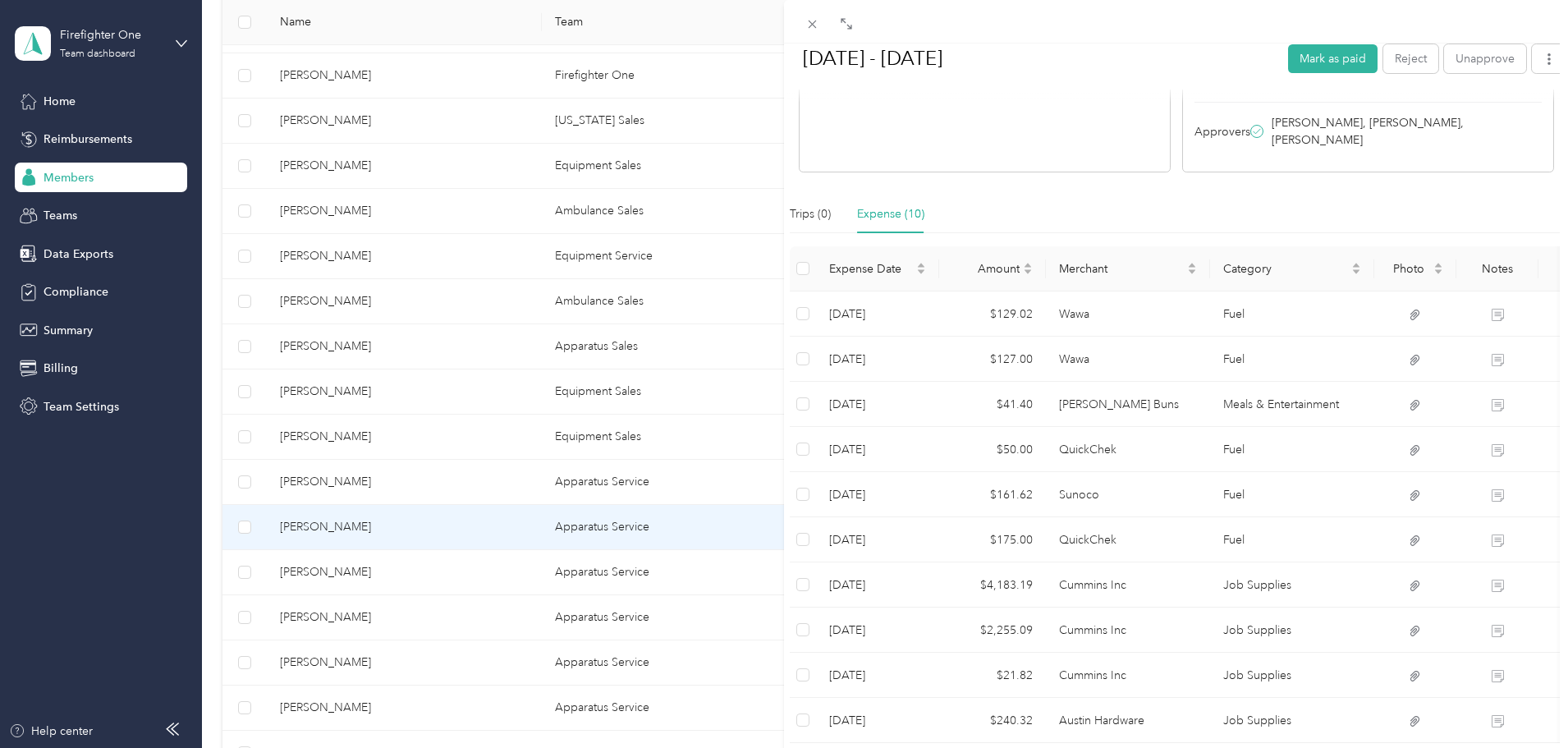
scroll to position [411, 0]
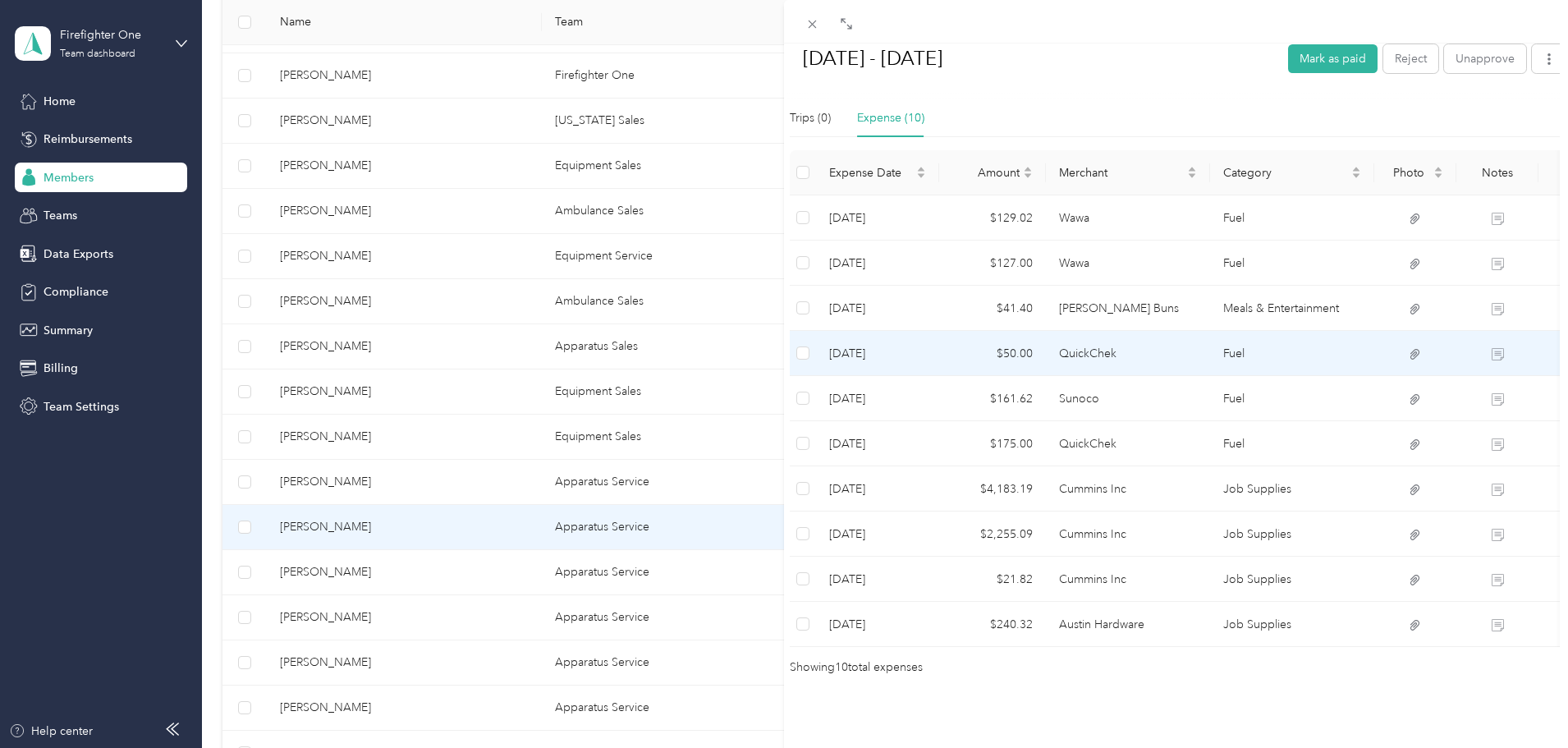
click at [956, 339] on td "$50.00" at bounding box center [993, 353] width 107 height 45
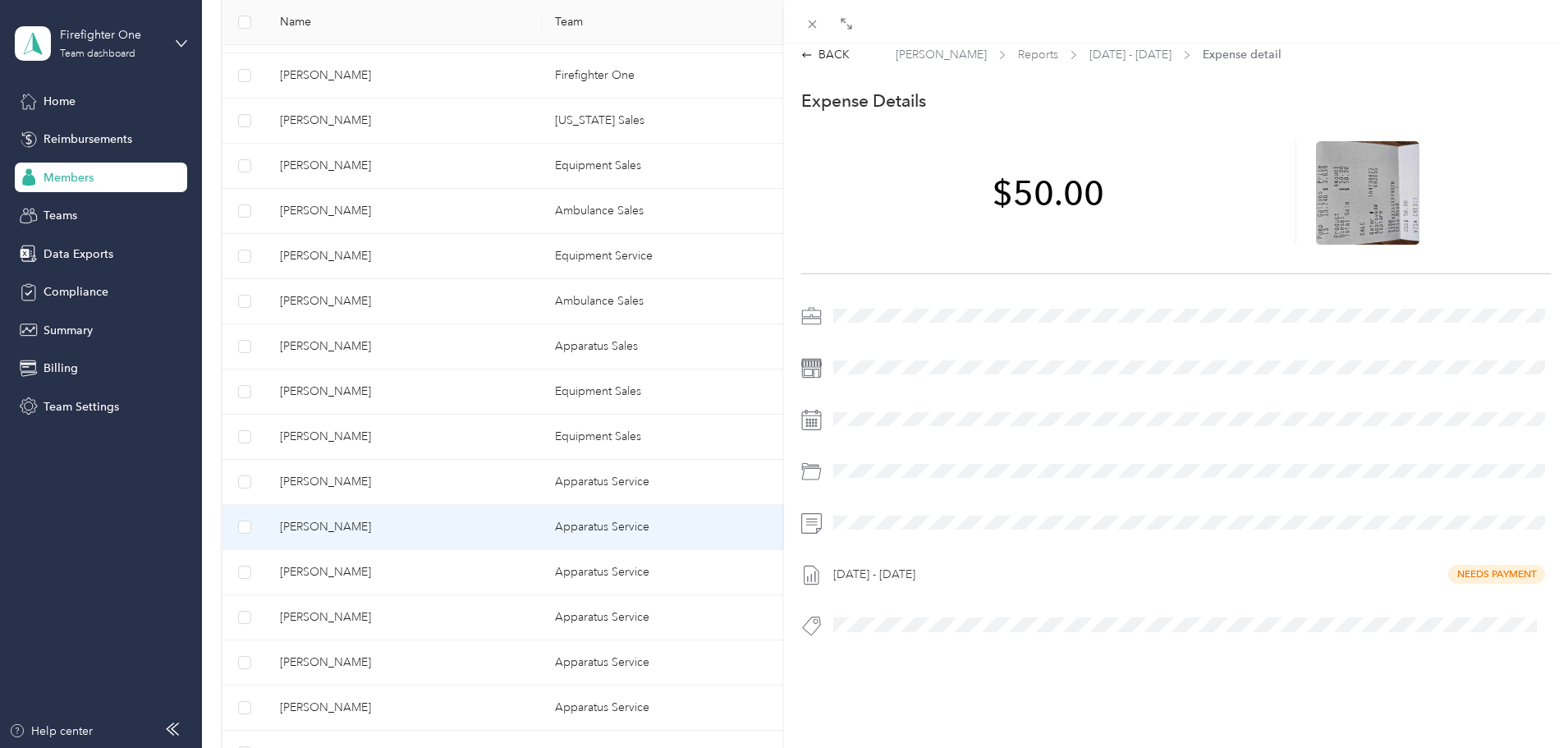
scroll to position [21, 0]
click at [1361, 185] on icon at bounding box center [1367, 193] width 15 height 15
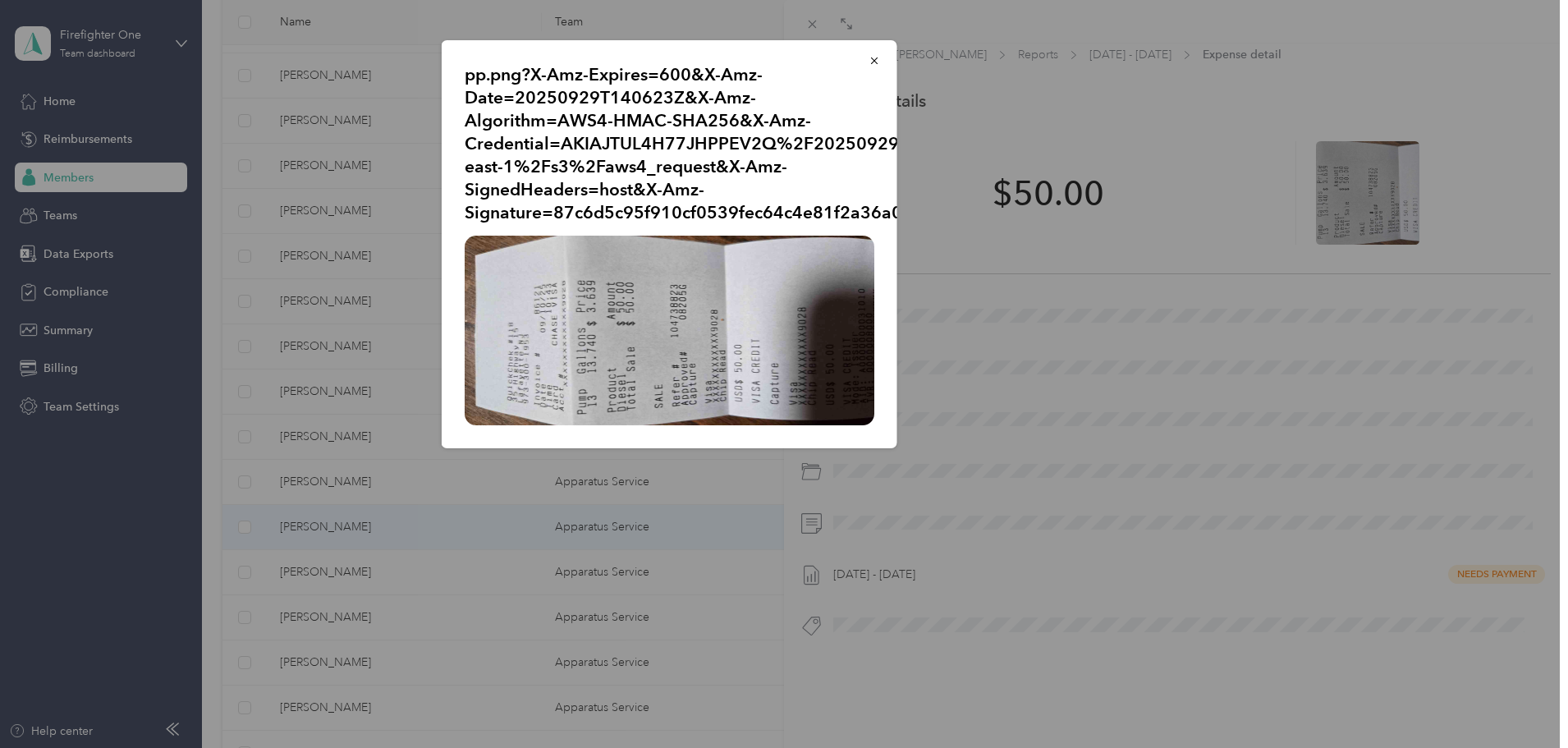
click at [861, 513] on div at bounding box center [784, 374] width 1568 height 748
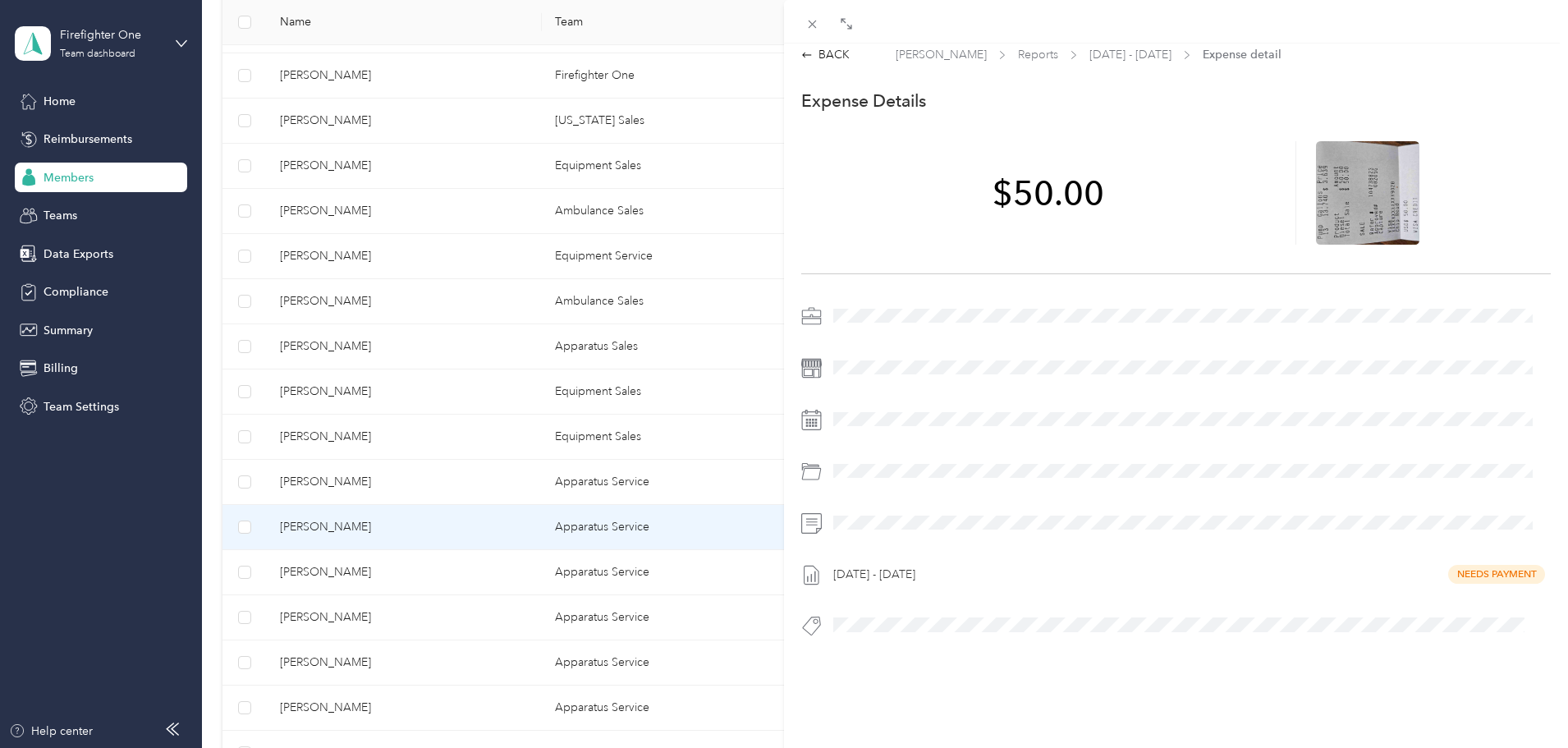
click at [861, 513] on div at bounding box center [784, 374] width 1568 height 748
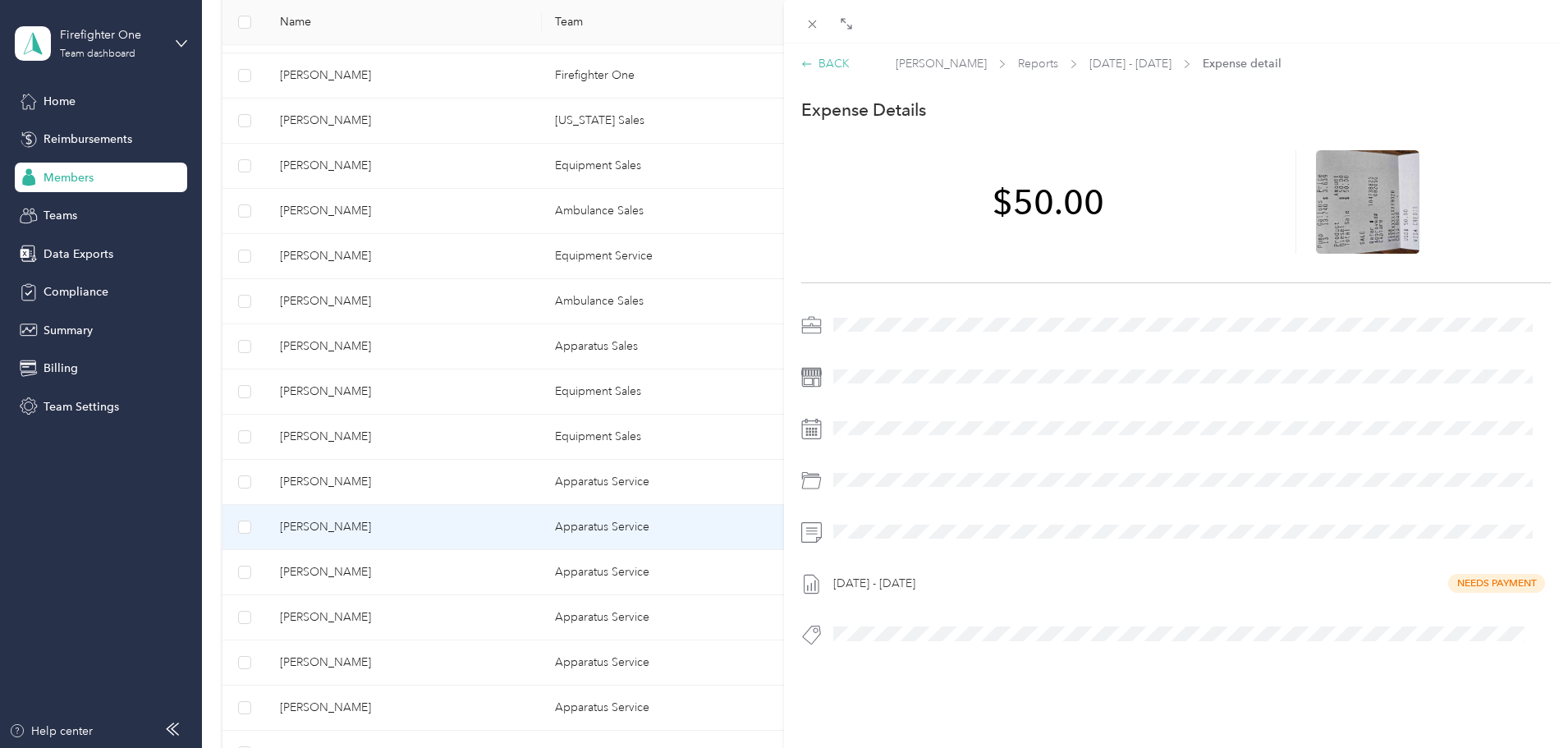
click at [829, 55] on div "BACK" at bounding box center [825, 64] width 49 height 18
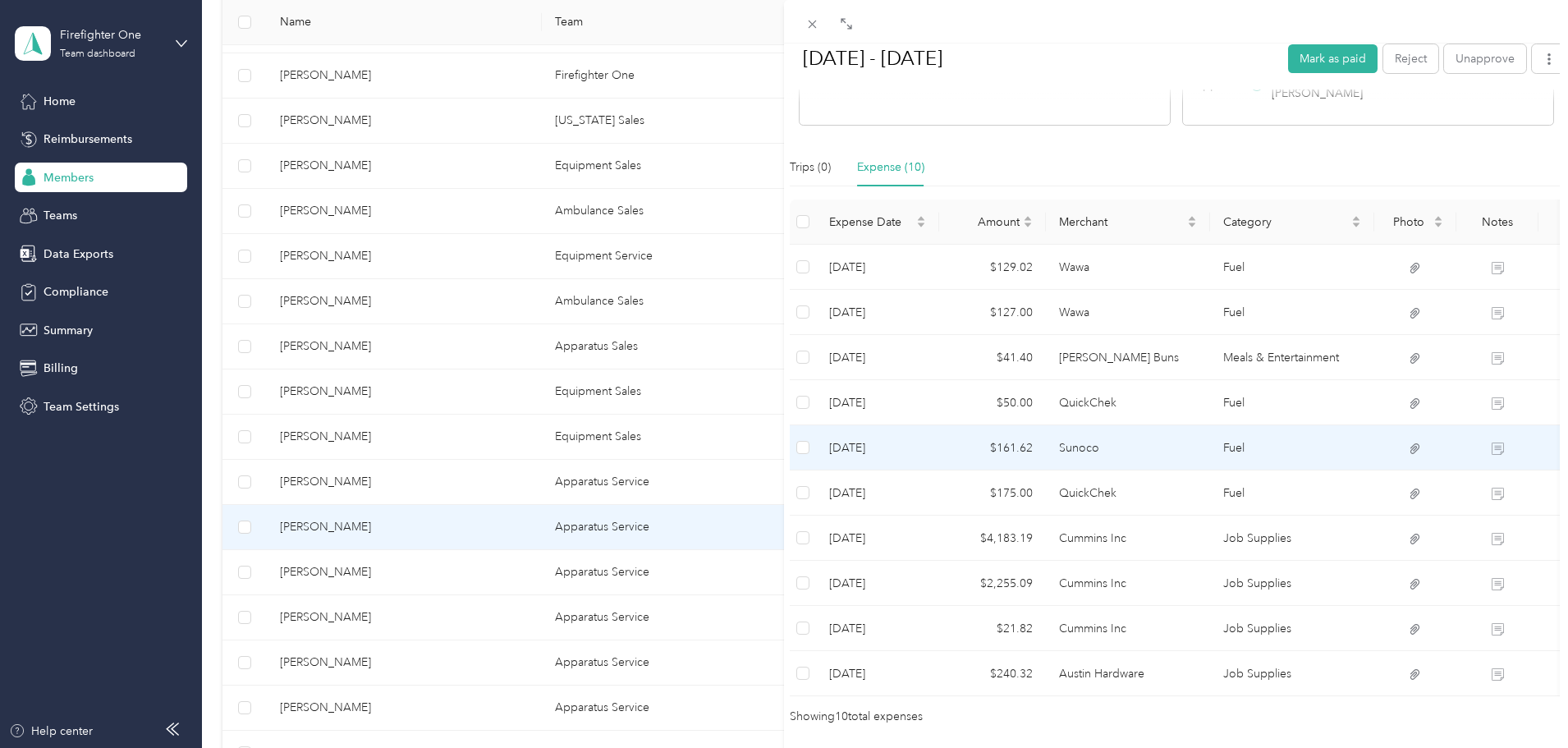
scroll to position [411, 0]
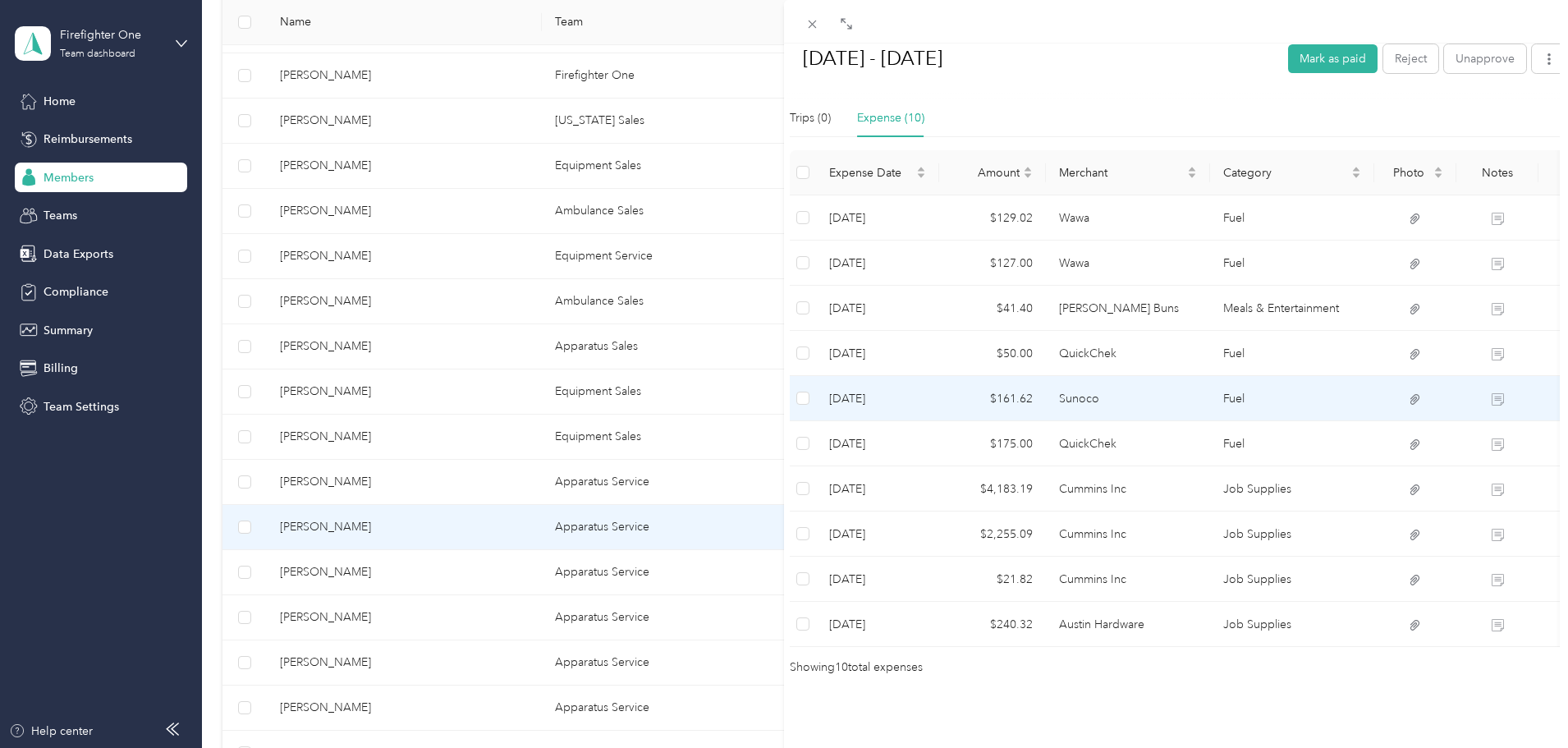
click at [1023, 376] on td "$161.62" at bounding box center [993, 398] width 107 height 45
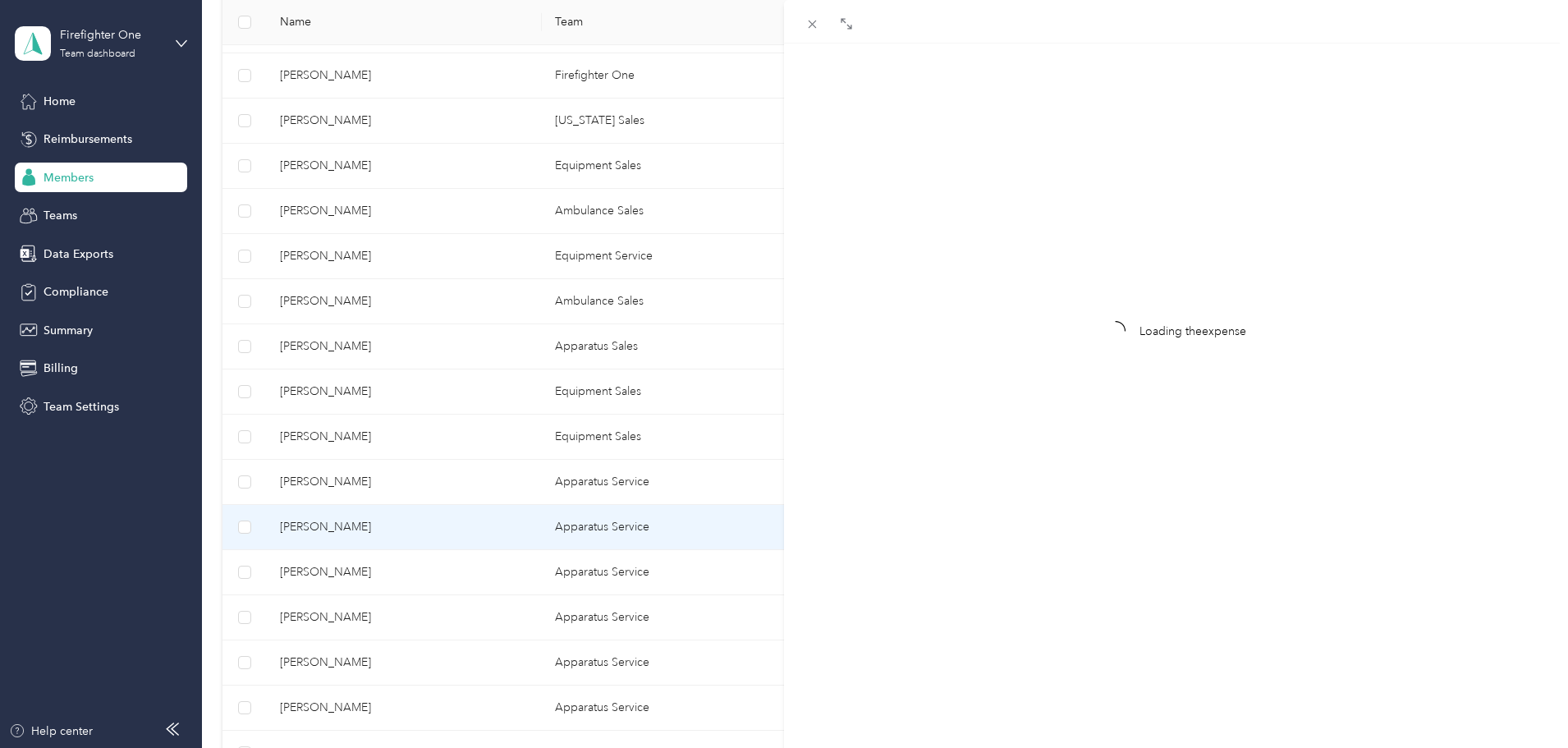
scroll to position [21, 0]
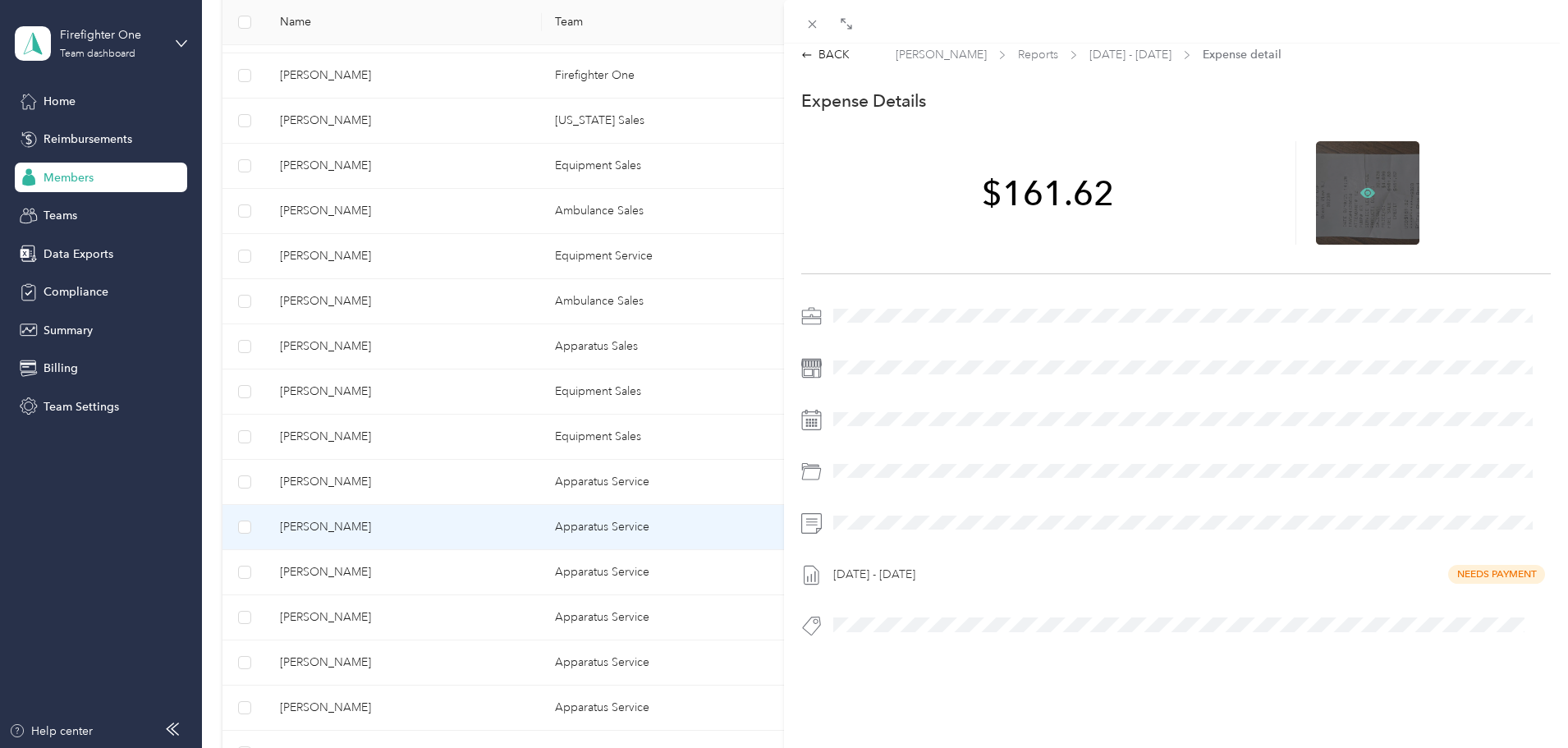
click at [1360, 187] on icon at bounding box center [1367, 192] width 15 height 10
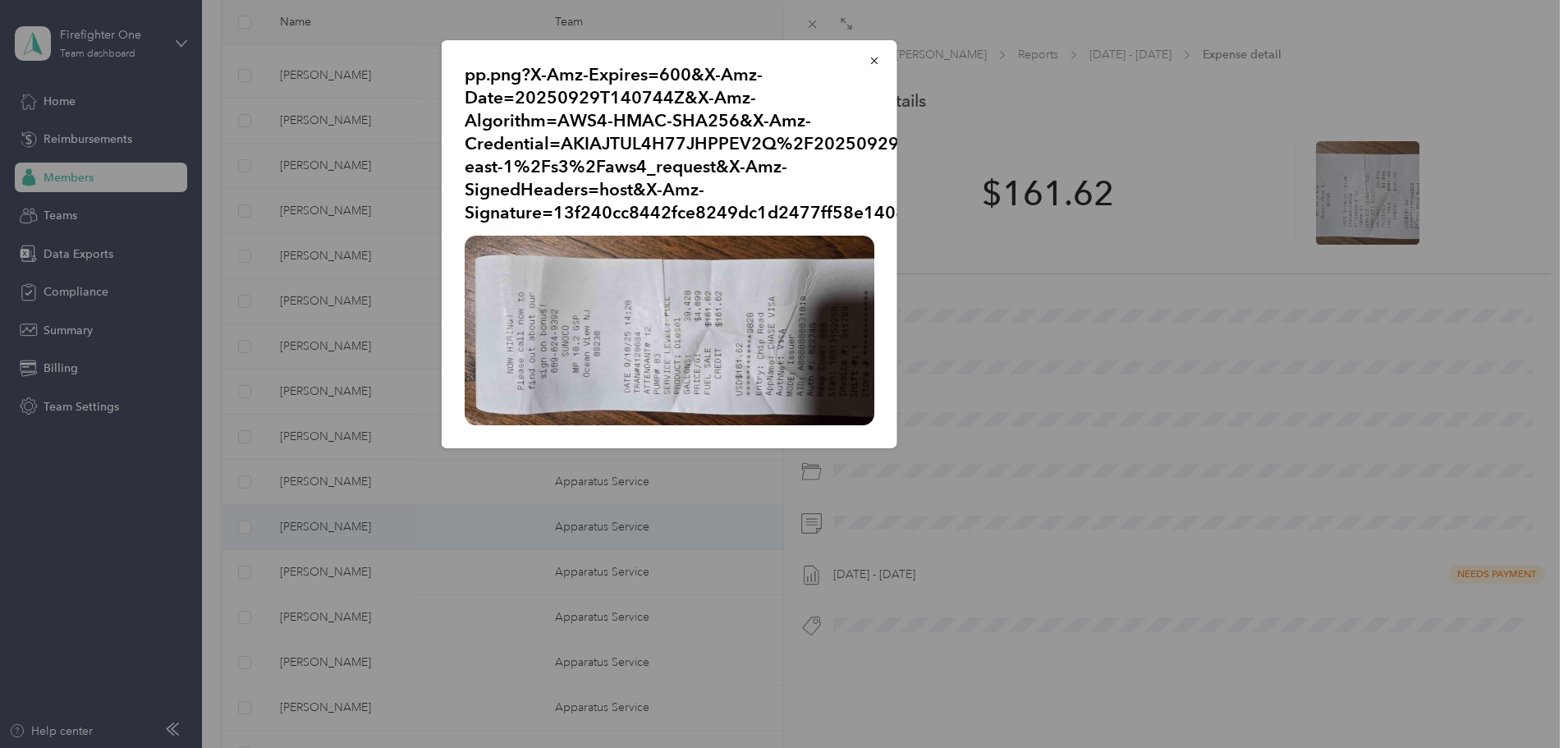
click at [863, 506] on div at bounding box center [784, 374] width 1568 height 748
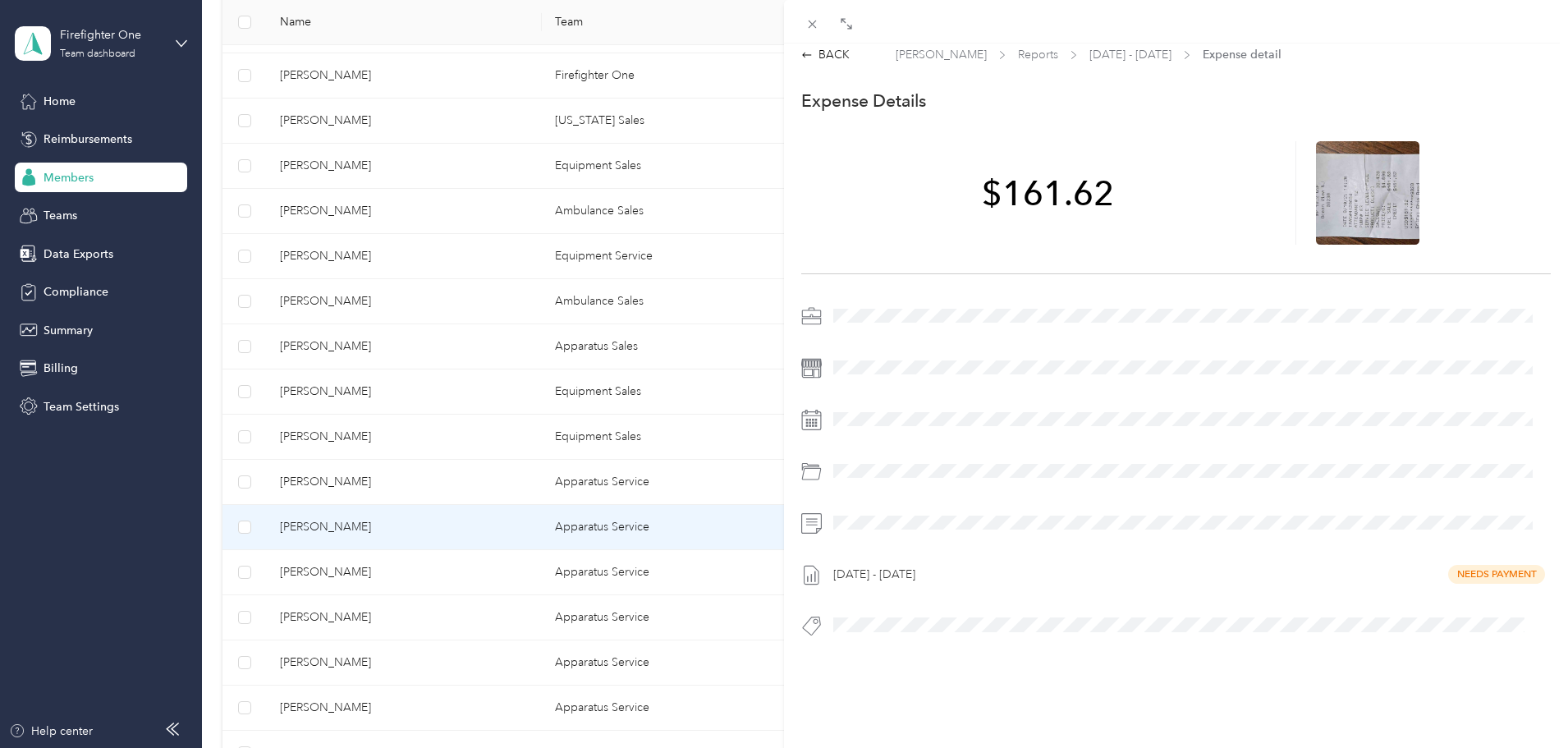
click at [863, 506] on div at bounding box center [784, 374] width 1568 height 748
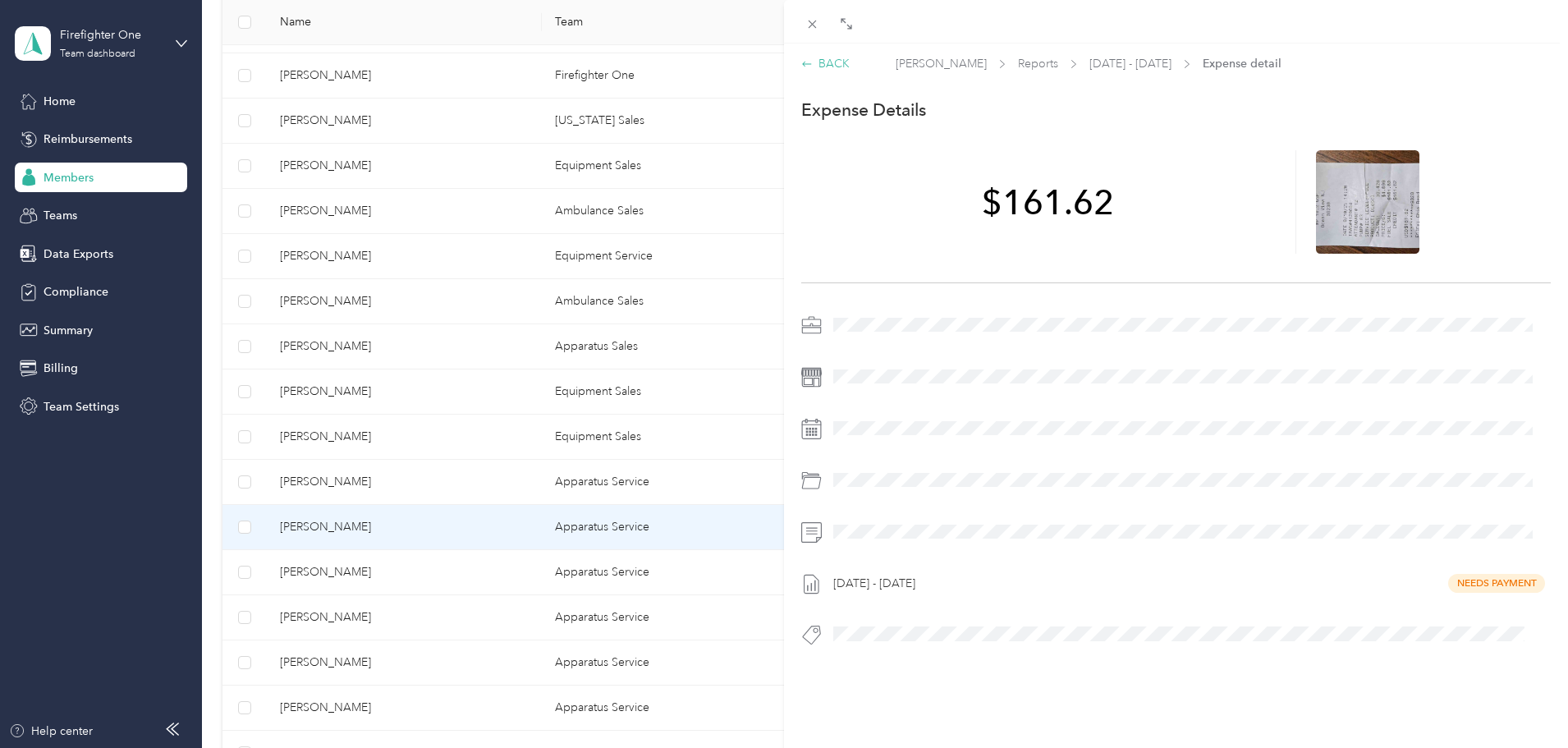
click at [835, 64] on div "BACK" at bounding box center [825, 64] width 49 height 18
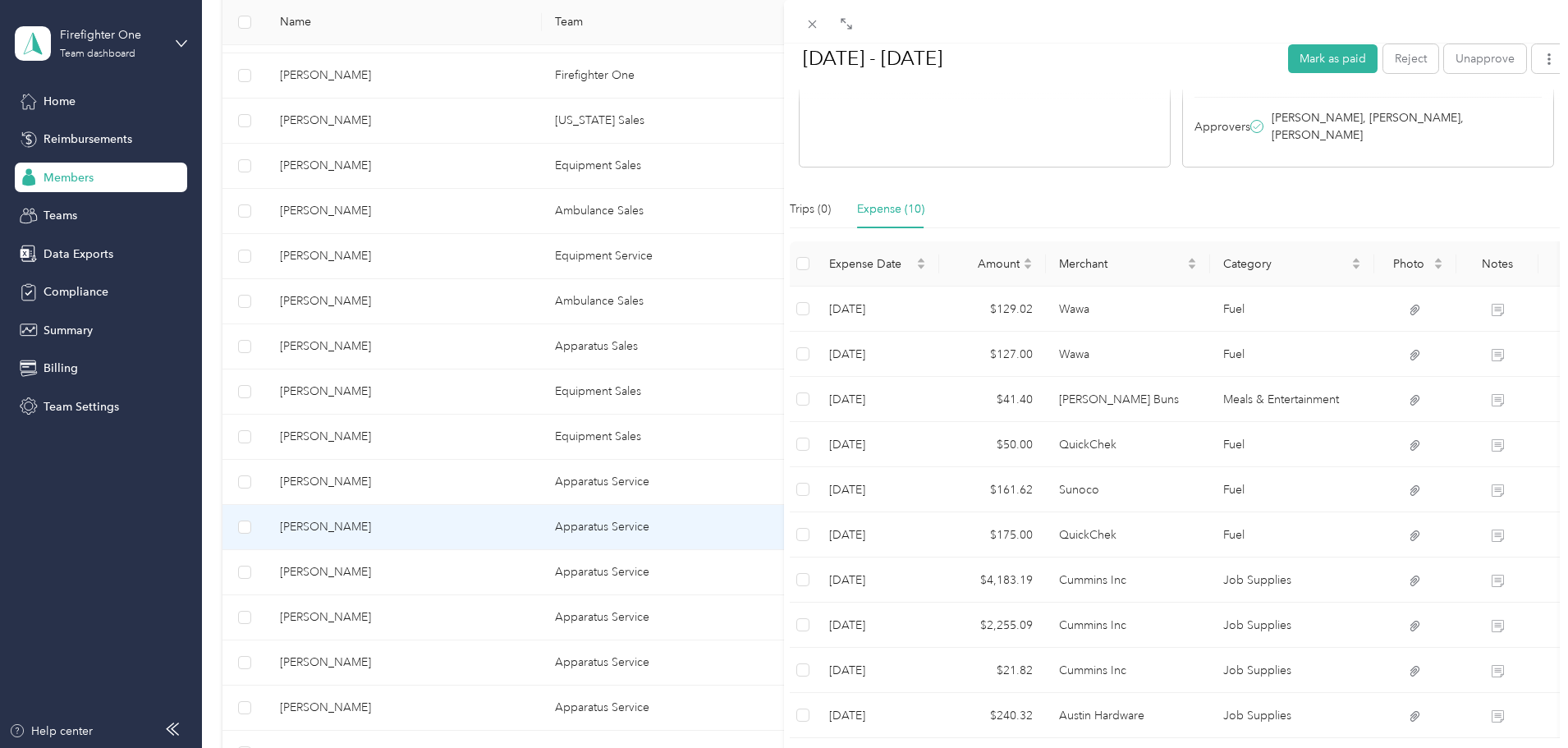
scroll to position [411, 0]
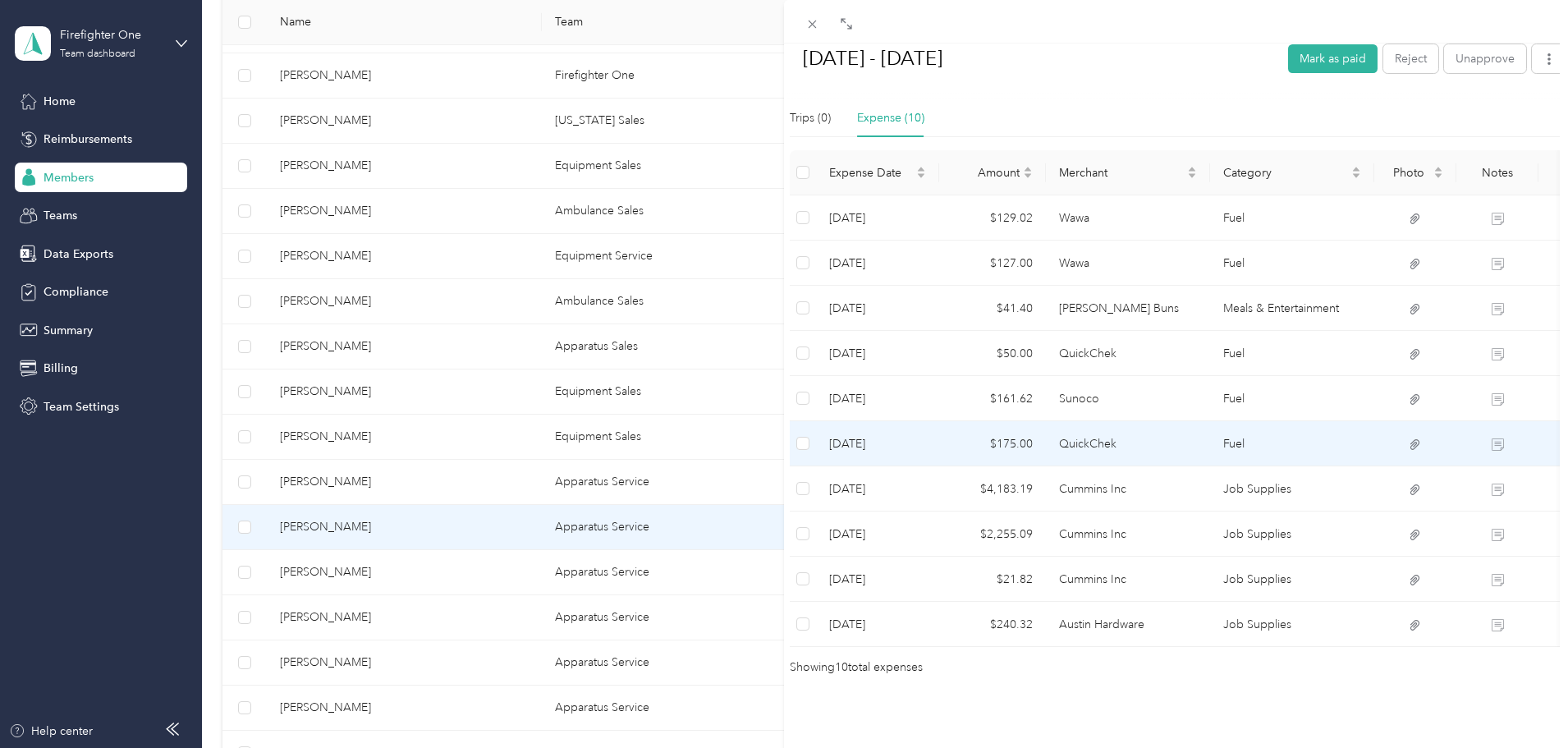
click at [1033, 431] on td "$175.00" at bounding box center [993, 443] width 107 height 45
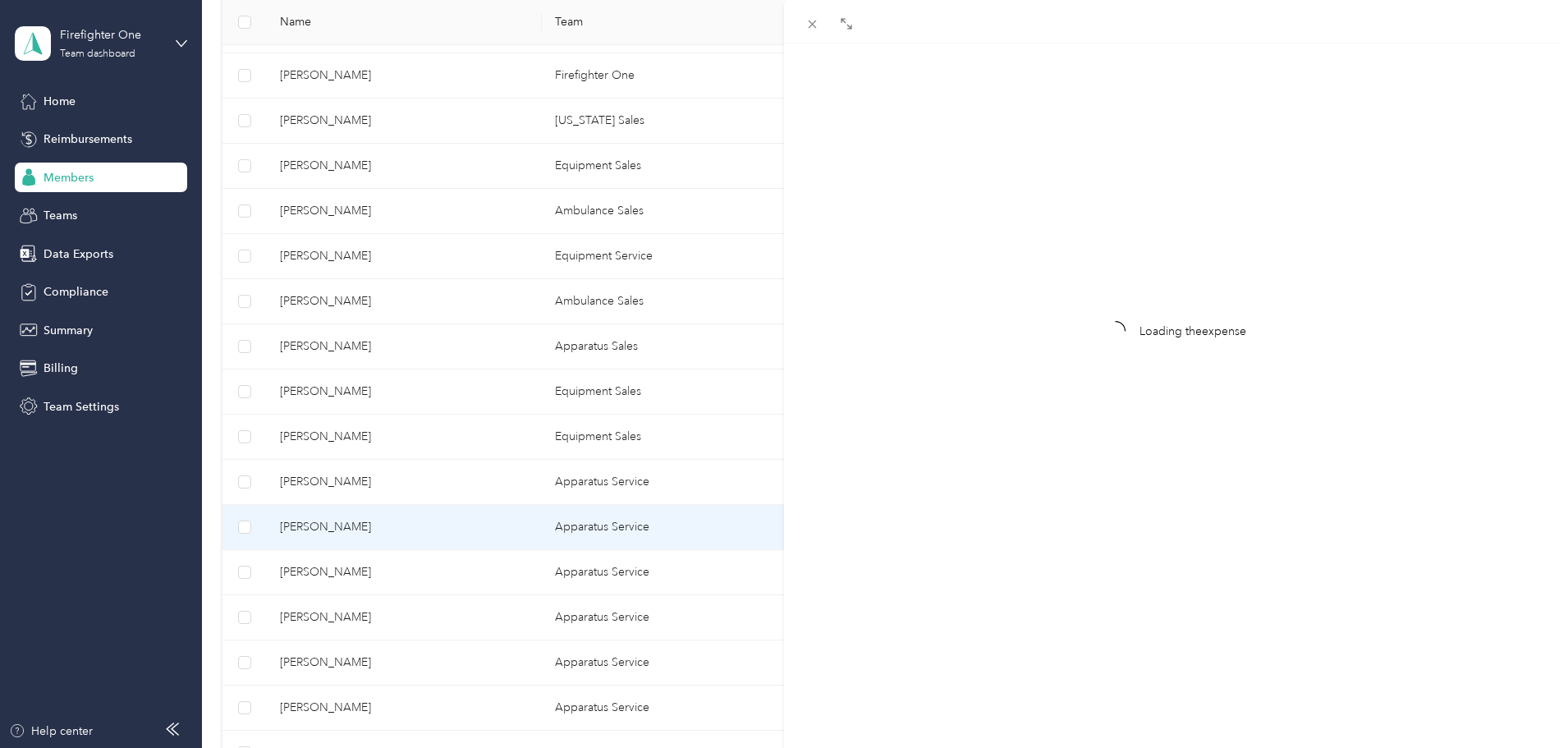
scroll to position [21, 0]
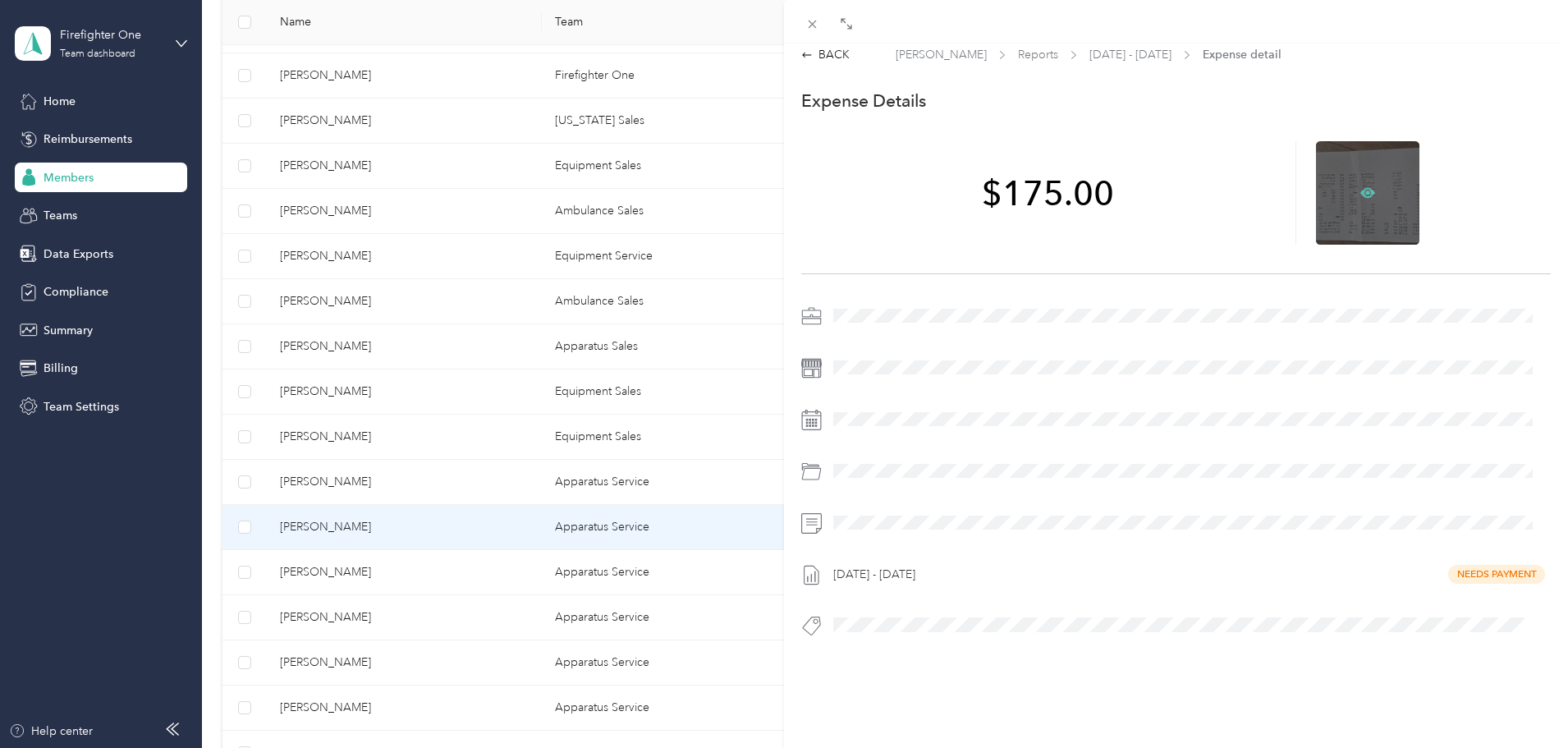
click at [1360, 185] on icon at bounding box center [1367, 193] width 15 height 15
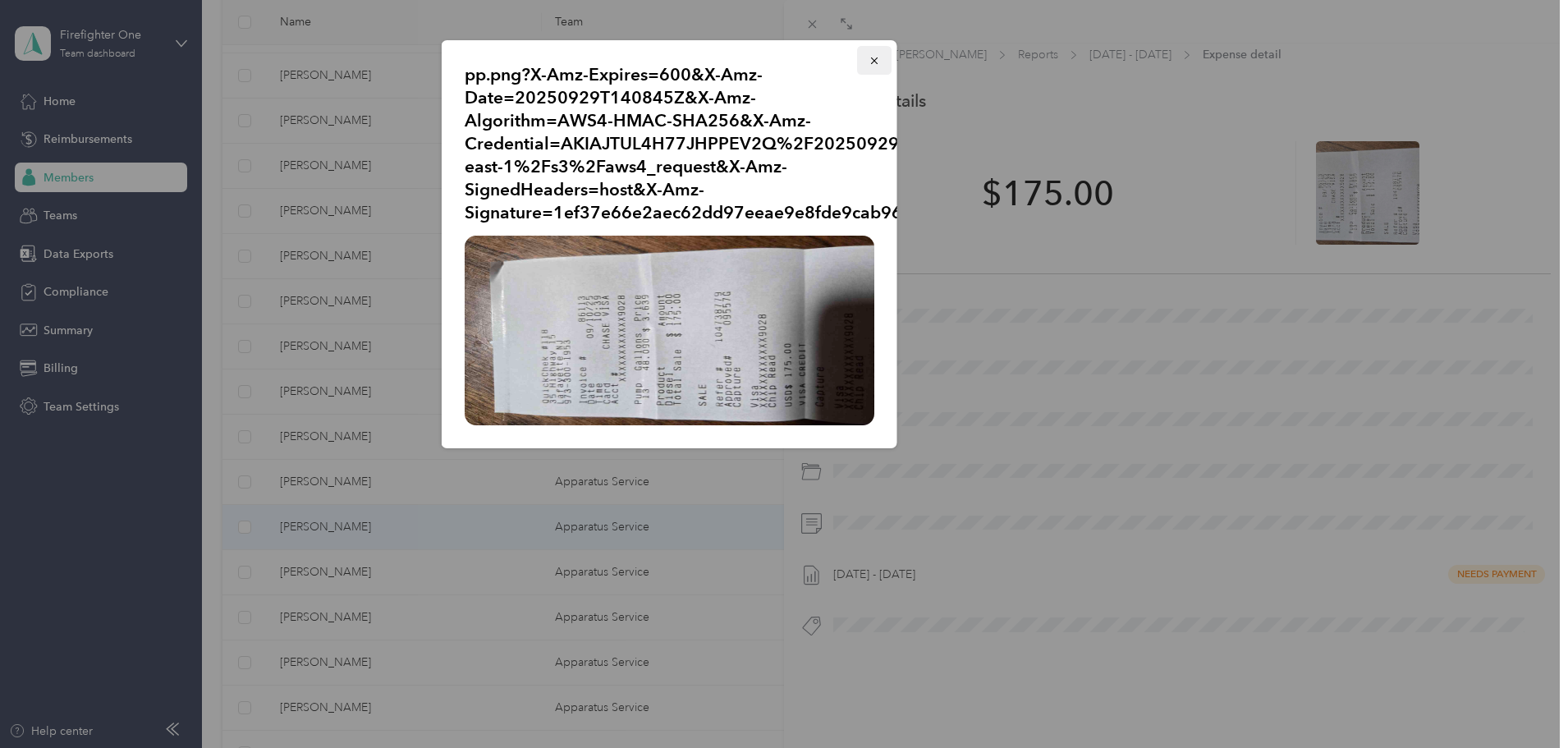
click at [876, 58] on icon "button" at bounding box center [873, 60] width 6 height 6
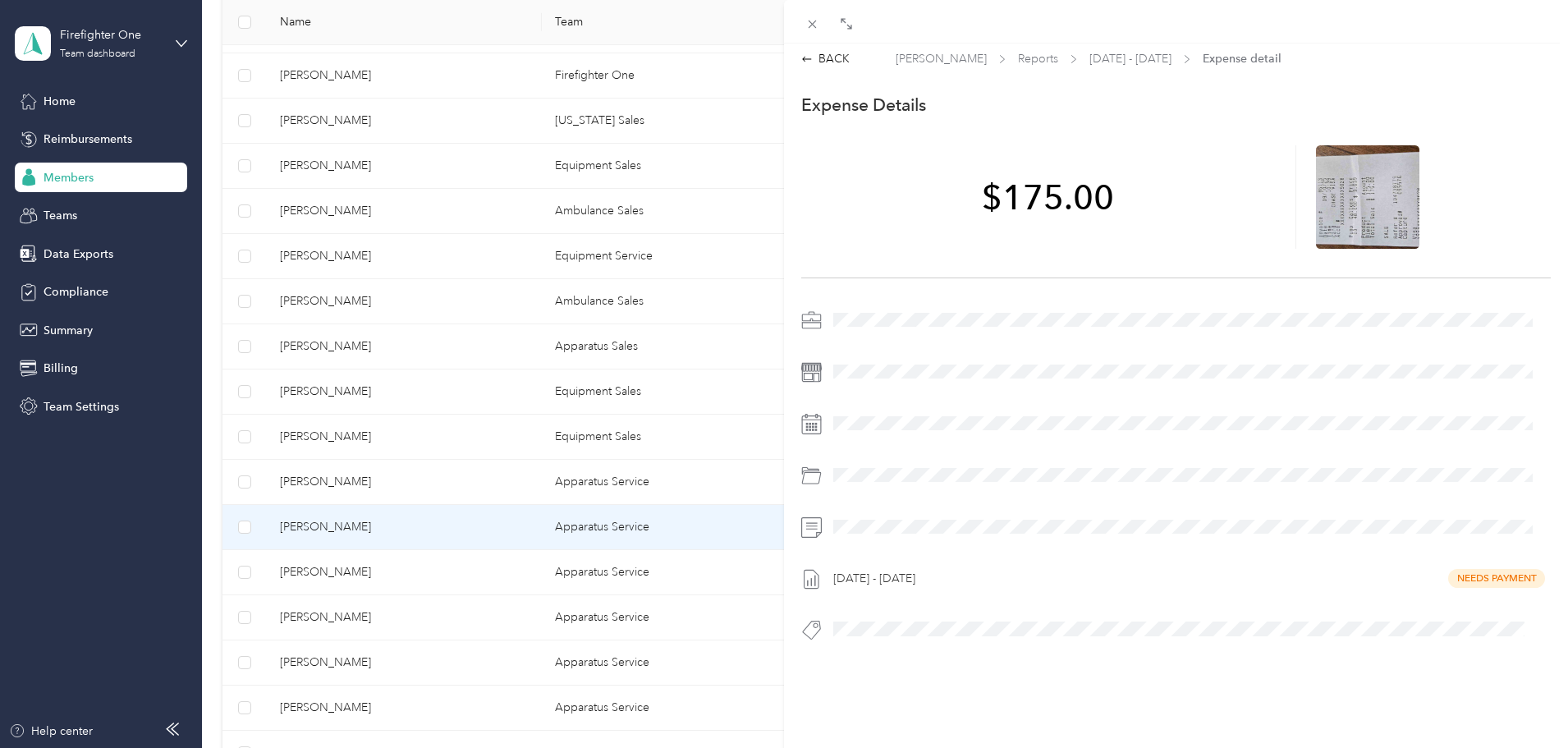
scroll to position [0, 0]
click at [833, 61] on div "BACK" at bounding box center [825, 64] width 49 height 18
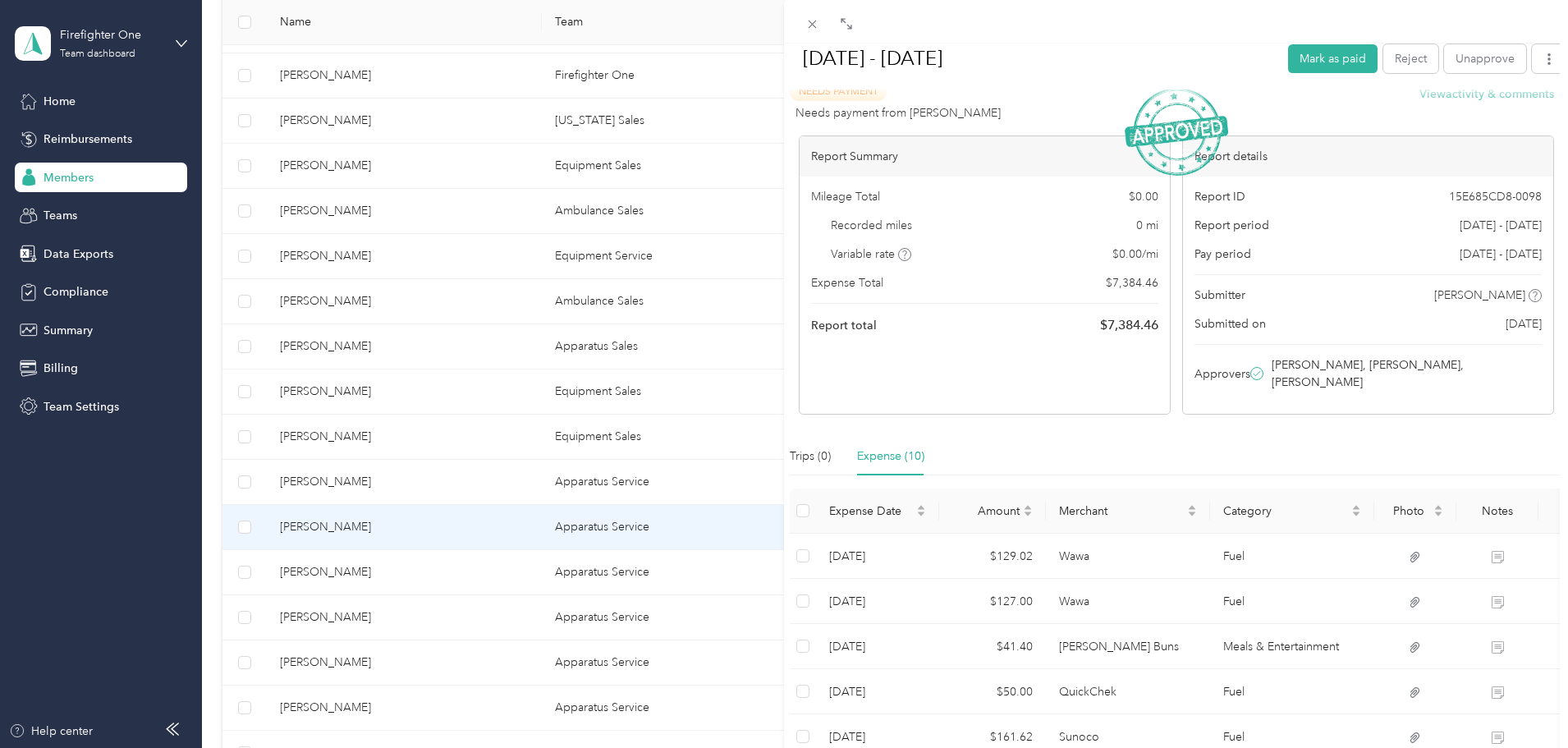
scroll to position [418, 0]
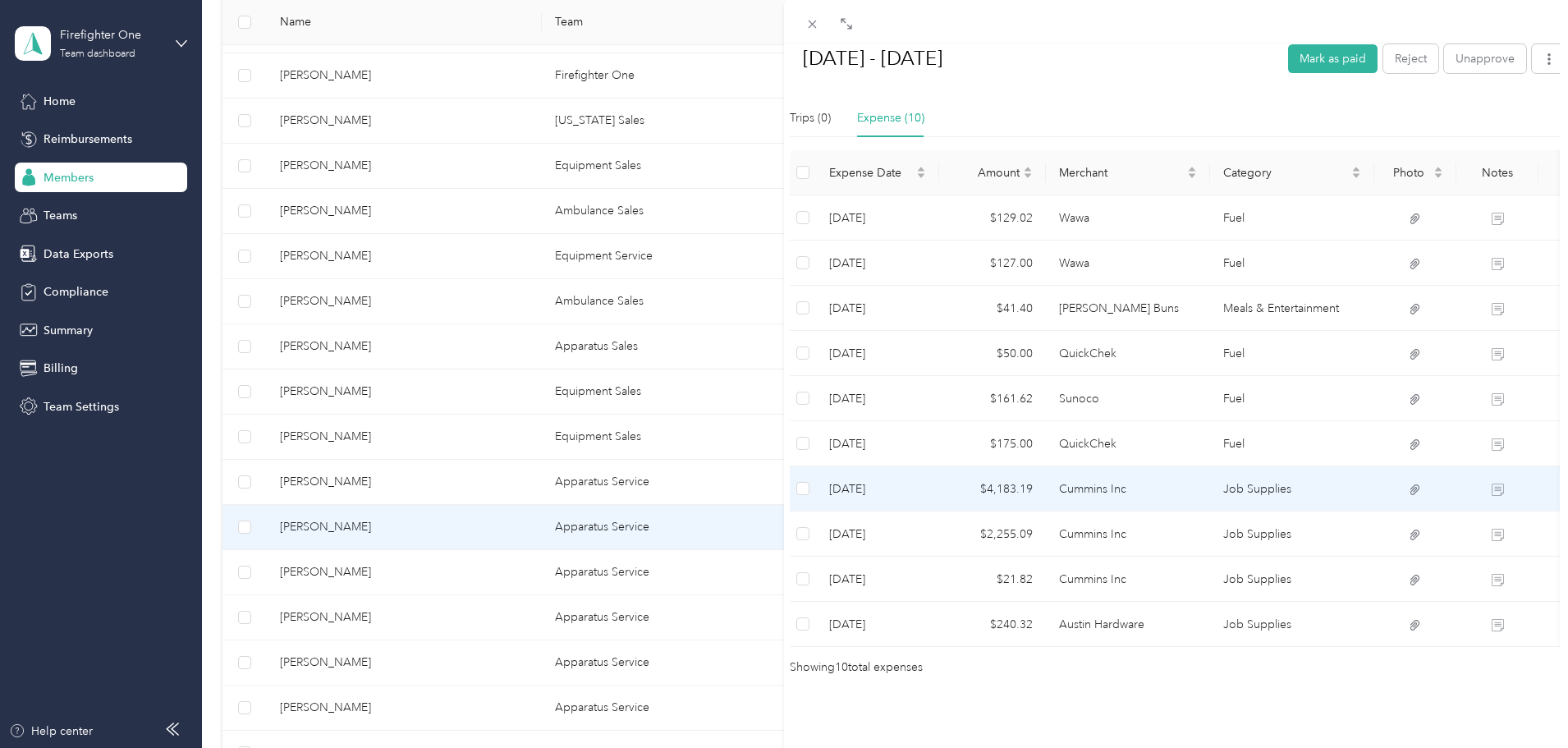
click at [1051, 473] on td "Cummins Inc" at bounding box center [1128, 488] width 164 height 45
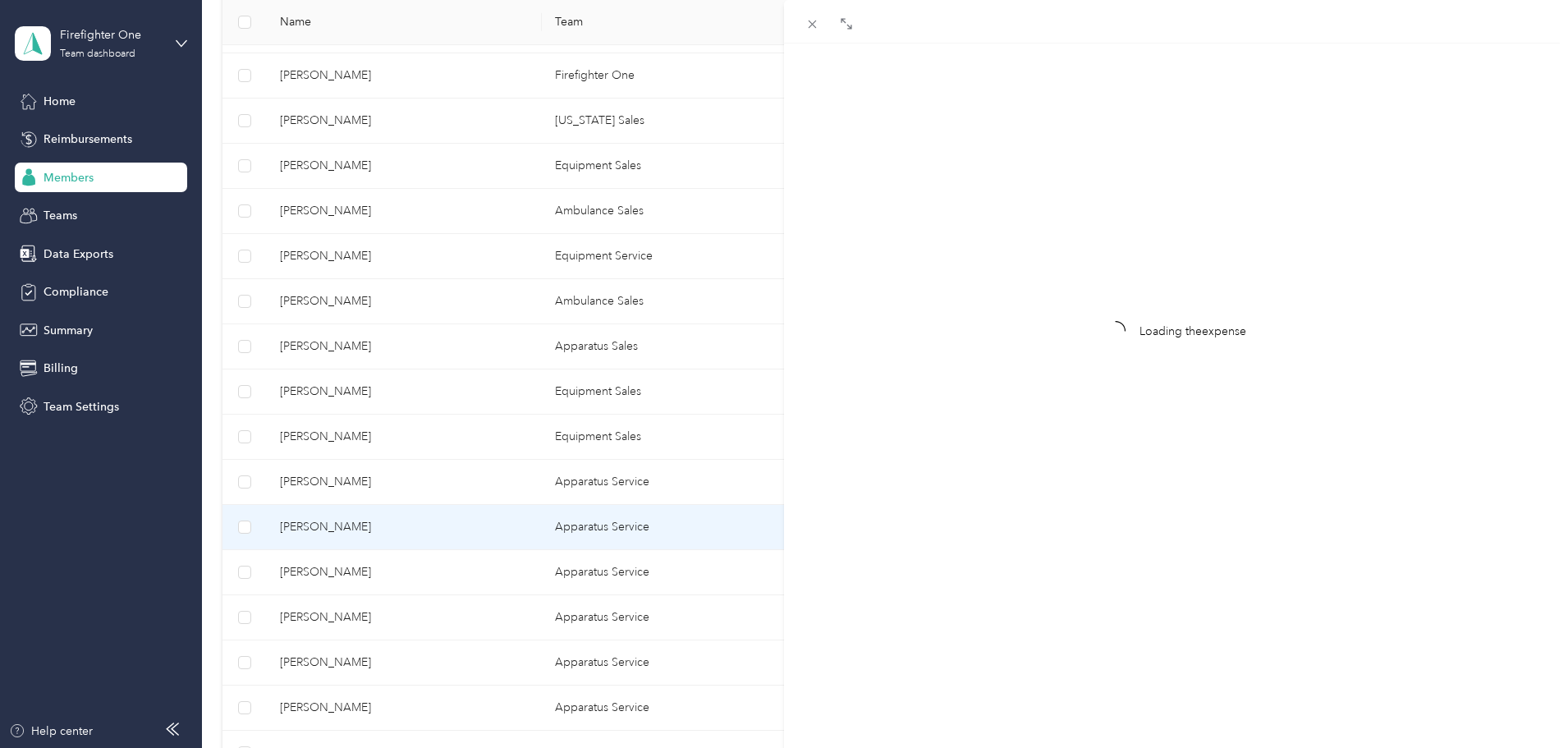
scroll to position [21, 0]
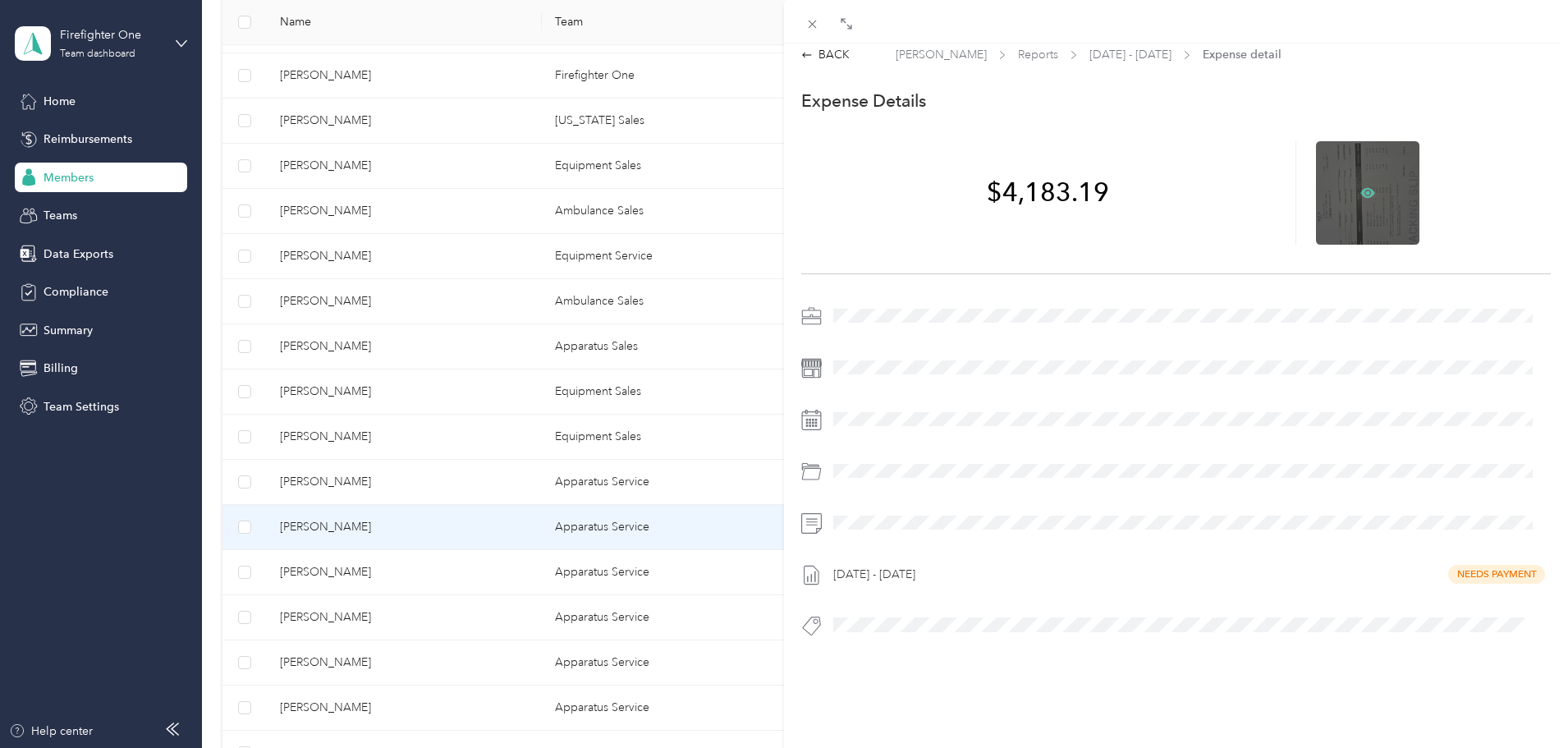
click at [1365, 185] on icon at bounding box center [1367, 193] width 15 height 15
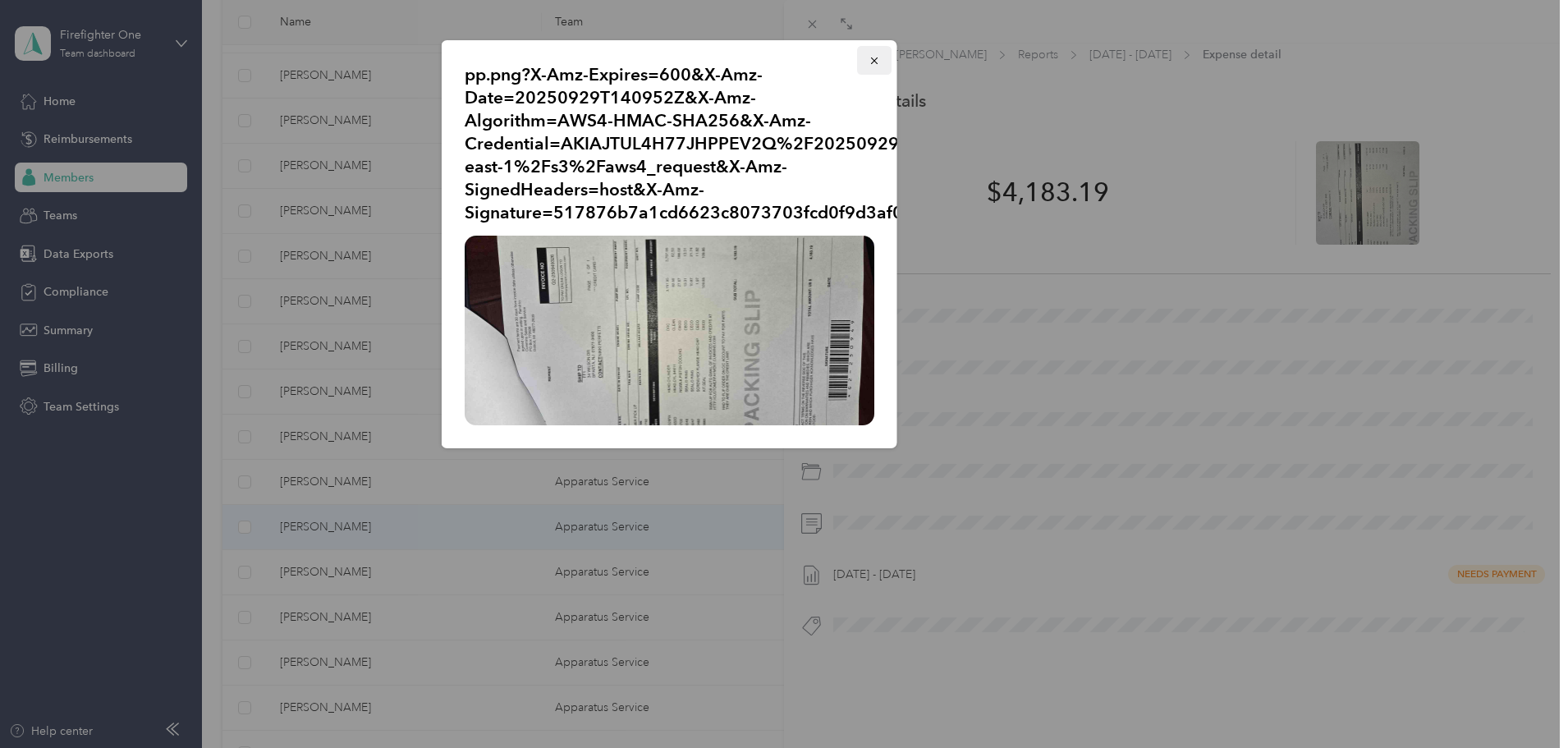
click at [877, 56] on icon "button" at bounding box center [874, 61] width 11 height 11
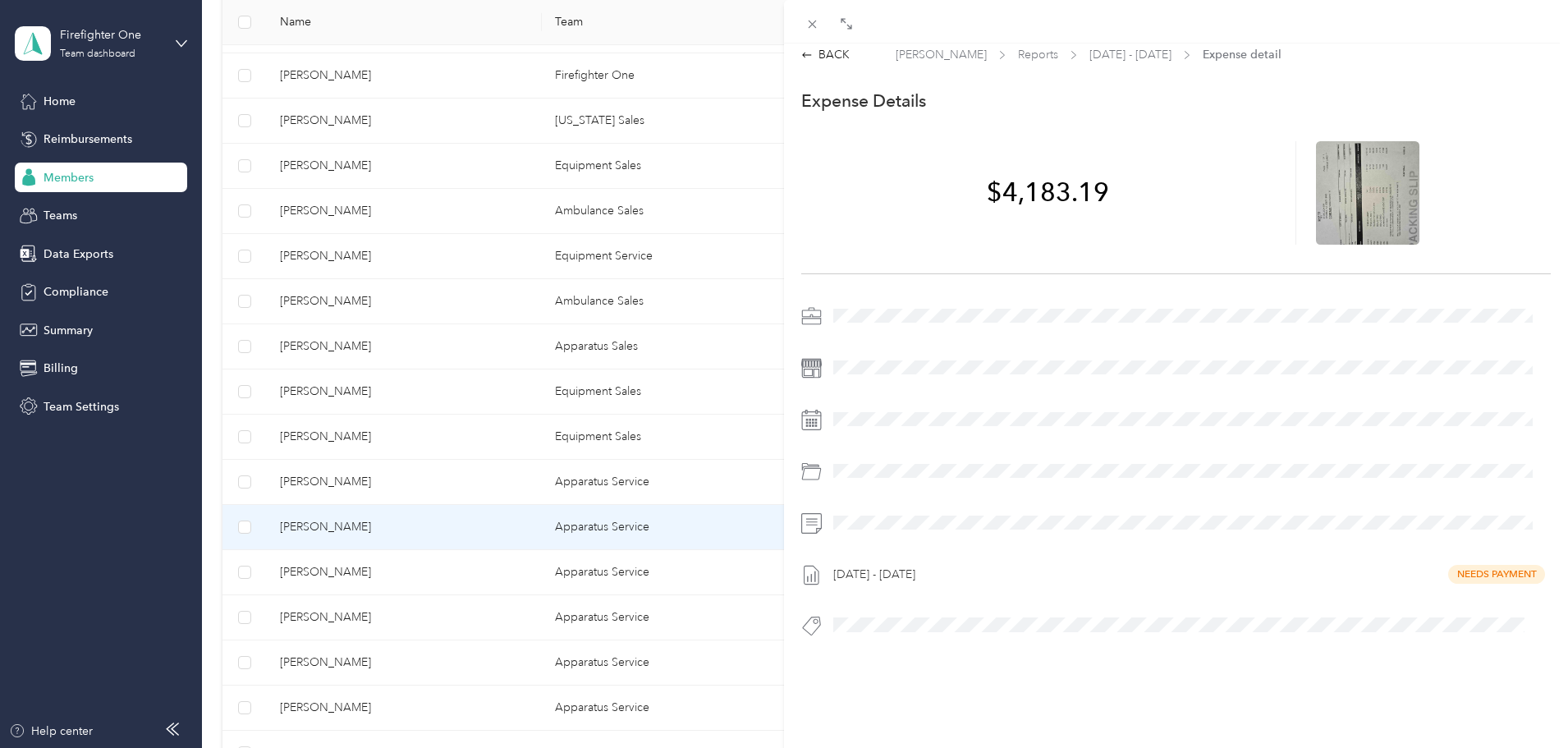
scroll to position [0, 0]
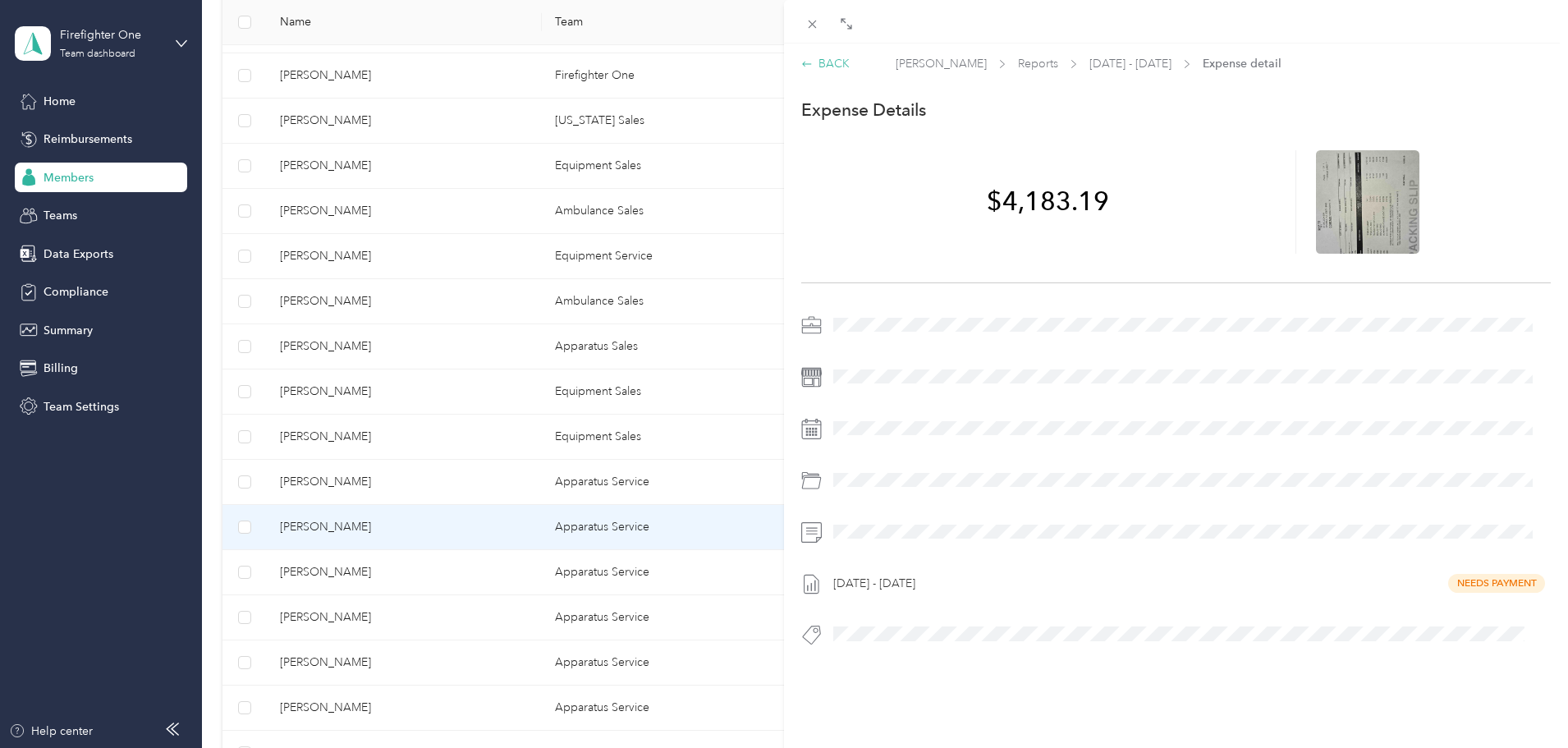
click at [826, 56] on div "BACK" at bounding box center [825, 64] width 49 height 18
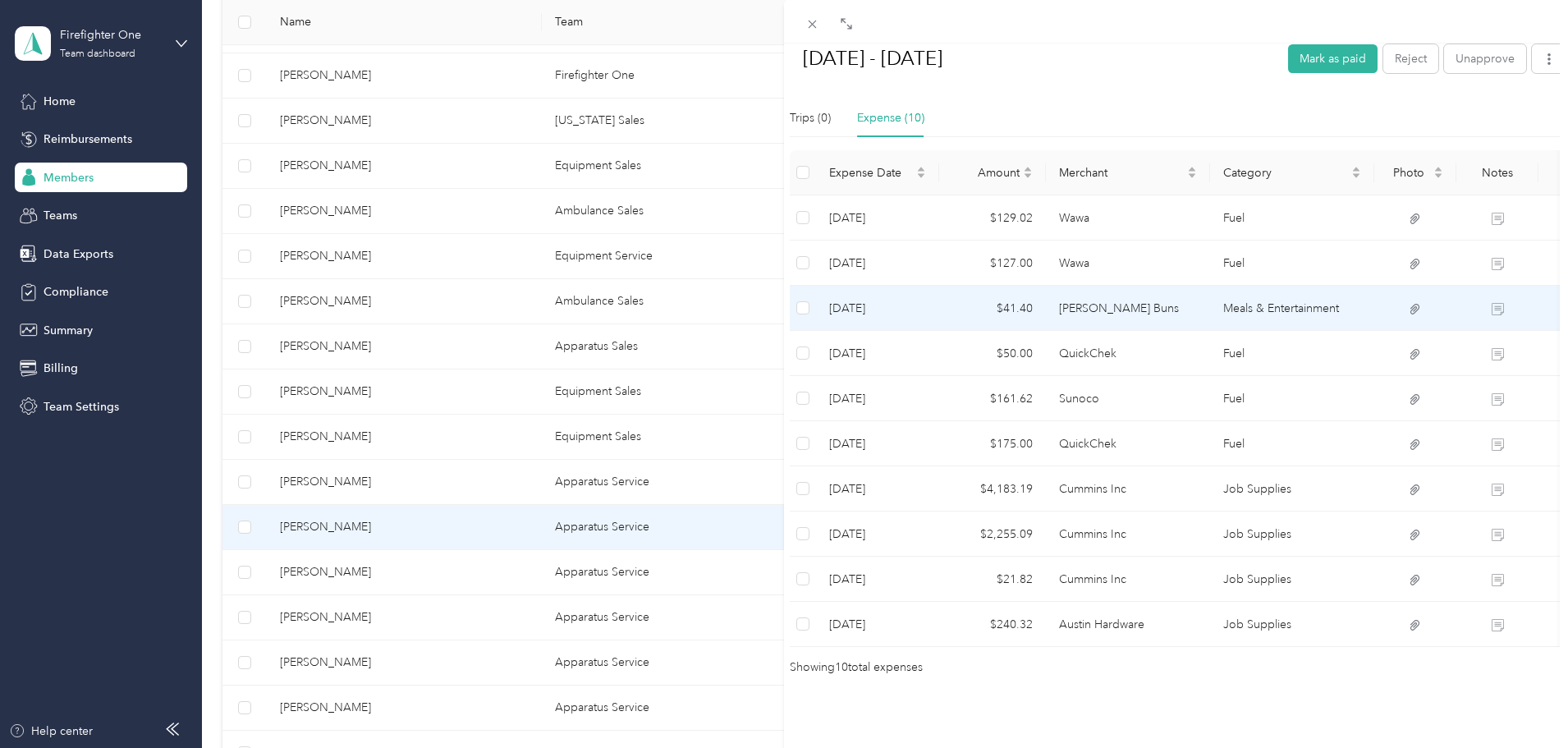
scroll to position [418, 0]
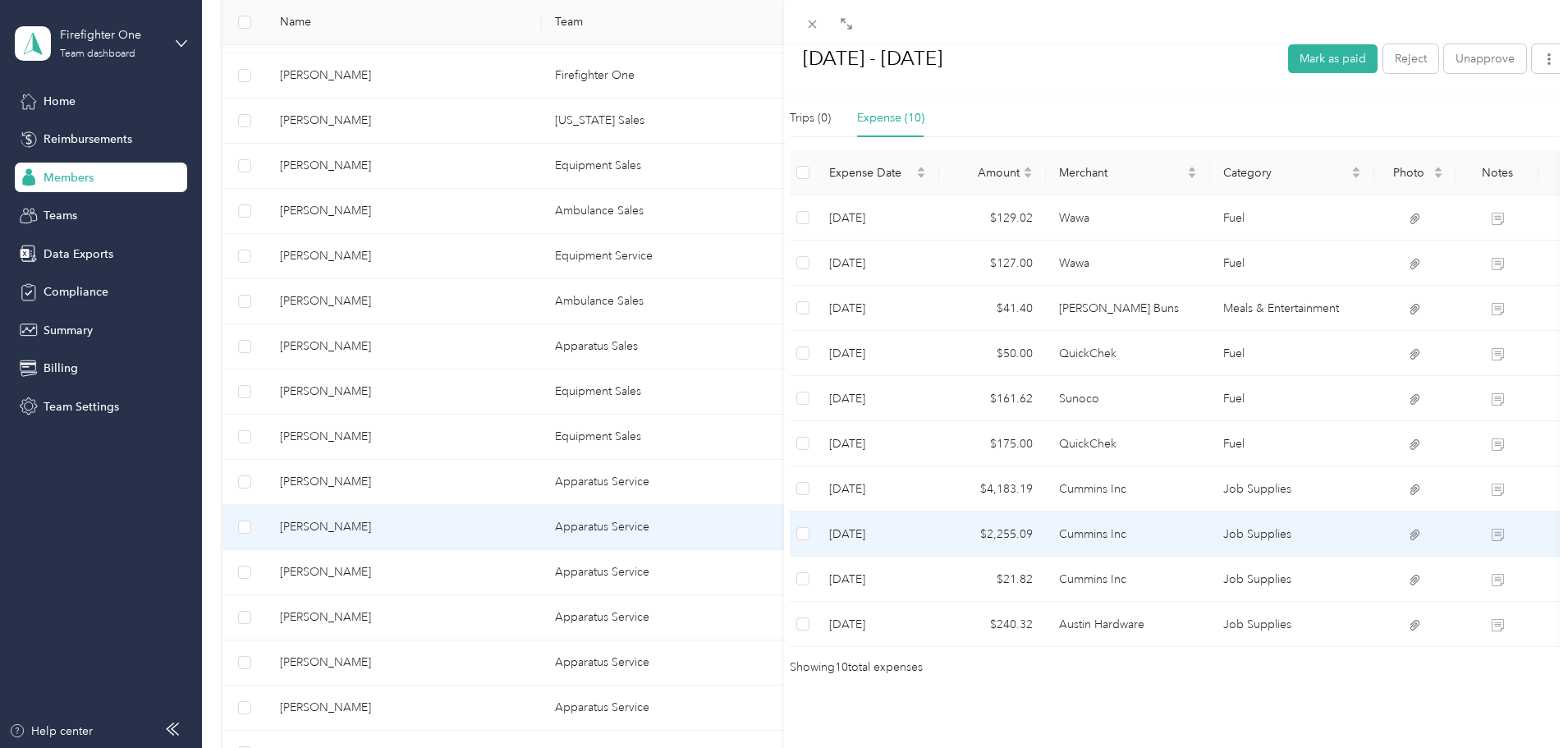
click at [1065, 511] on td "Cummins Inc" at bounding box center [1128, 533] width 164 height 45
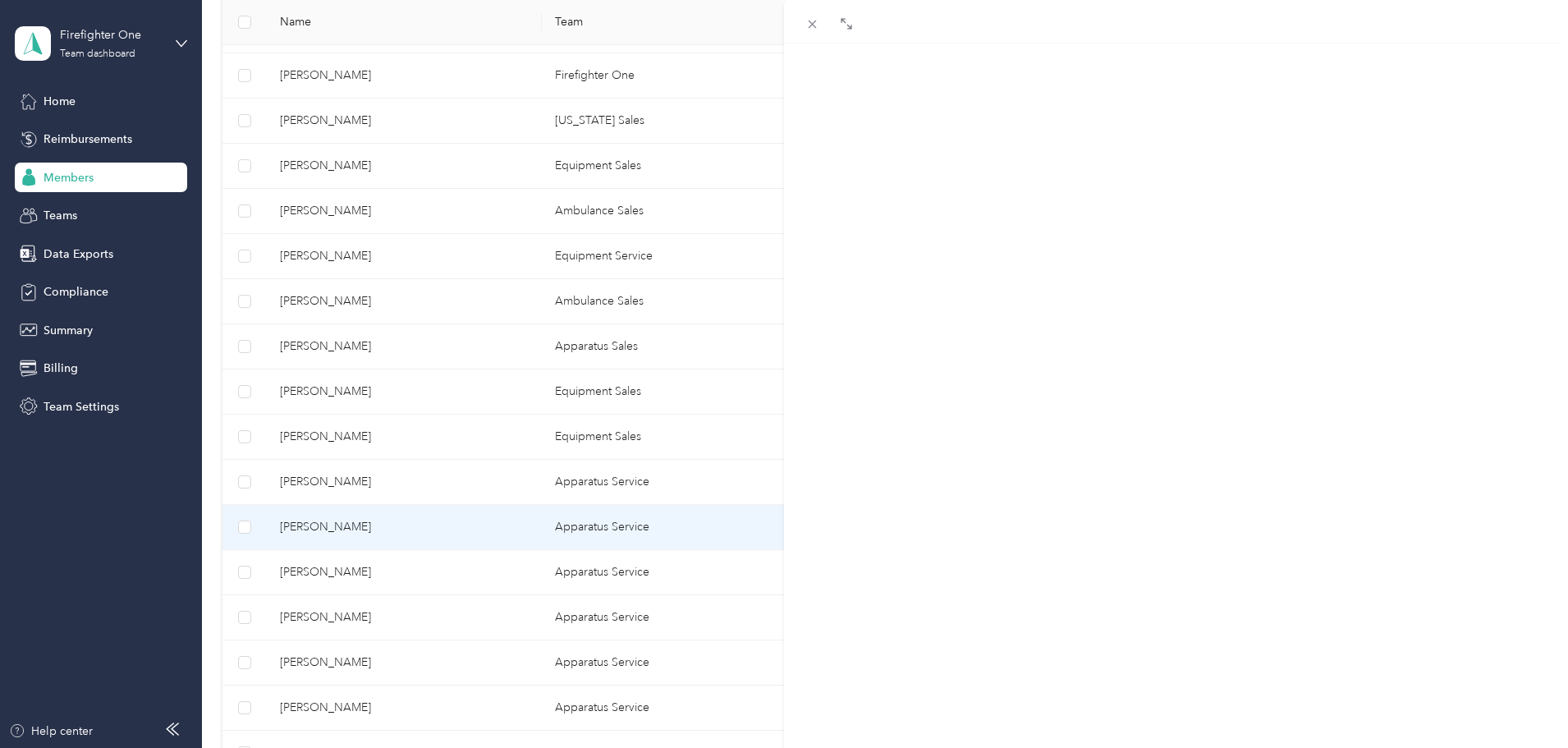
scroll to position [21, 0]
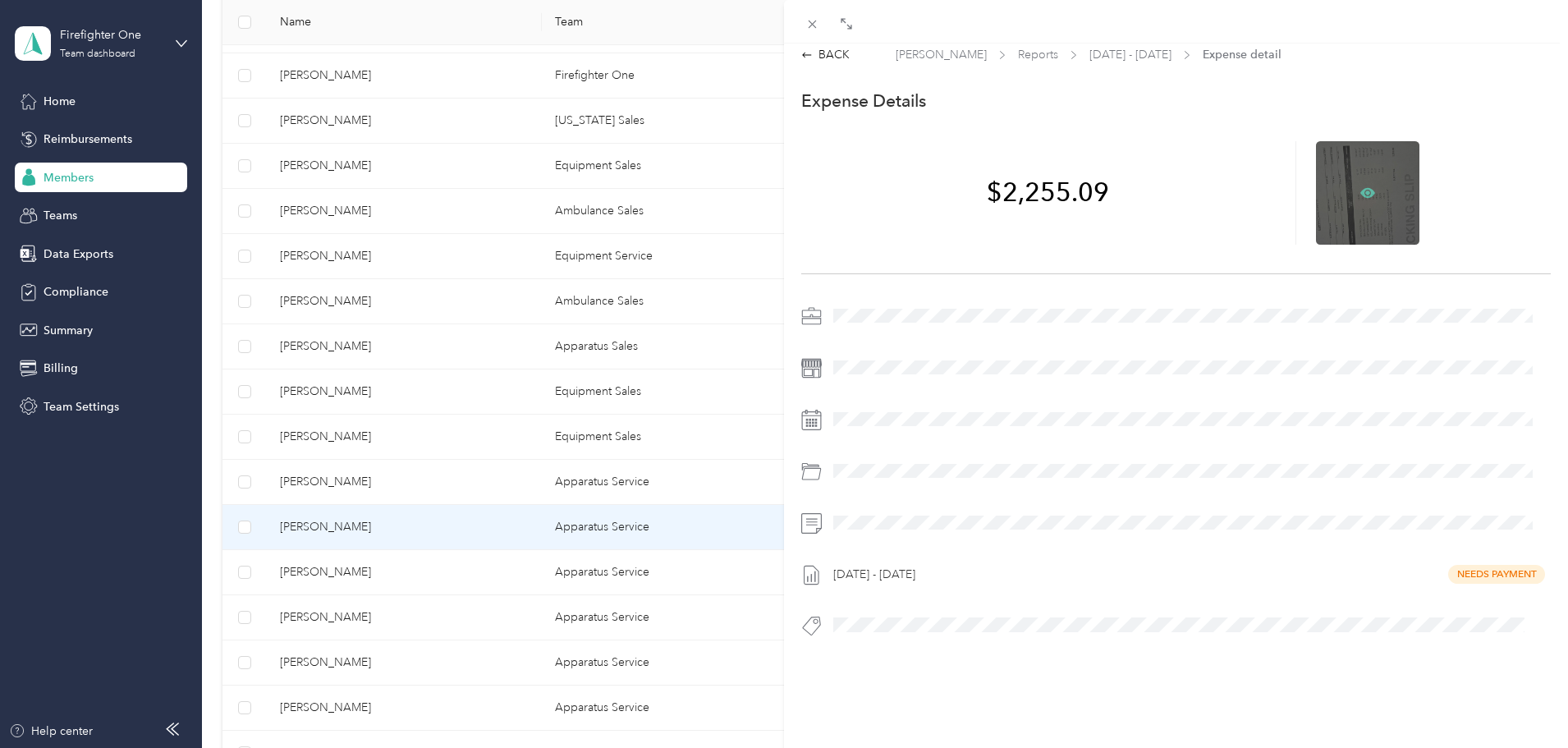
click at [1361, 185] on icon at bounding box center [1367, 193] width 15 height 15
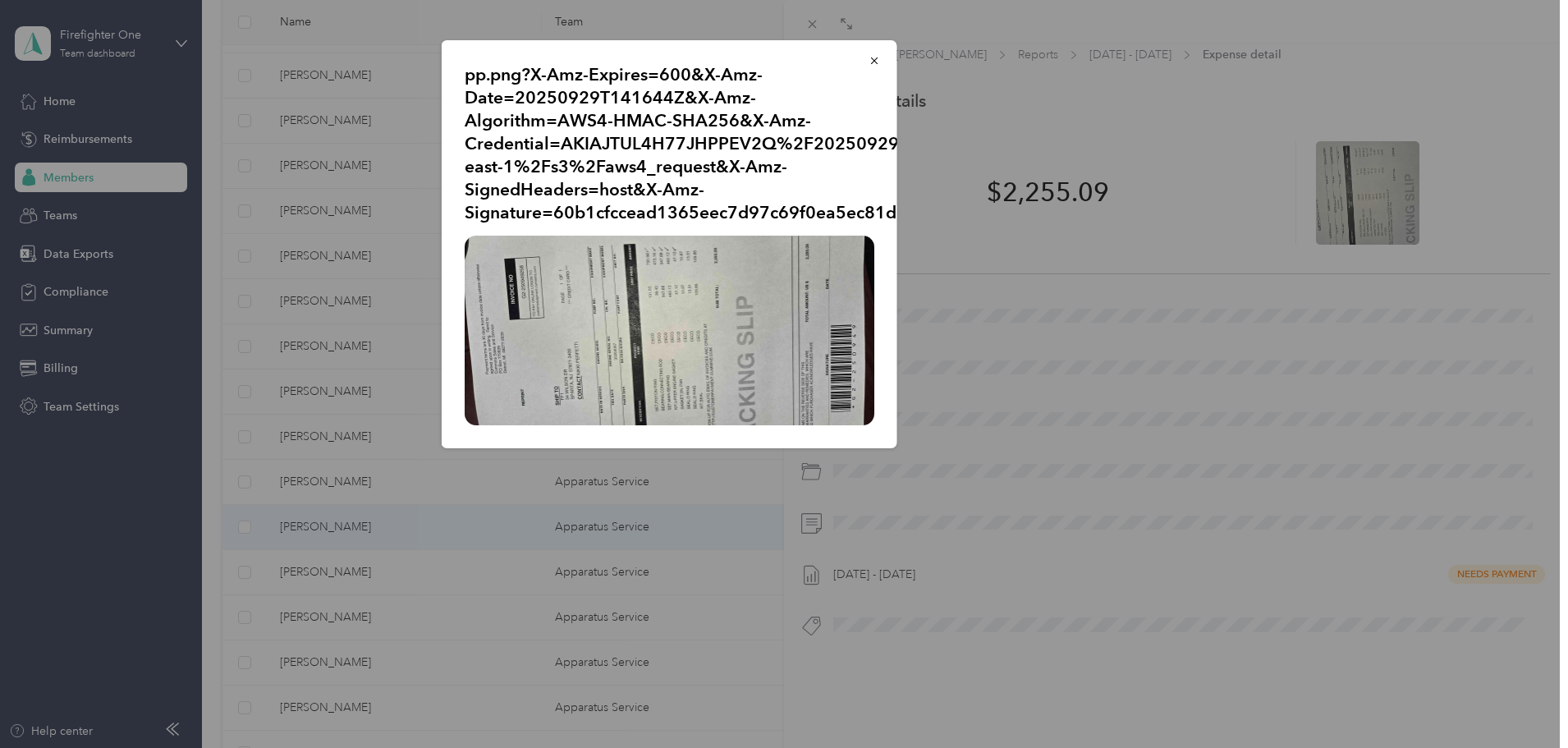
click at [712, 321] on img at bounding box center [669, 331] width 410 height 190
click at [874, 59] on icon "button" at bounding box center [874, 61] width 11 height 11
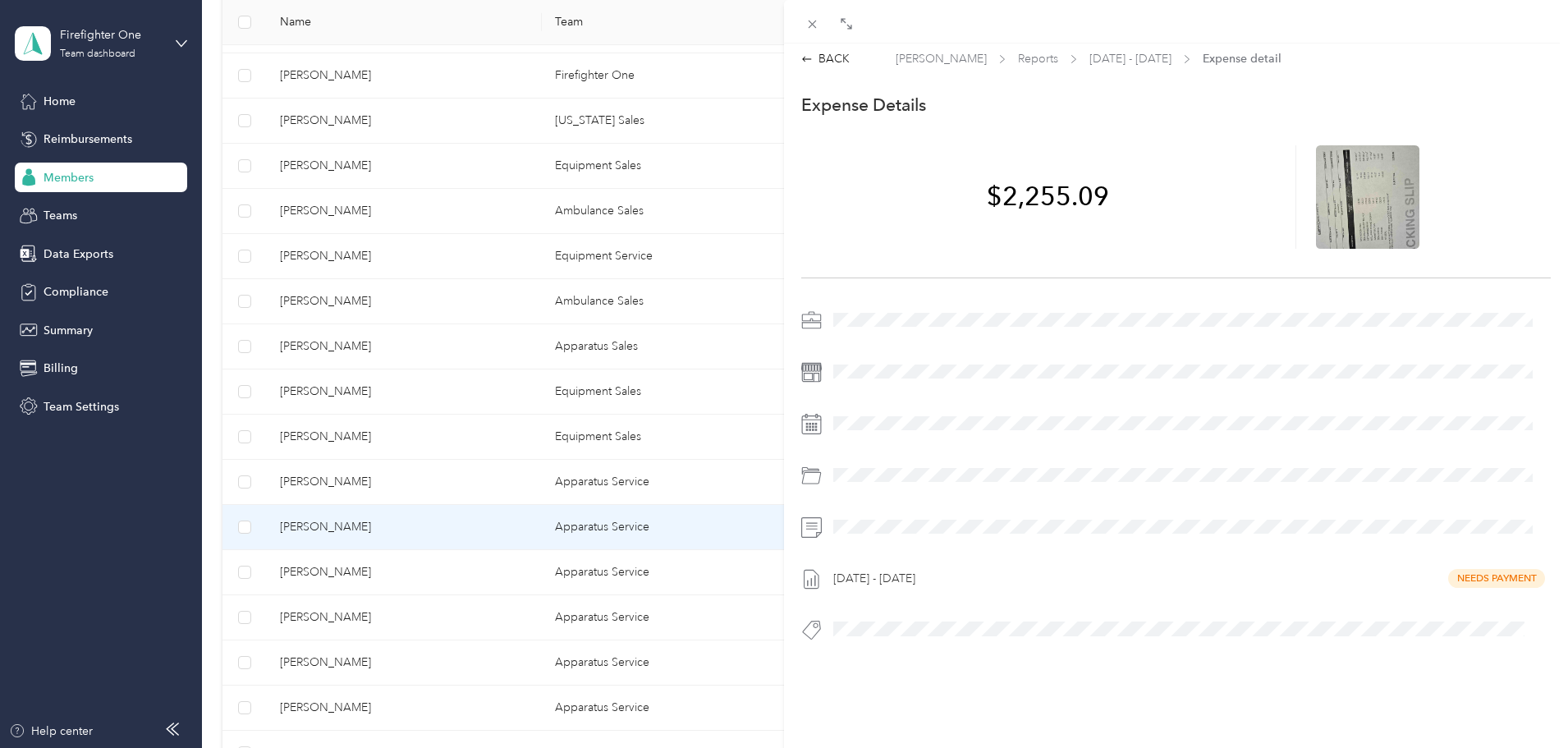
scroll to position [0, 0]
click at [838, 59] on div "BACK" at bounding box center [825, 64] width 49 height 18
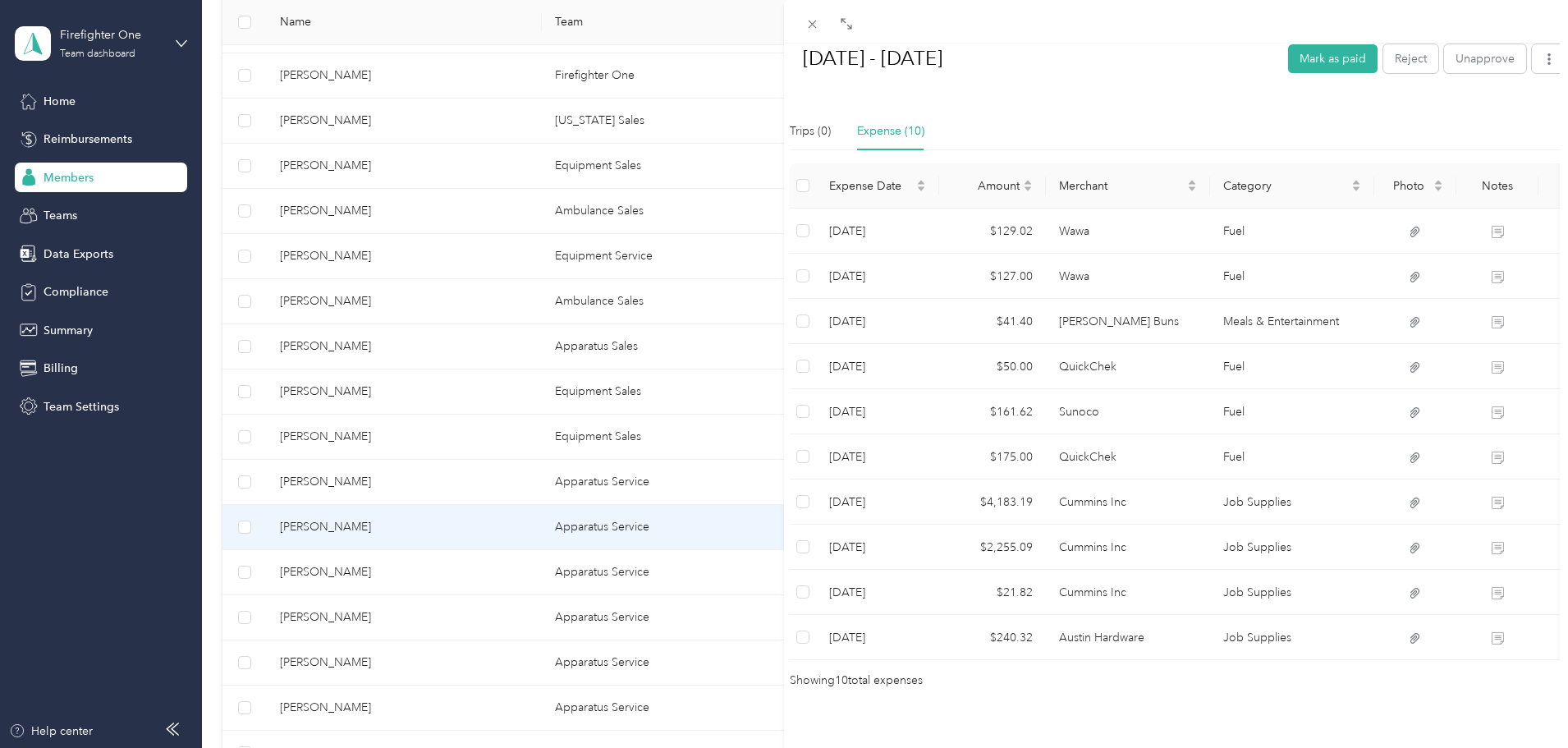
scroll to position [418, 0]
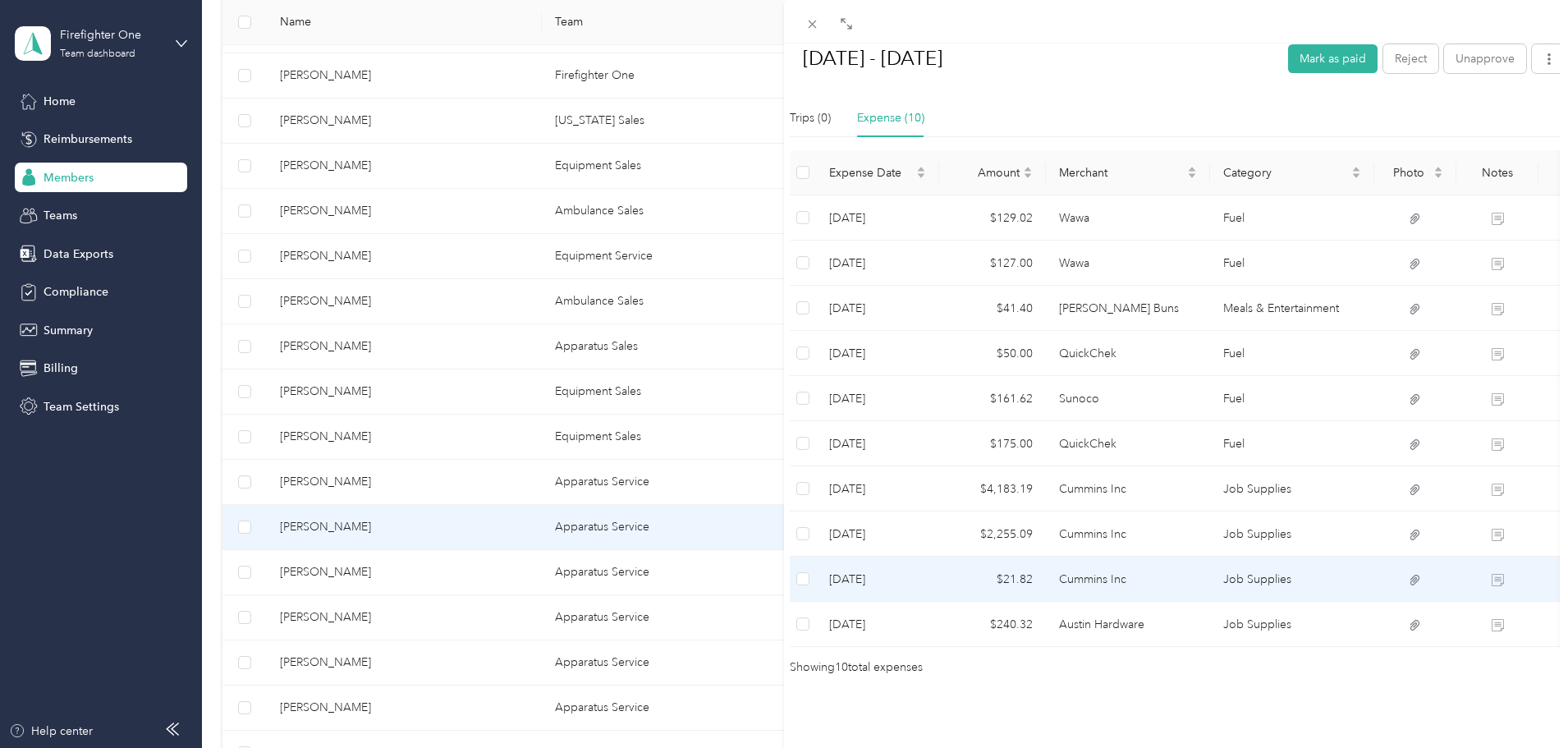
click at [1076, 556] on td "Cummins Inc" at bounding box center [1128, 579] width 164 height 45
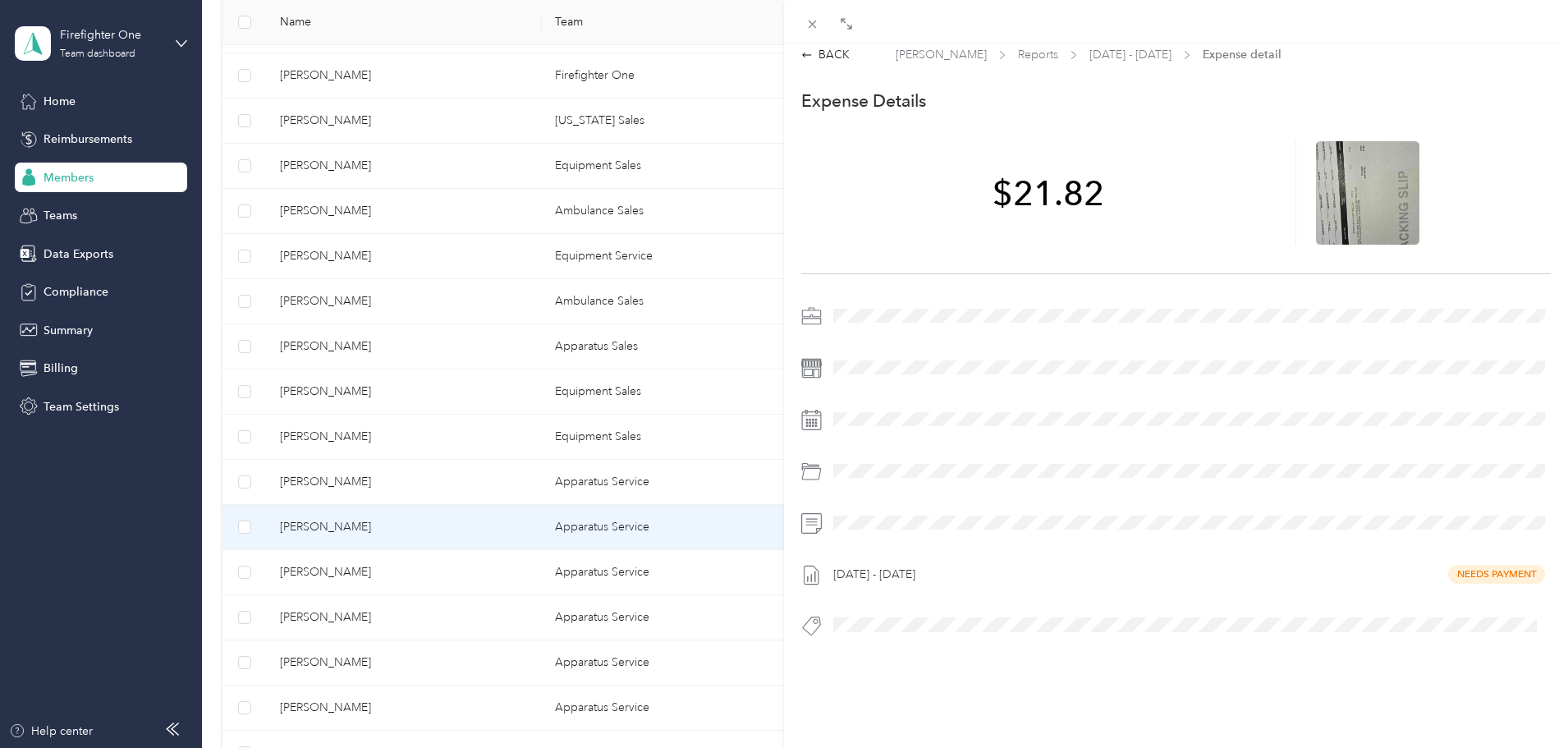
scroll to position [21, 0]
click at [1360, 187] on icon at bounding box center [1367, 192] width 15 height 10
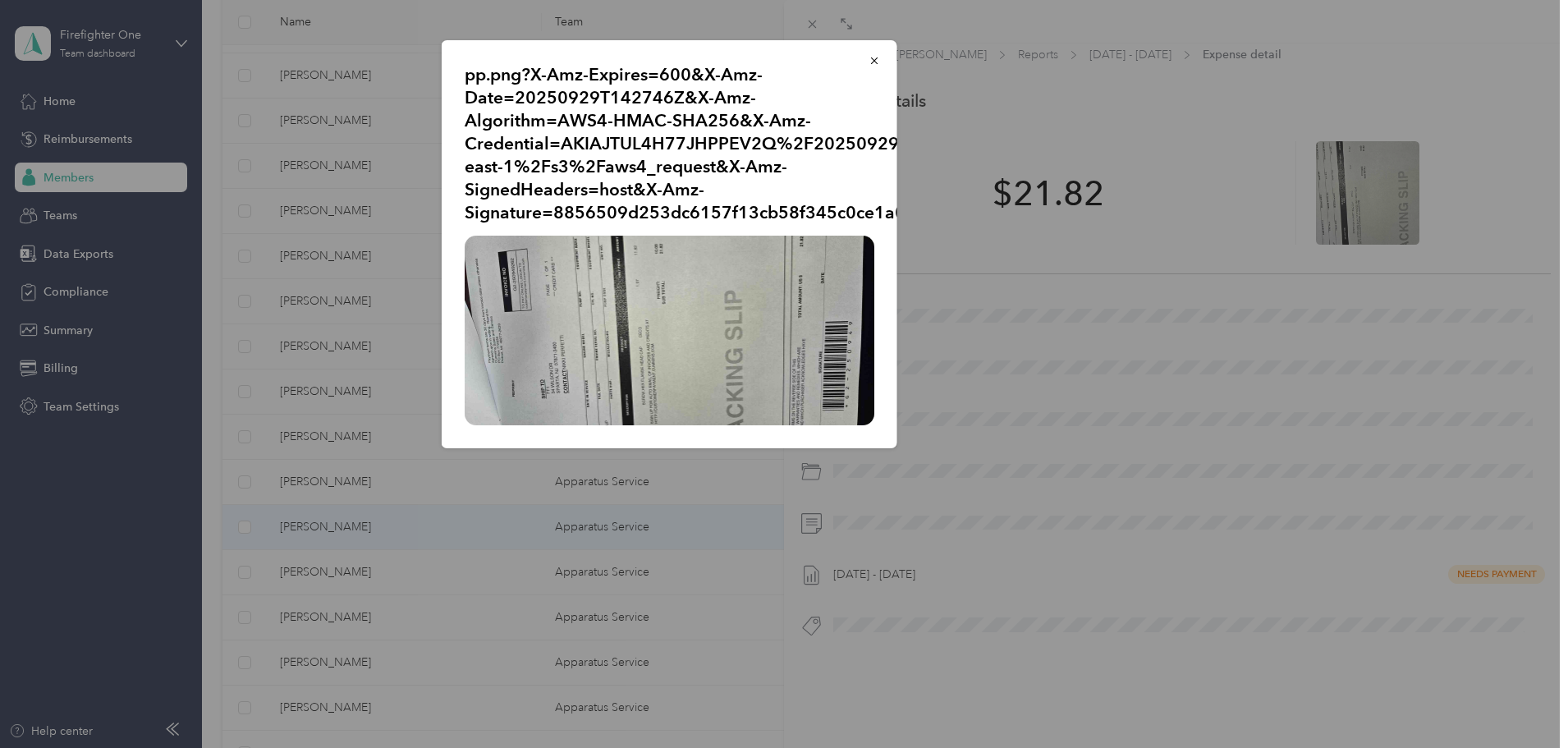
click at [668, 338] on img at bounding box center [669, 331] width 410 height 190
click at [876, 51] on button "button" at bounding box center [874, 60] width 34 height 29
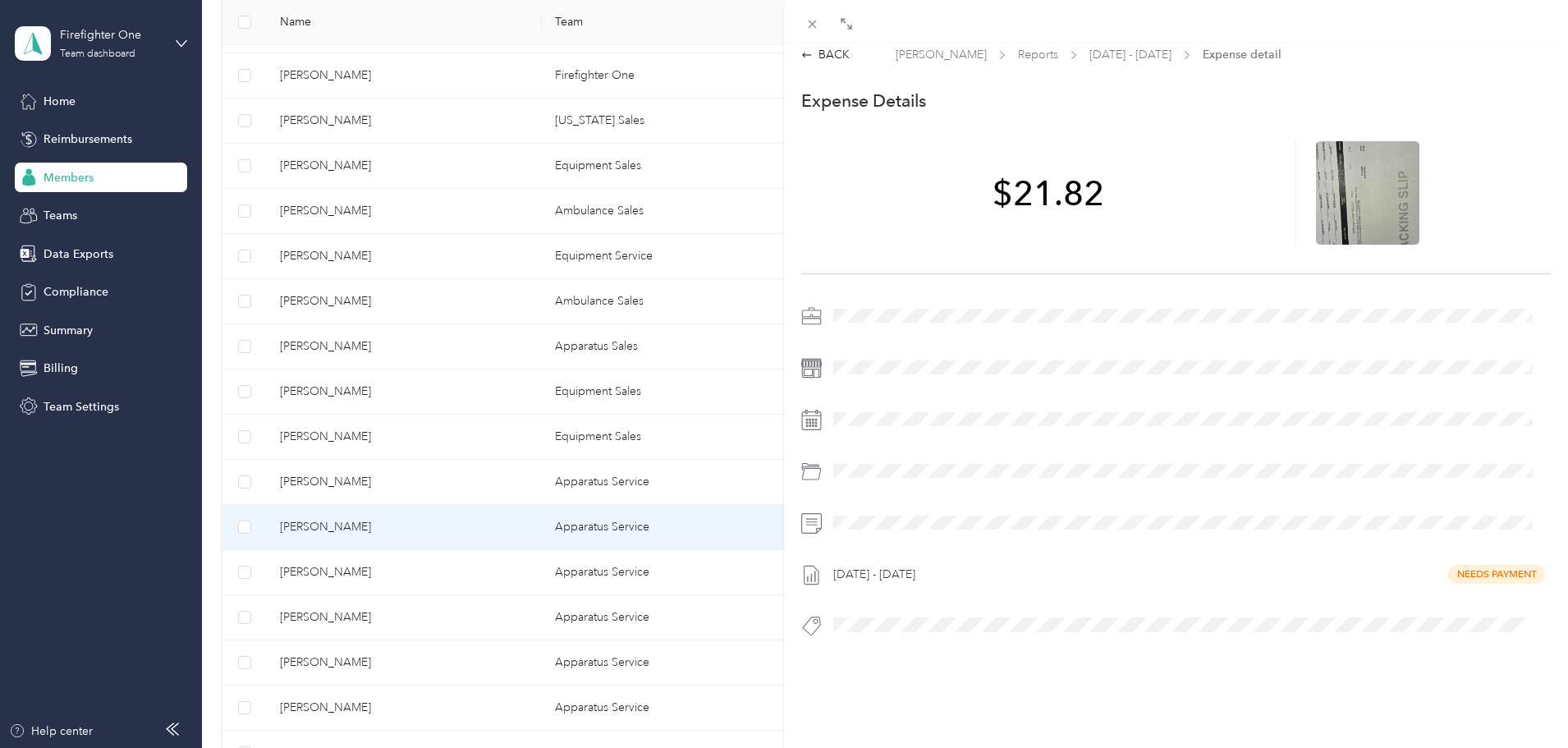
scroll to position [0, 0]
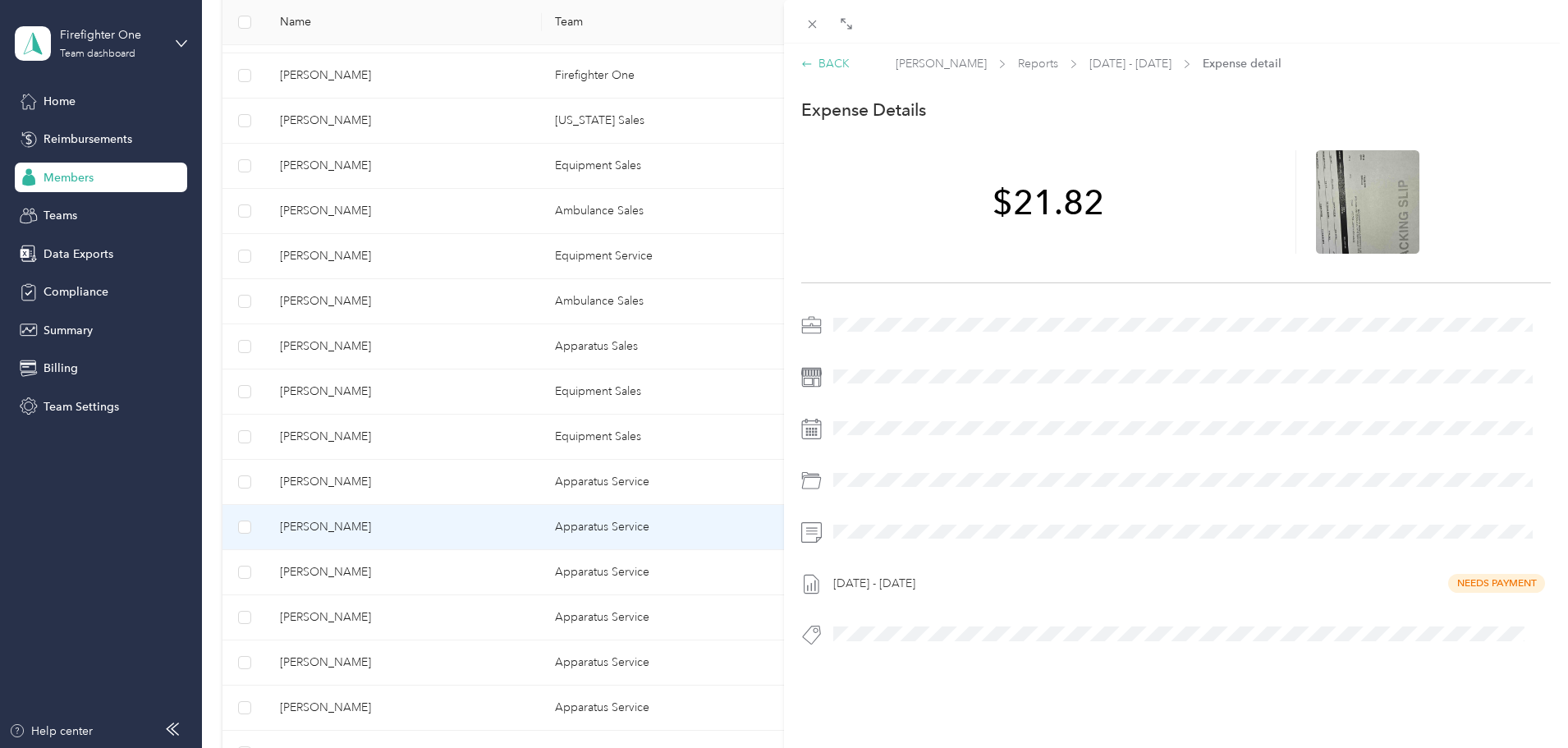
click at [838, 63] on div "BACK" at bounding box center [825, 64] width 49 height 18
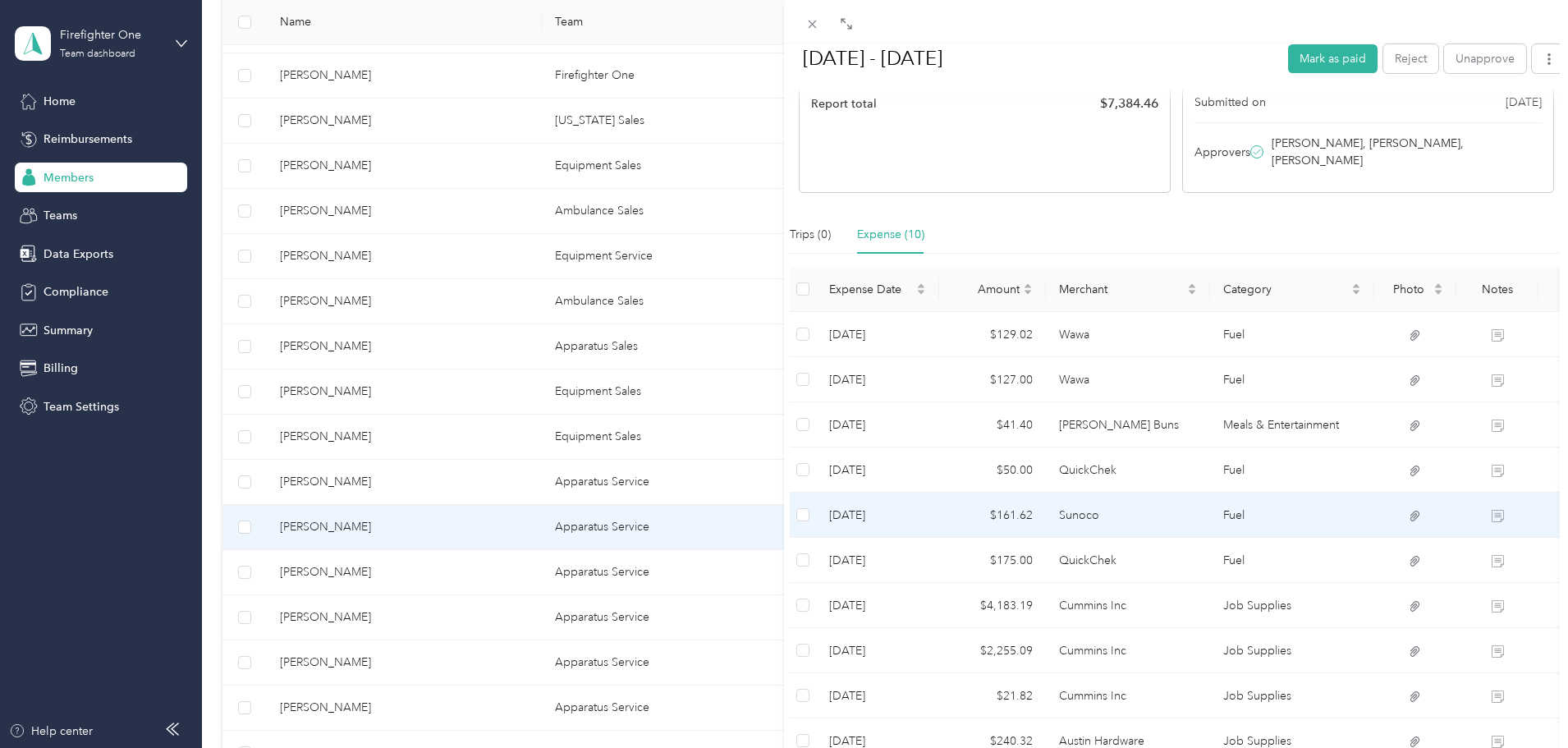
scroll to position [418, 0]
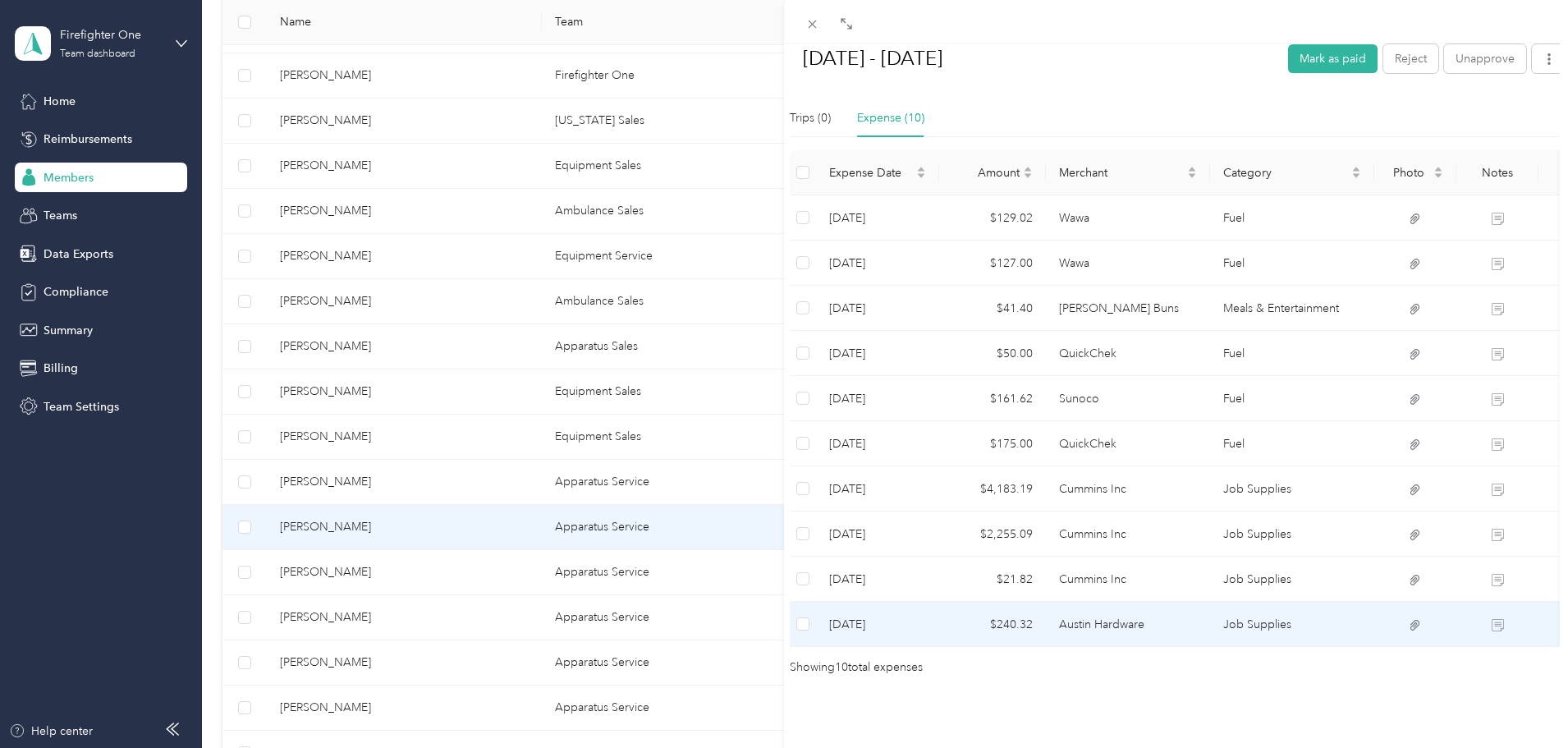
click at [1157, 603] on td "Austin Hardware" at bounding box center [1128, 624] width 164 height 45
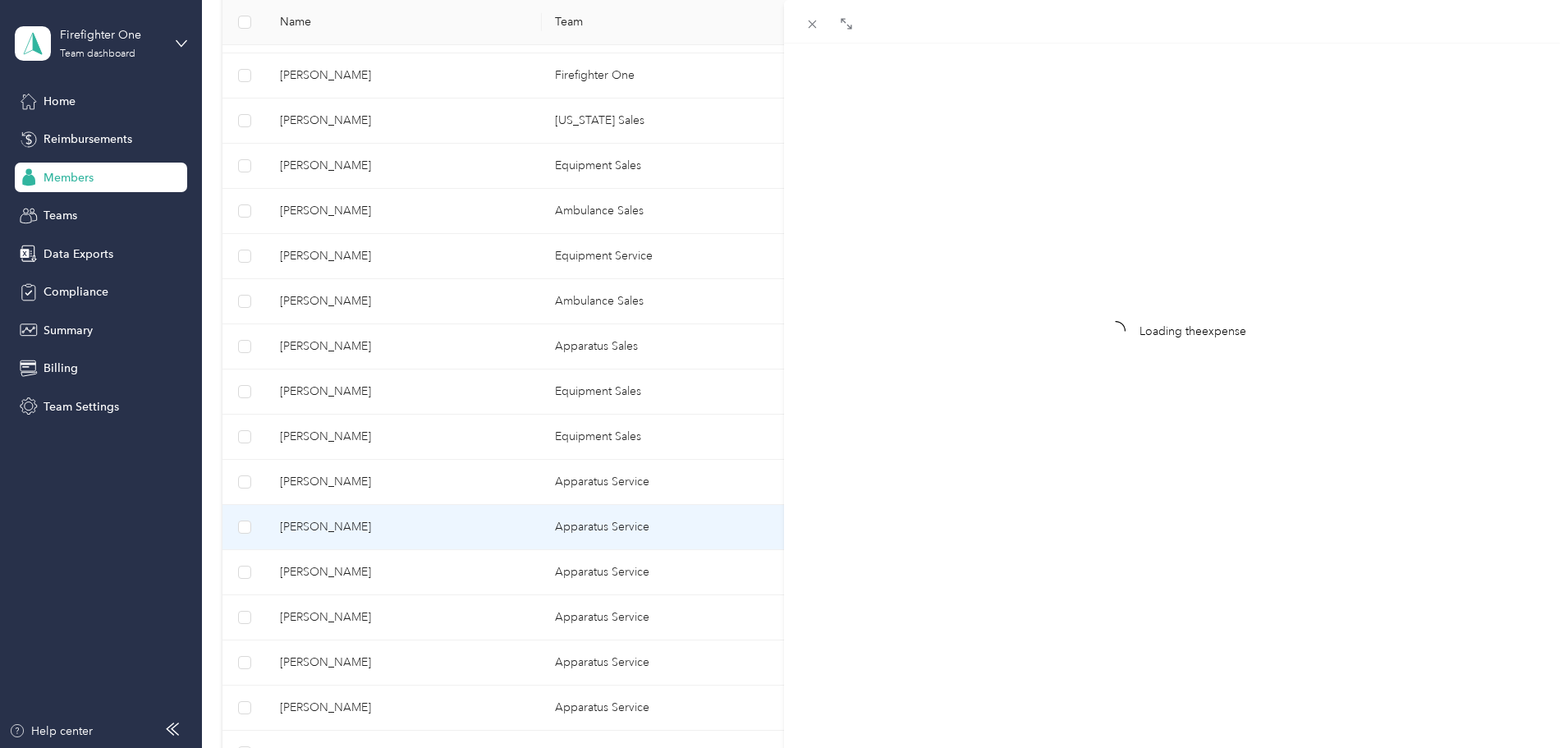
scroll to position [21, 0]
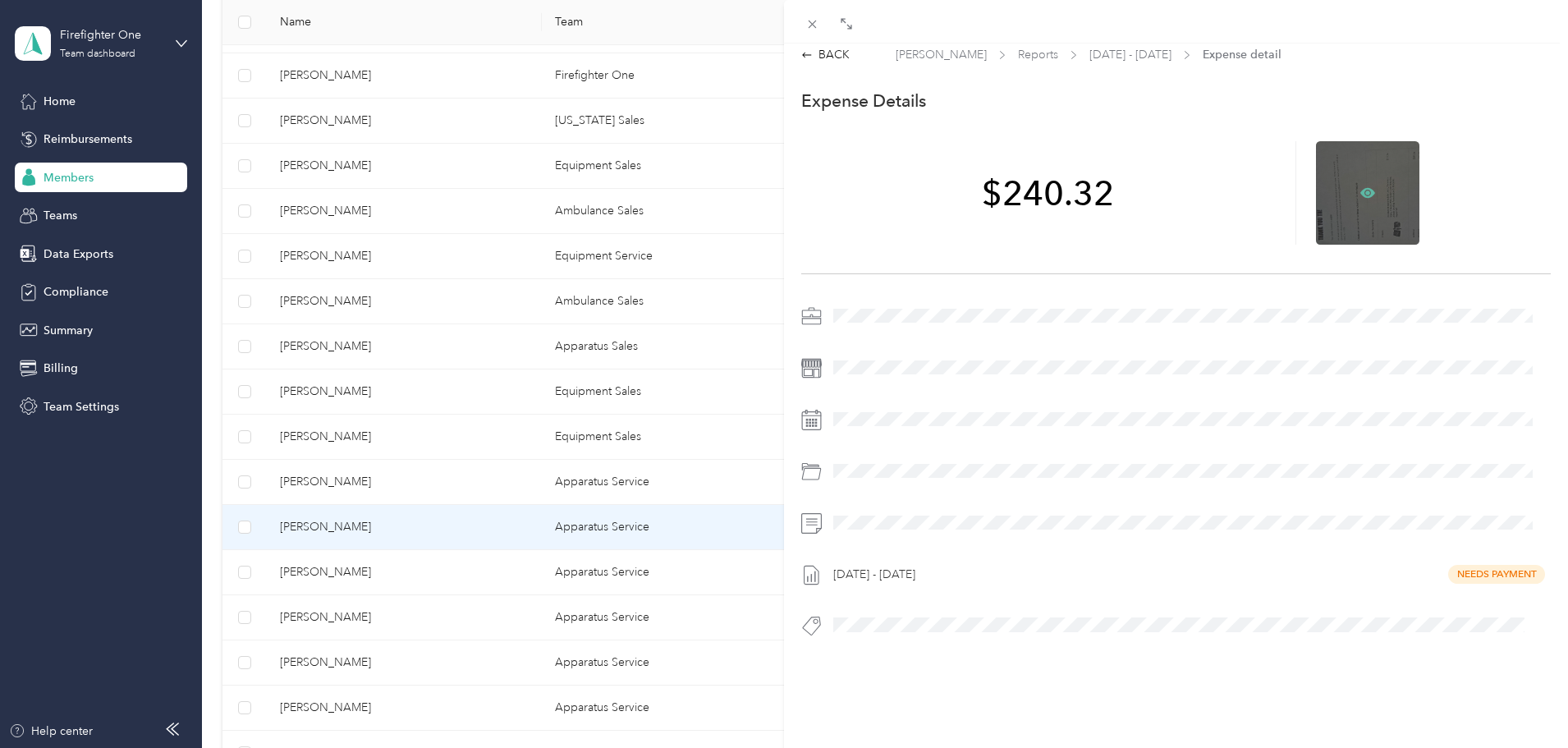
click at [1364, 187] on icon at bounding box center [1367, 192] width 15 height 10
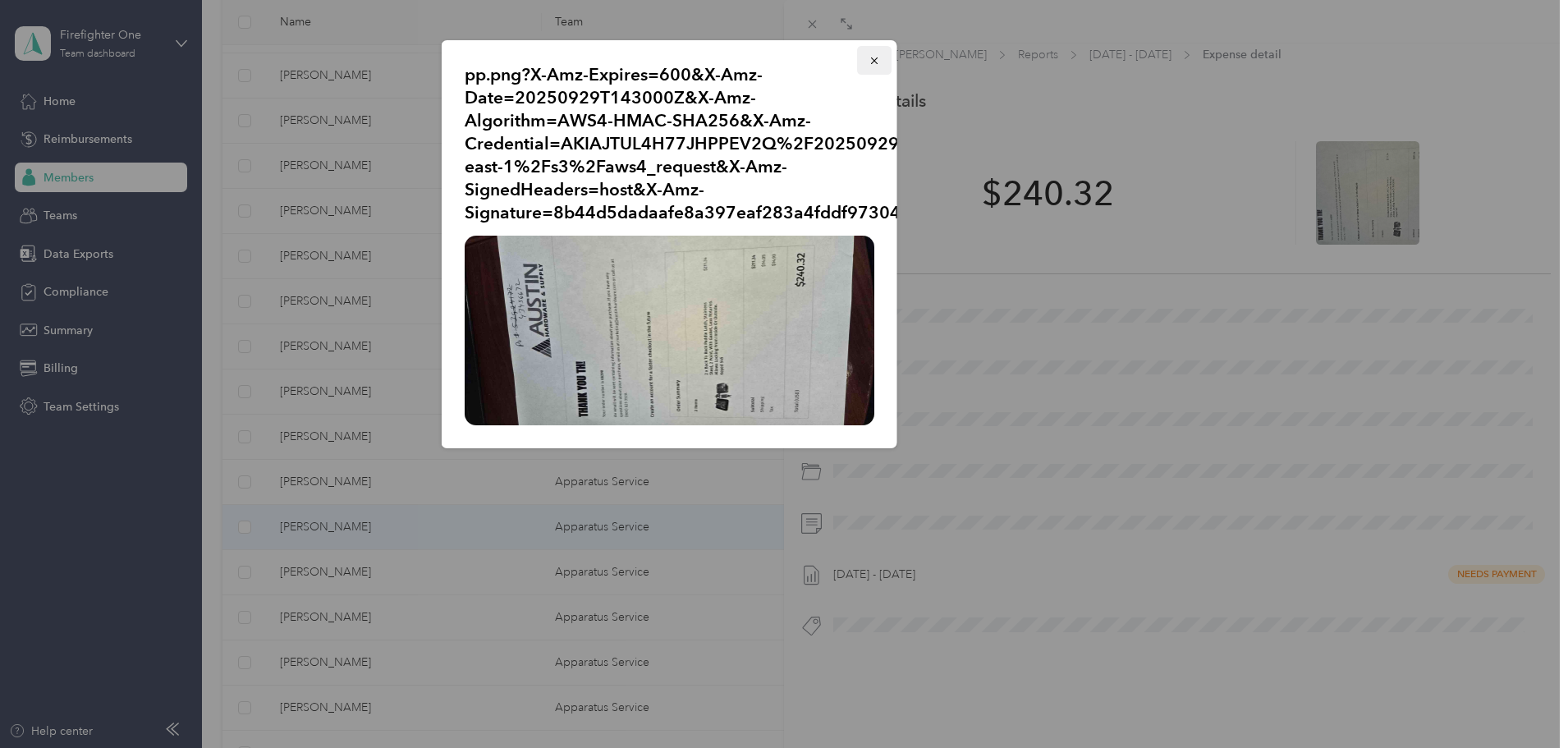
click at [871, 57] on icon "button" at bounding box center [874, 61] width 11 height 11
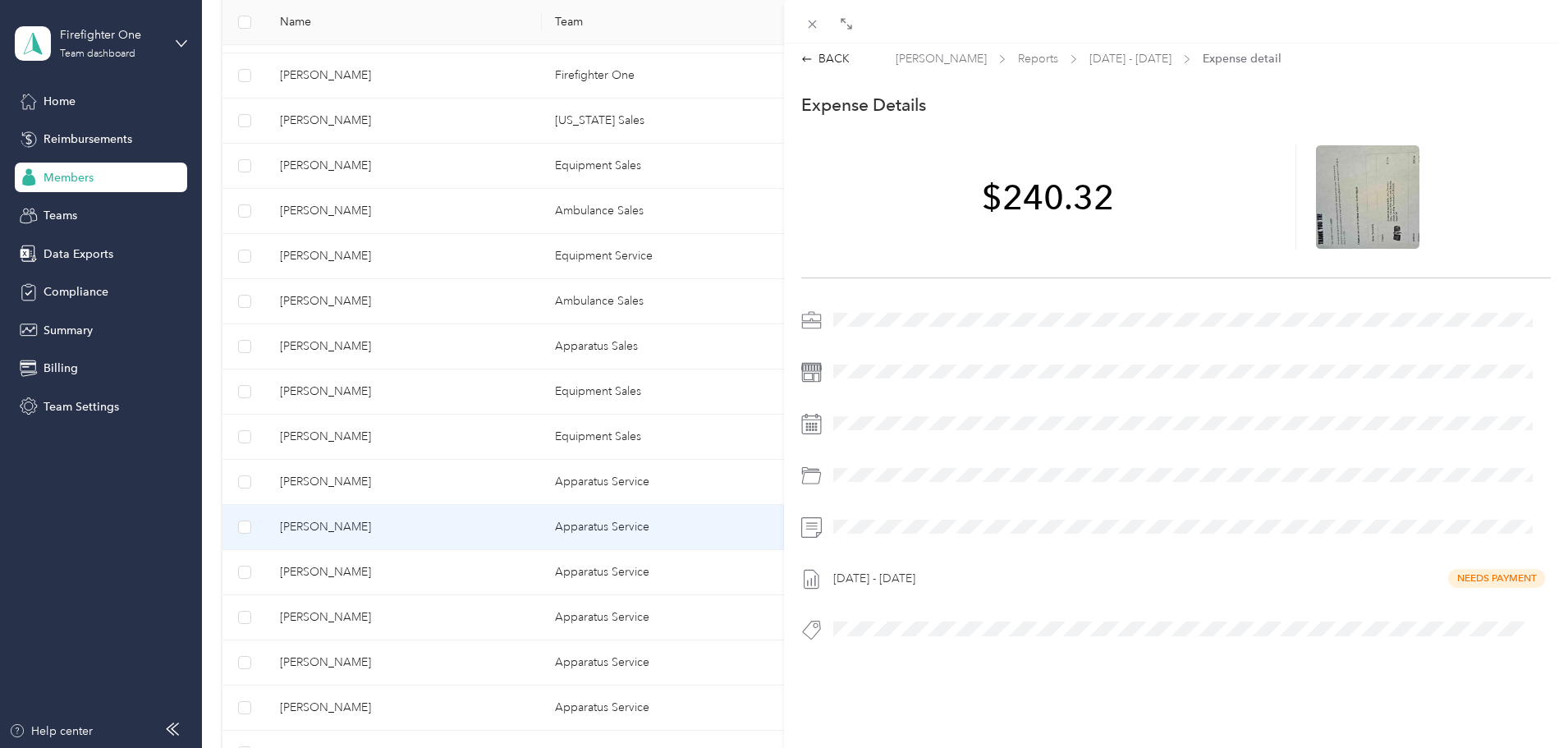
scroll to position [0, 0]
click at [841, 64] on div "BACK" at bounding box center [825, 64] width 49 height 18
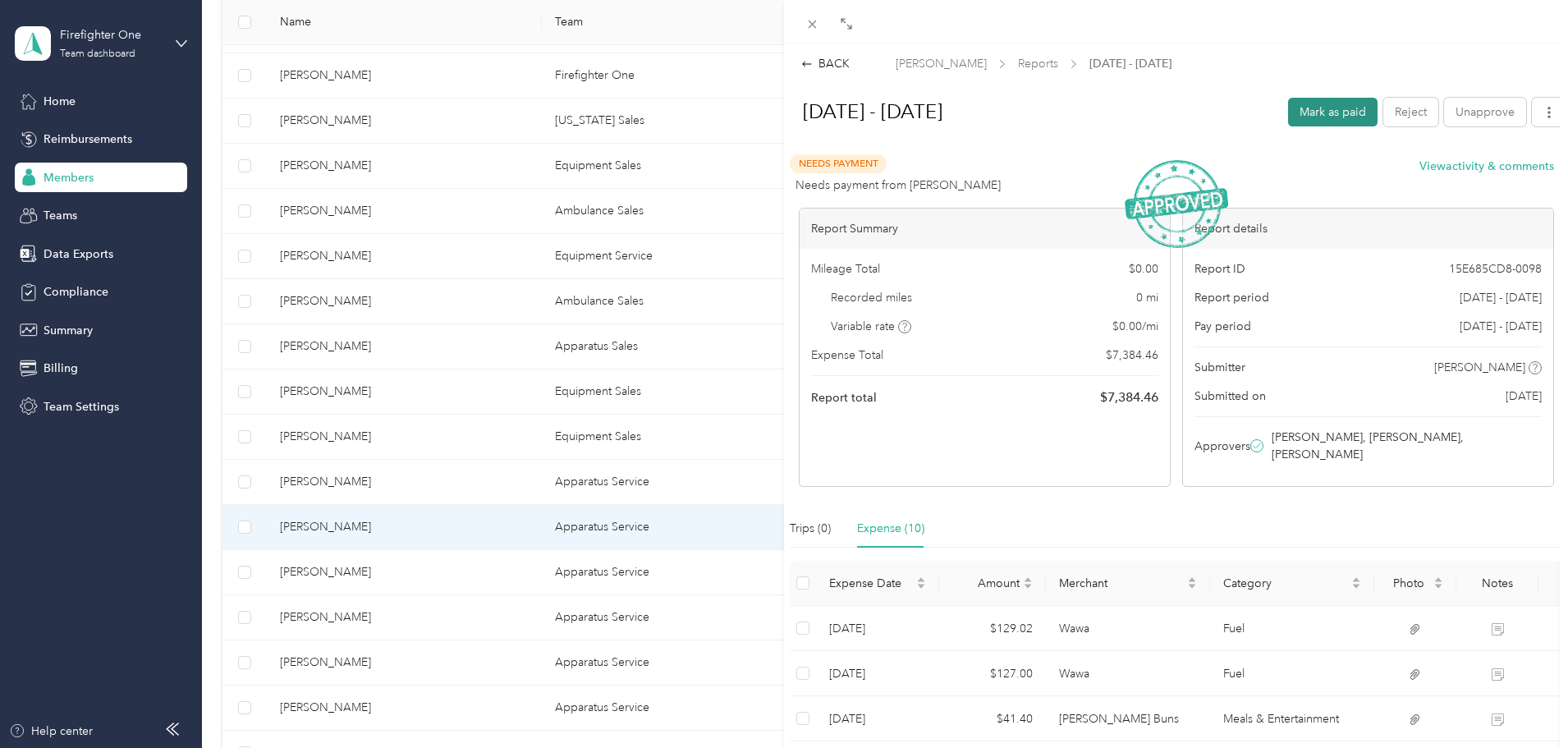
click at [1313, 110] on button "Mark as paid" at bounding box center [1332, 111] width 89 height 29
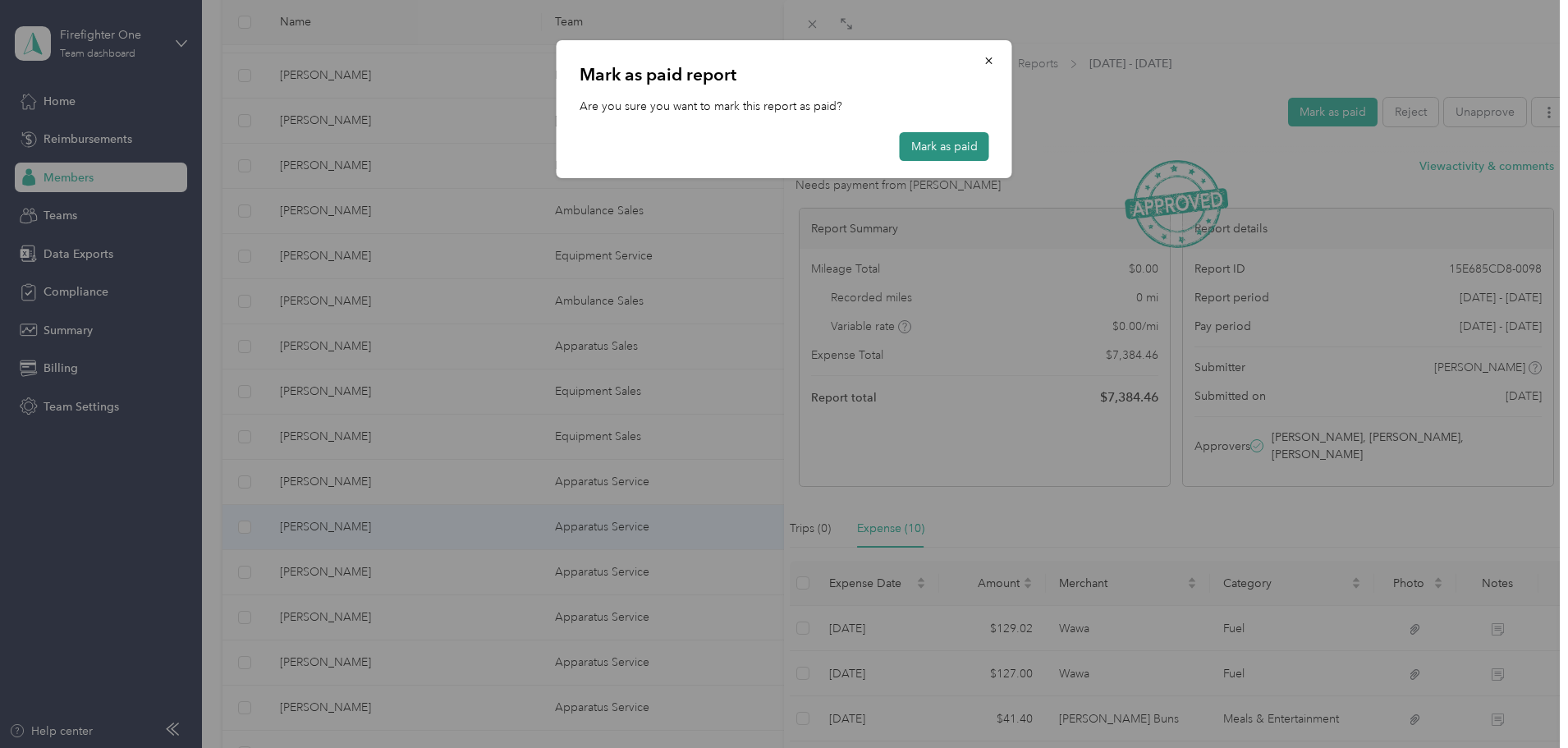
click at [928, 156] on button "Mark as paid" at bounding box center [944, 146] width 89 height 29
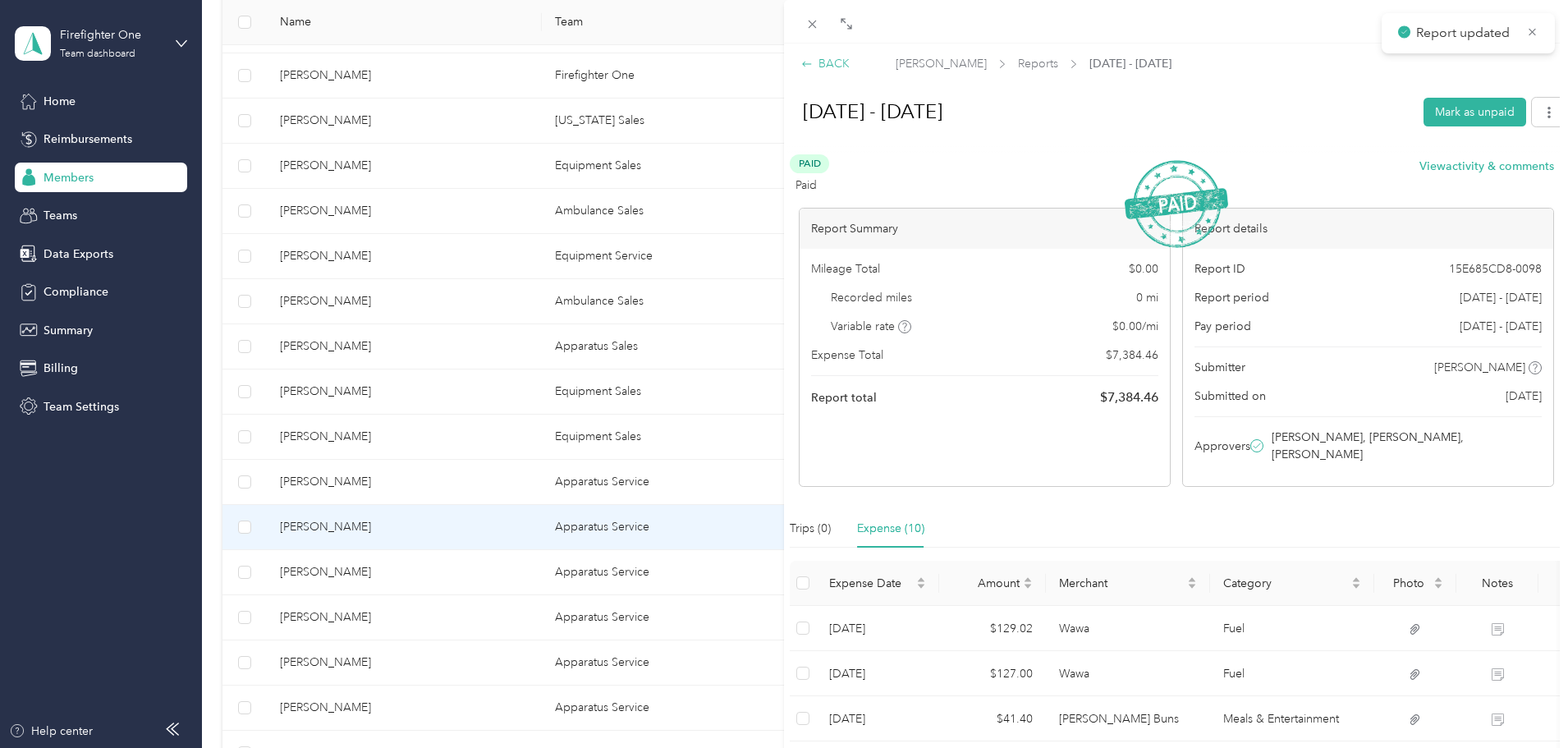
click at [838, 60] on div "BACK" at bounding box center [825, 64] width 49 height 18
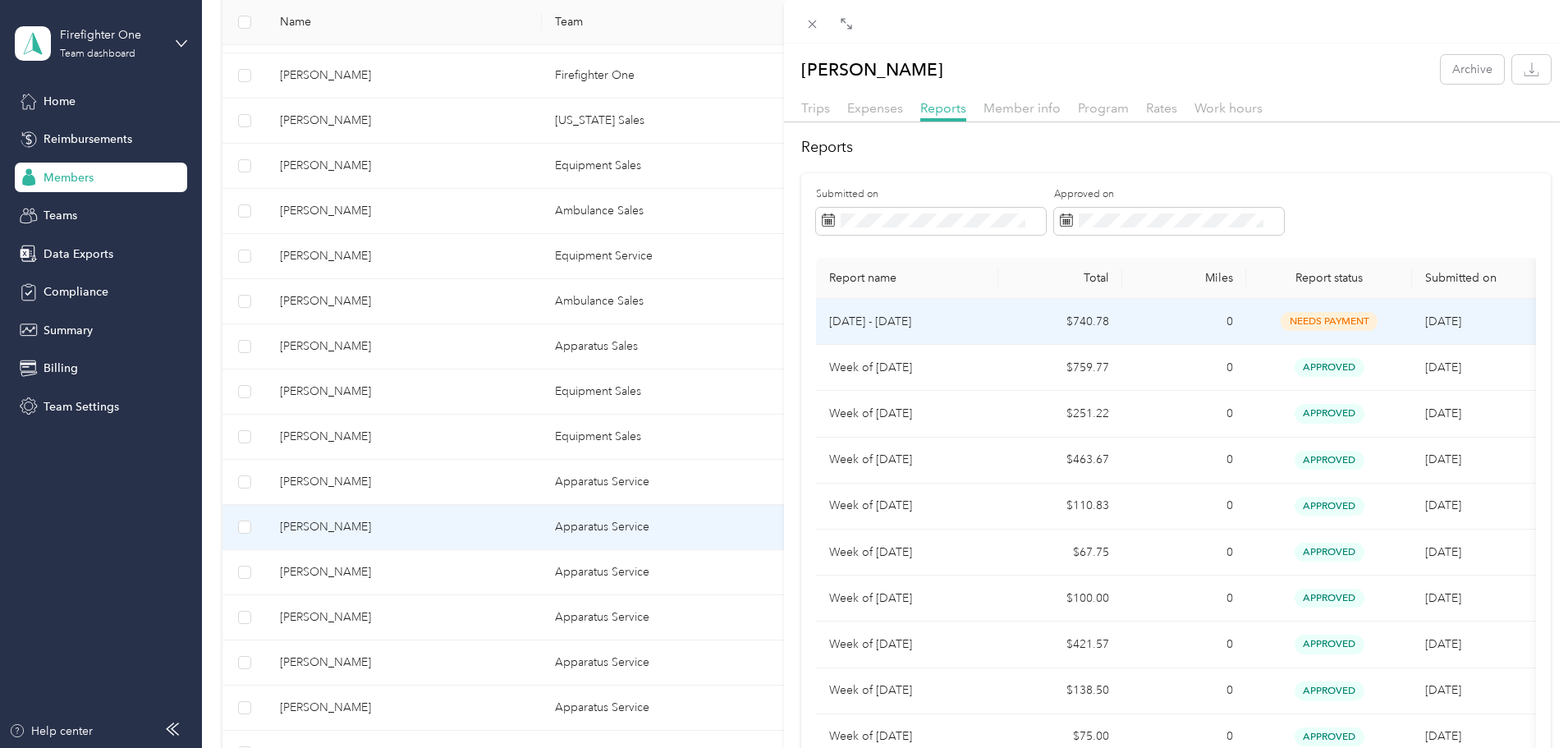
click at [992, 318] on td "[DATE] - [DATE]" at bounding box center [907, 322] width 182 height 46
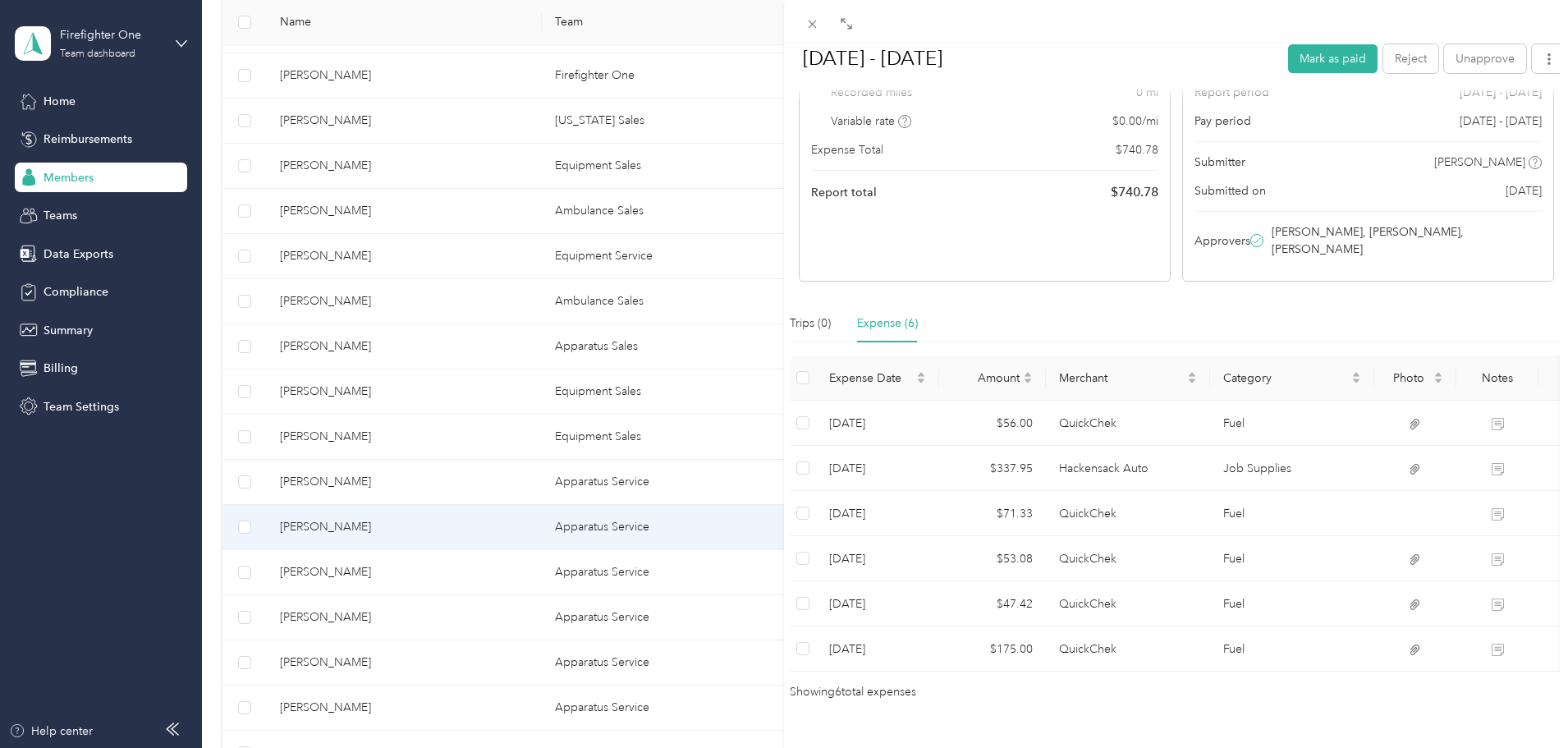
scroll to position [238, 0]
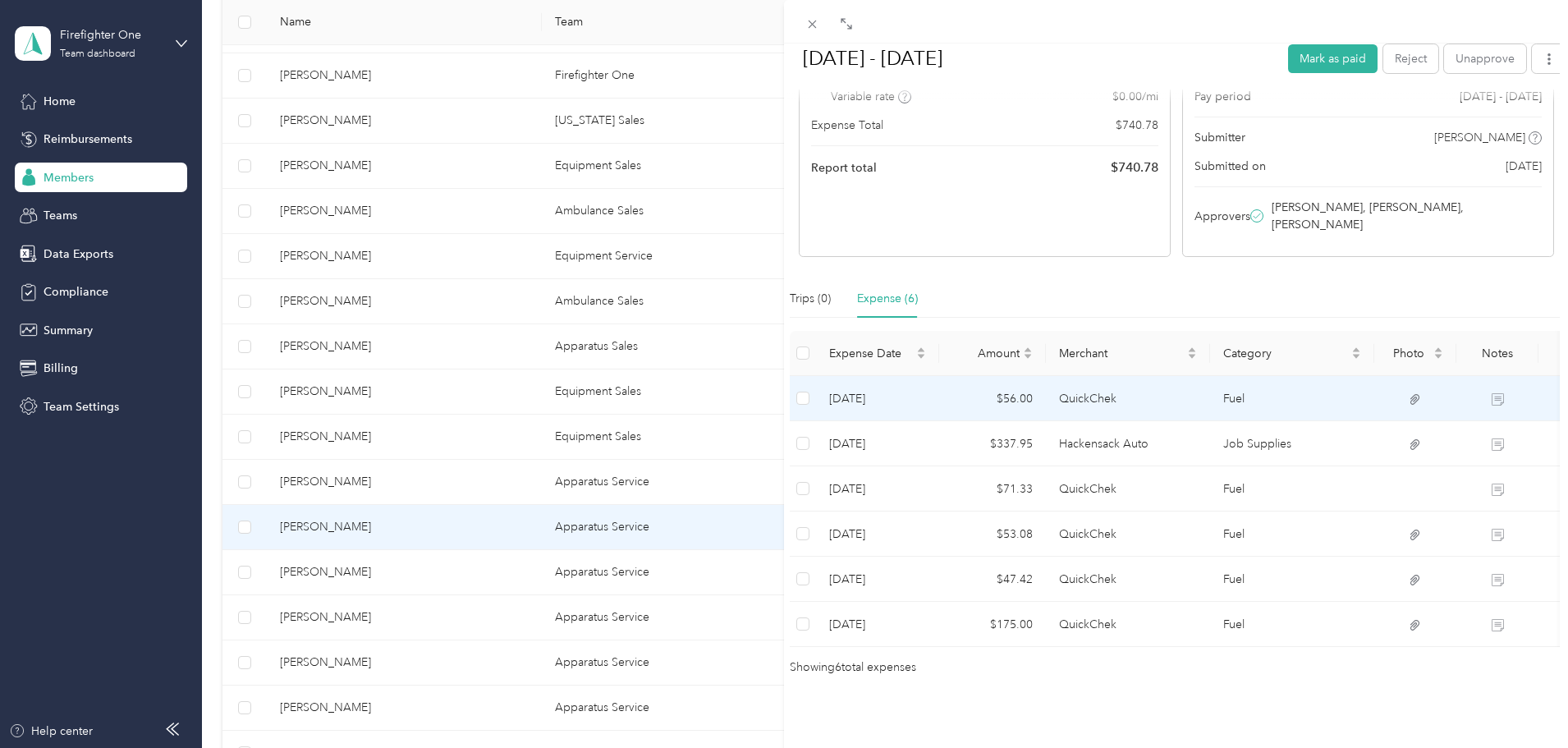
click at [1047, 376] on td "QuickChek" at bounding box center [1128, 398] width 164 height 45
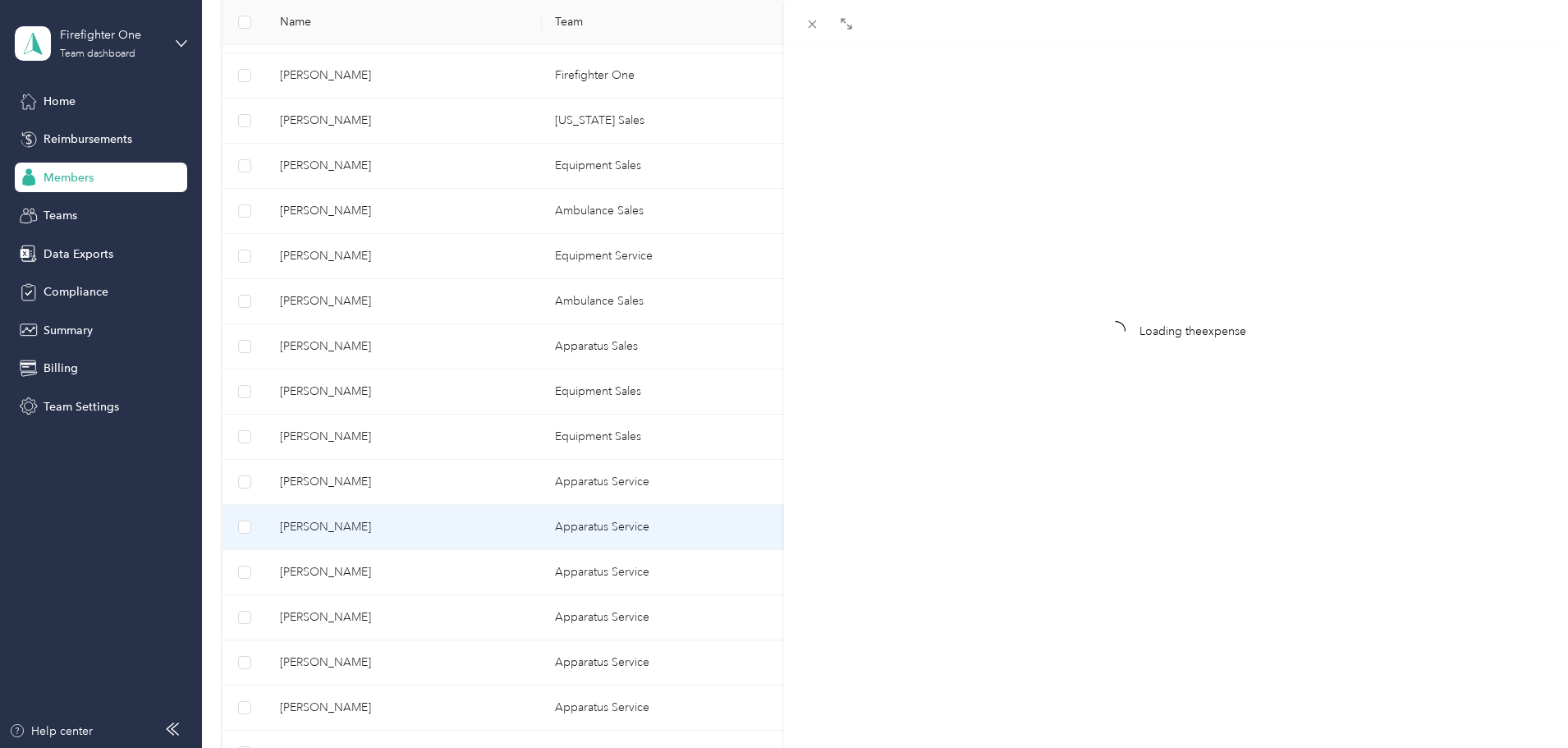
scroll to position [21, 0]
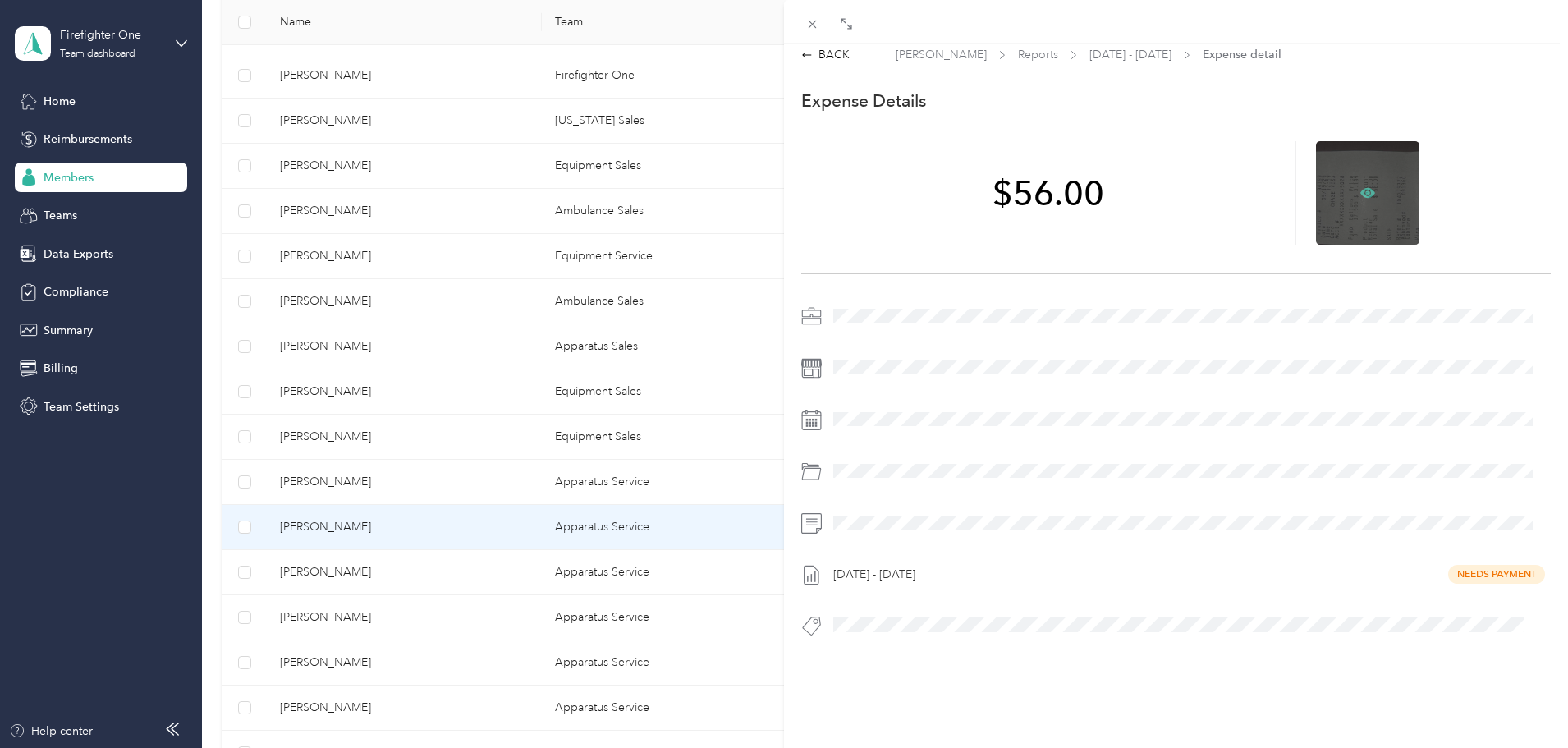
click at [1360, 187] on icon at bounding box center [1367, 192] width 15 height 10
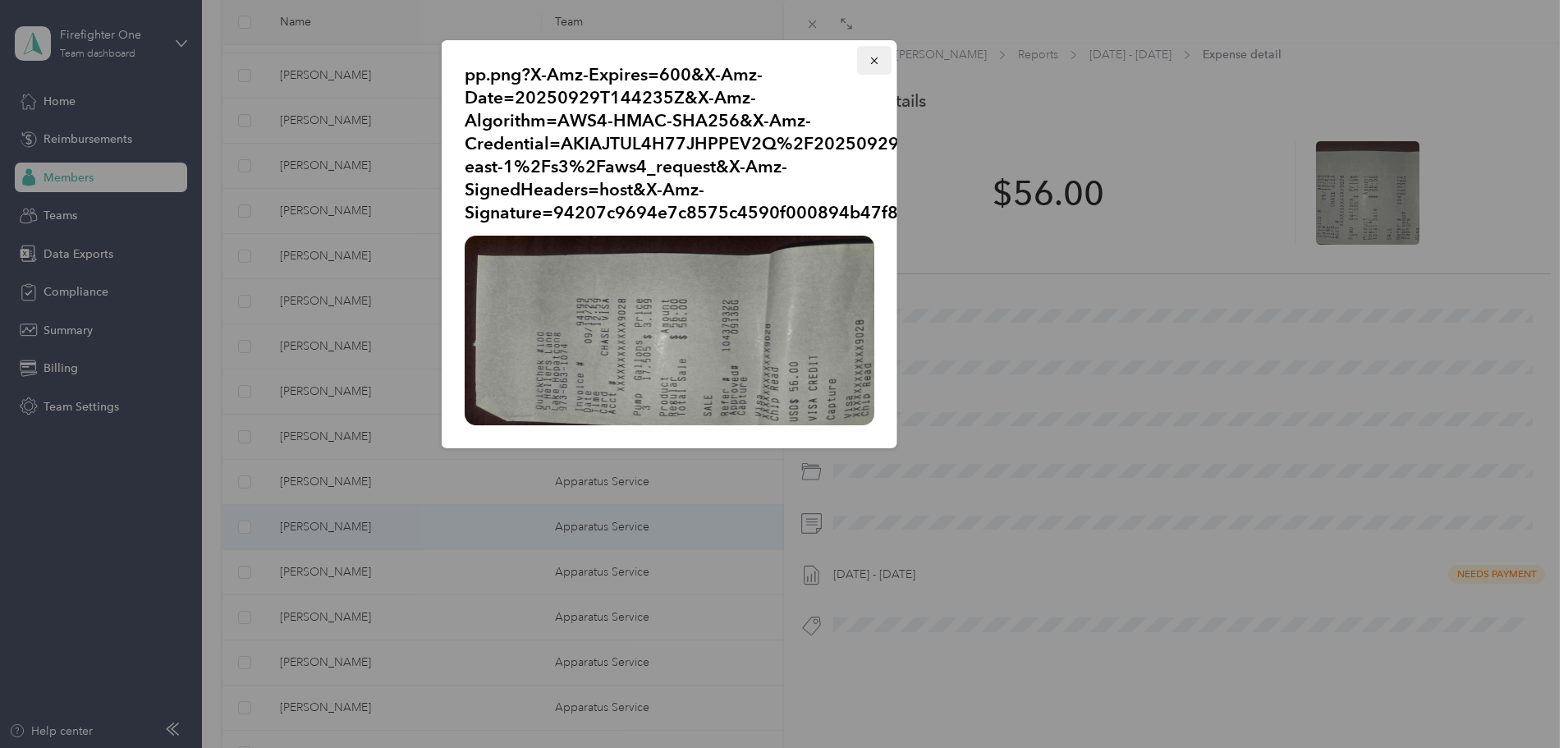
click at [874, 61] on icon "button" at bounding box center [873, 60] width 6 height 6
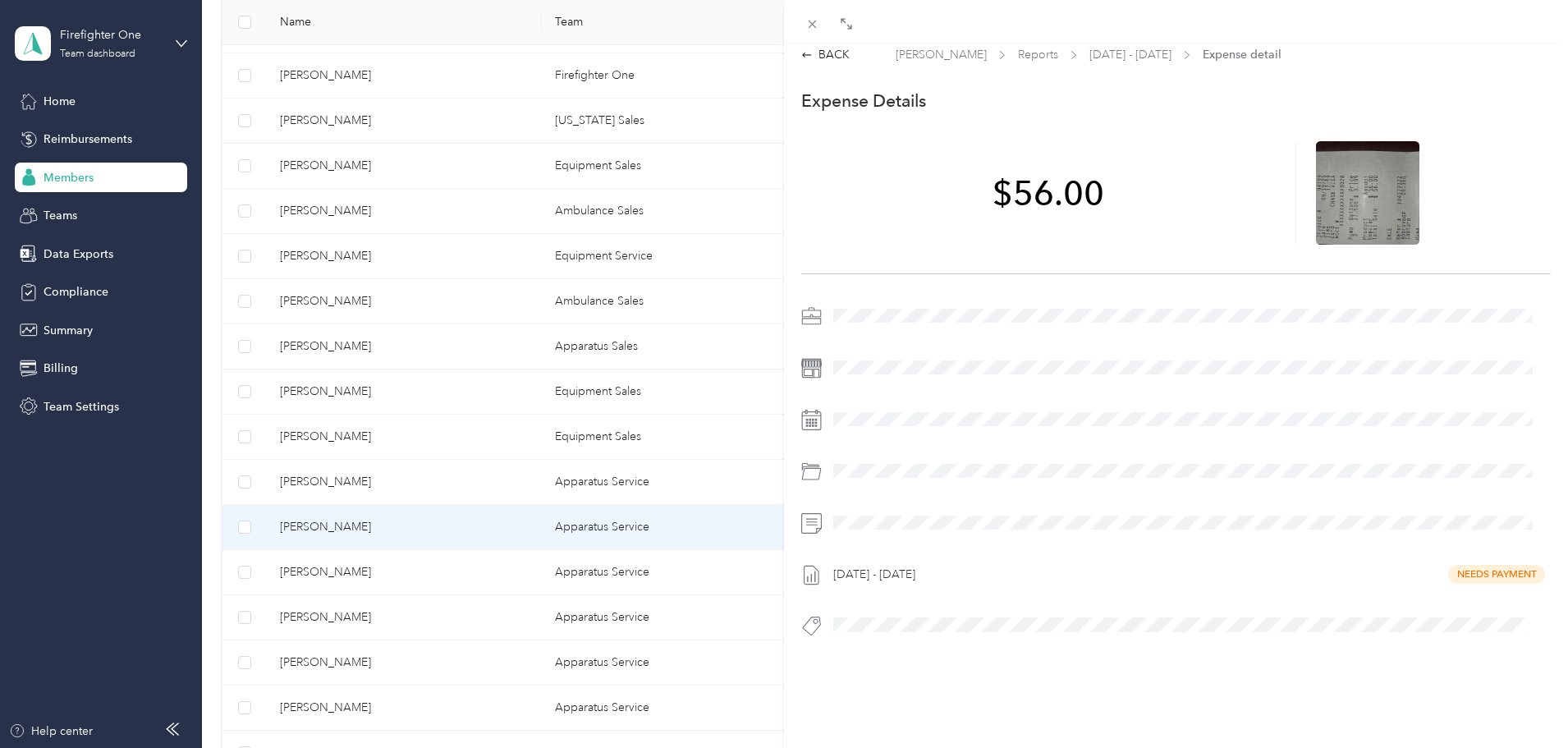
scroll to position [0, 0]
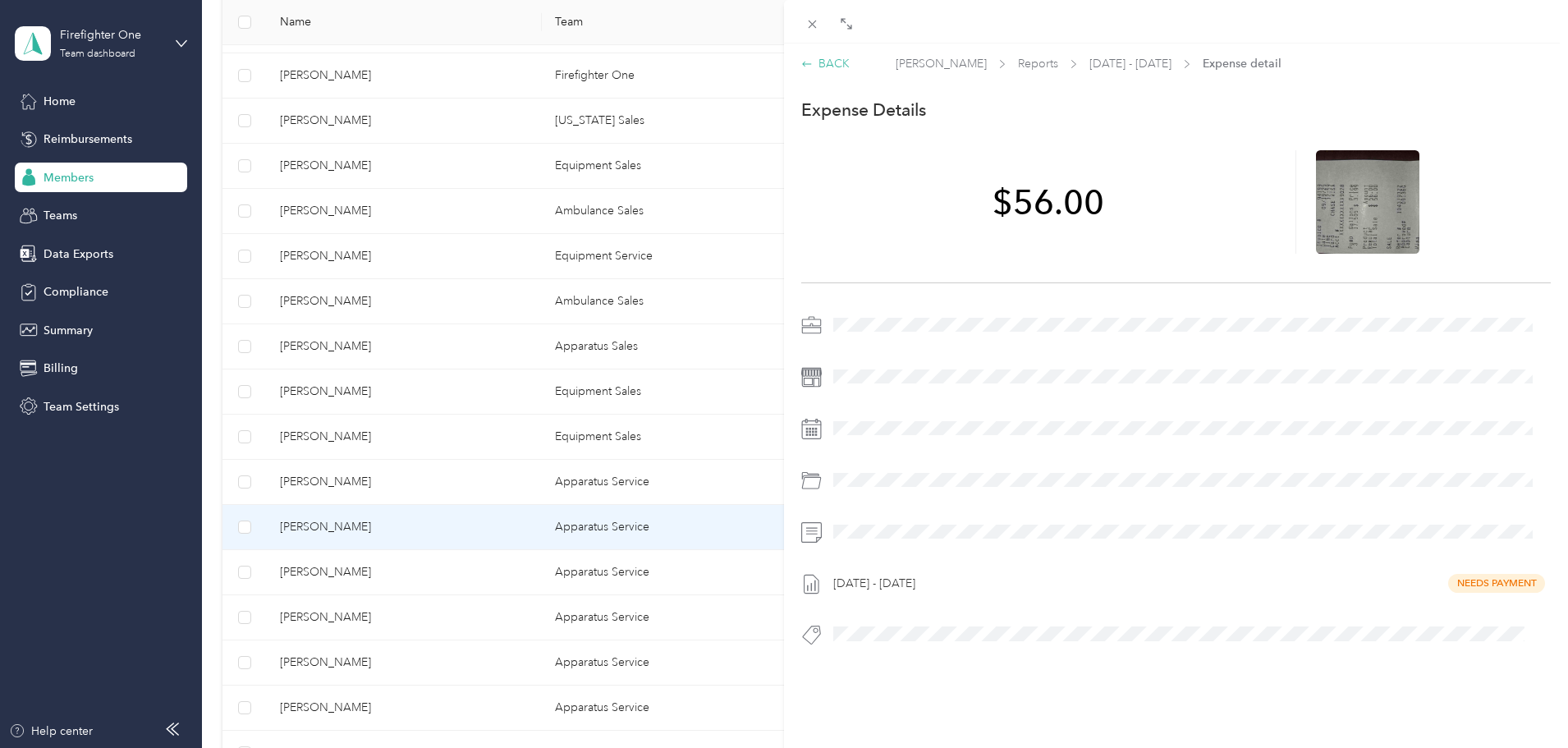
click at [817, 64] on div "BACK" at bounding box center [825, 64] width 49 height 18
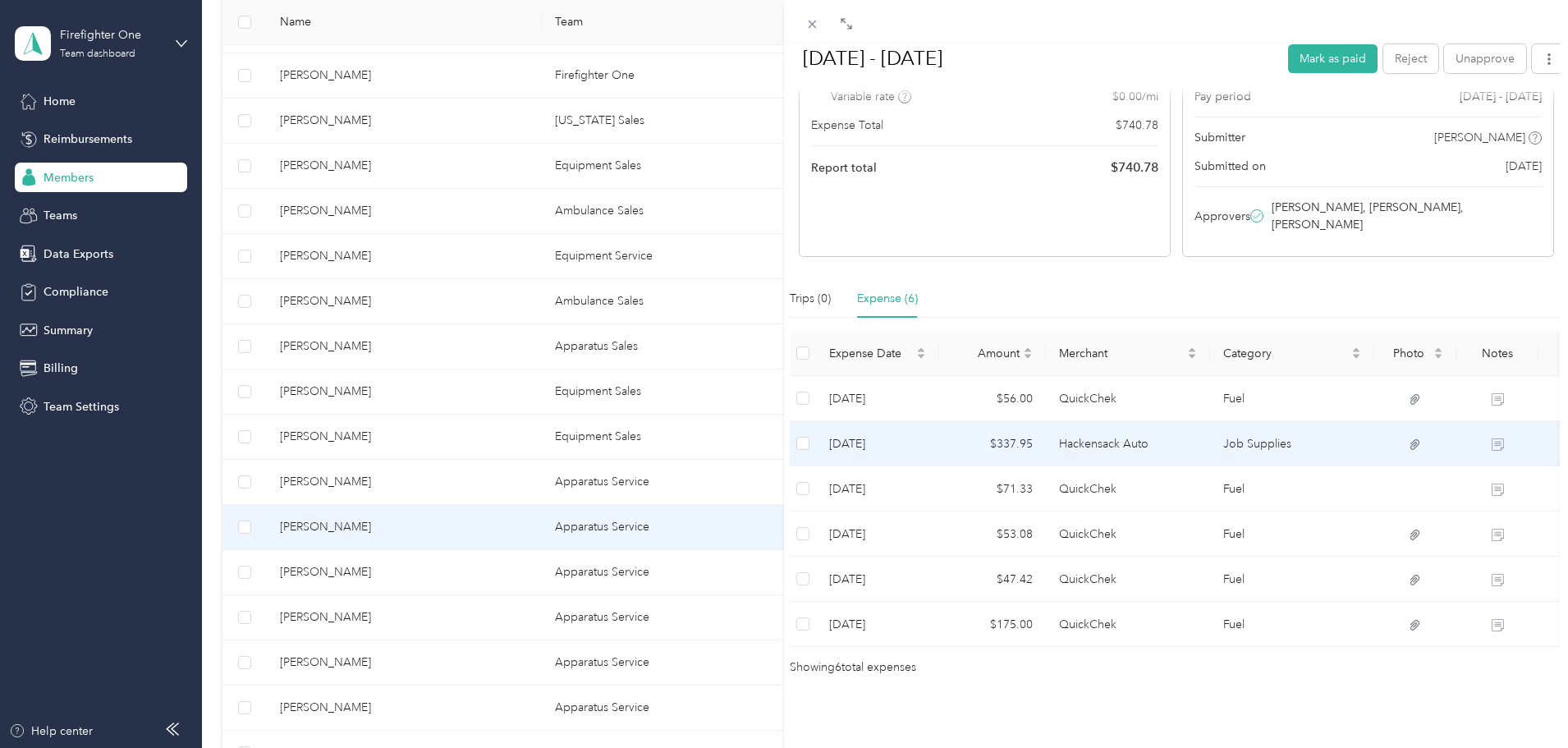
click at [1087, 421] on td "Hackensack Auto" at bounding box center [1128, 443] width 164 height 45
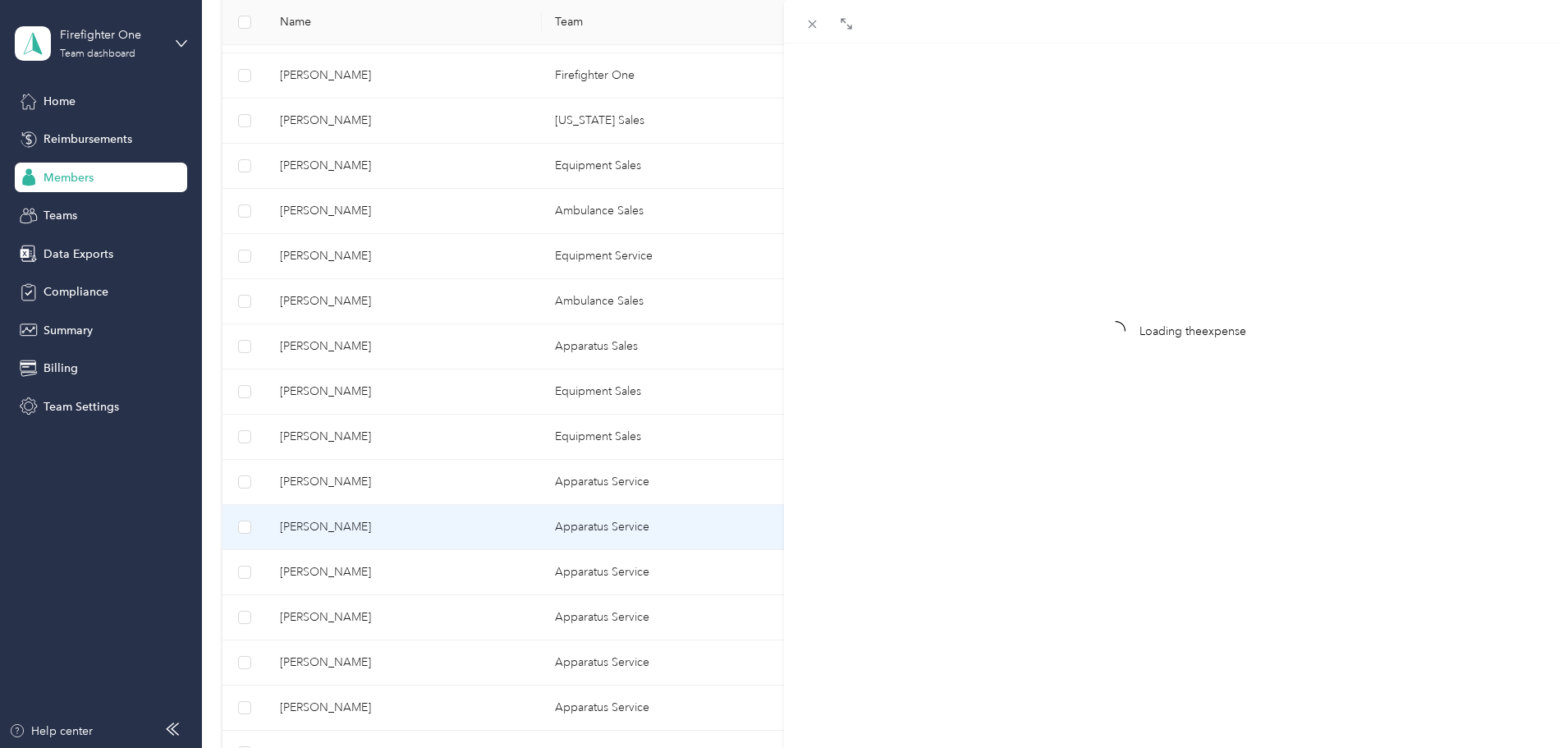
scroll to position [21, 0]
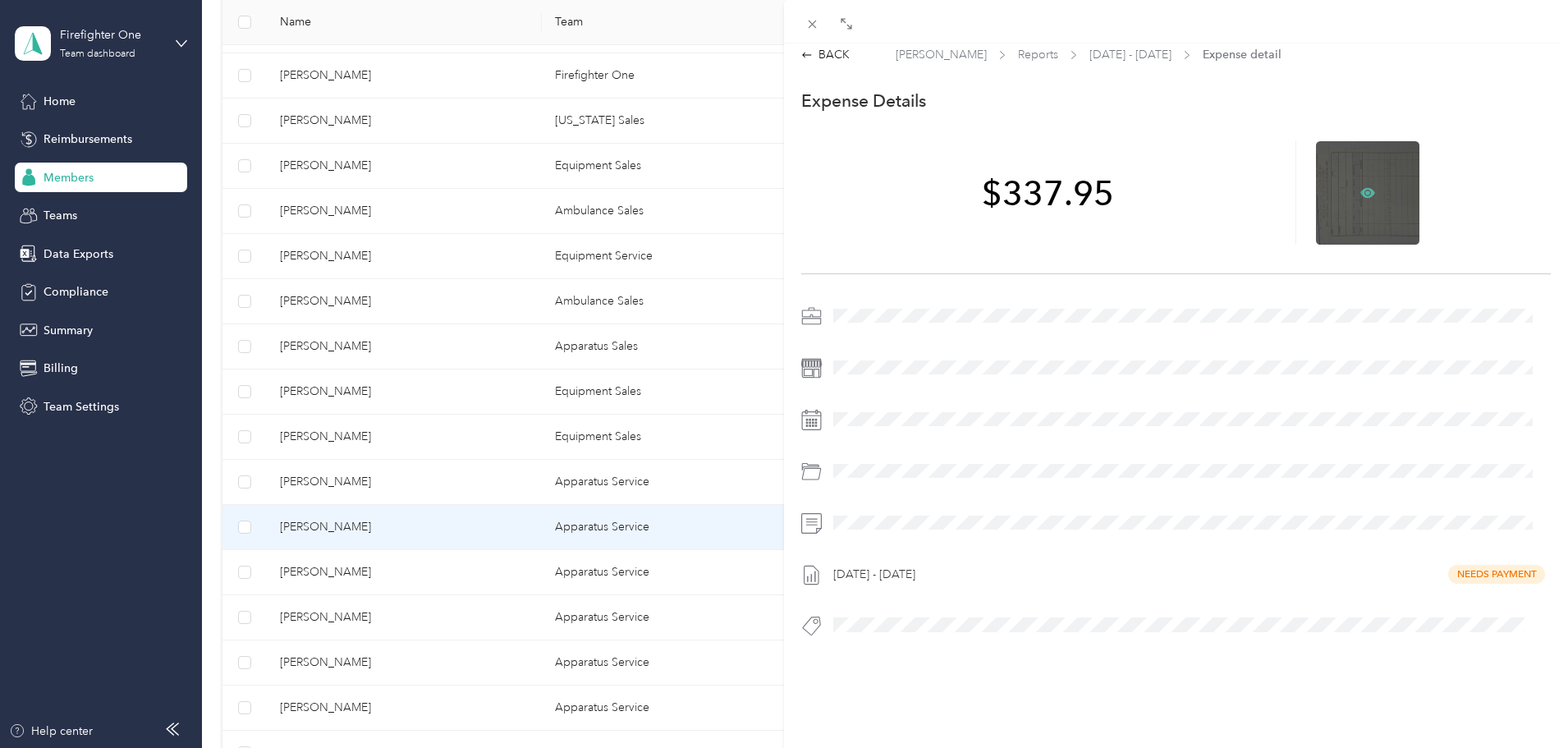
click at [1360, 185] on icon at bounding box center [1367, 193] width 15 height 15
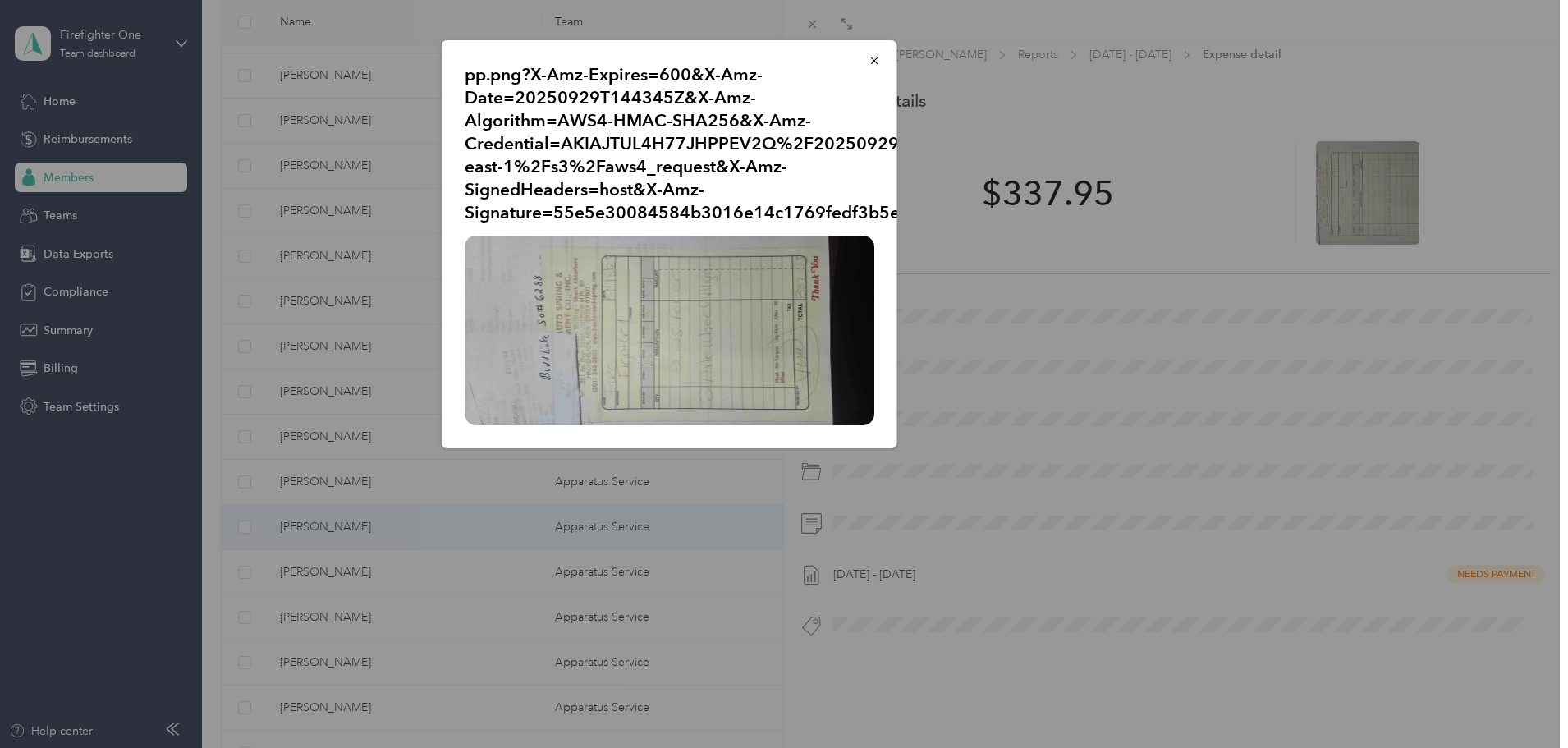
click at [601, 291] on img at bounding box center [669, 331] width 410 height 190
click at [871, 60] on icon "button" at bounding box center [874, 61] width 11 height 11
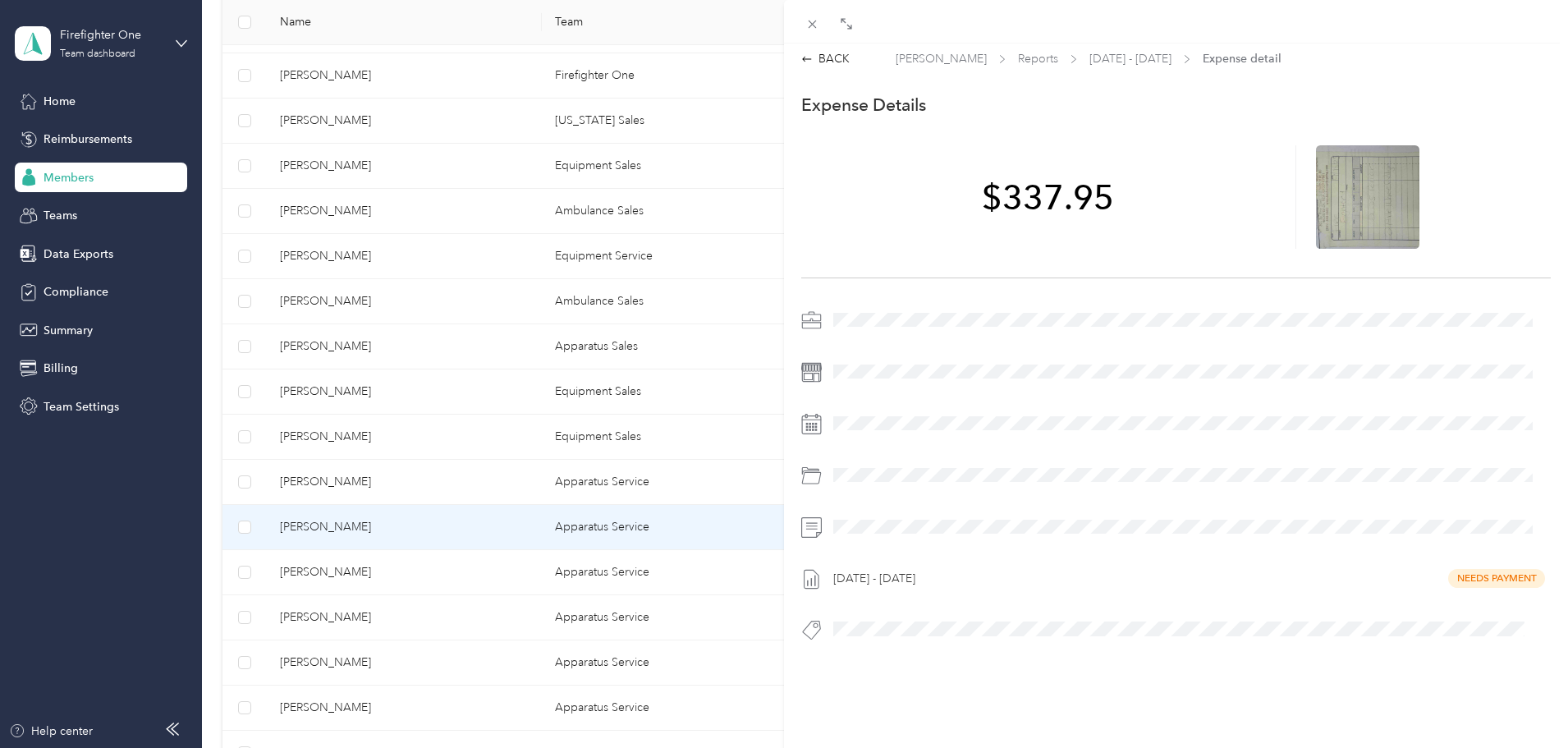
scroll to position [0, 0]
click at [828, 64] on div "BACK" at bounding box center [825, 64] width 49 height 18
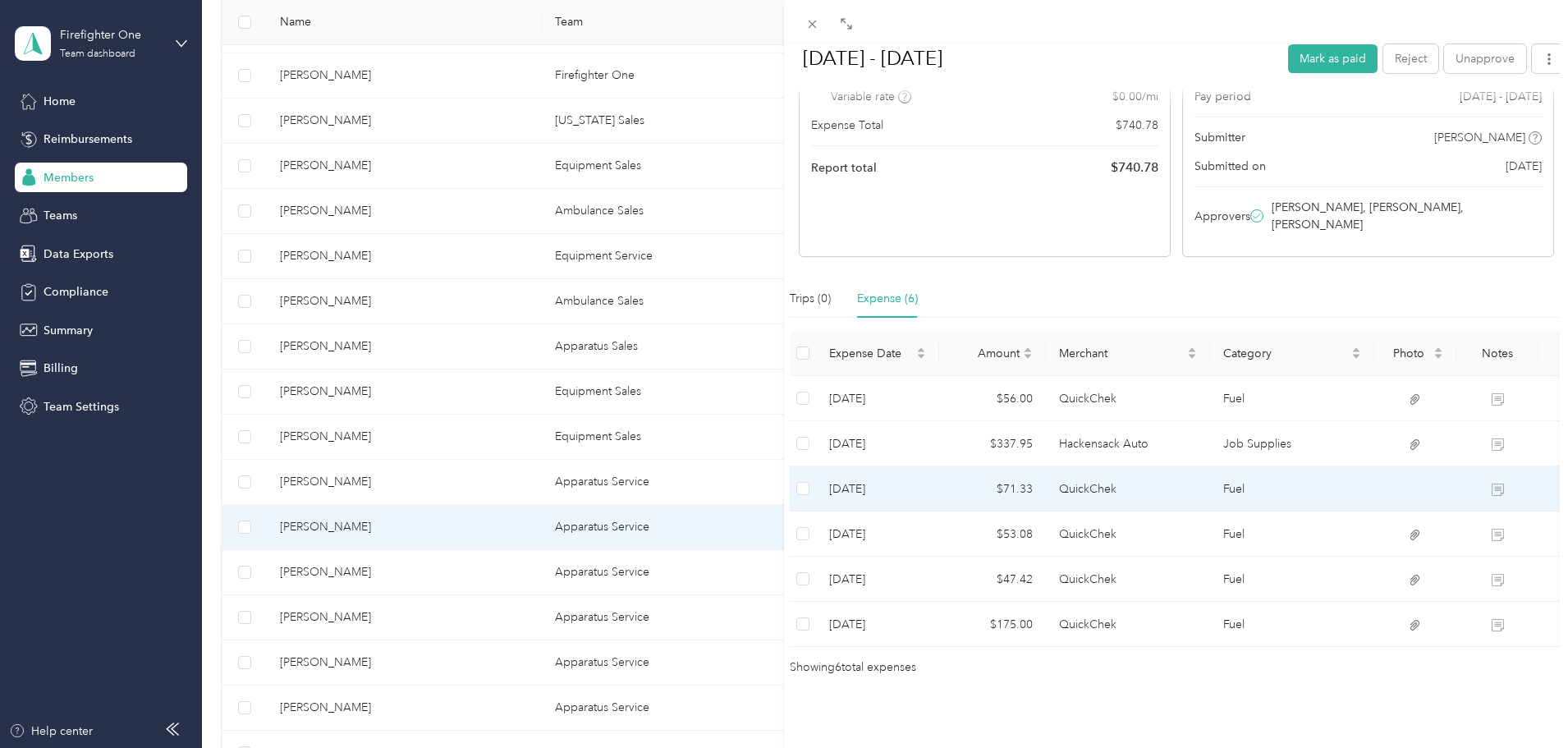
click at [1082, 466] on td "QuickChek" at bounding box center [1128, 488] width 164 height 45
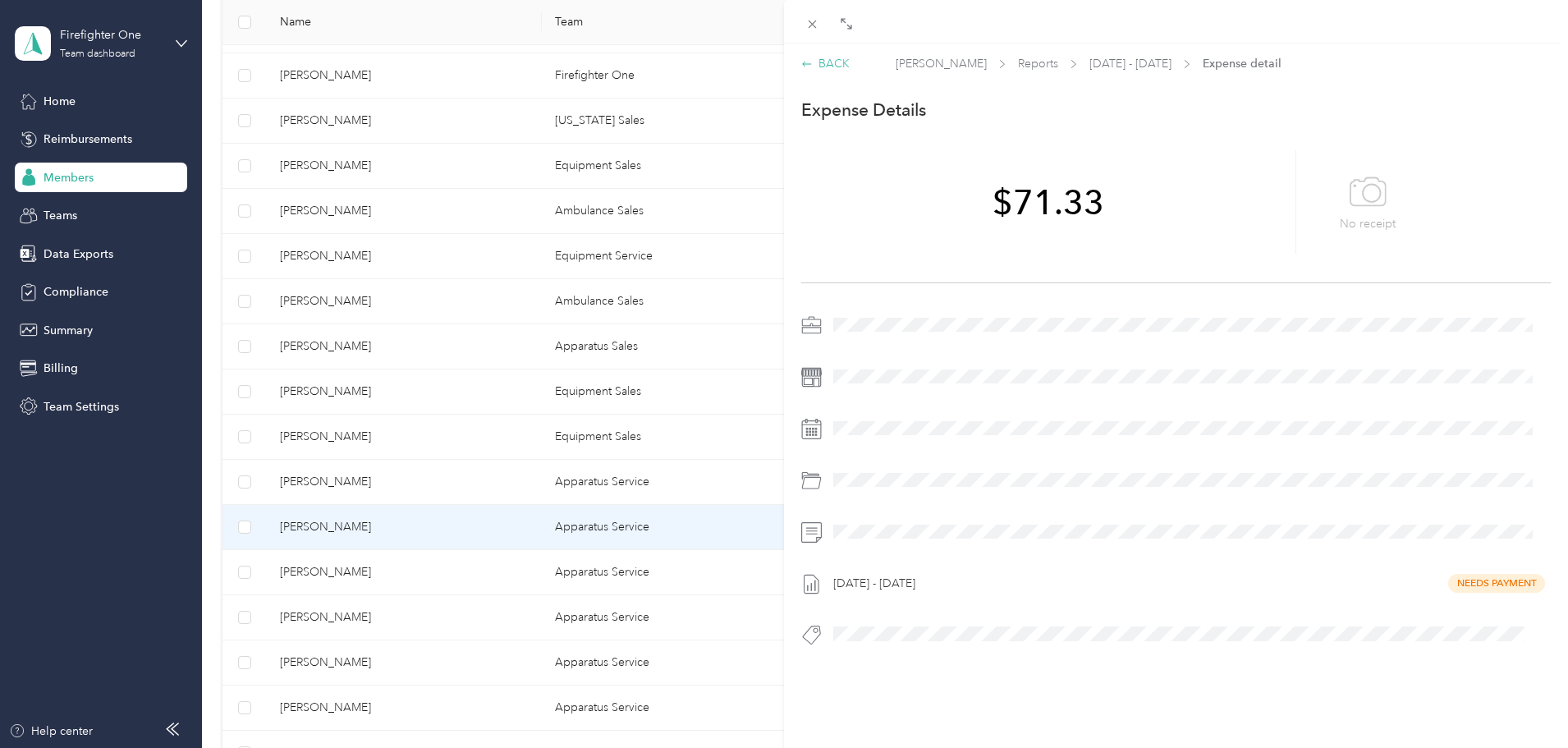
click at [832, 59] on div "BACK" at bounding box center [825, 64] width 49 height 18
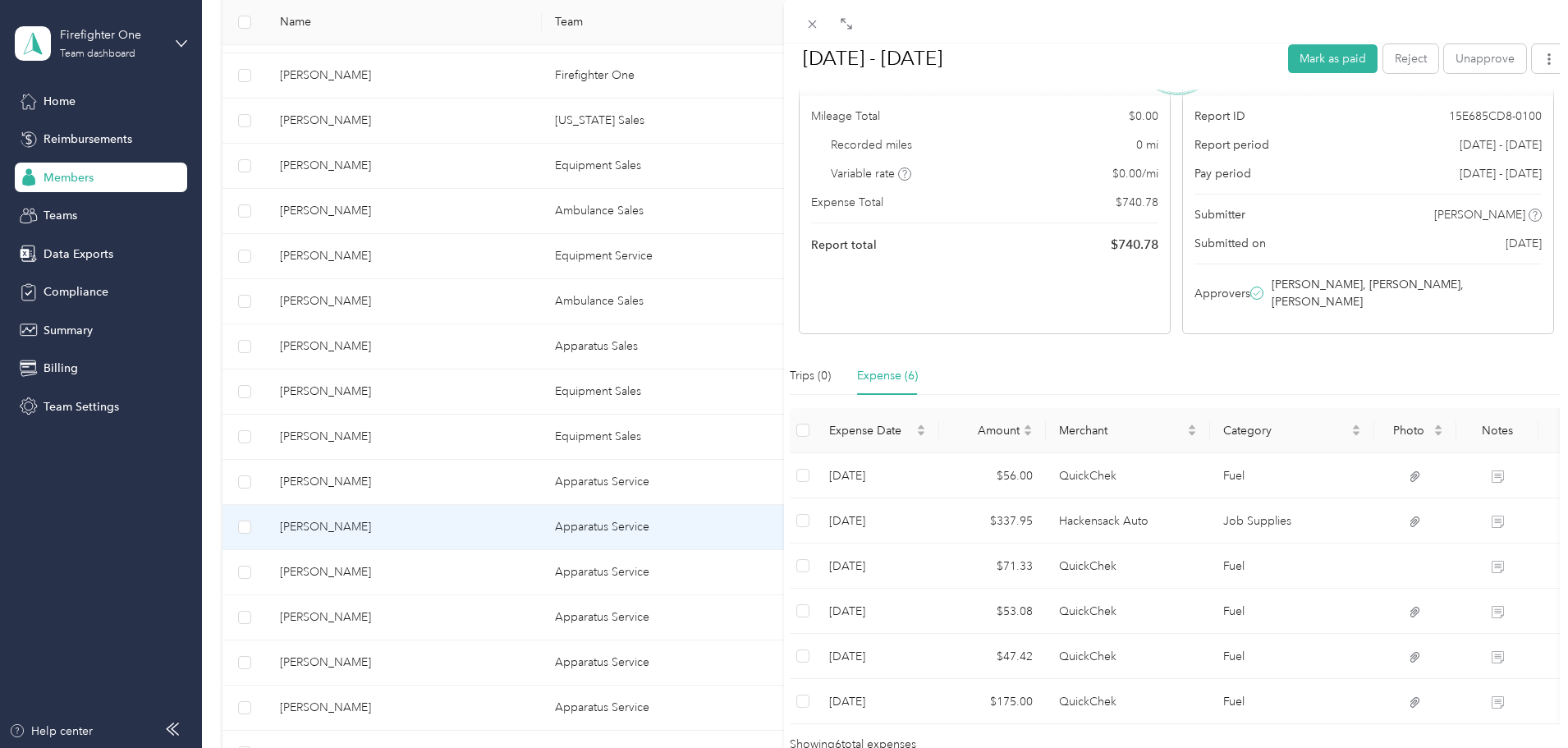
scroll to position [164, 0]
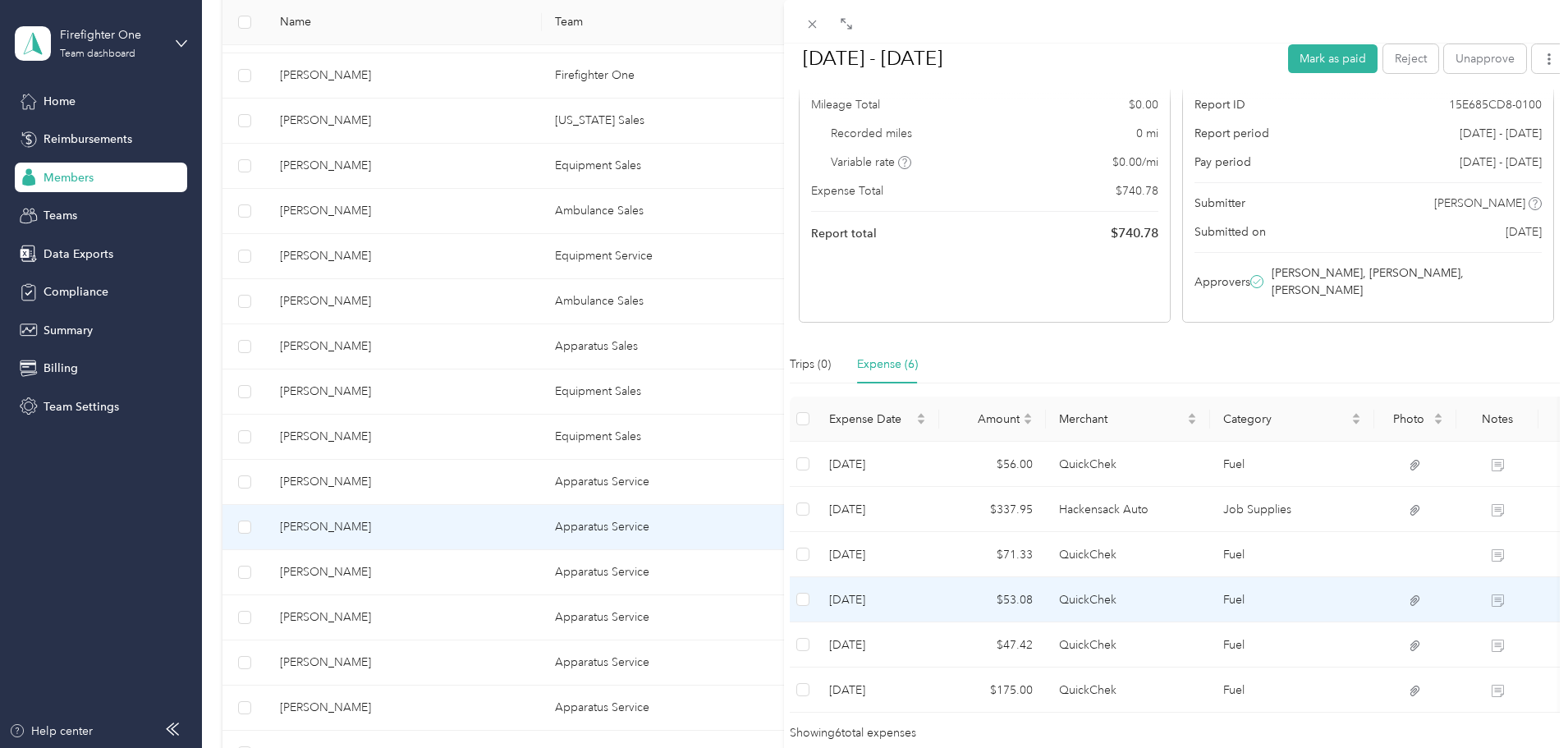
click at [1079, 590] on td "QuickChek" at bounding box center [1128, 600] width 164 height 45
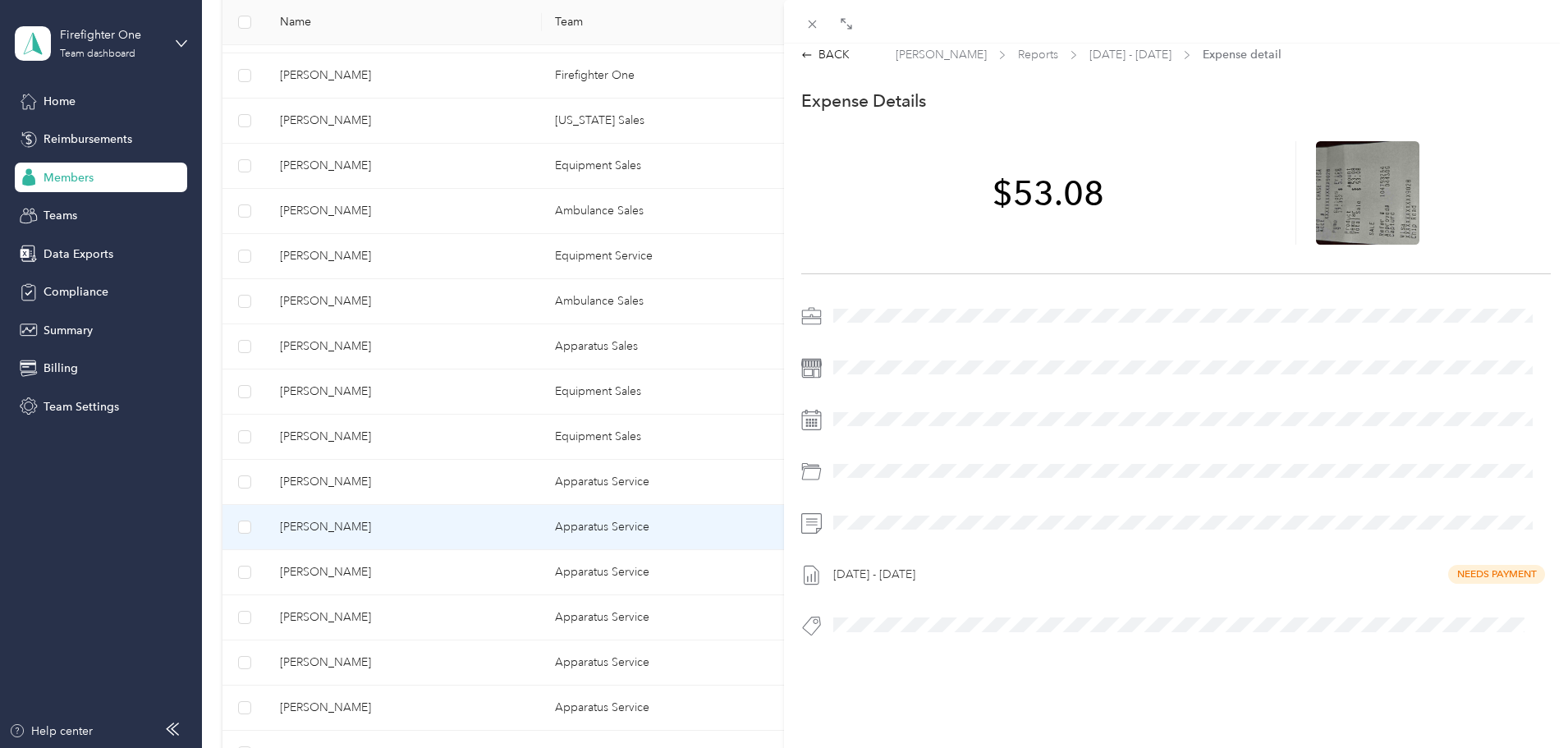
scroll to position [21, 0]
click at [1365, 191] on icon at bounding box center [1367, 193] width 5 height 5
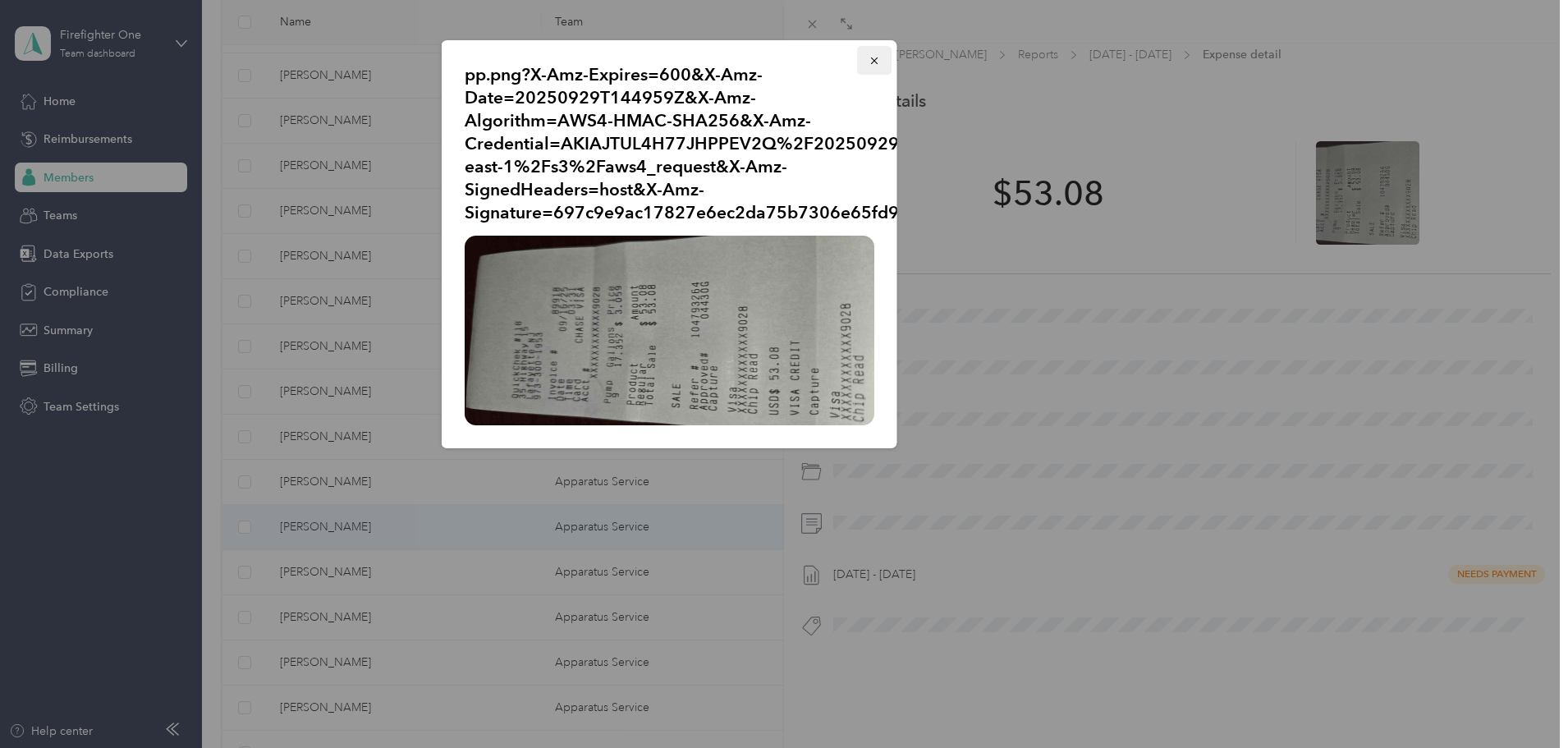
click at [872, 60] on icon "button" at bounding box center [874, 61] width 11 height 11
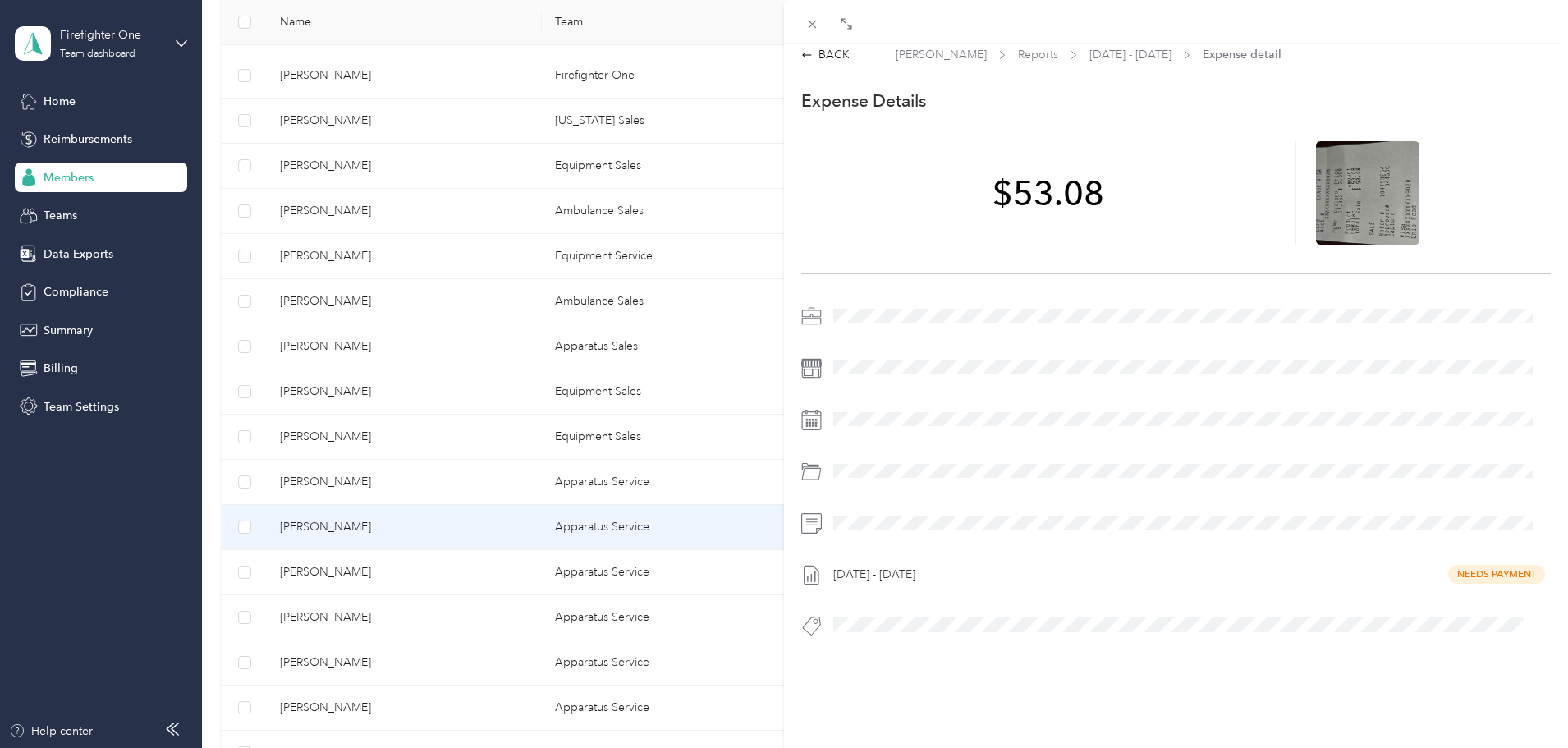
scroll to position [0, 0]
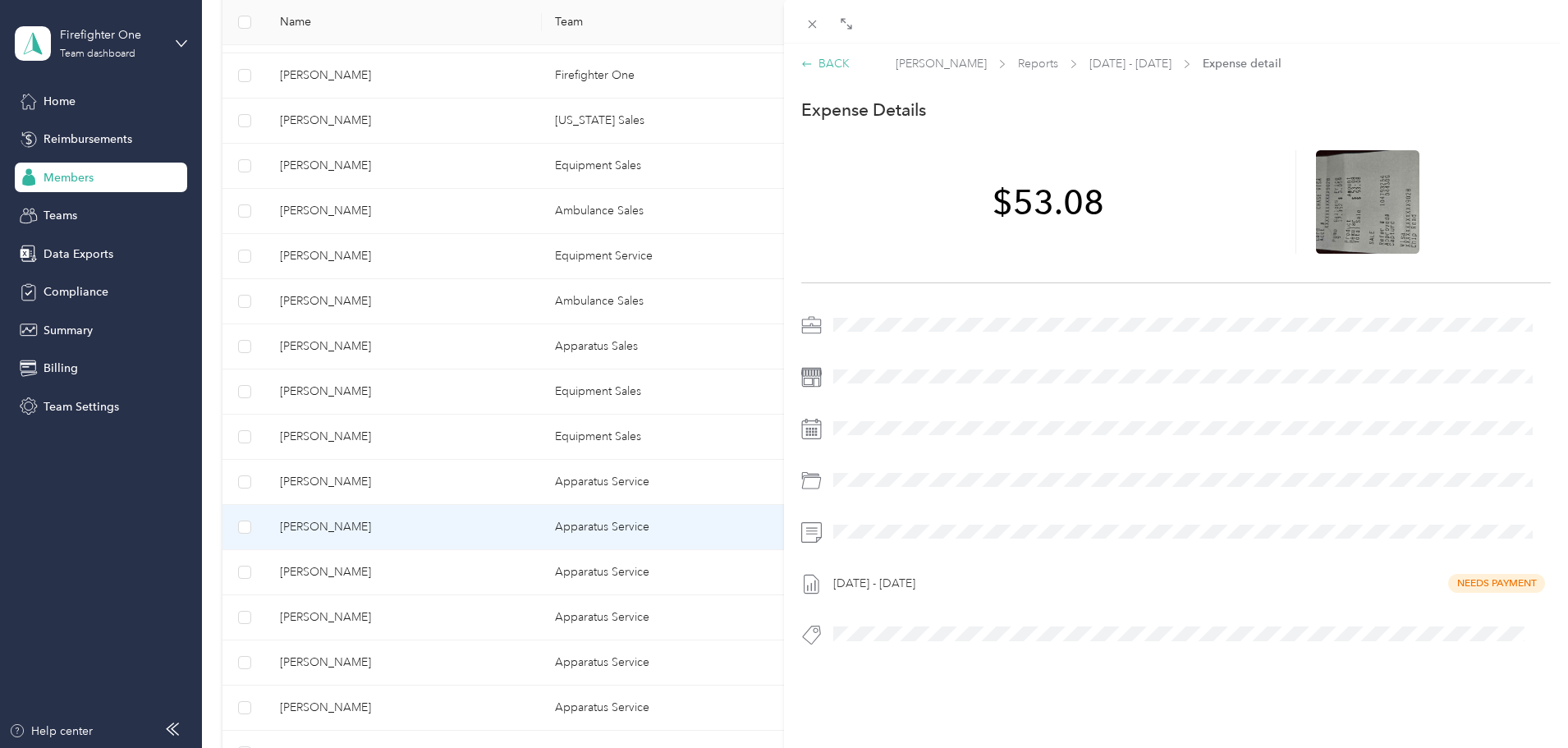
click at [833, 64] on div "BACK" at bounding box center [825, 64] width 49 height 18
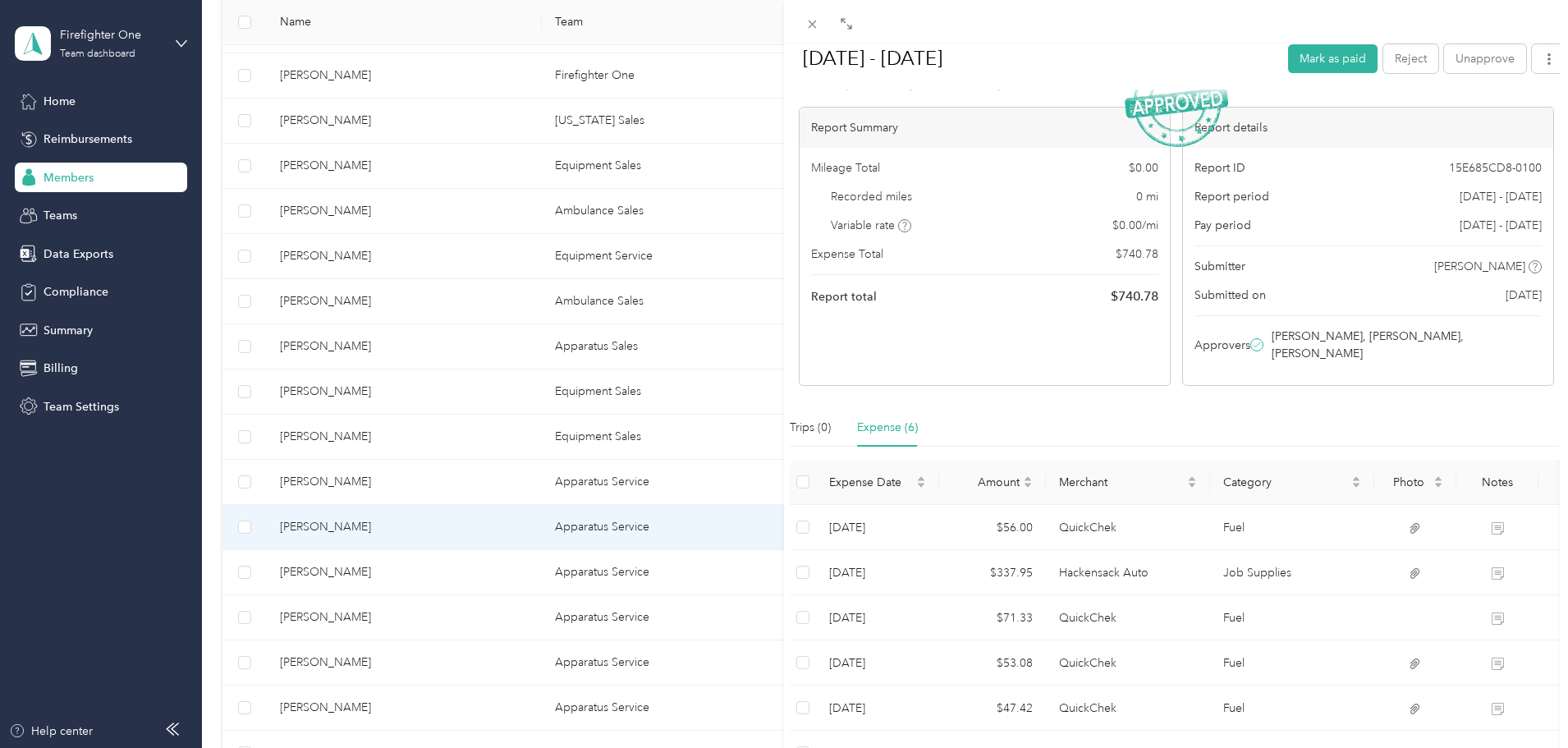
scroll to position [238, 0]
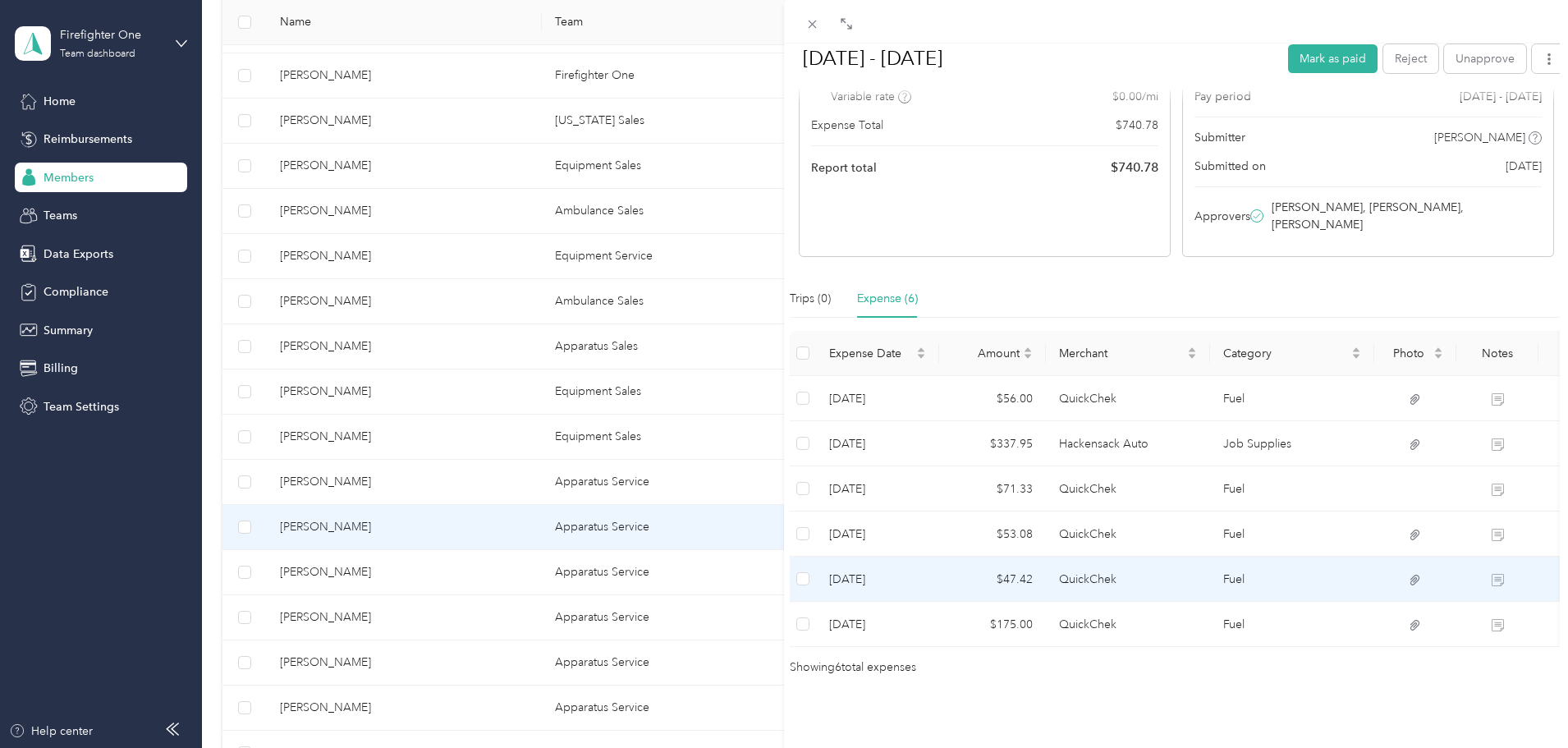
click at [1098, 556] on td "QuickChek" at bounding box center [1128, 579] width 164 height 45
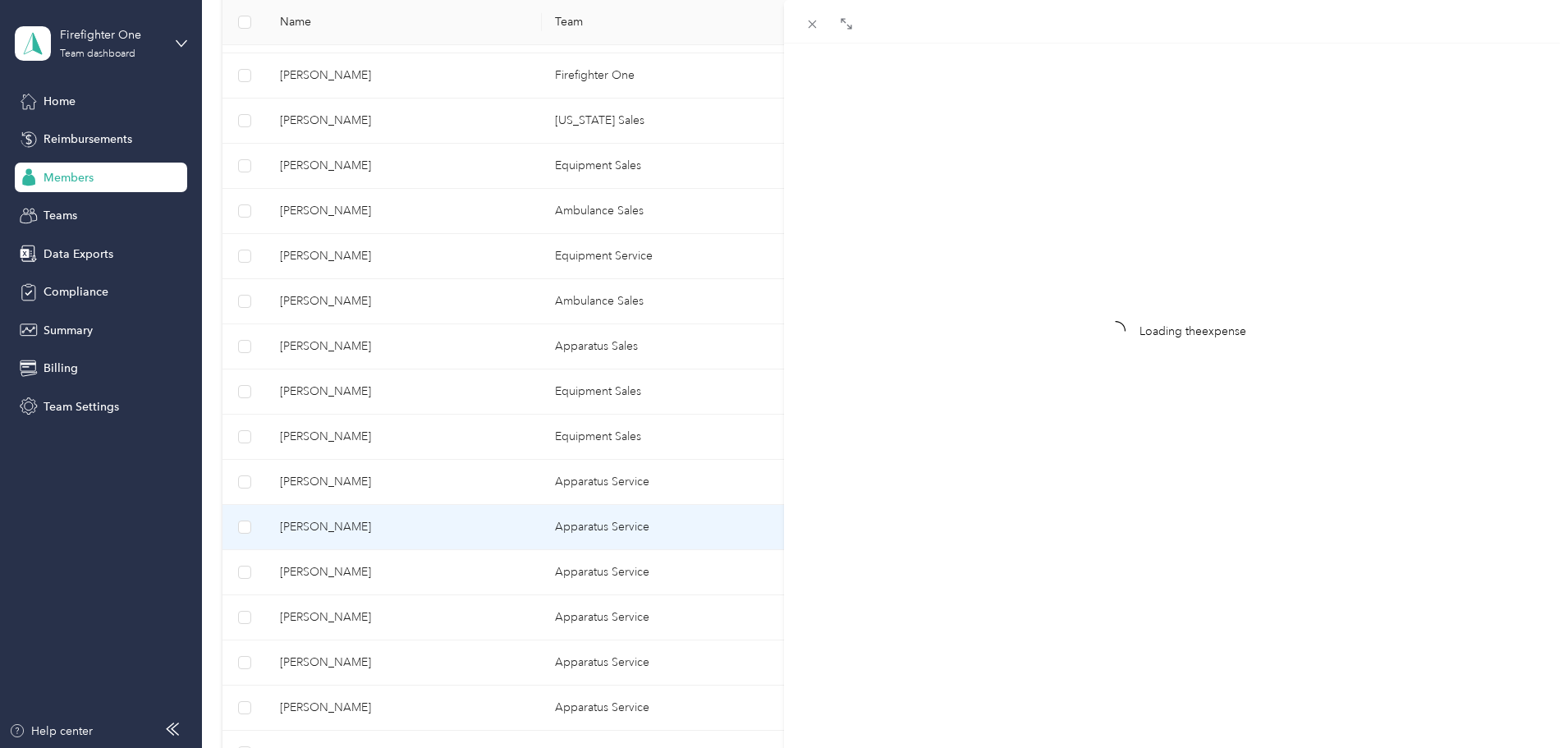
scroll to position [21, 0]
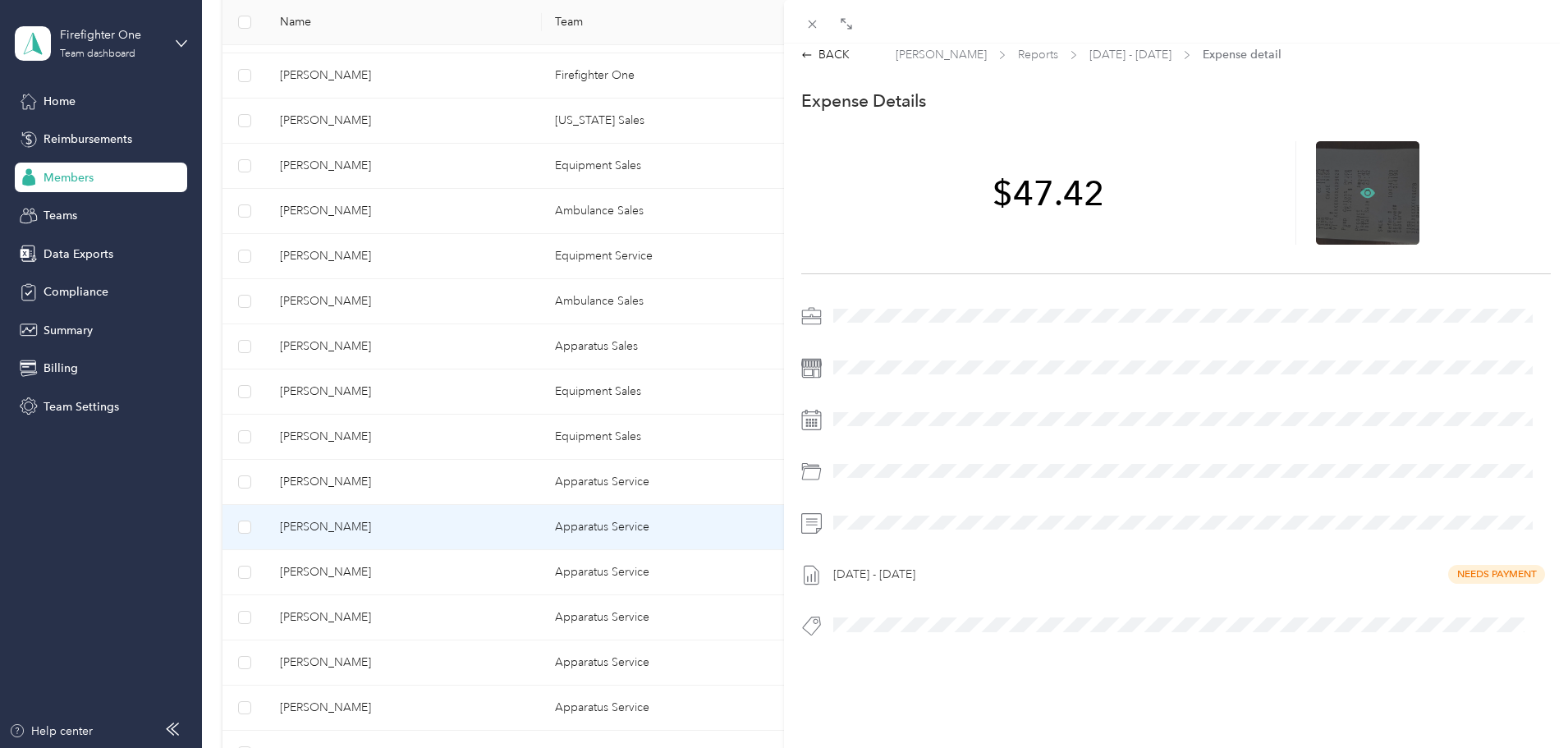
click at [1363, 187] on icon at bounding box center [1367, 192] width 15 height 10
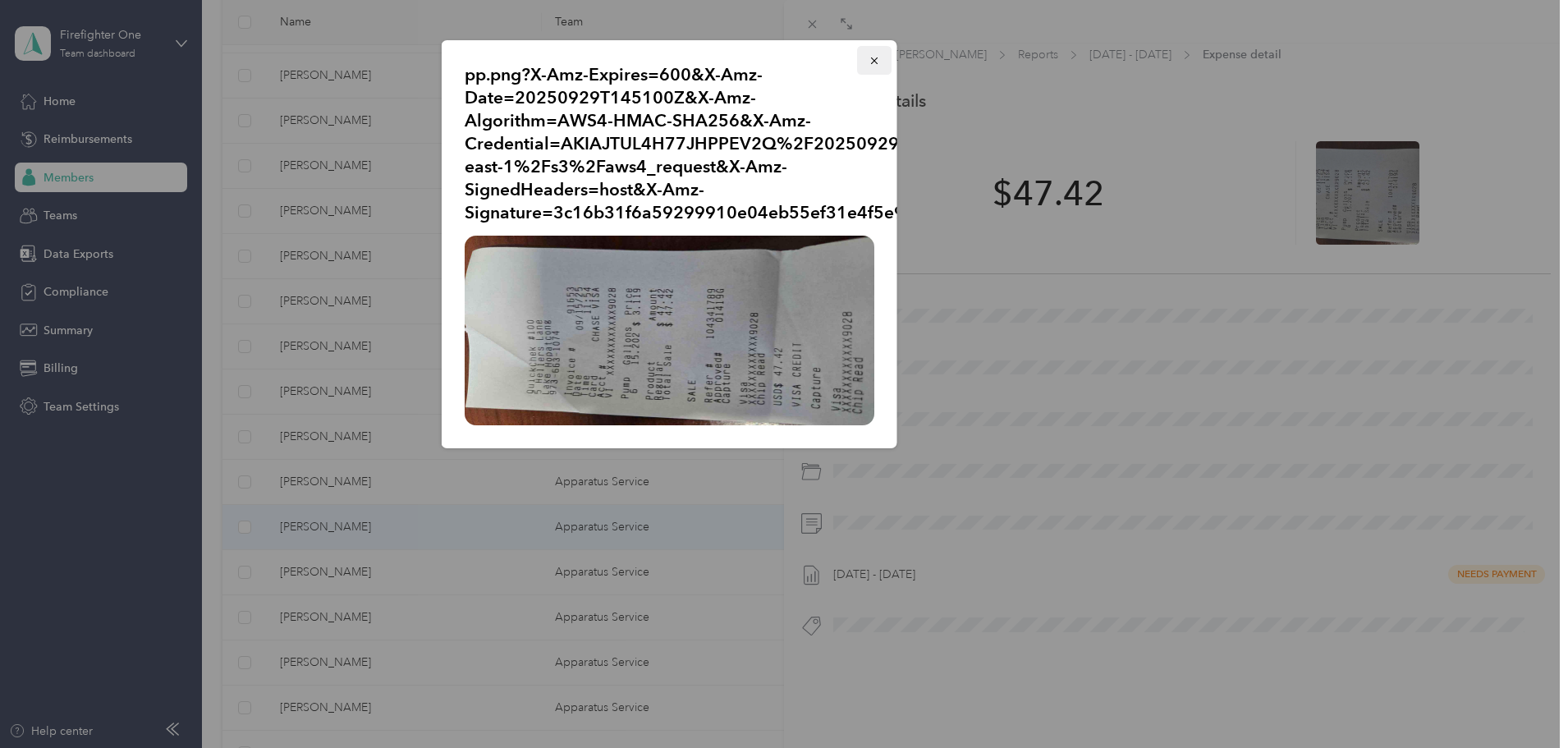
click at [869, 59] on icon "button" at bounding box center [874, 61] width 11 height 11
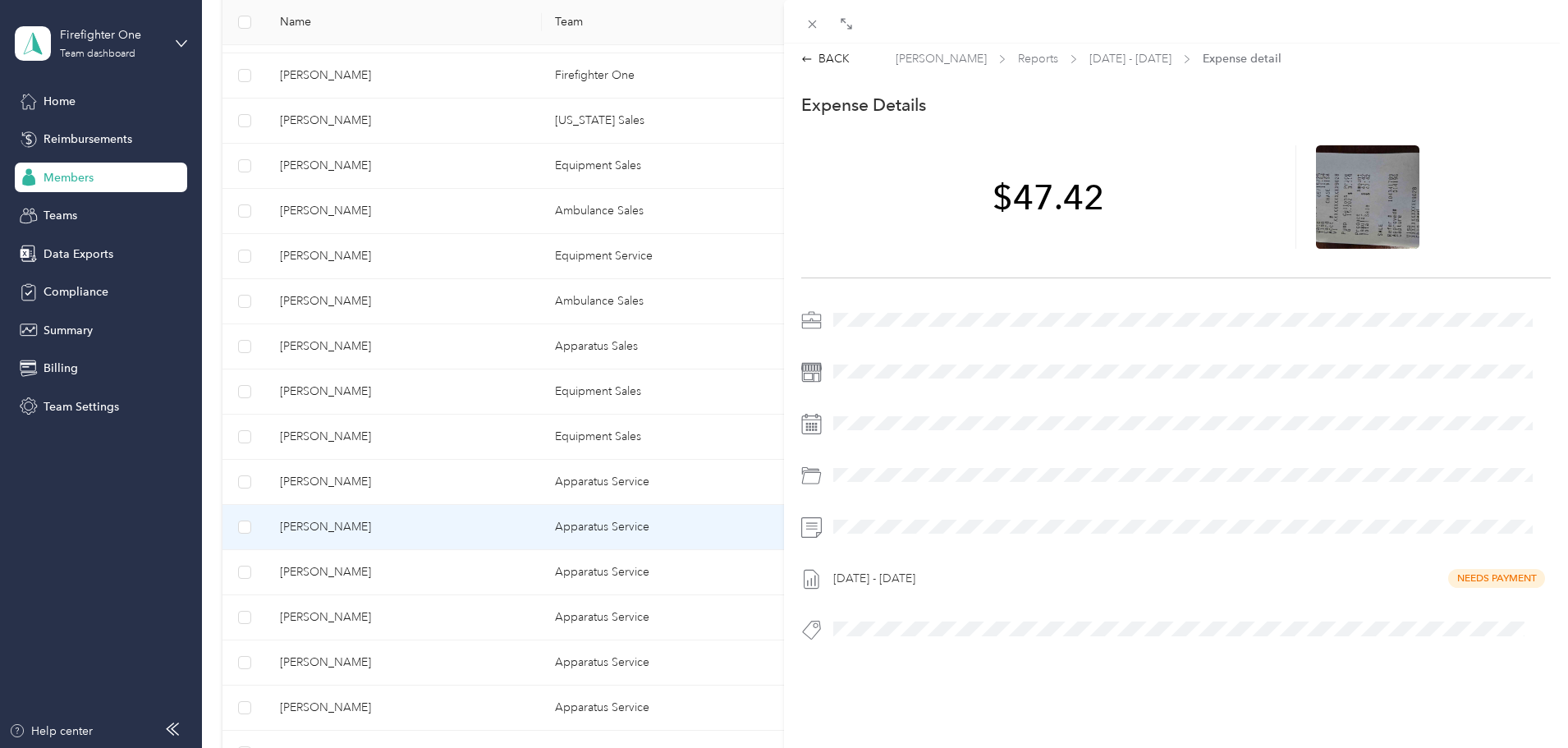
scroll to position [0, 0]
click at [819, 62] on div "BACK" at bounding box center [825, 64] width 49 height 18
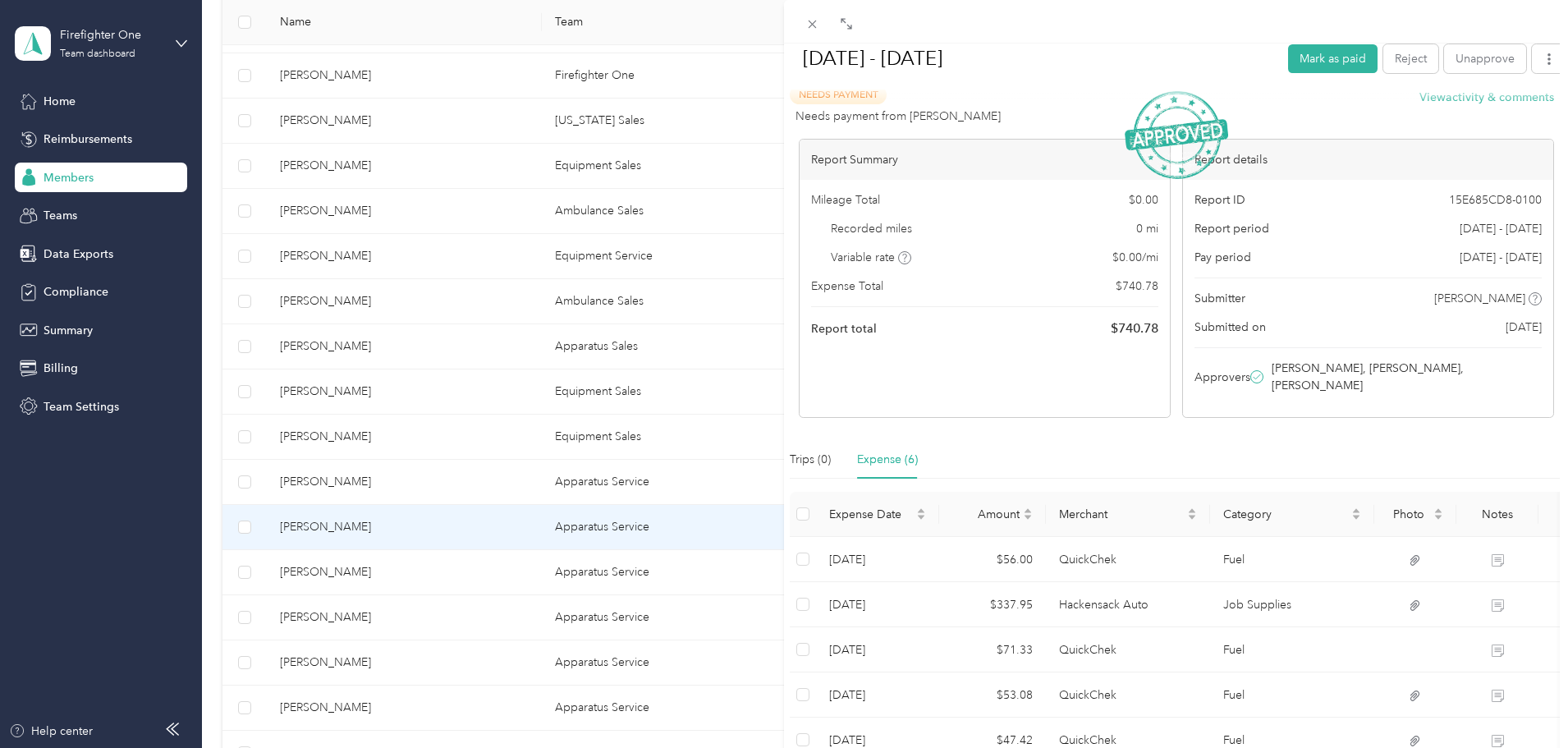
scroll to position [164, 0]
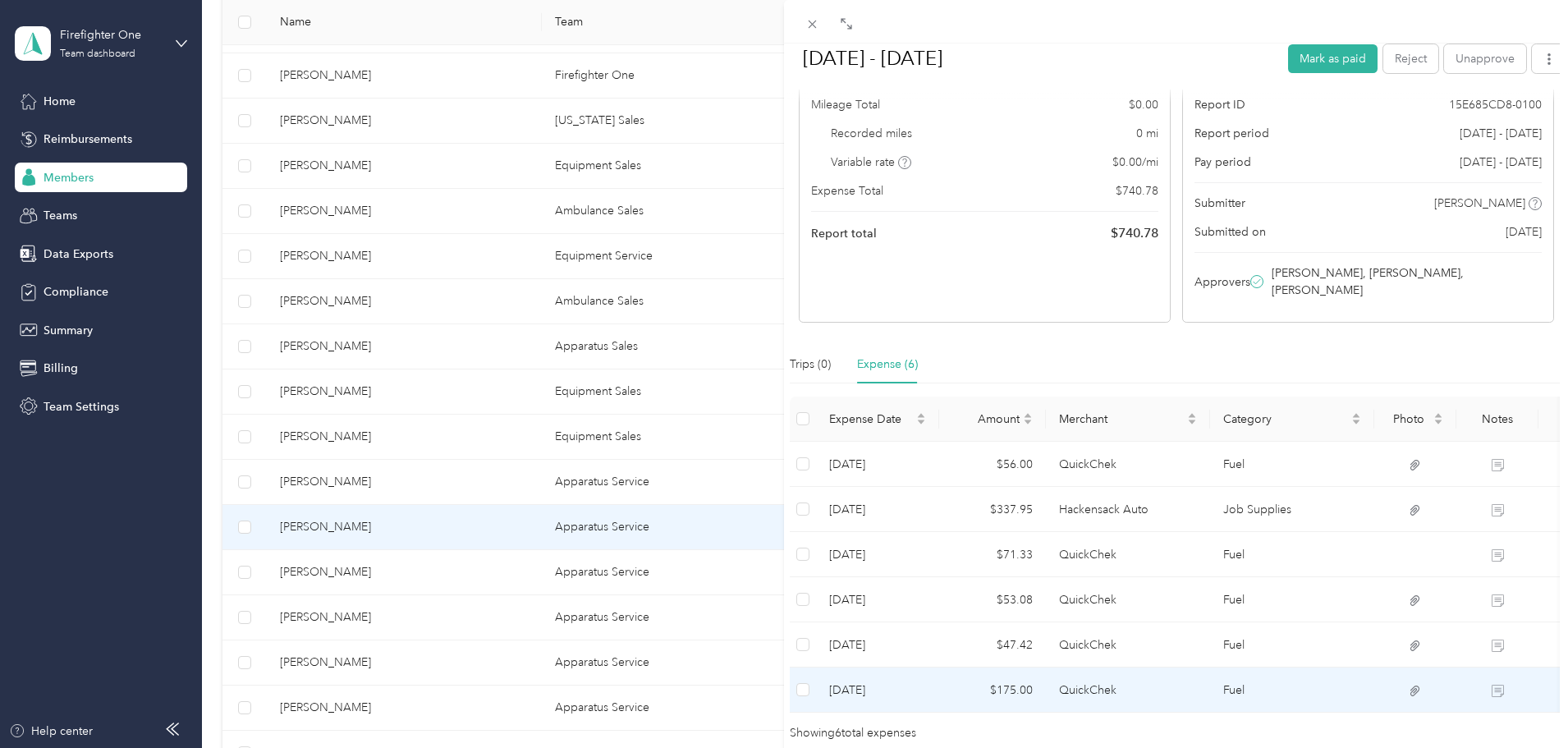
click at [1066, 668] on td "QuickChek" at bounding box center [1128, 690] width 164 height 45
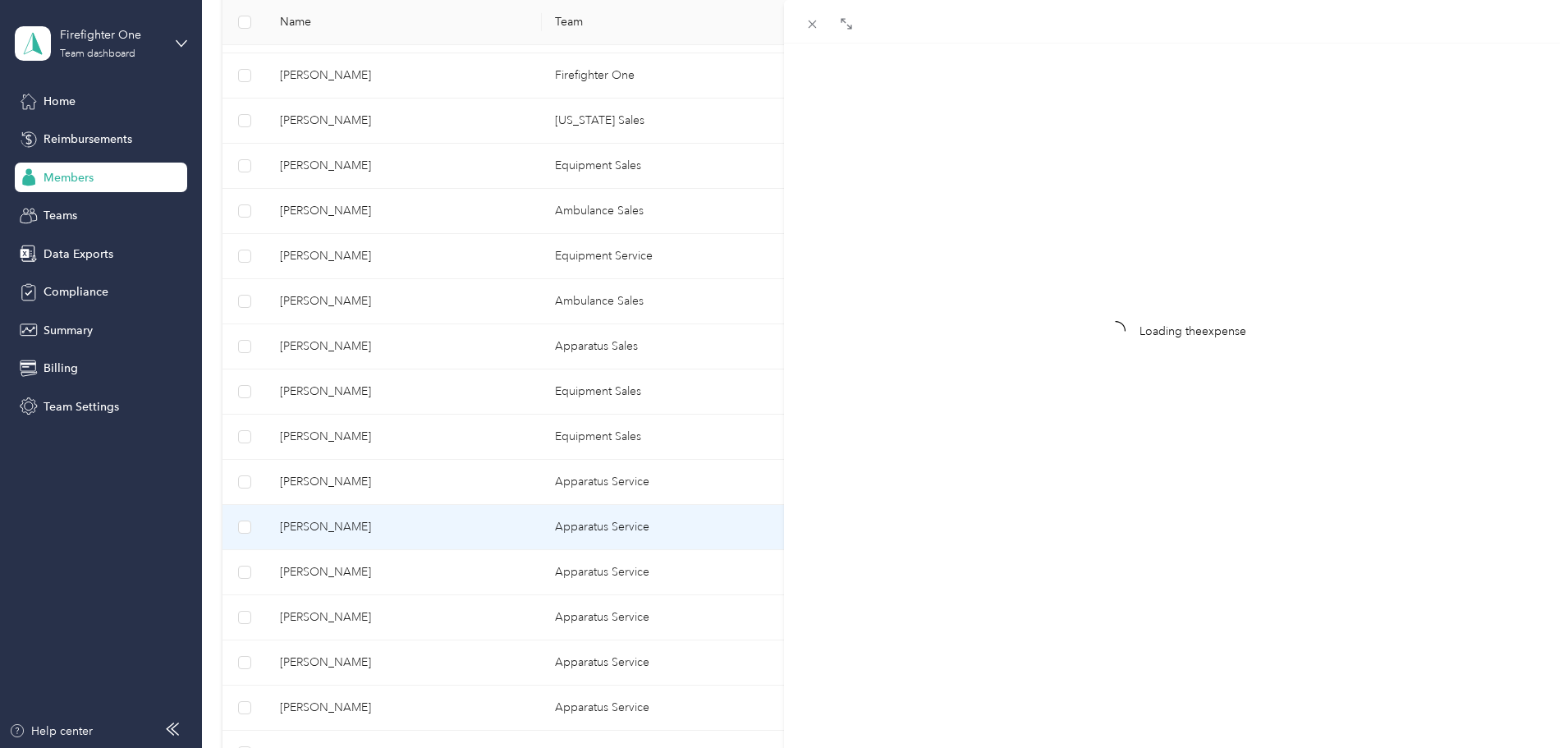
scroll to position [21, 0]
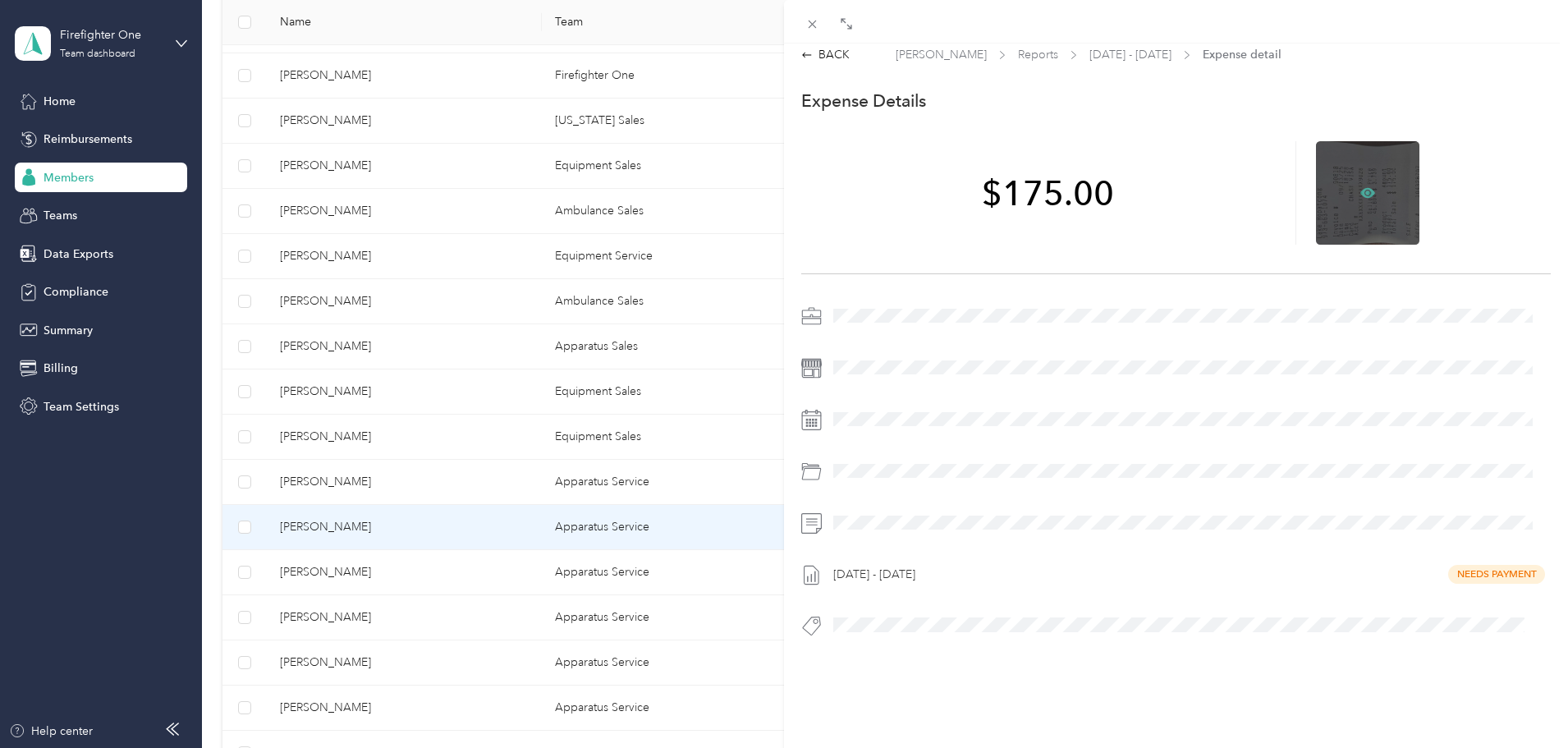
click at [1360, 187] on icon at bounding box center [1367, 192] width 15 height 10
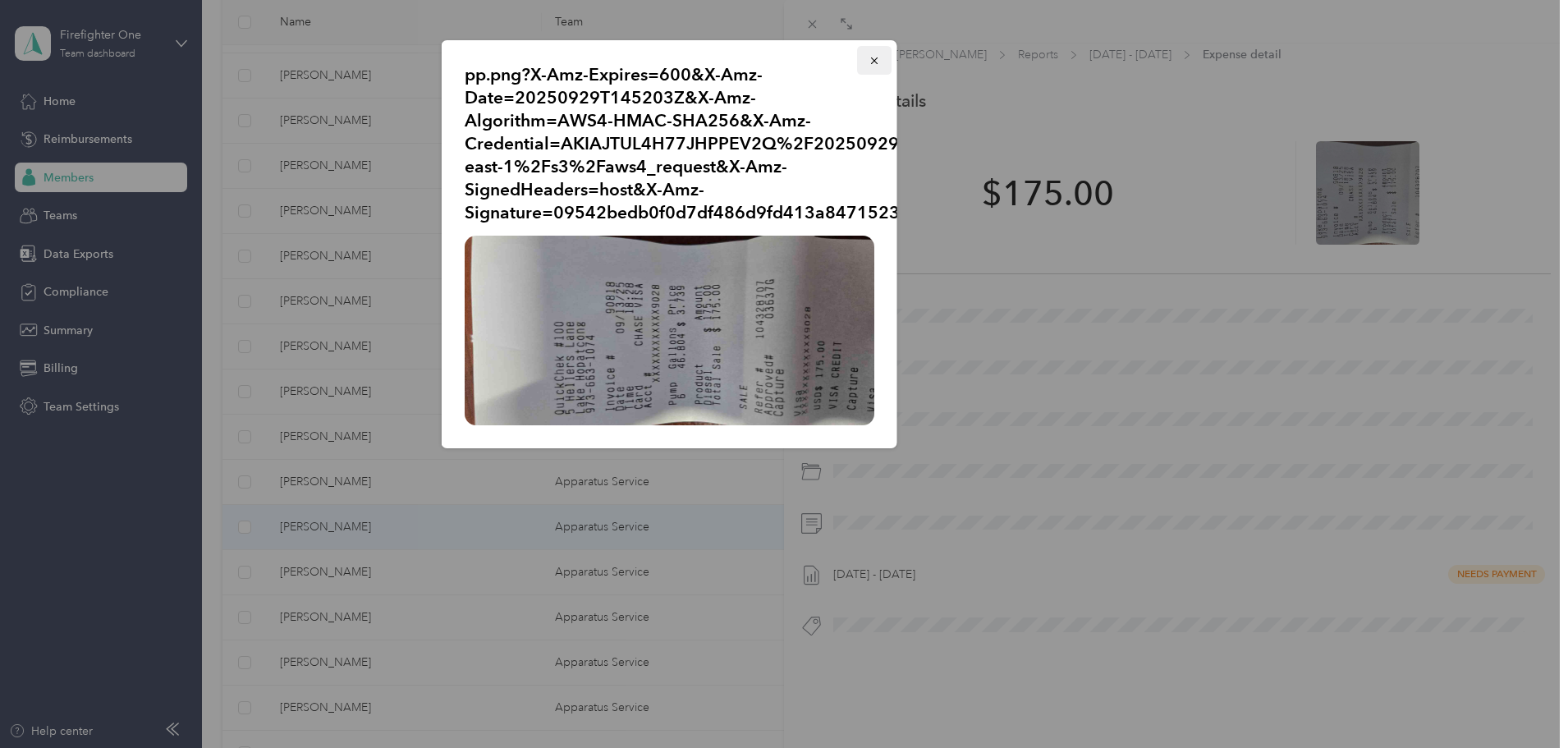
click at [870, 59] on icon "button" at bounding box center [874, 61] width 11 height 11
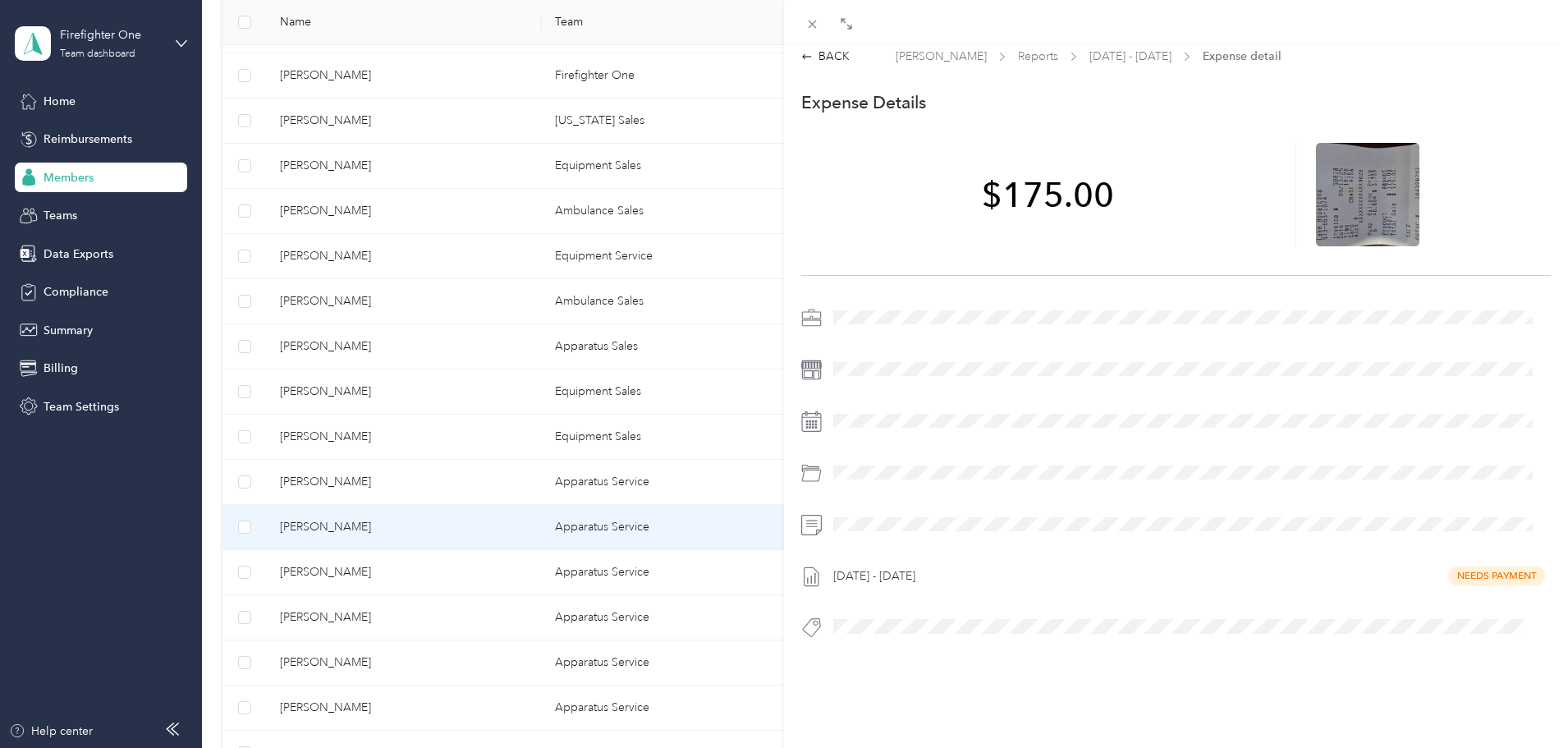
scroll to position [0, 0]
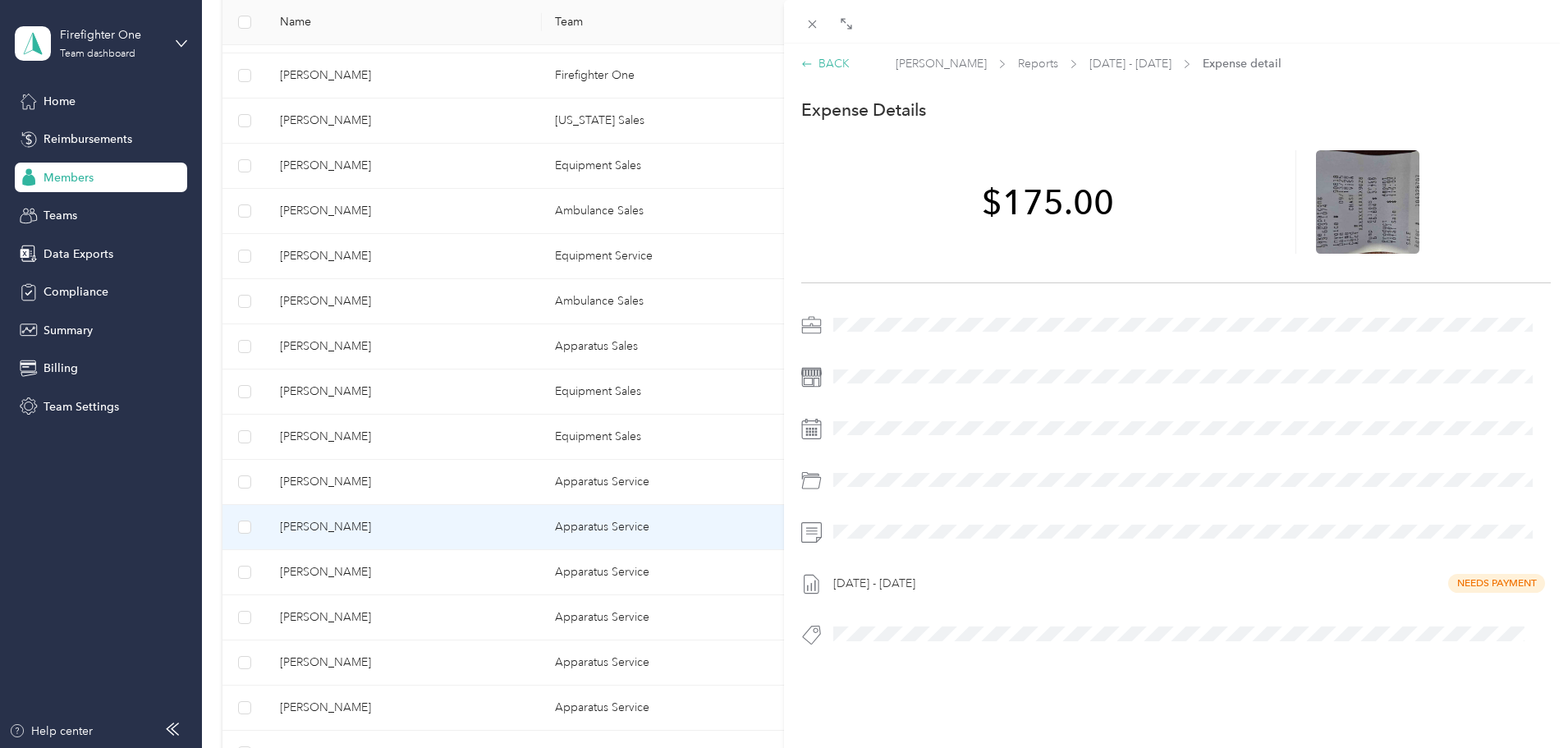
click at [829, 64] on div "BACK" at bounding box center [825, 64] width 49 height 18
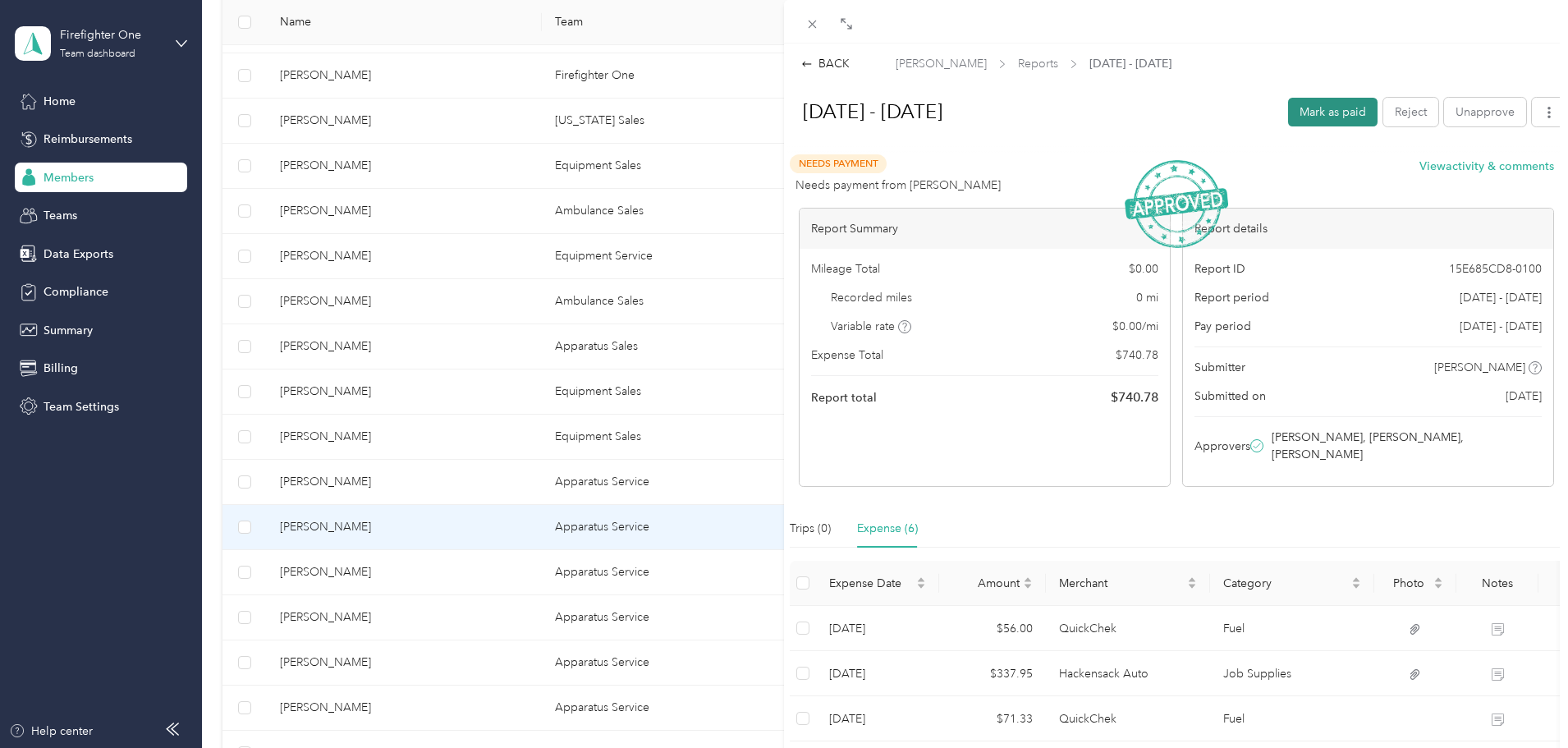
click at [1306, 109] on button "Mark as paid" at bounding box center [1332, 111] width 89 height 29
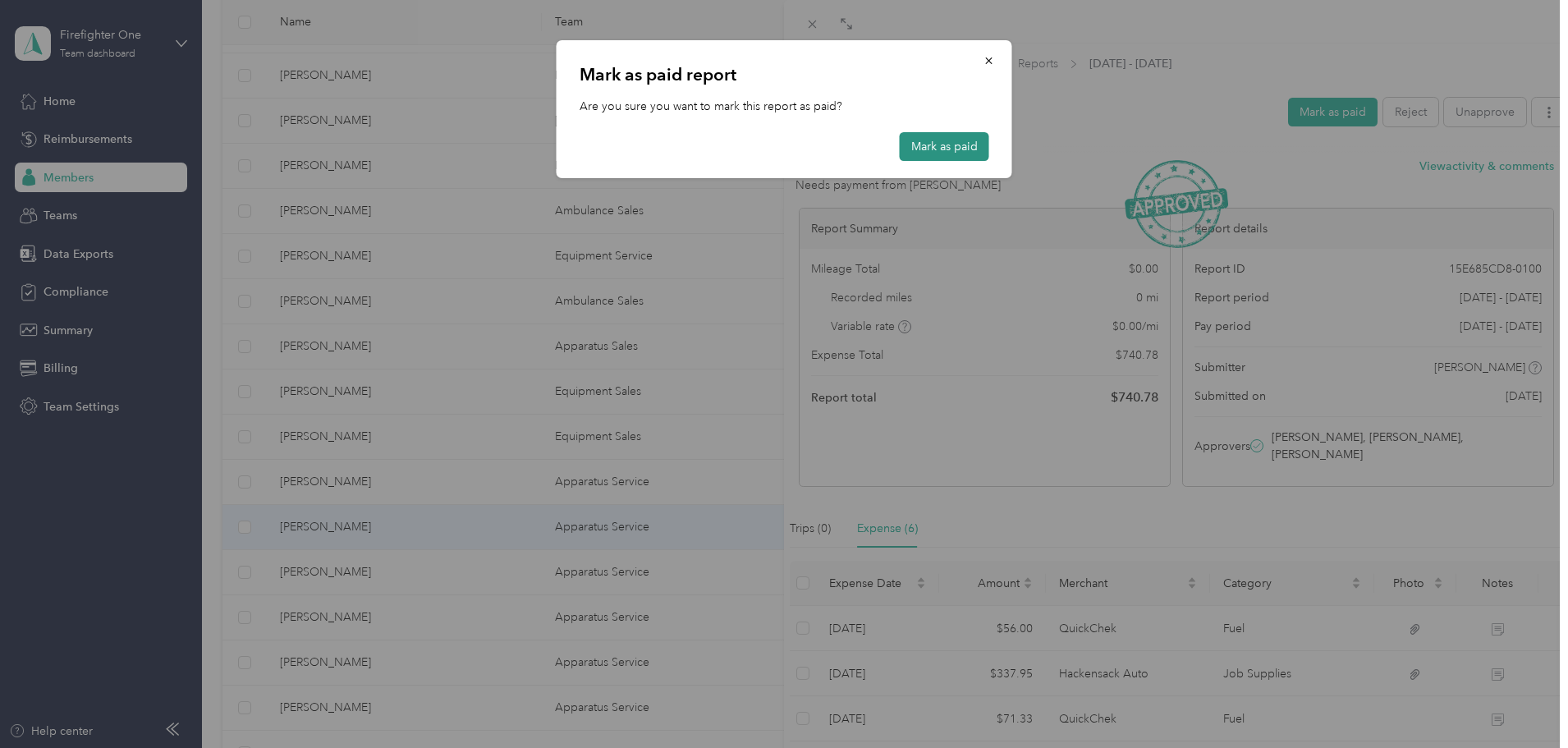
click at [947, 148] on button "Mark as paid" at bounding box center [944, 146] width 89 height 29
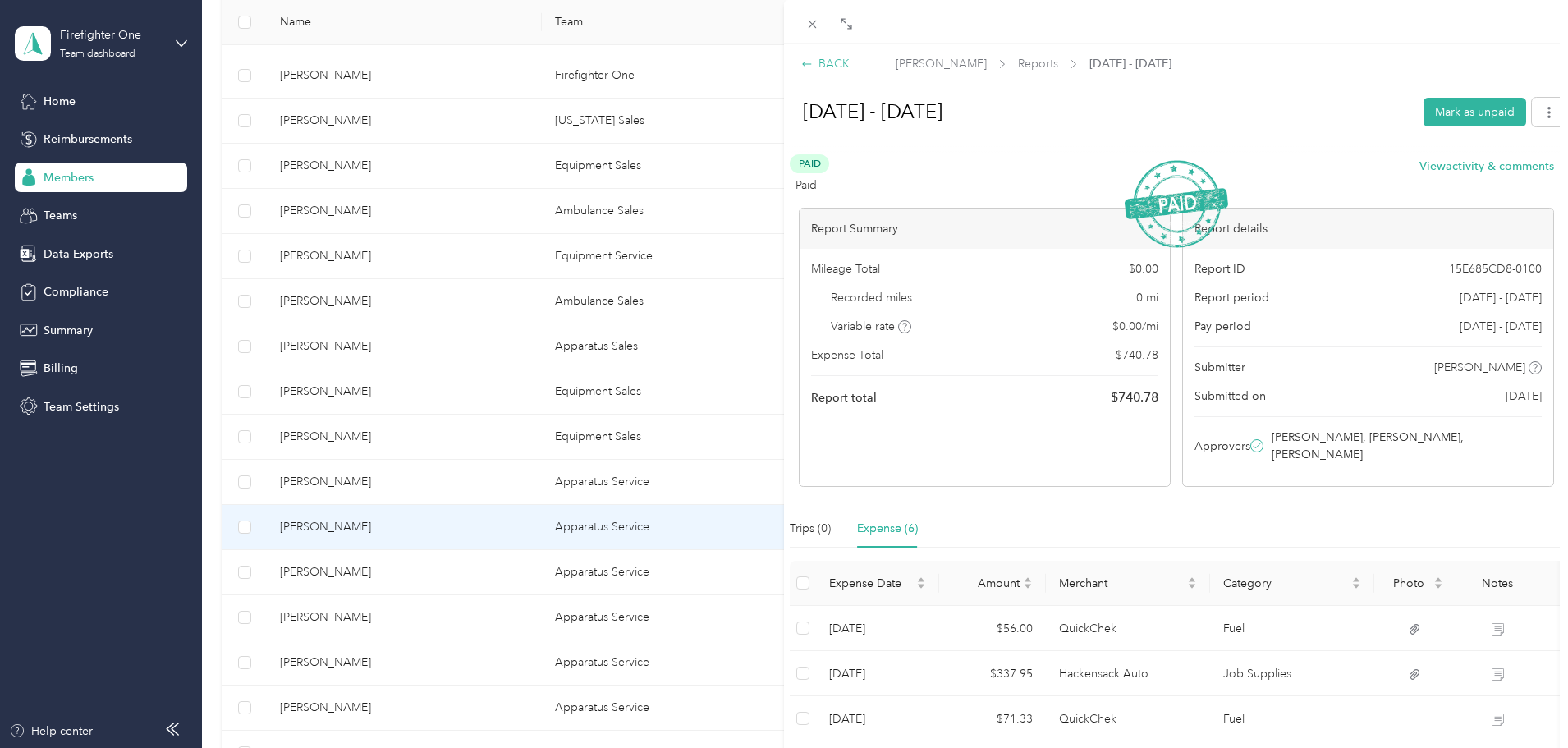
click at [827, 61] on div "BACK" at bounding box center [825, 64] width 49 height 18
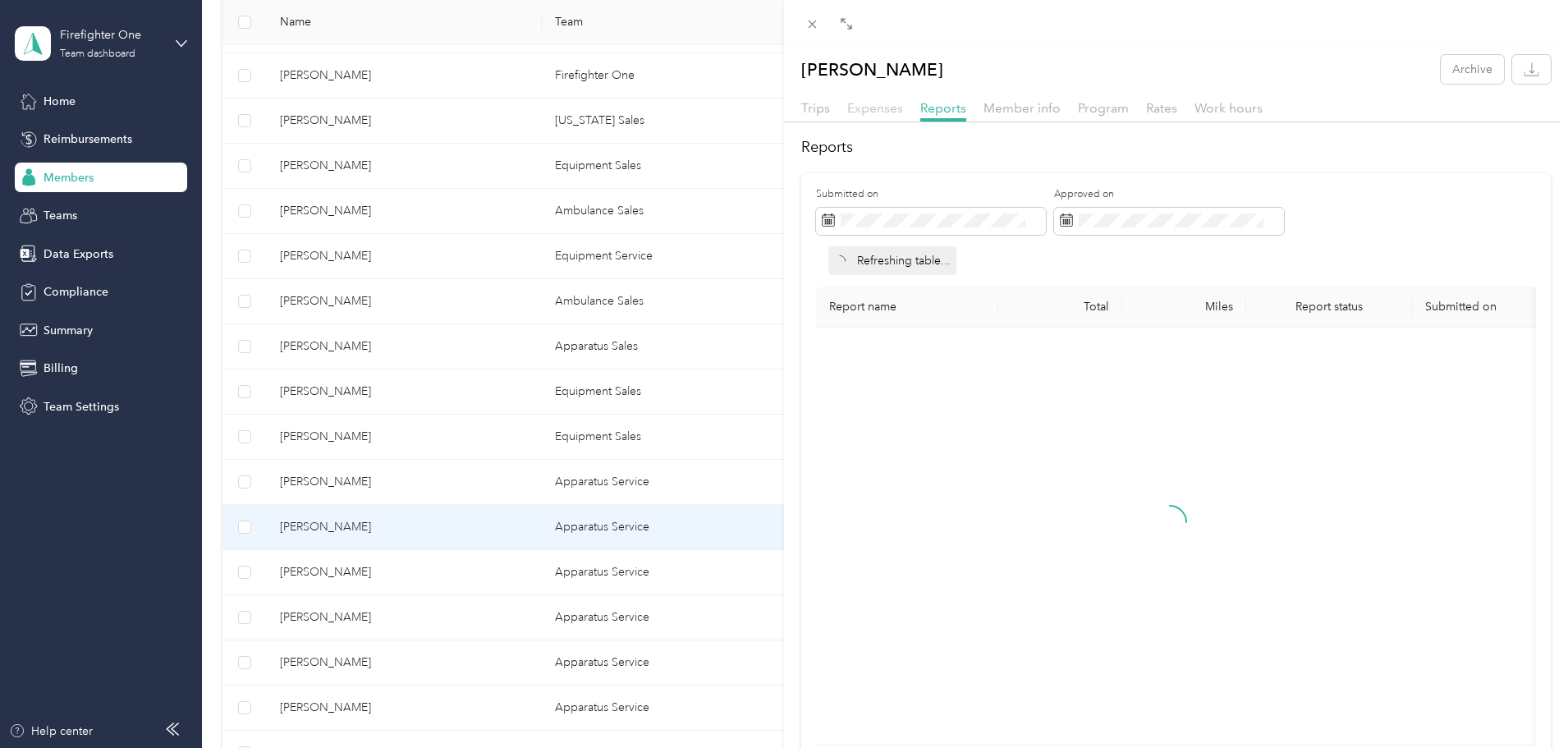
click at [878, 110] on span "Expenses" at bounding box center [875, 108] width 56 height 16
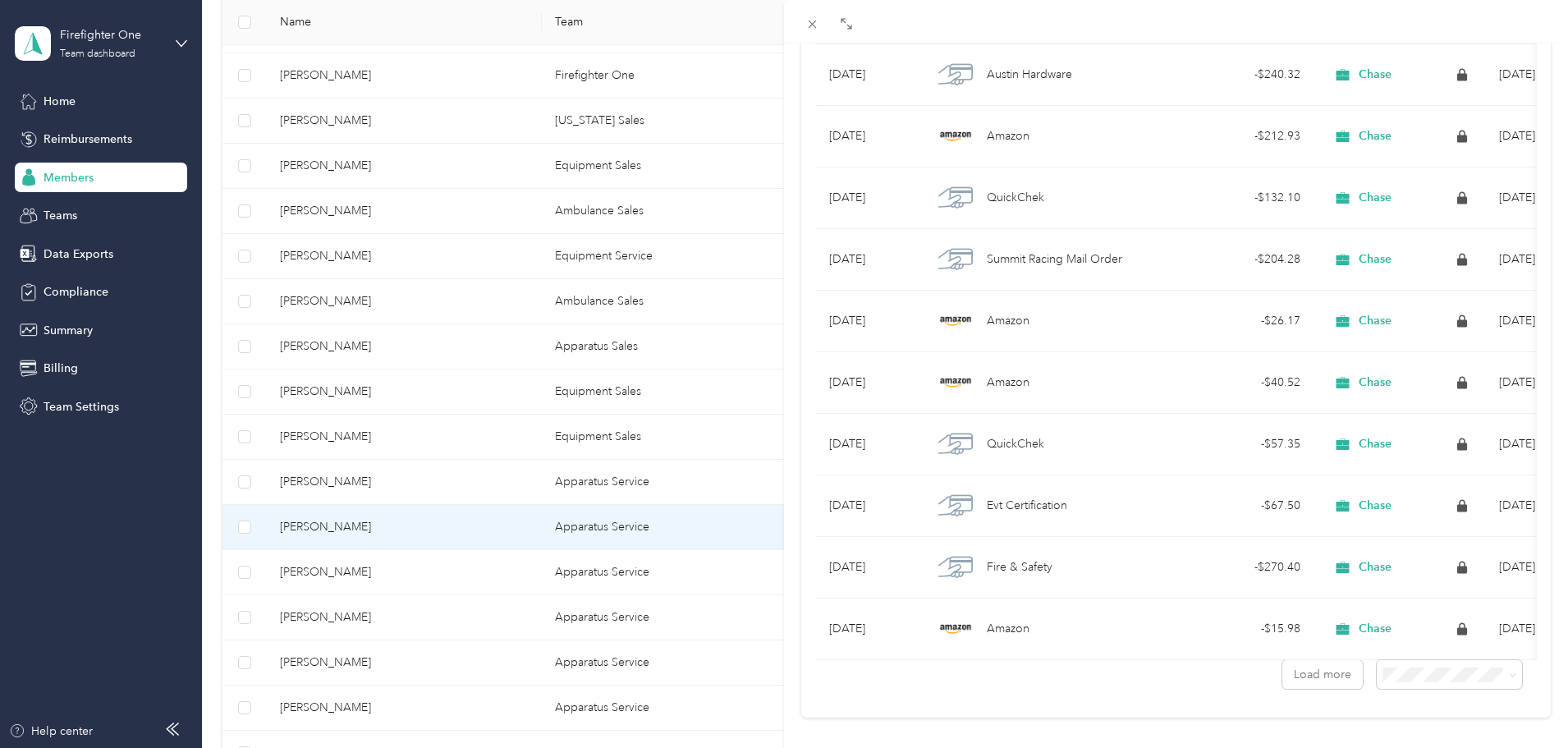
scroll to position [1186, 0]
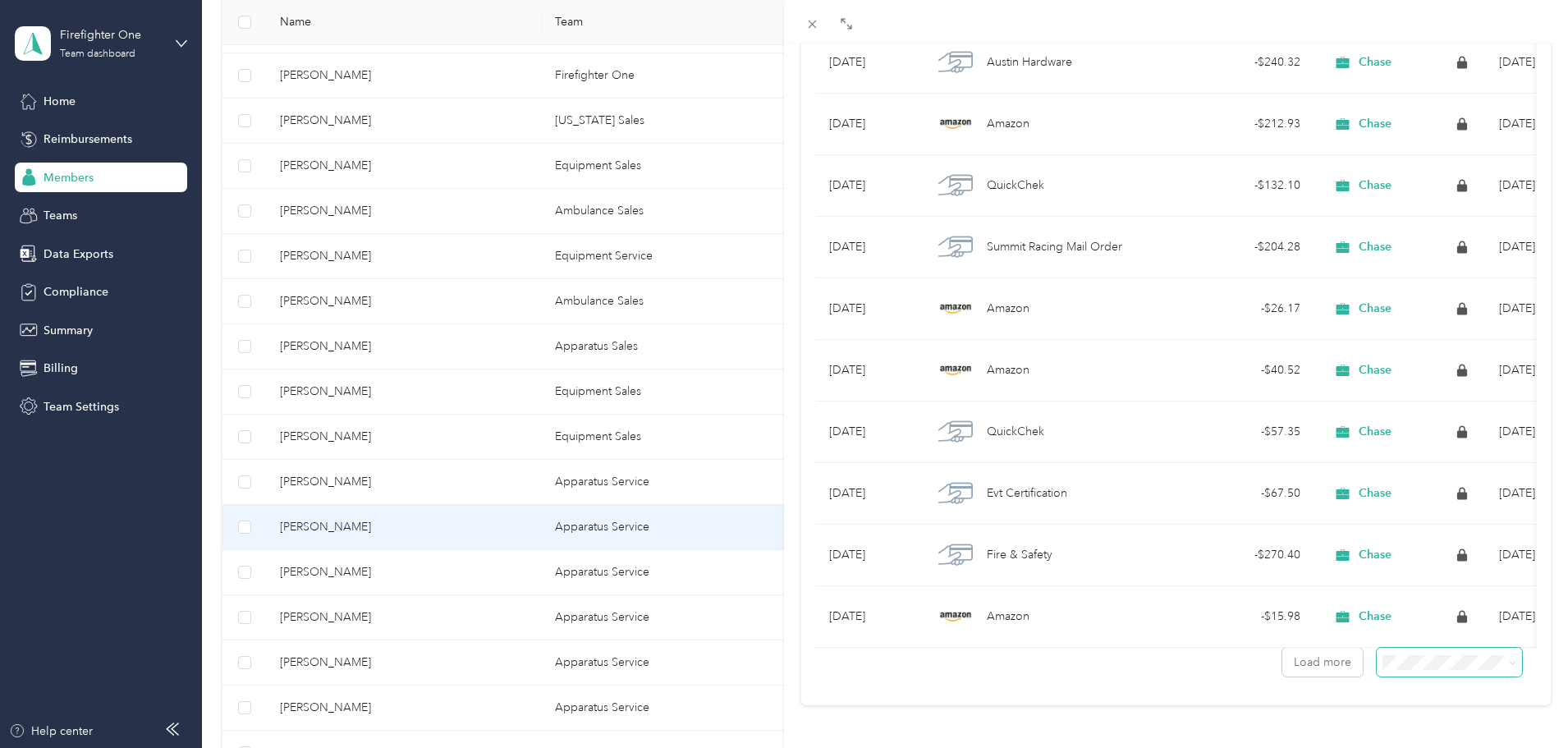
click at [1505, 655] on span at bounding box center [1449, 661] width 145 height 29
click at [1509, 660] on icon at bounding box center [1513, 663] width 7 height 7
click at [1421, 610] on li "100 per load" at bounding box center [1437, 619] width 145 height 29
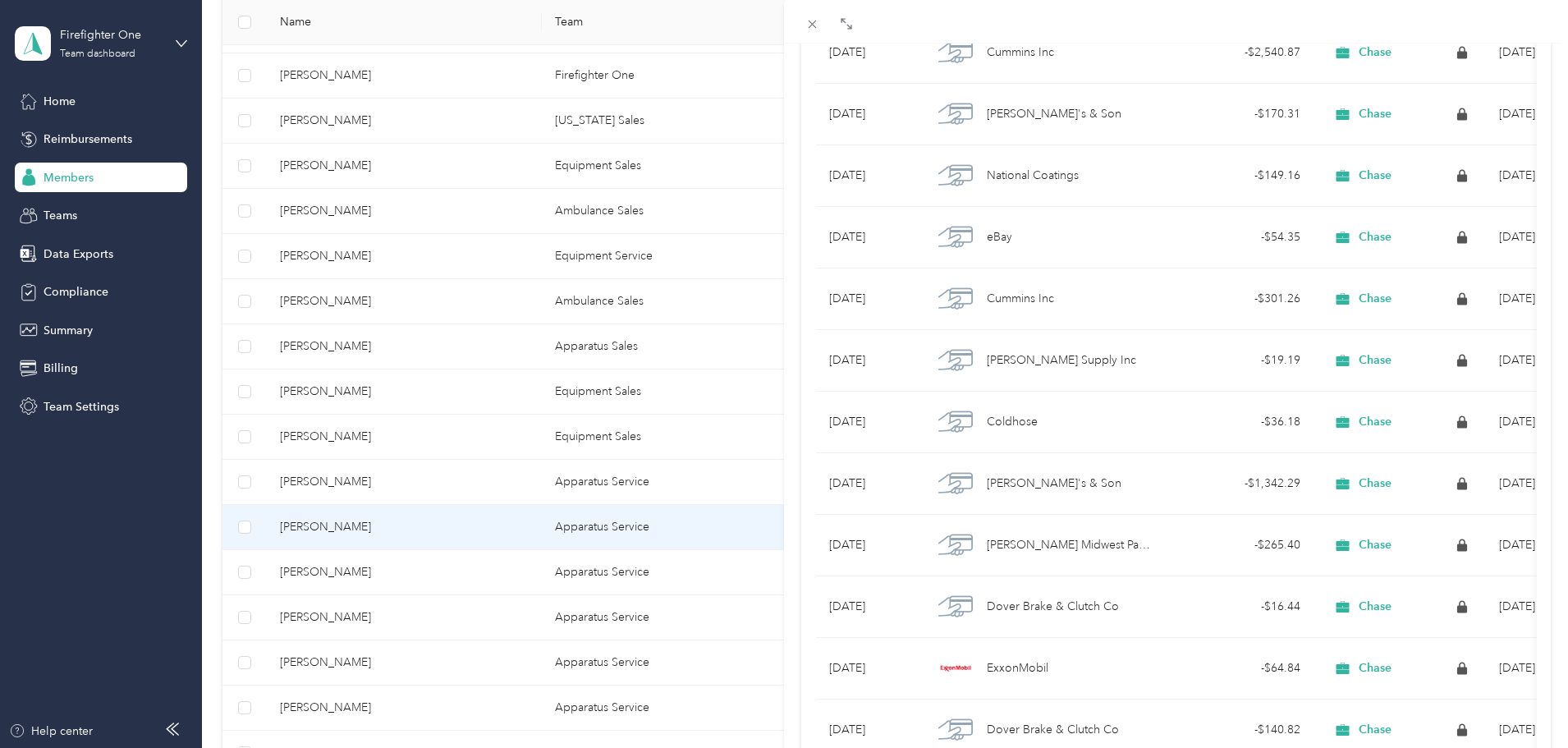
scroll to position [1761, 0]
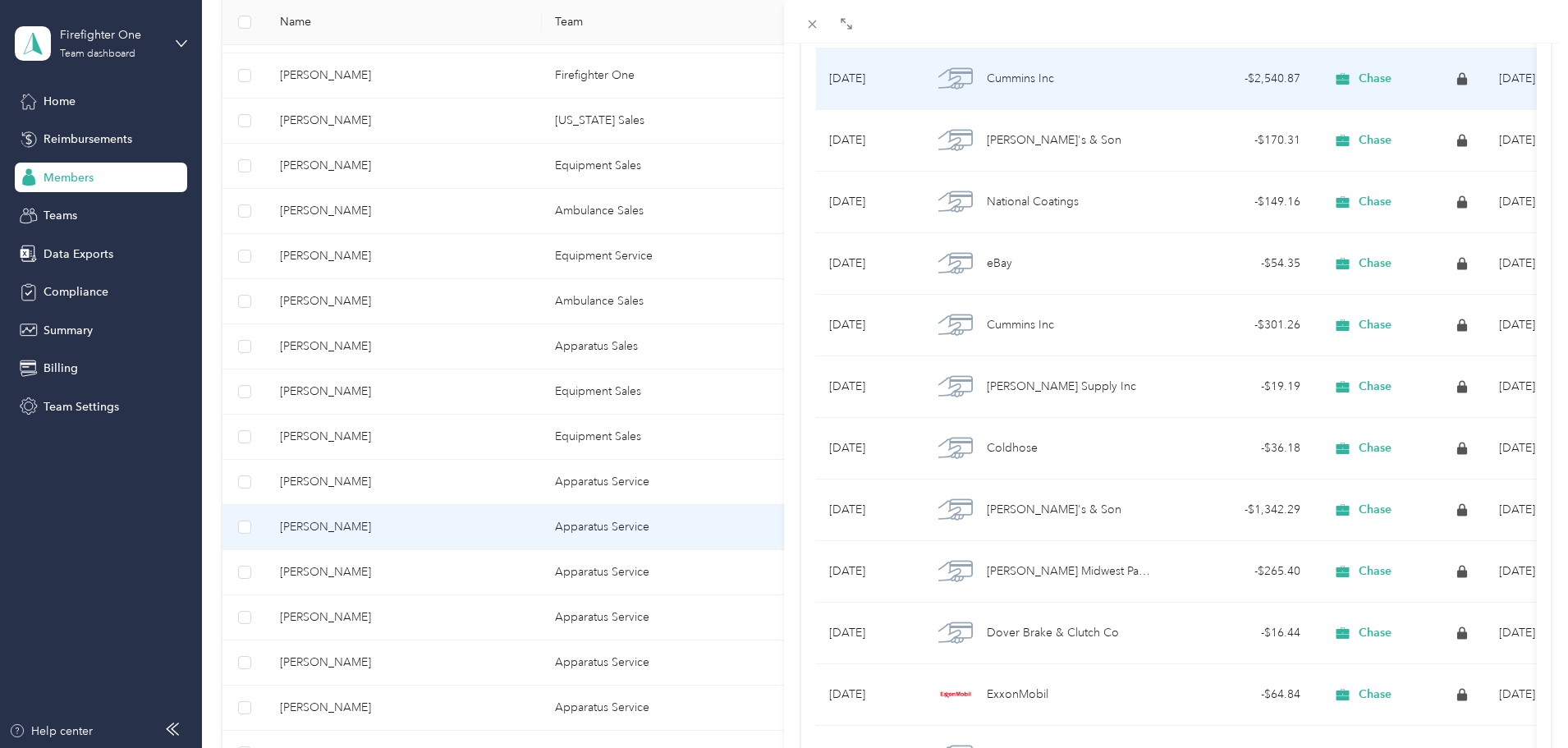
click at [1075, 80] on div "Cummins Inc" at bounding box center [1042, 78] width 220 height 34
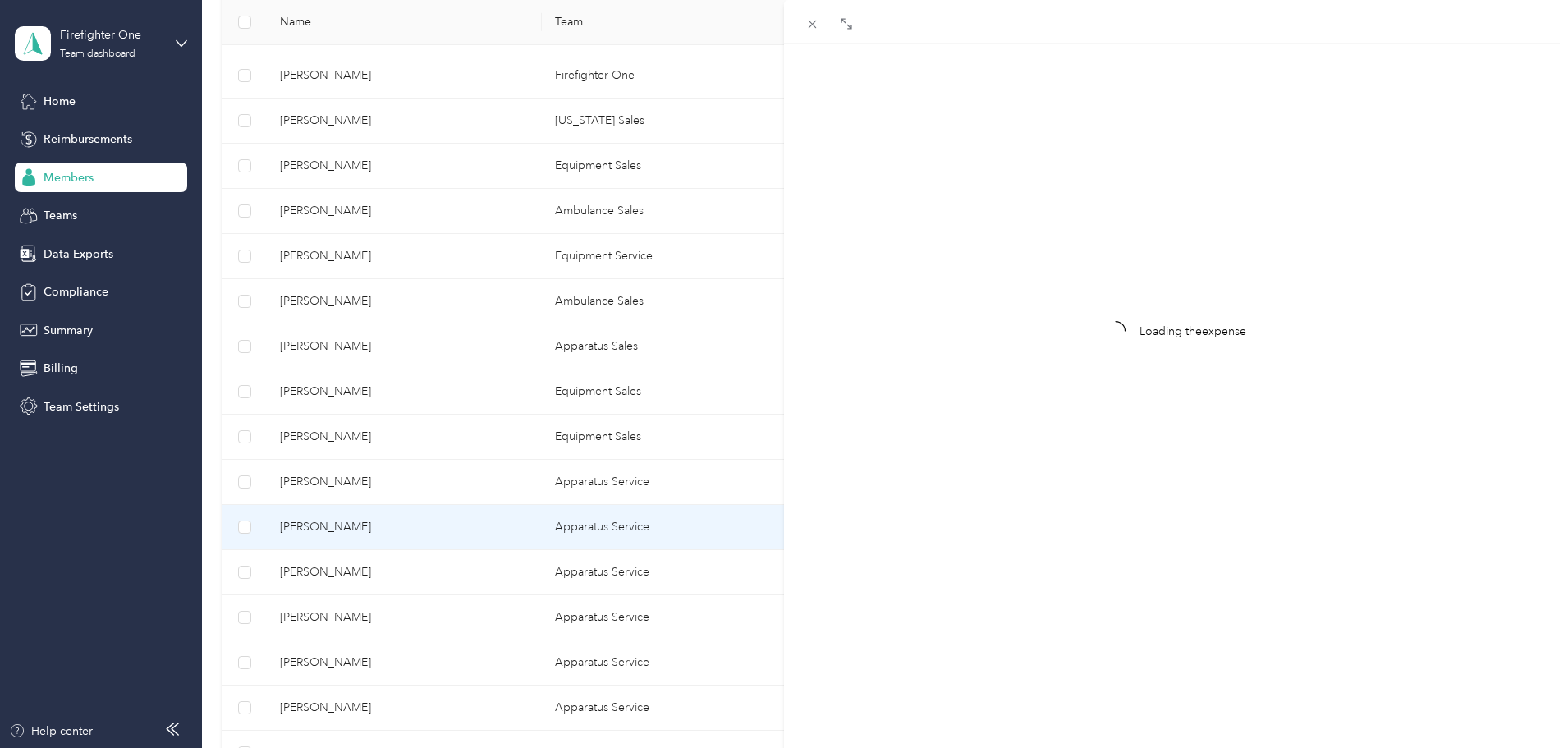
scroll to position [21, 0]
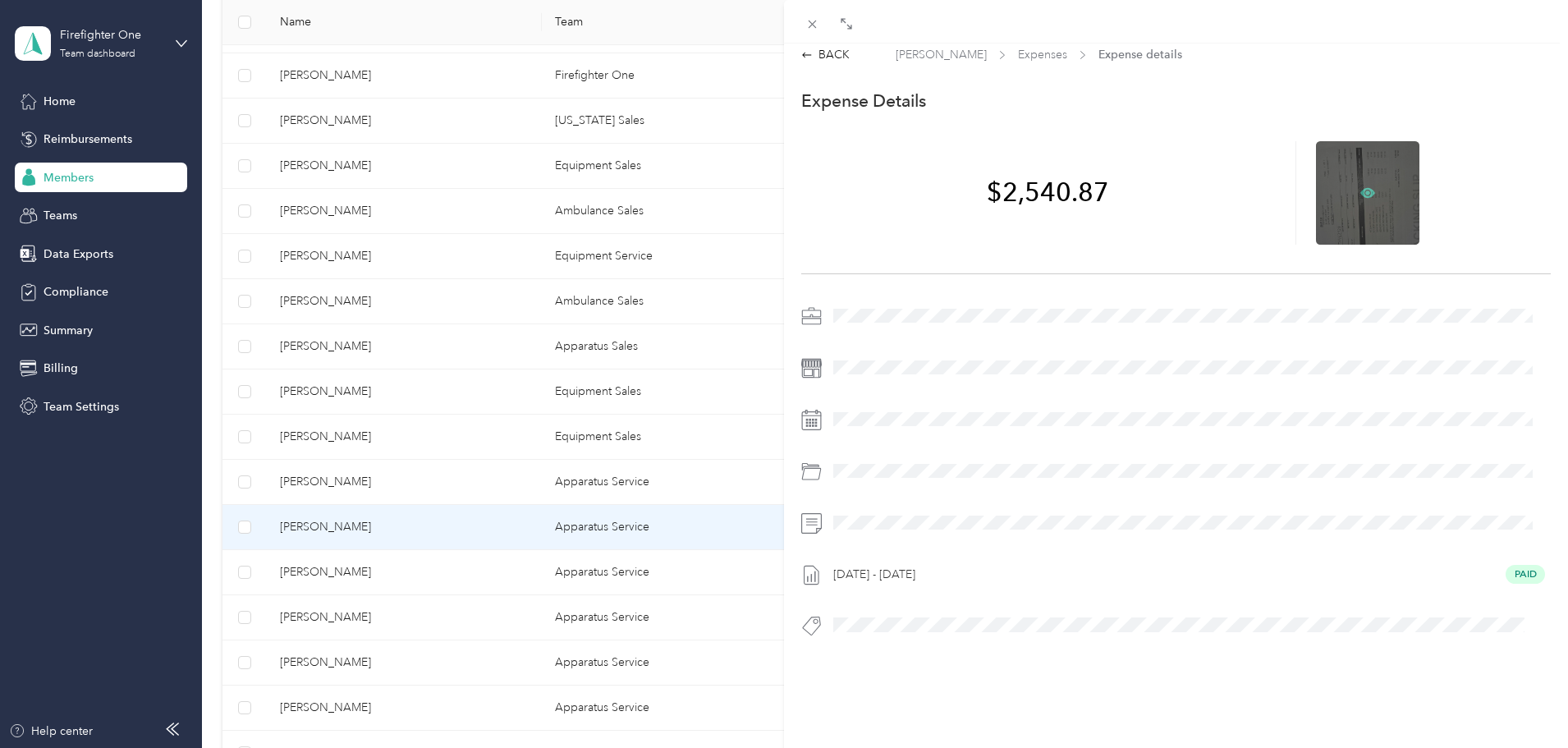
click at [1360, 187] on icon at bounding box center [1367, 192] width 15 height 10
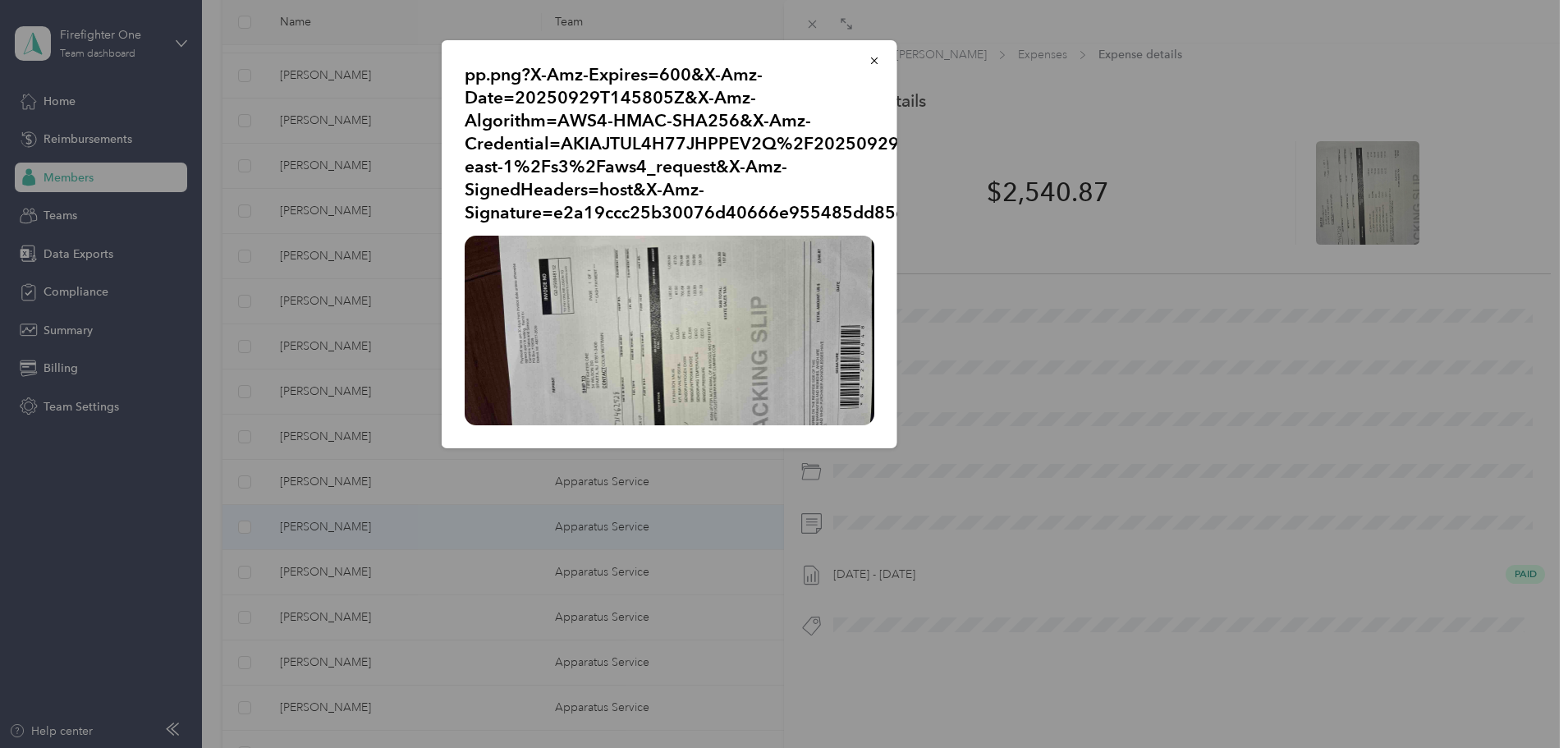
click at [581, 320] on img at bounding box center [669, 331] width 410 height 190
click at [876, 61] on icon "button" at bounding box center [874, 61] width 11 height 11
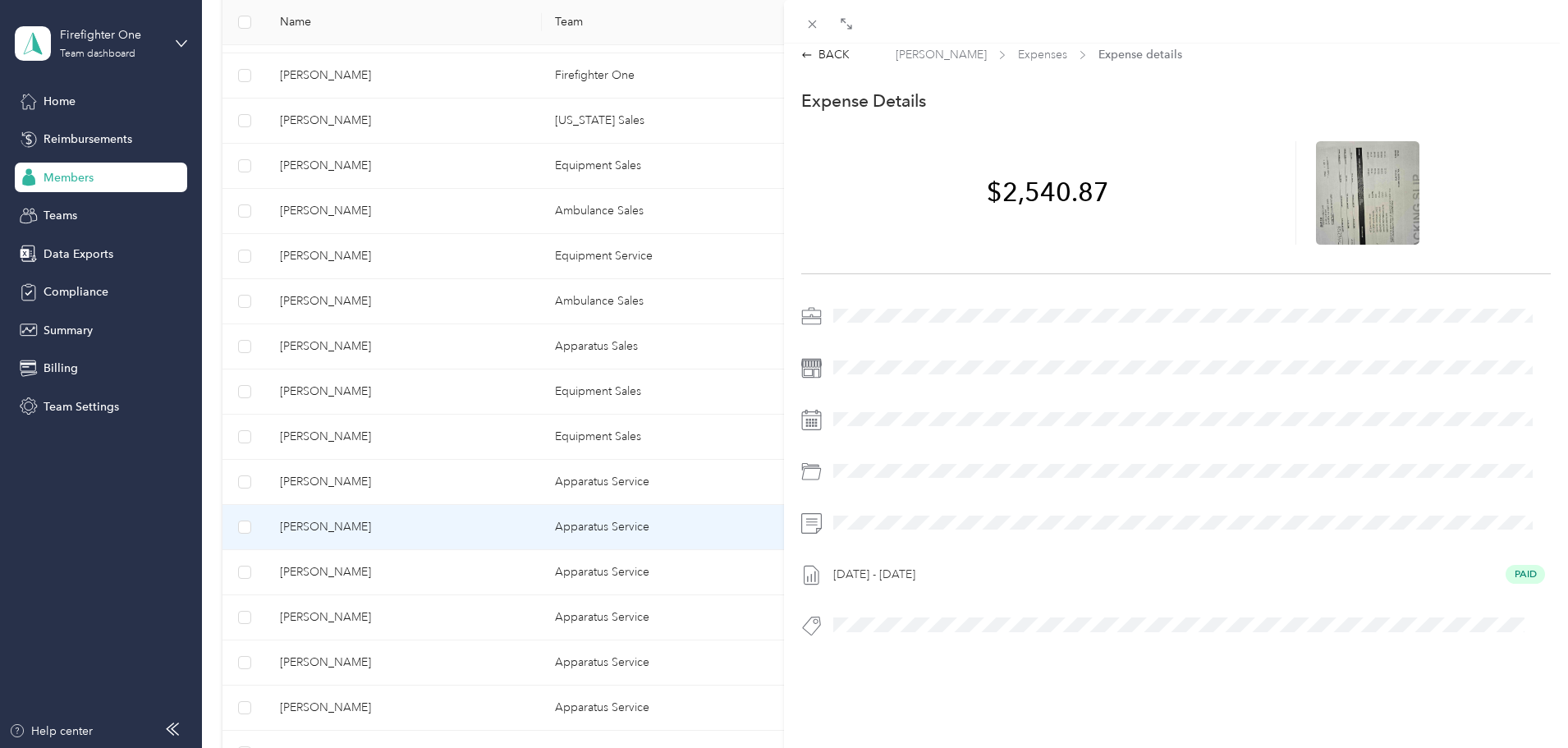
scroll to position [0, 0]
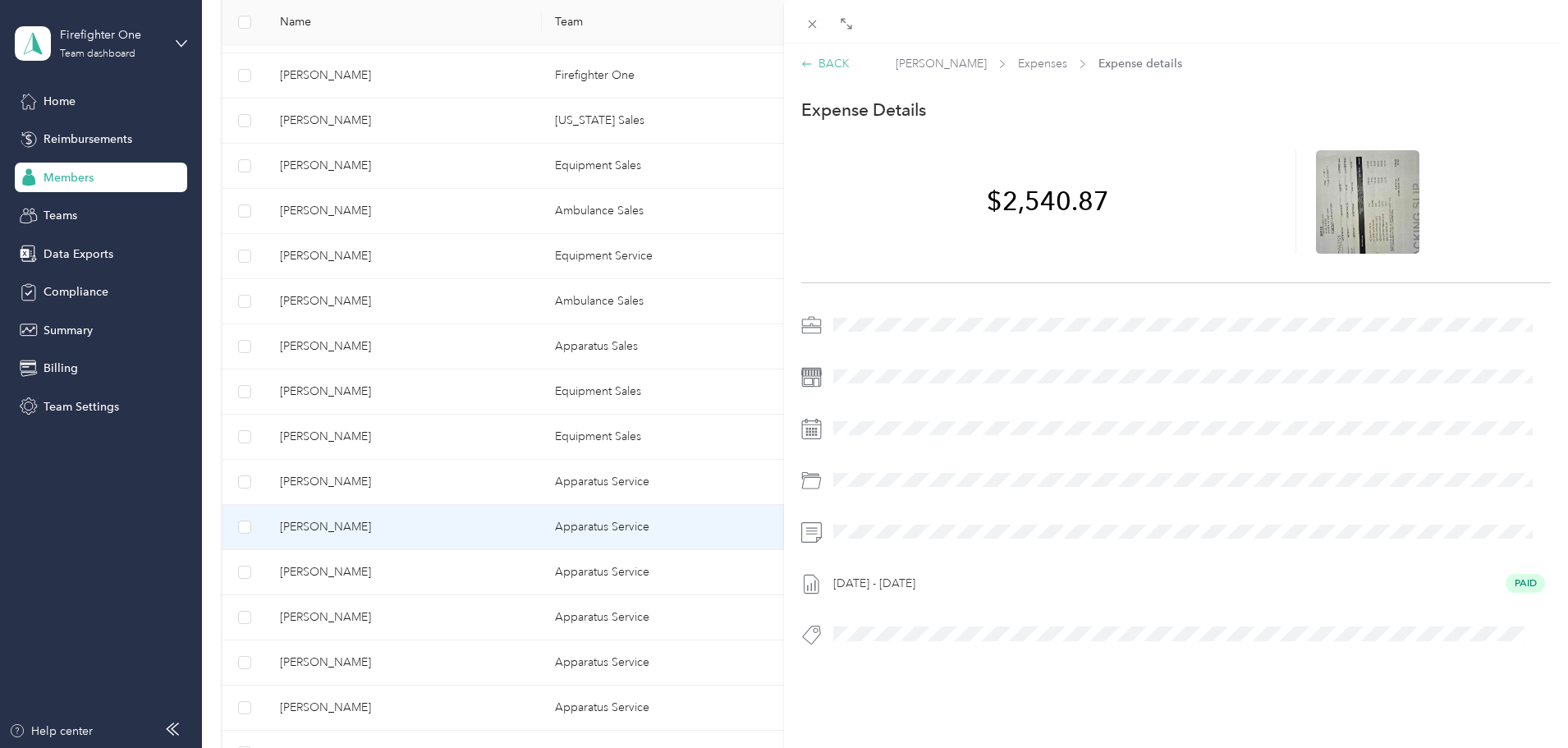
click at [829, 63] on div "BACK" at bounding box center [825, 64] width 49 height 18
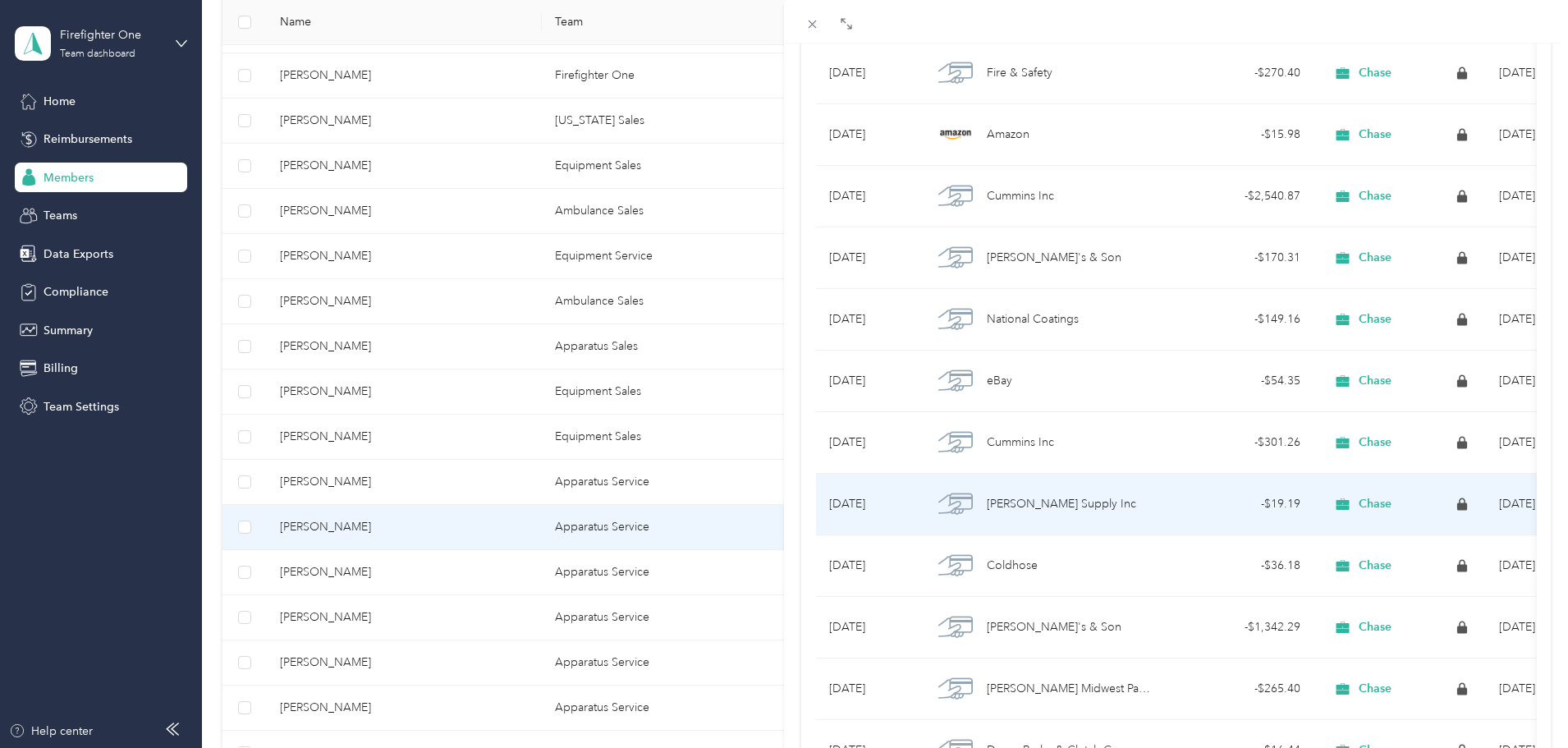
scroll to position [1642, 0]
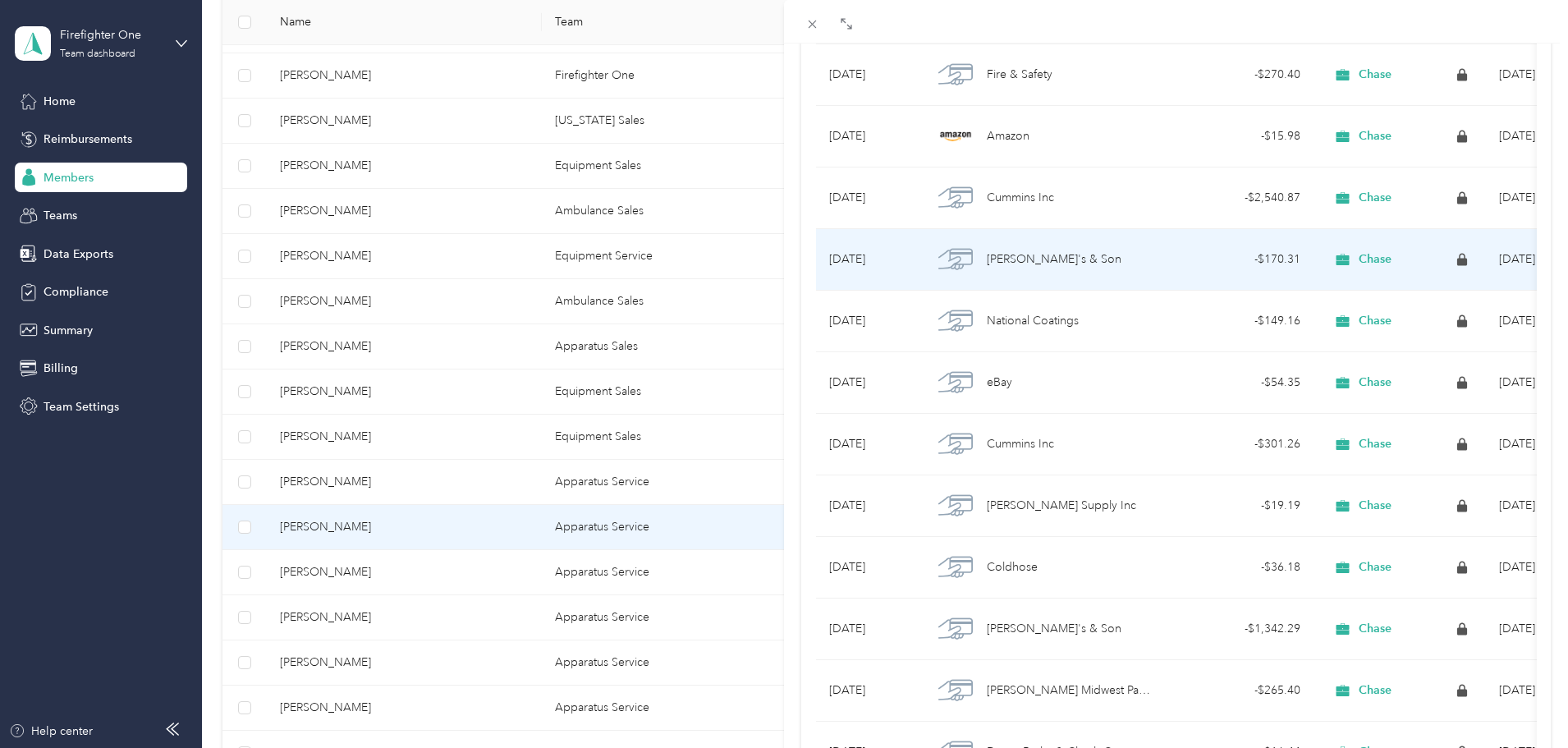
click at [1066, 250] on div "[PERSON_NAME]'s & Son" at bounding box center [1042, 259] width 220 height 34
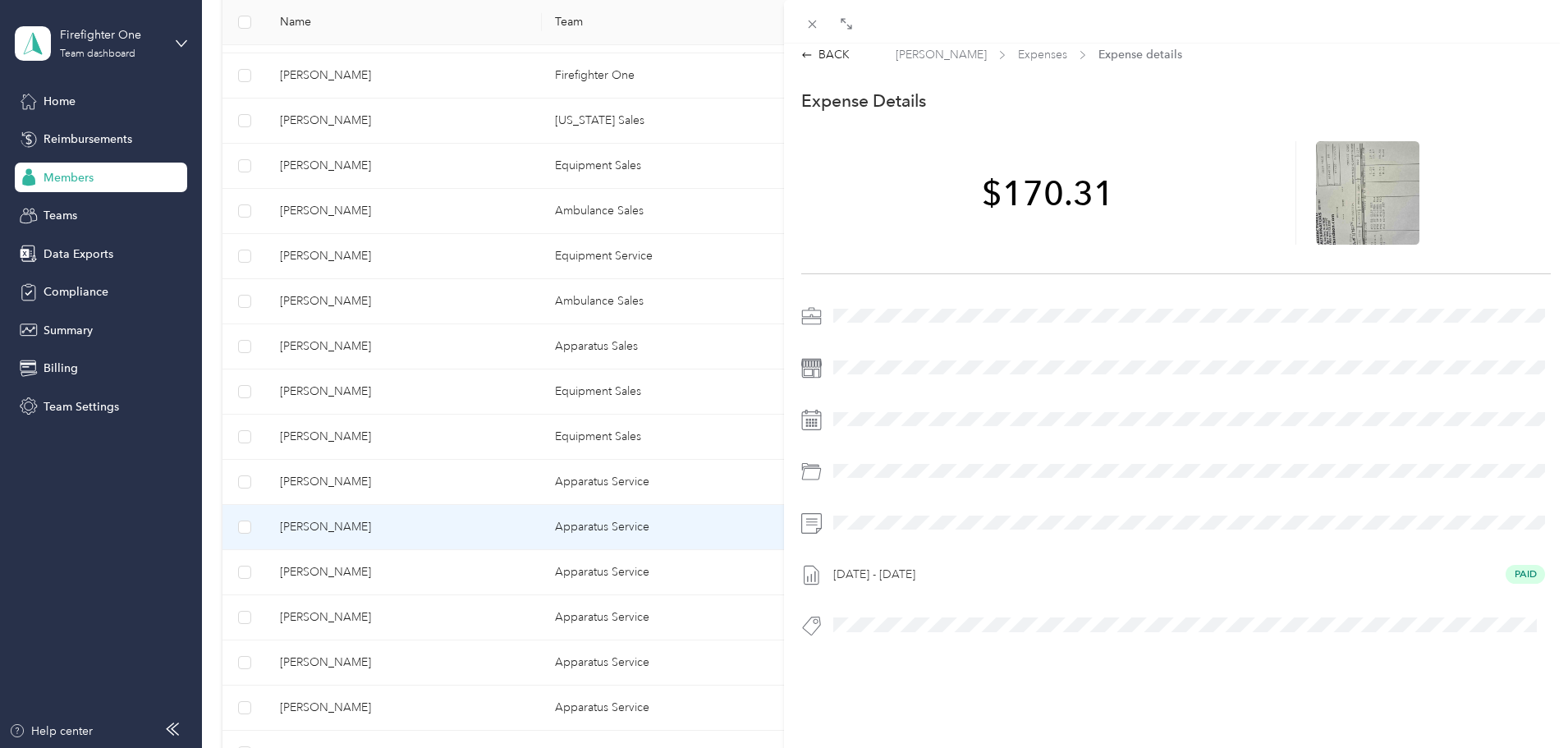
scroll to position [21, 0]
click at [1360, 185] on icon at bounding box center [1367, 193] width 15 height 15
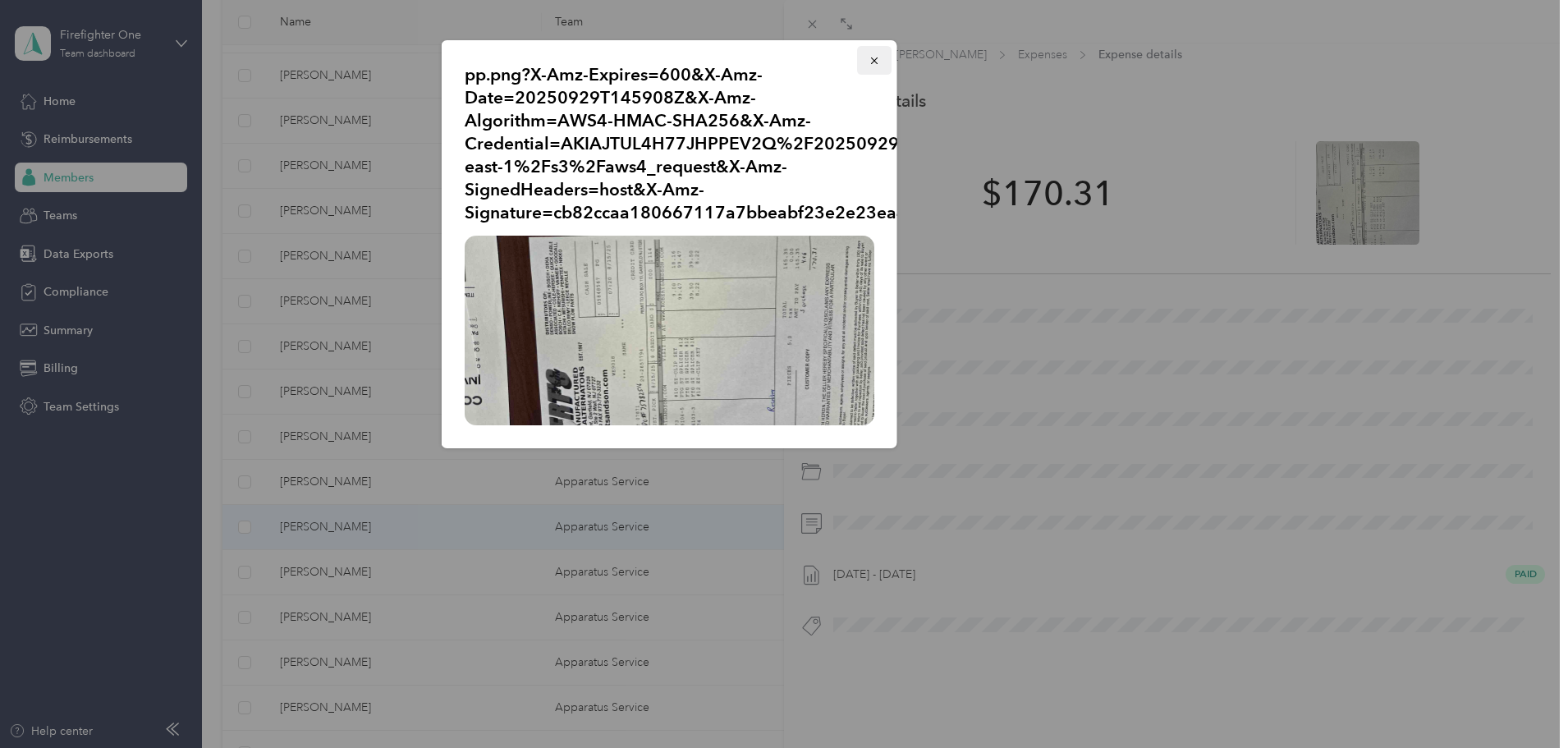
click at [876, 64] on icon "button" at bounding box center [873, 60] width 6 height 6
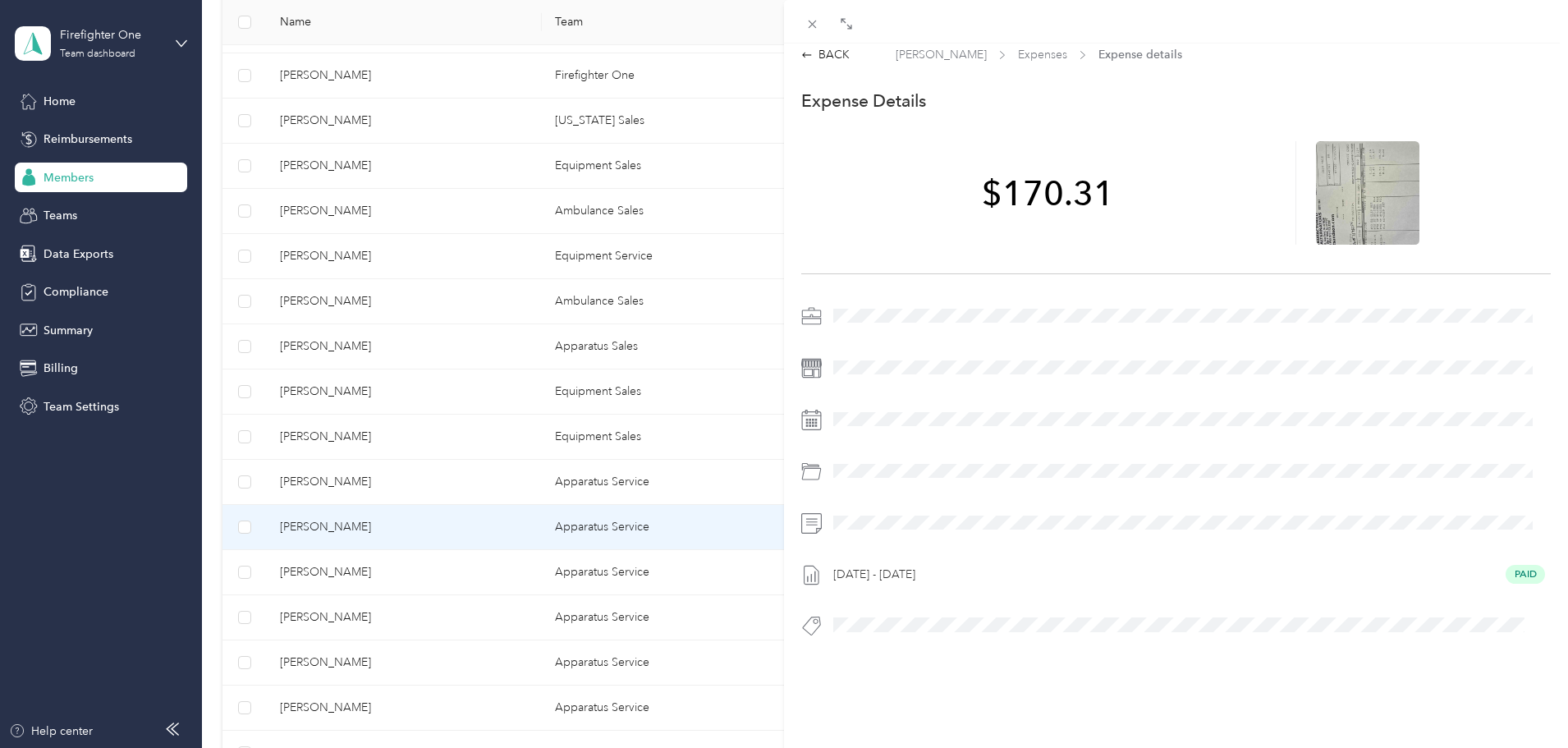
scroll to position [0, 0]
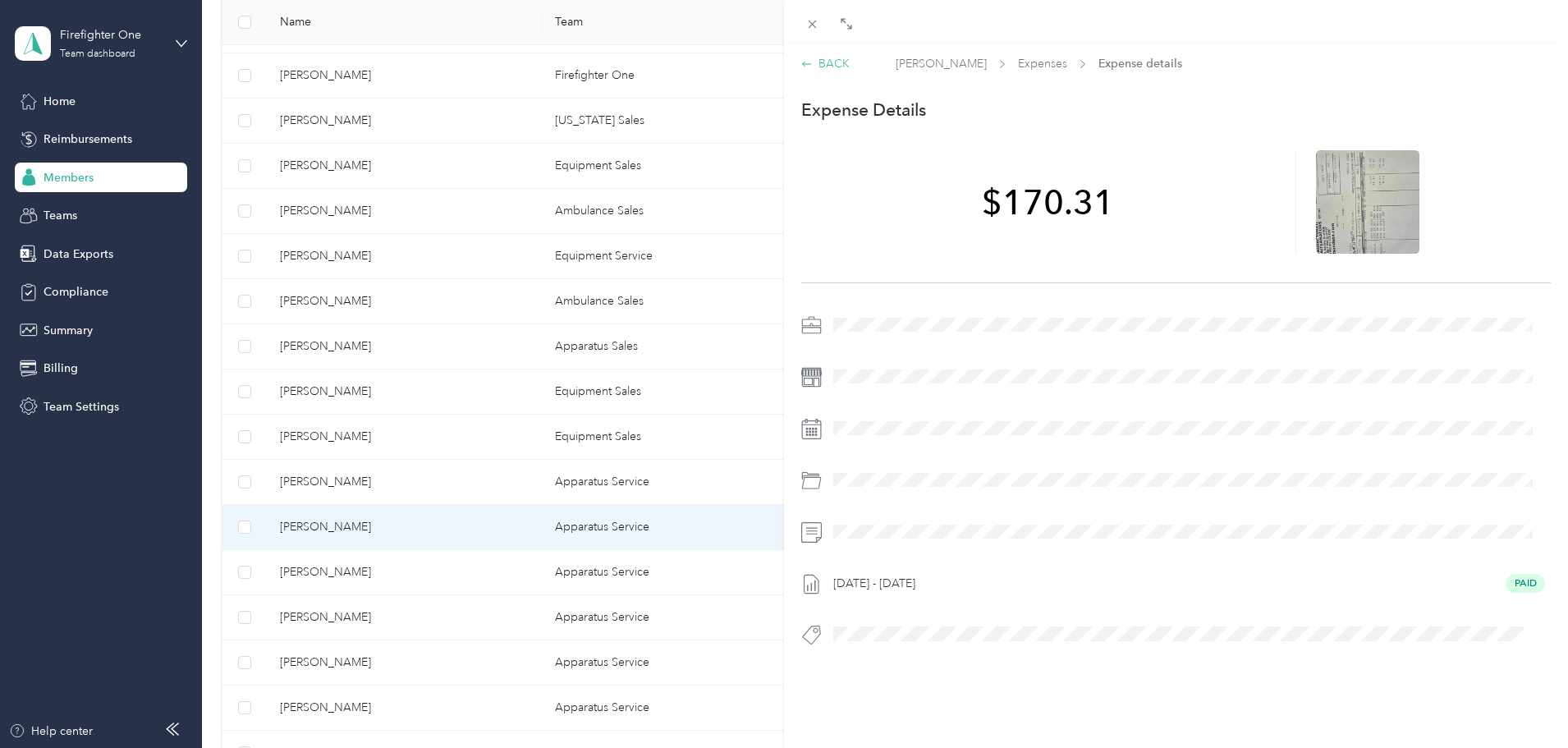
click at [829, 65] on div "BACK" at bounding box center [825, 64] width 49 height 18
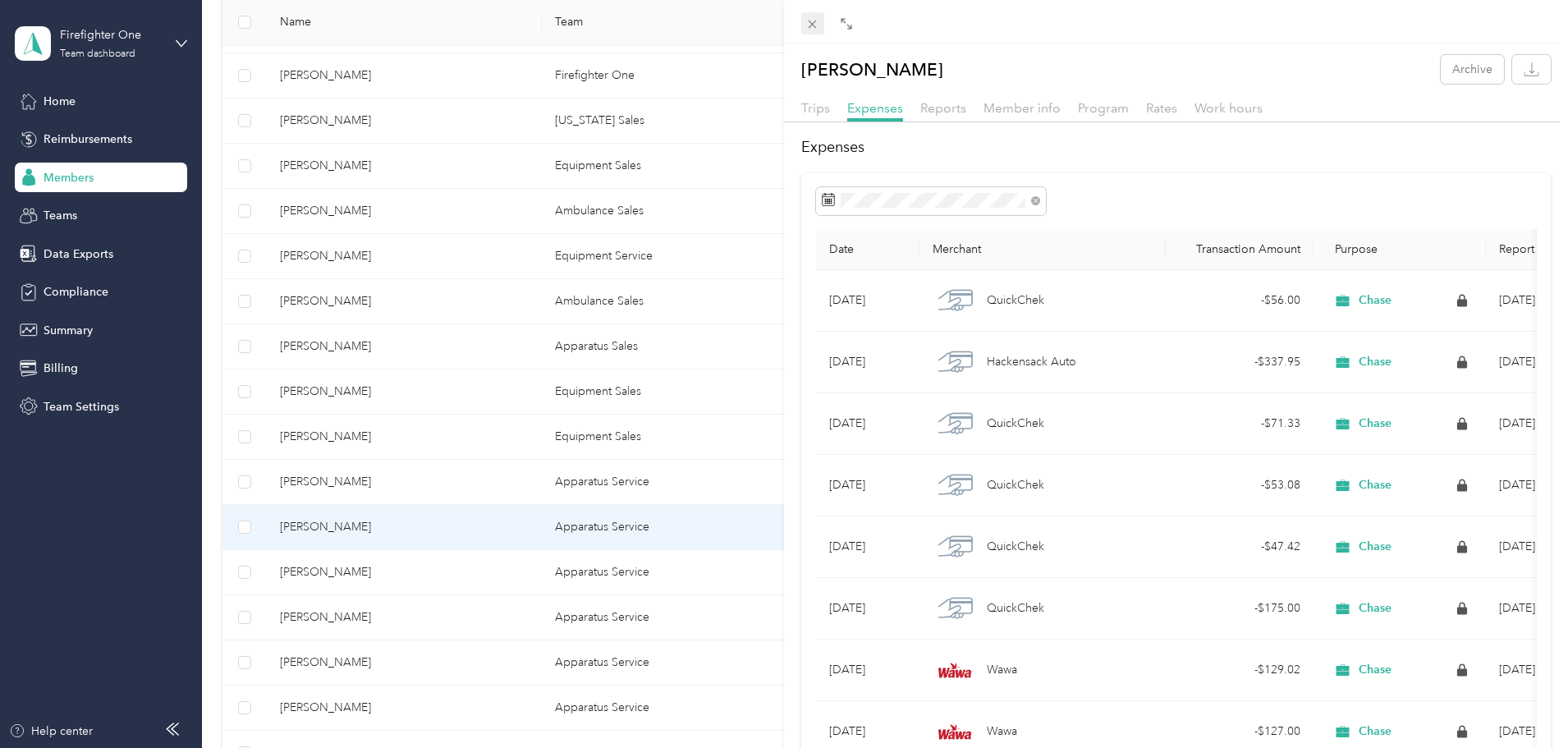
click at [813, 26] on icon at bounding box center [812, 24] width 14 height 14
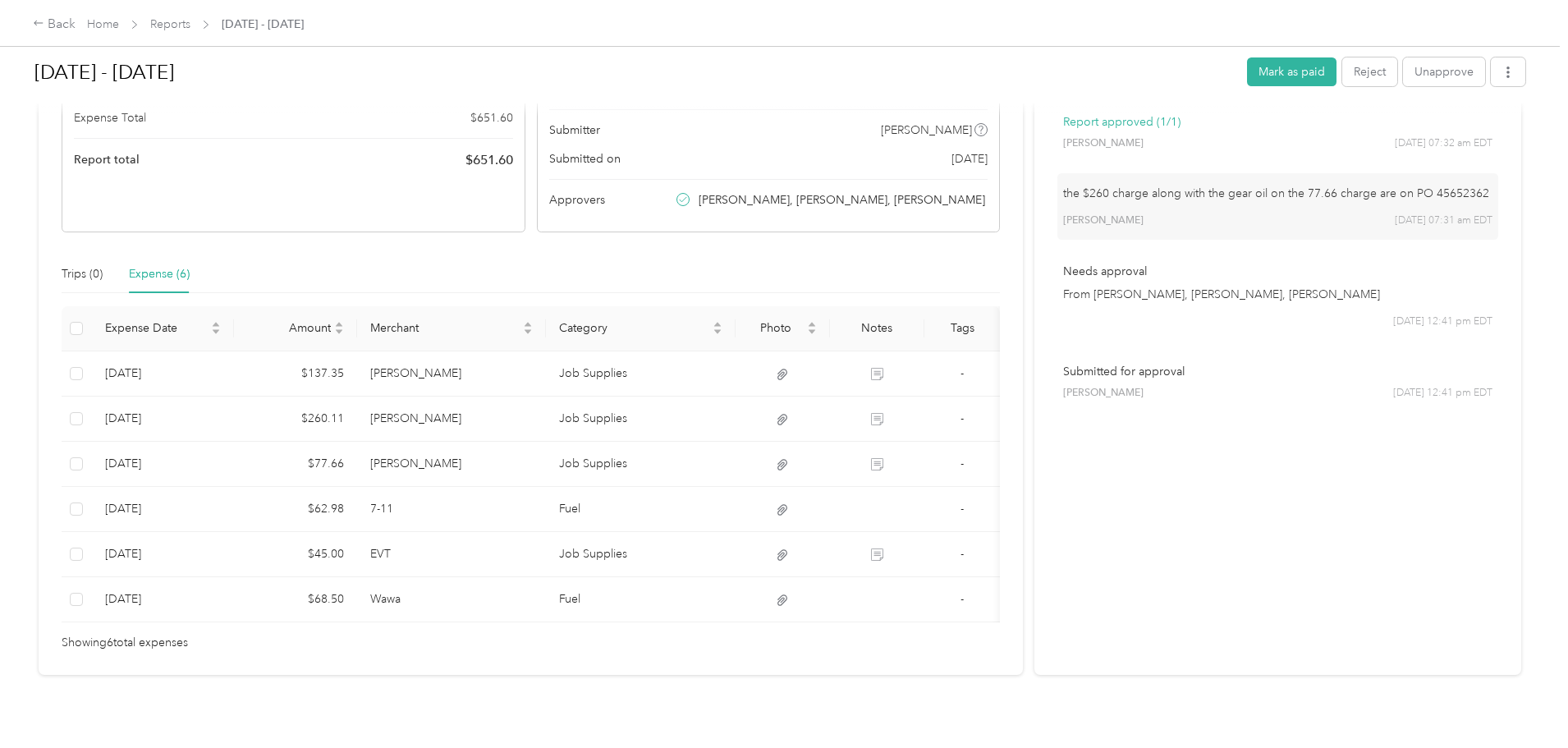
scroll to position [246, 0]
